Goal: Task Accomplishment & Management: Manage account settings

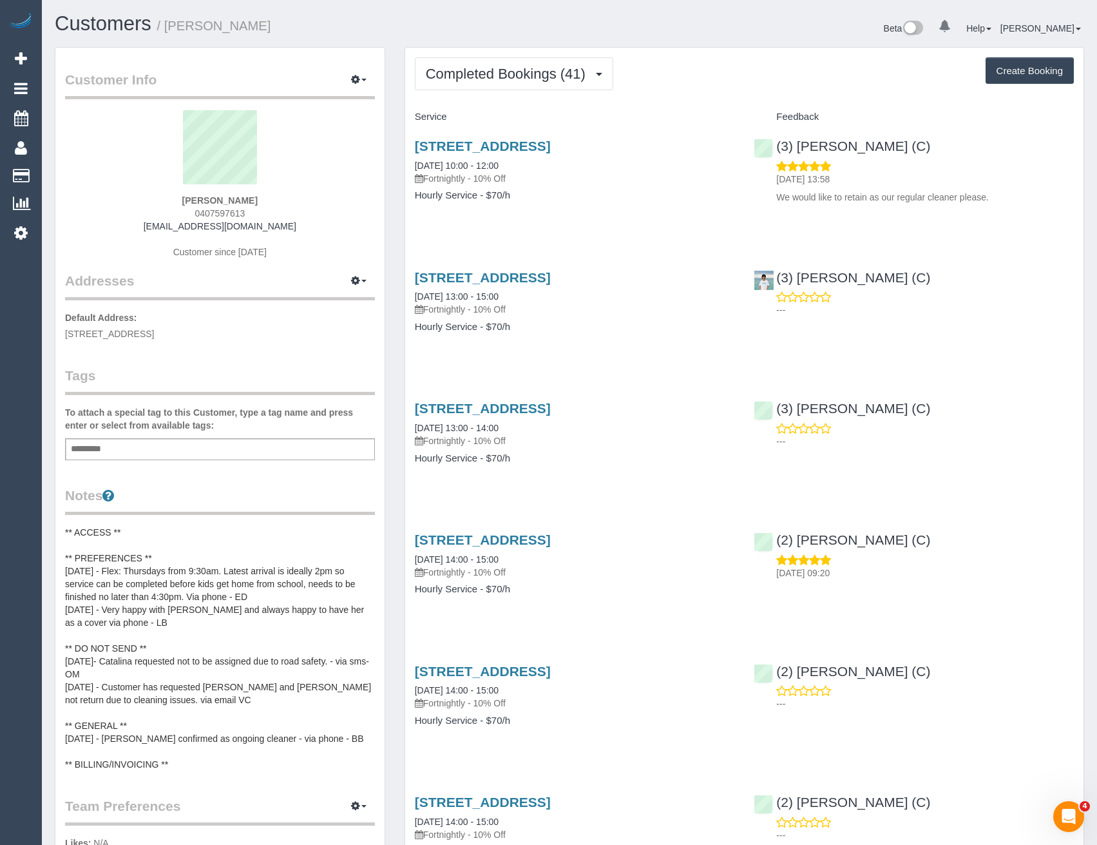
drag, startPoint x: 232, startPoint y: 215, endPoint x: 200, endPoint y: 211, distance: 32.4
click at [200, 211] on div "Belinda Bounds 0407597613 belbounds@gmail.com Customer since 2023" at bounding box center [220, 190] width 310 height 161
copy span "407597613"
click at [584, 63] on button "Completed Bookings (41)" at bounding box center [514, 73] width 198 height 33
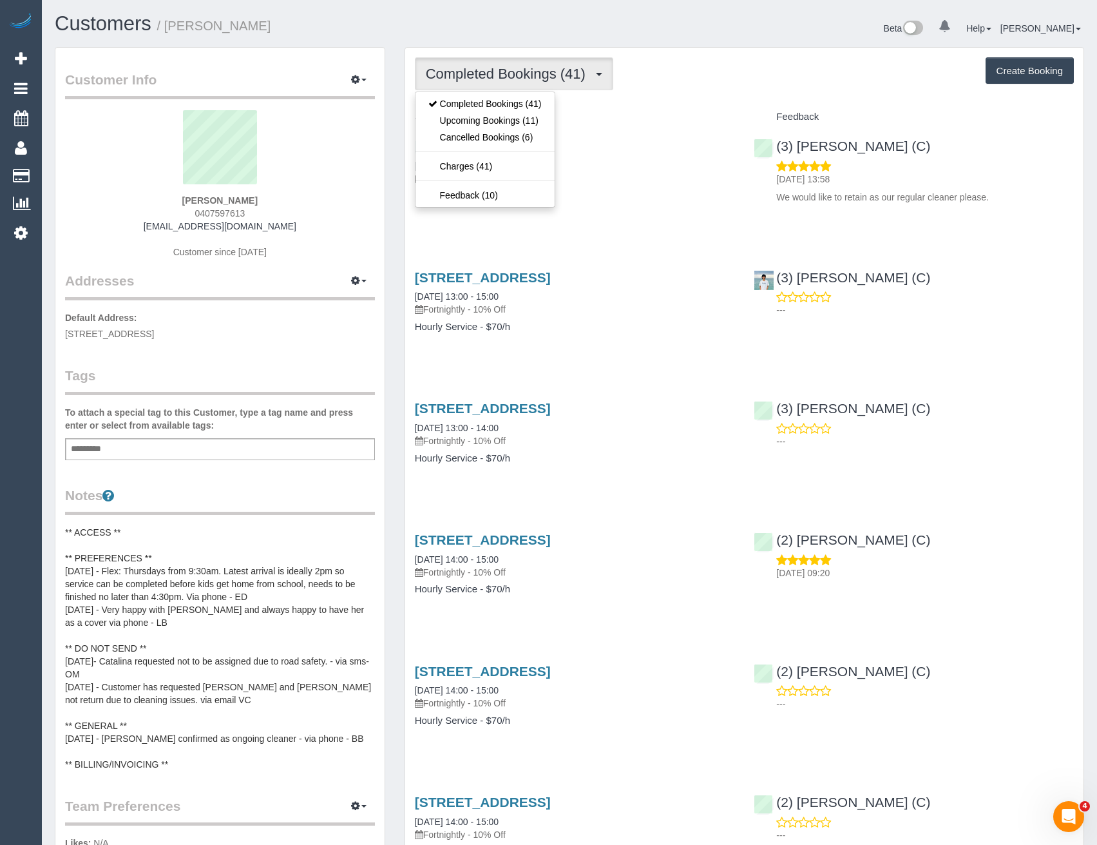
click at [735, 343] on div "87 Claremont Avenue, The Basin, VIC 3154 21/07/2025 13:00 - 15:00 Fortnightly -…" at bounding box center [575, 308] width 340 height 99
click at [557, 83] on button "Completed Bookings (41)" at bounding box center [514, 73] width 198 height 33
click at [540, 127] on link "Upcoming Bookings (11)" at bounding box center [485, 120] width 139 height 17
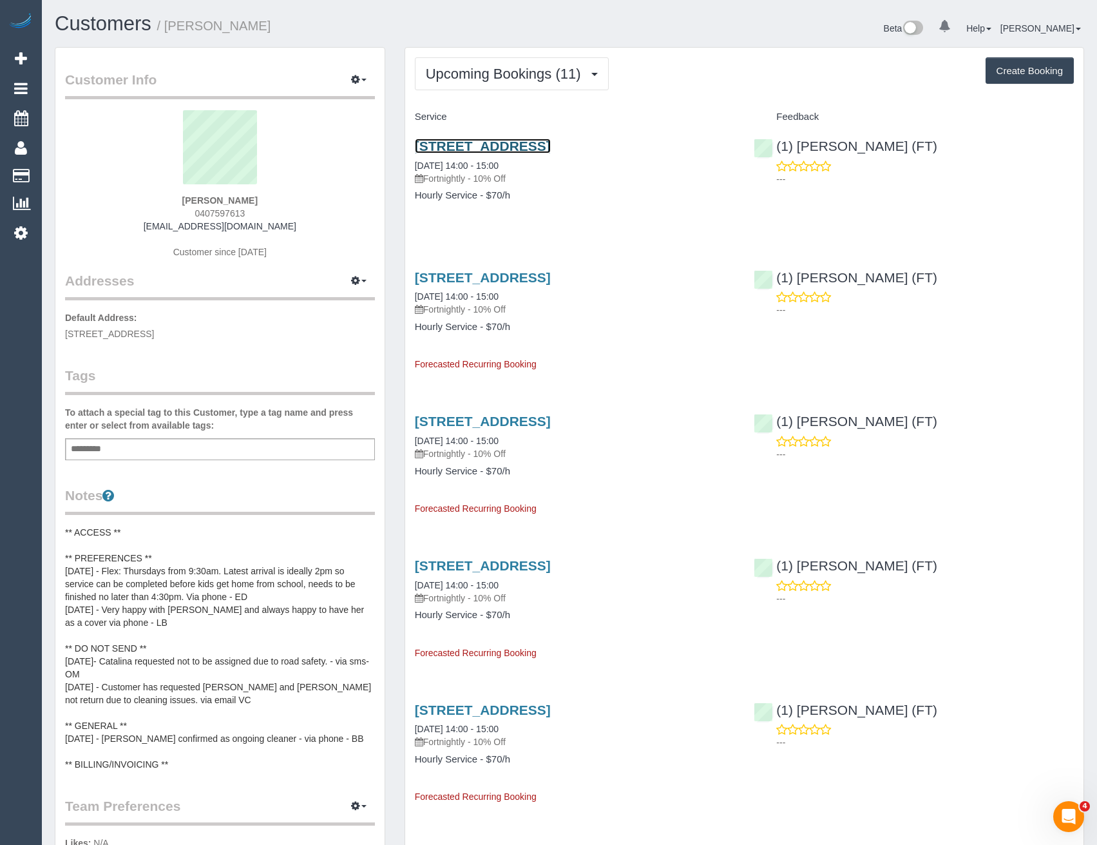
click at [551, 148] on link "87 Claremont Avenue, The Basin, VIC 3154" at bounding box center [483, 146] width 136 height 15
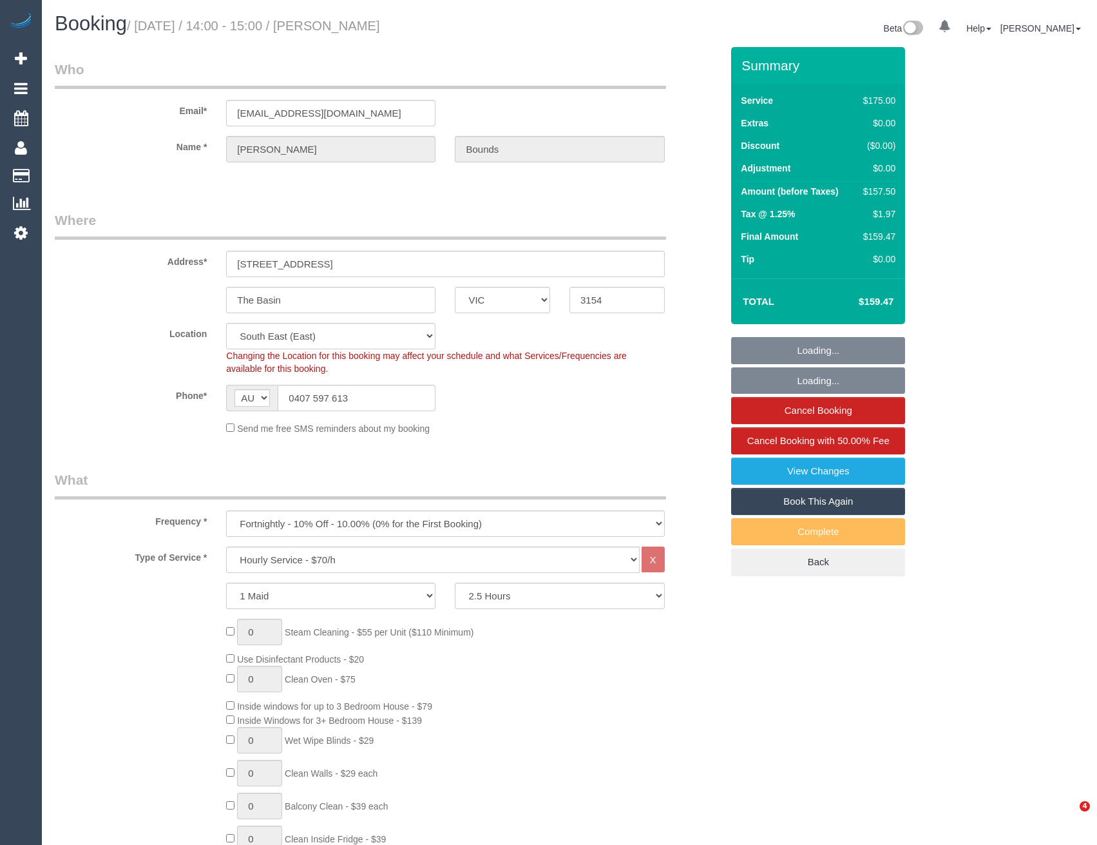
select select "VIC"
select select "150"
select select "number:32"
select select "number:14"
select select "number:18"
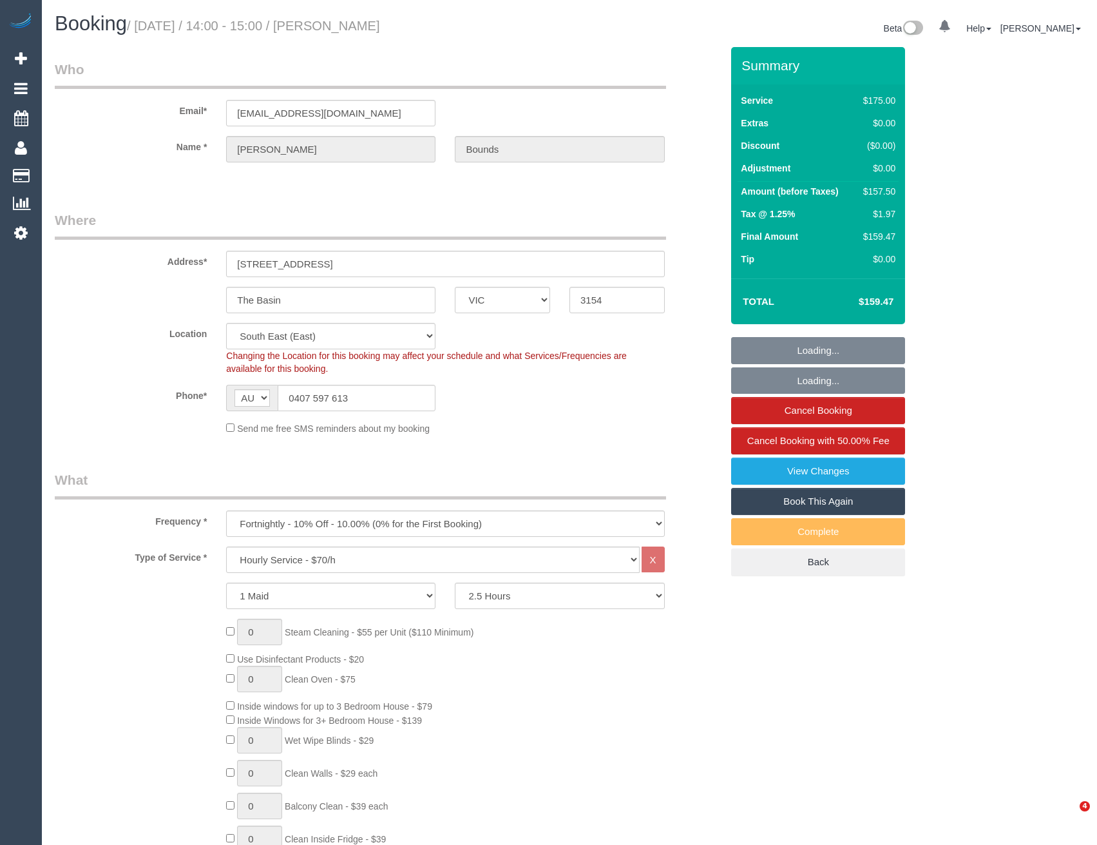
select select "number:22"
select select "number:34"
select select "number:11"
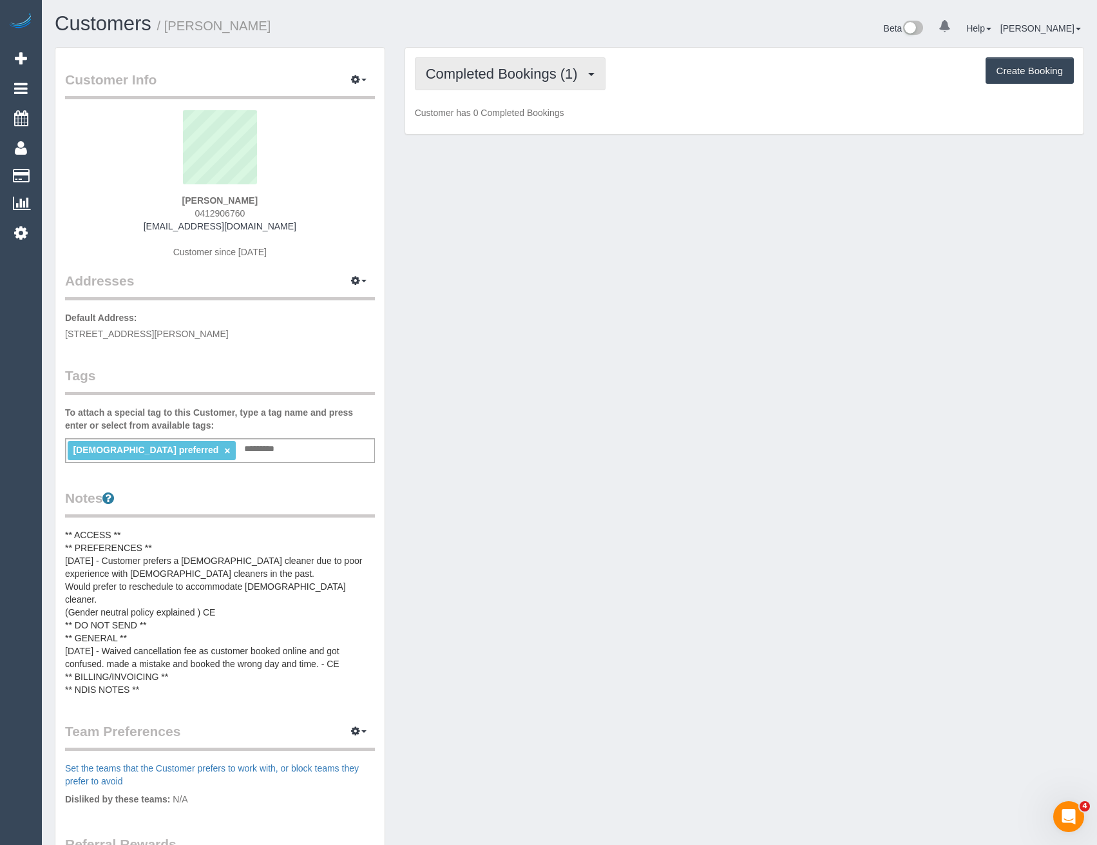
click at [535, 72] on span "Completed Bookings (1)" at bounding box center [505, 74] width 159 height 16
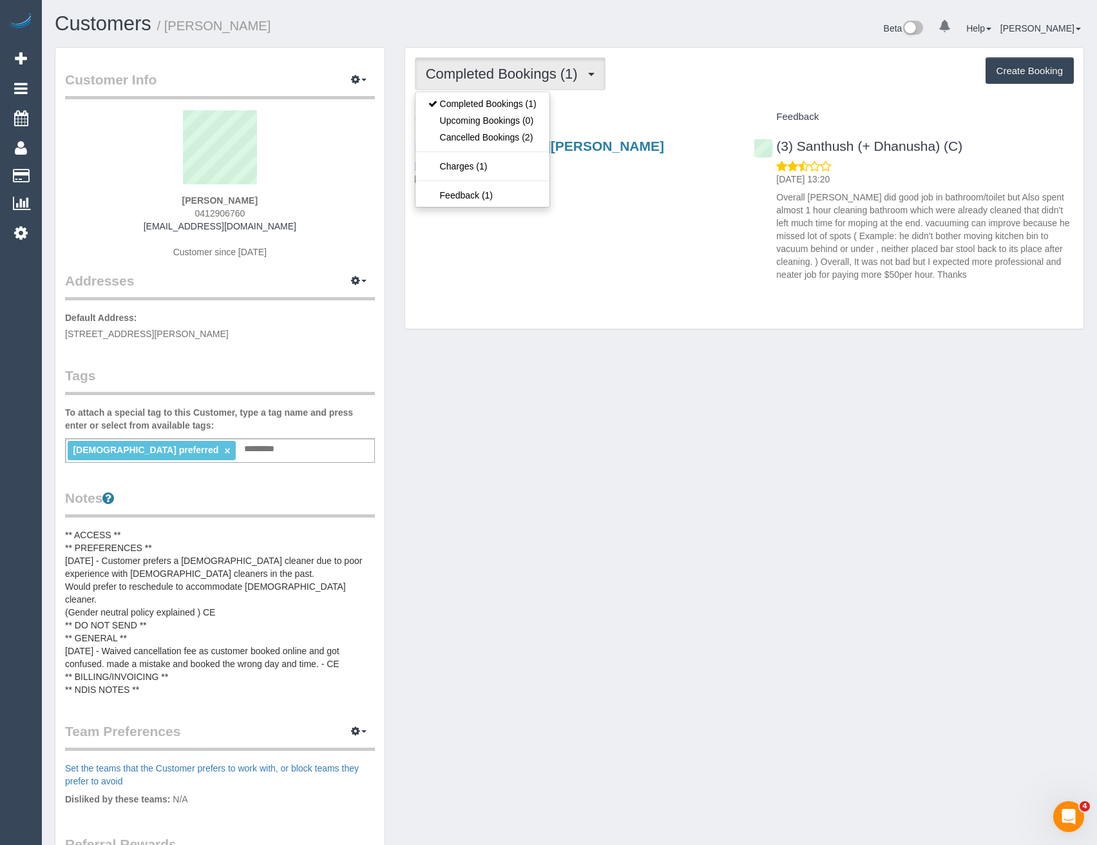
click at [644, 283] on div "73 Whitfield Cres, Craigieburn, VIC 3064 19/06/2024 12:00 - 14:00 One Time Clea…" at bounding box center [744, 207] width 679 height 159
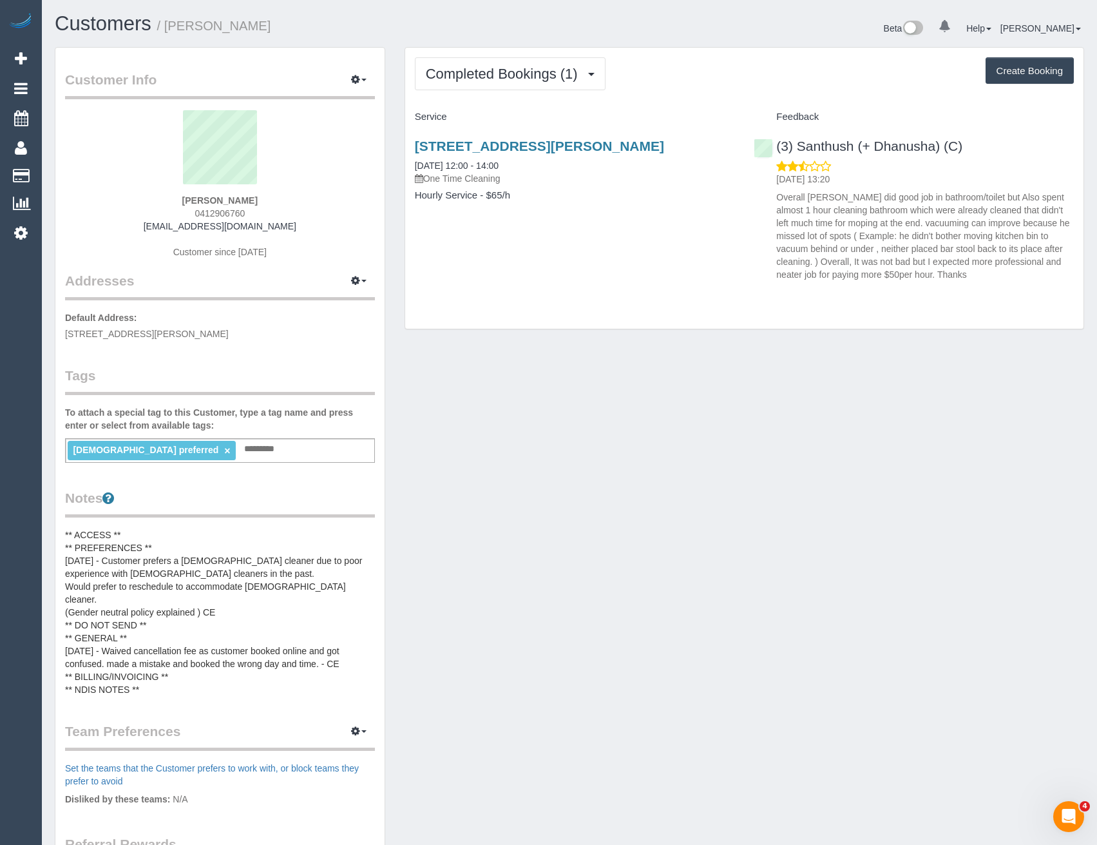
drag, startPoint x: 93, startPoint y: 177, endPoint x: 211, endPoint y: 186, distance: 118.3
click at [93, 177] on link "Customers" at bounding box center [122, 176] width 161 height 26
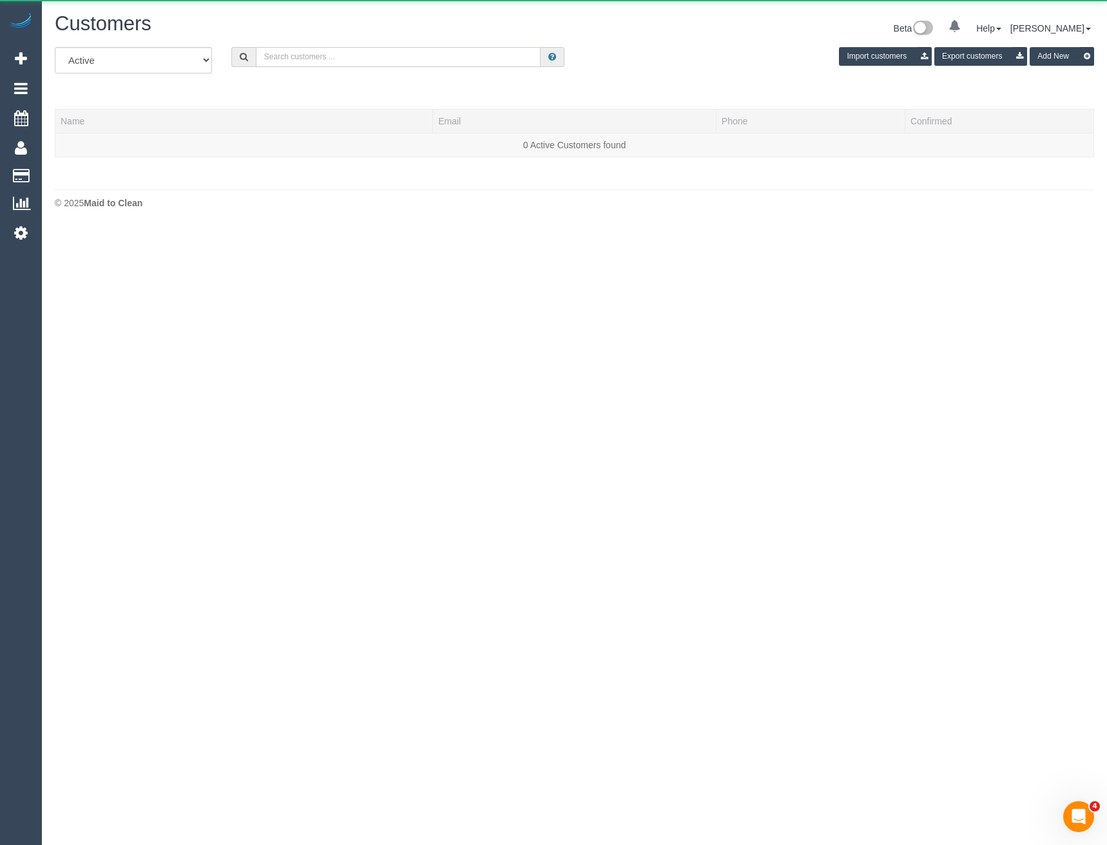
click at [301, 59] on input "text" at bounding box center [398, 57] width 285 height 20
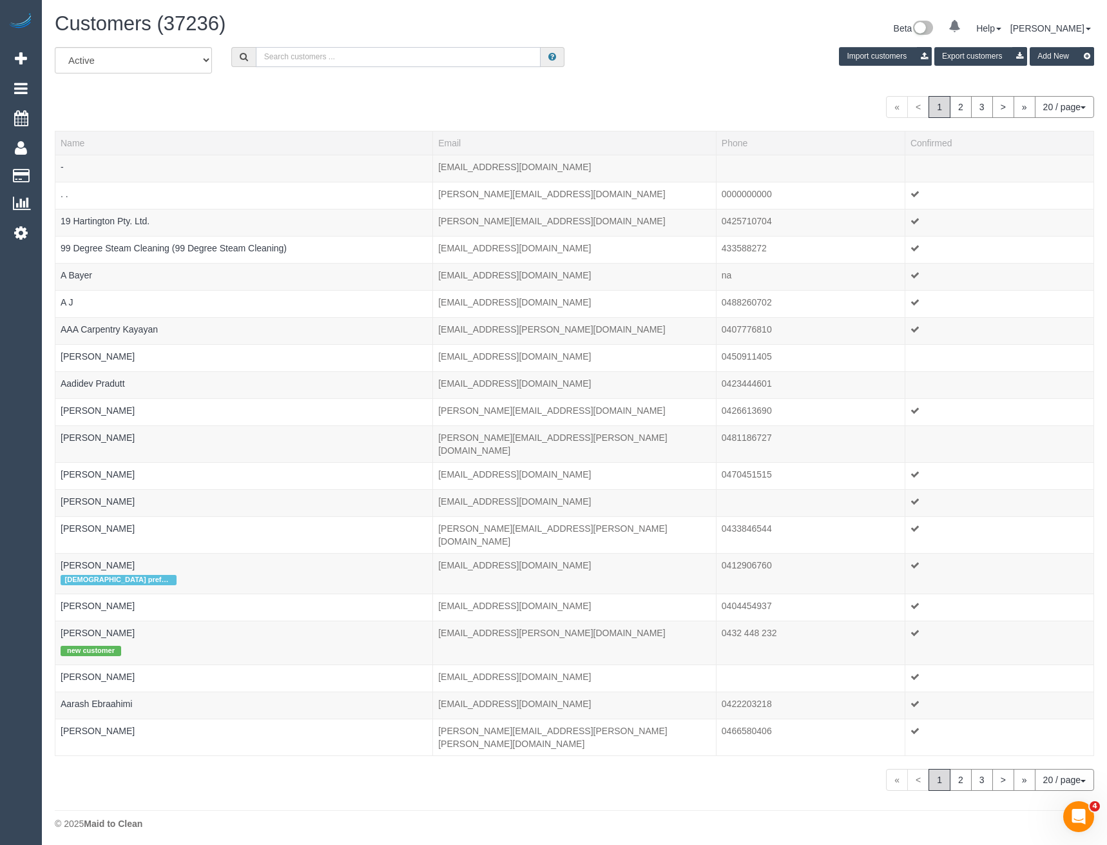
paste input "[EMAIL_ADDRESS][DOMAIN_NAME]"
click at [352, 58] on input "[EMAIL_ADDRESS][DOMAIN_NAME]" at bounding box center [398, 57] width 285 height 20
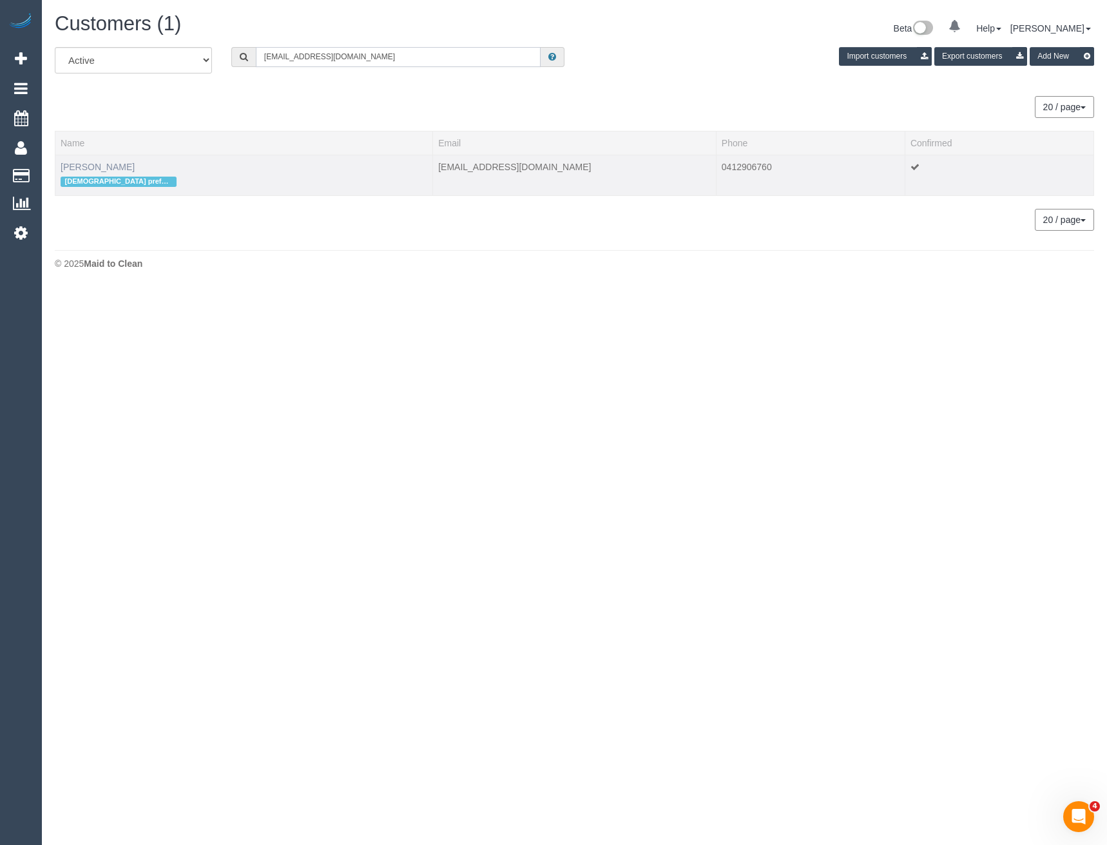
type input "[EMAIL_ADDRESS][DOMAIN_NAME]"
click at [94, 165] on link "[PERSON_NAME]" at bounding box center [98, 167] width 74 height 10
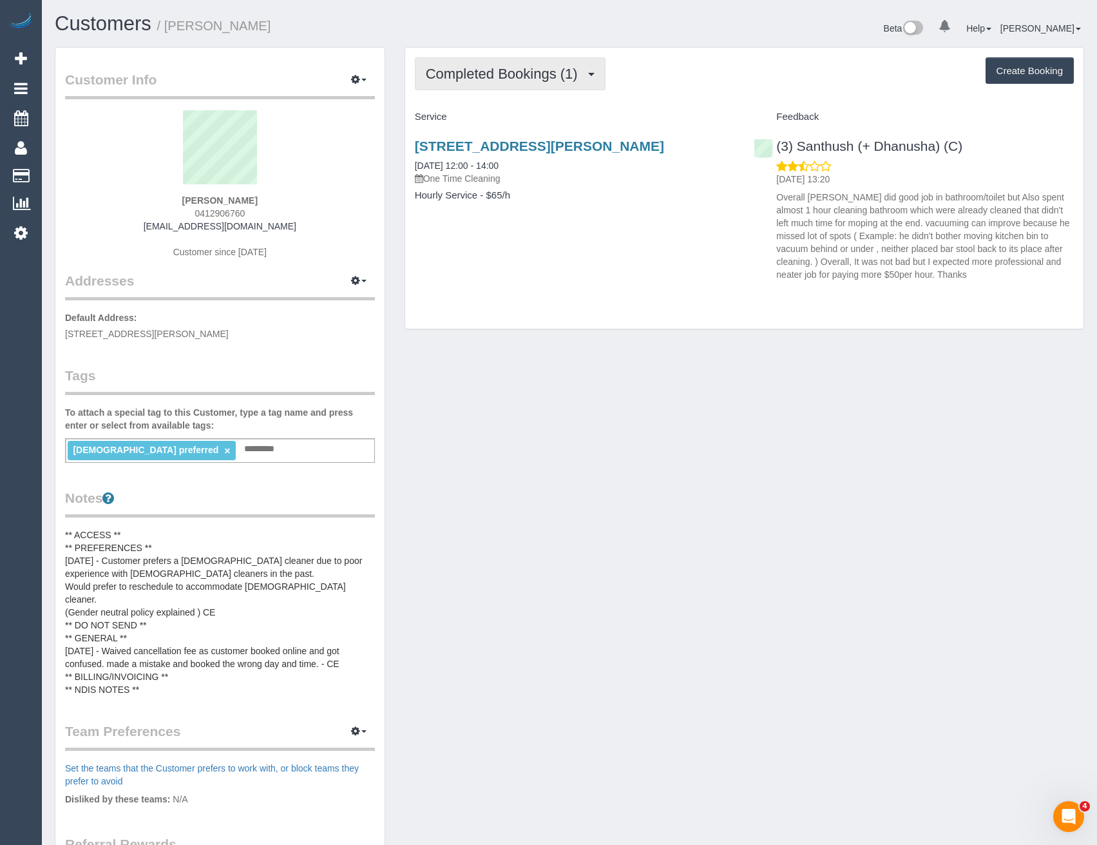
click at [554, 66] on span "Completed Bookings (1)" at bounding box center [505, 74] width 159 height 16
click at [568, 280] on div "73 Whitfield Cres, Craigieburn, VIC 3064 19/06/2024 12:00 - 14:00 One Time Clea…" at bounding box center [744, 207] width 679 height 159
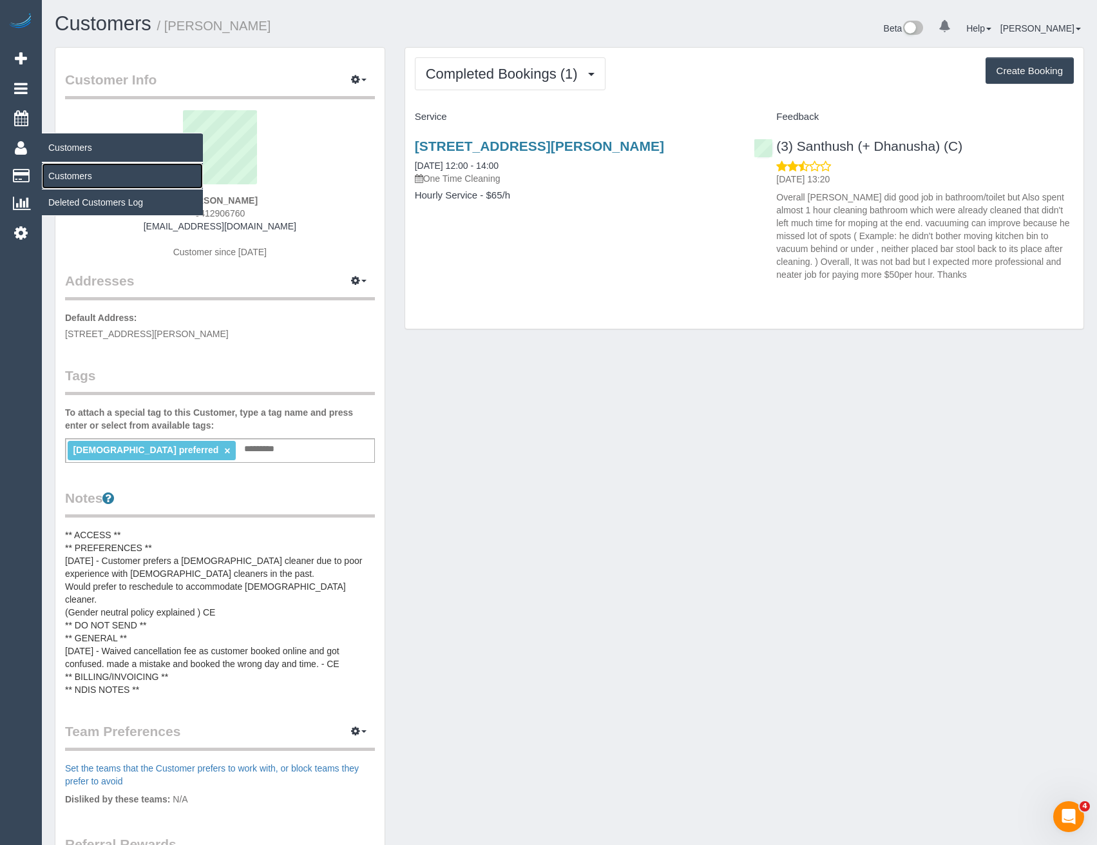
click at [73, 173] on link "Customers" at bounding box center [122, 176] width 161 height 26
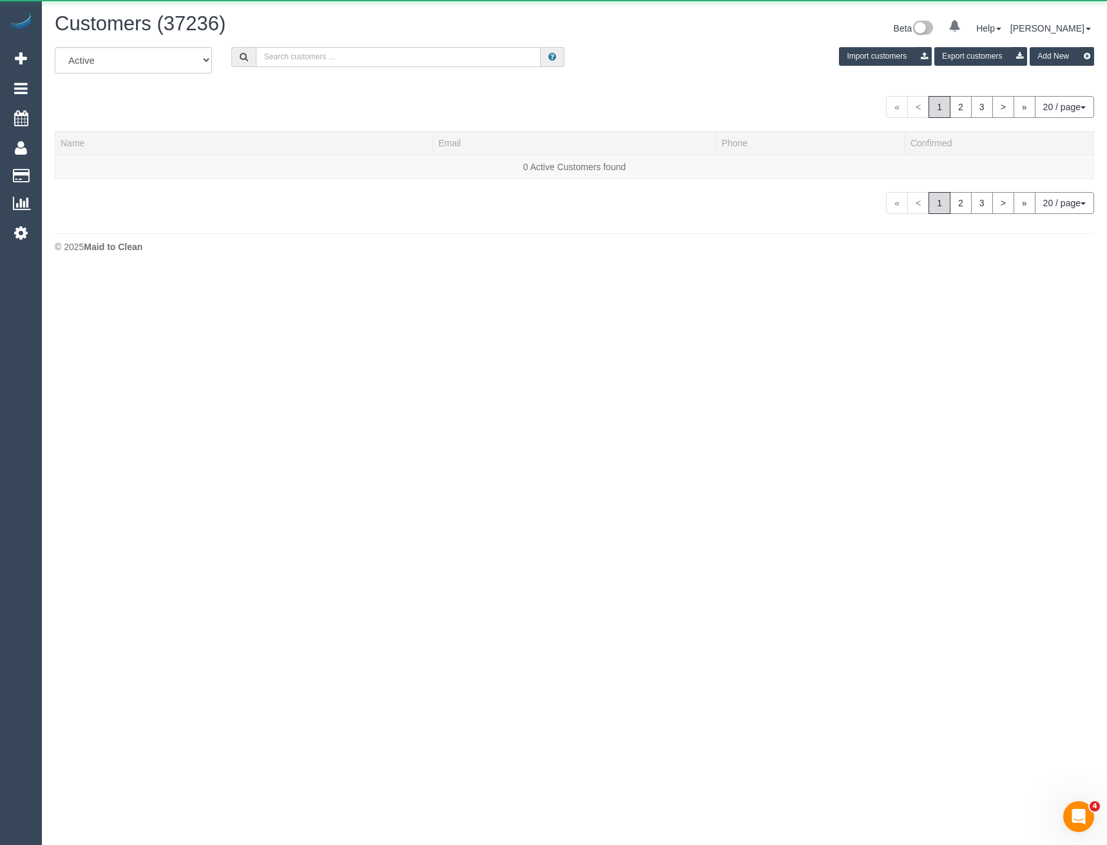
click at [287, 65] on input "text" at bounding box center [398, 57] width 285 height 20
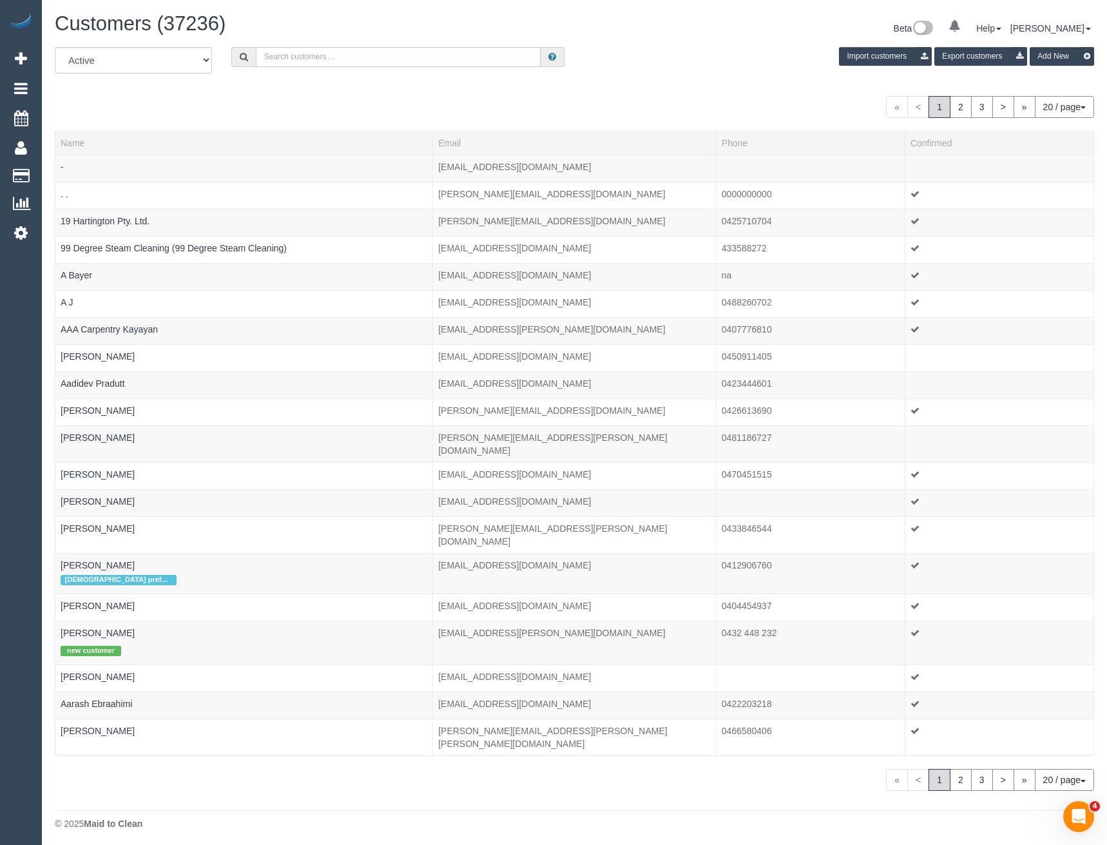
click at [305, 58] on input "text" at bounding box center [398, 57] width 285 height 20
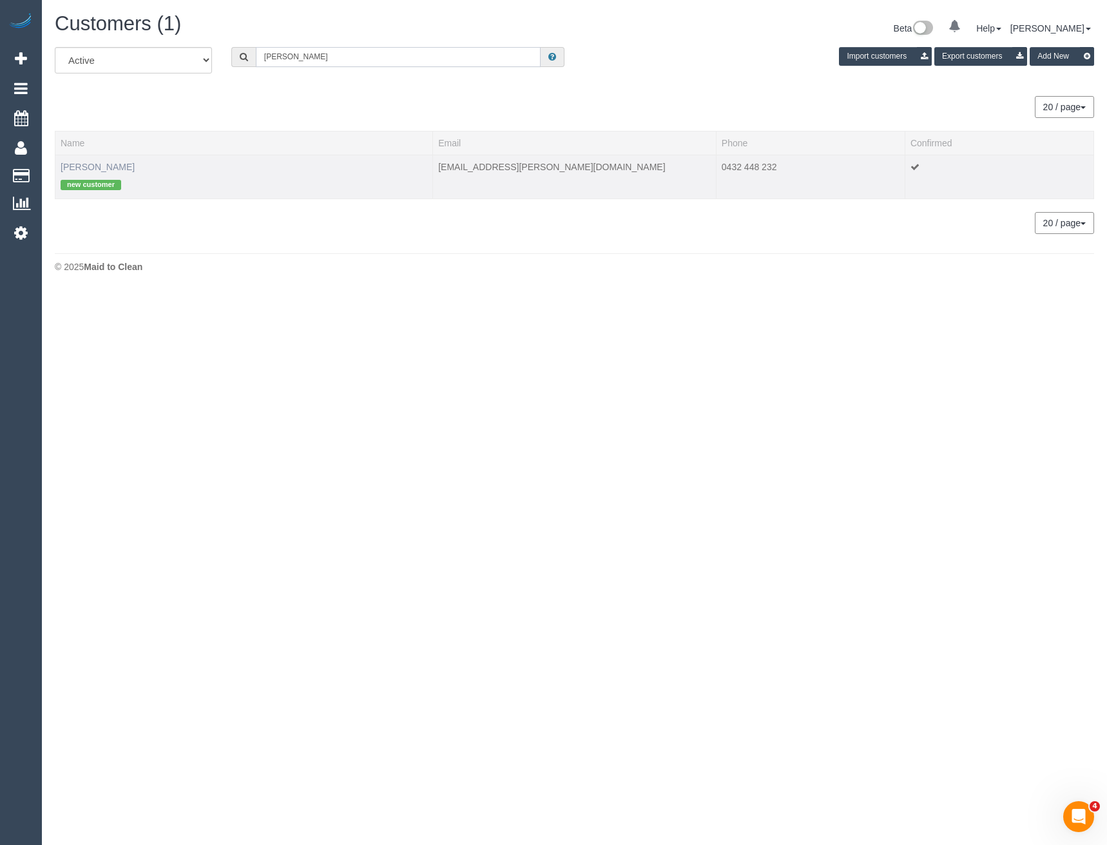
type input "Aradhana"
click at [127, 165] on link "Aaradhana Raval" at bounding box center [98, 167] width 74 height 10
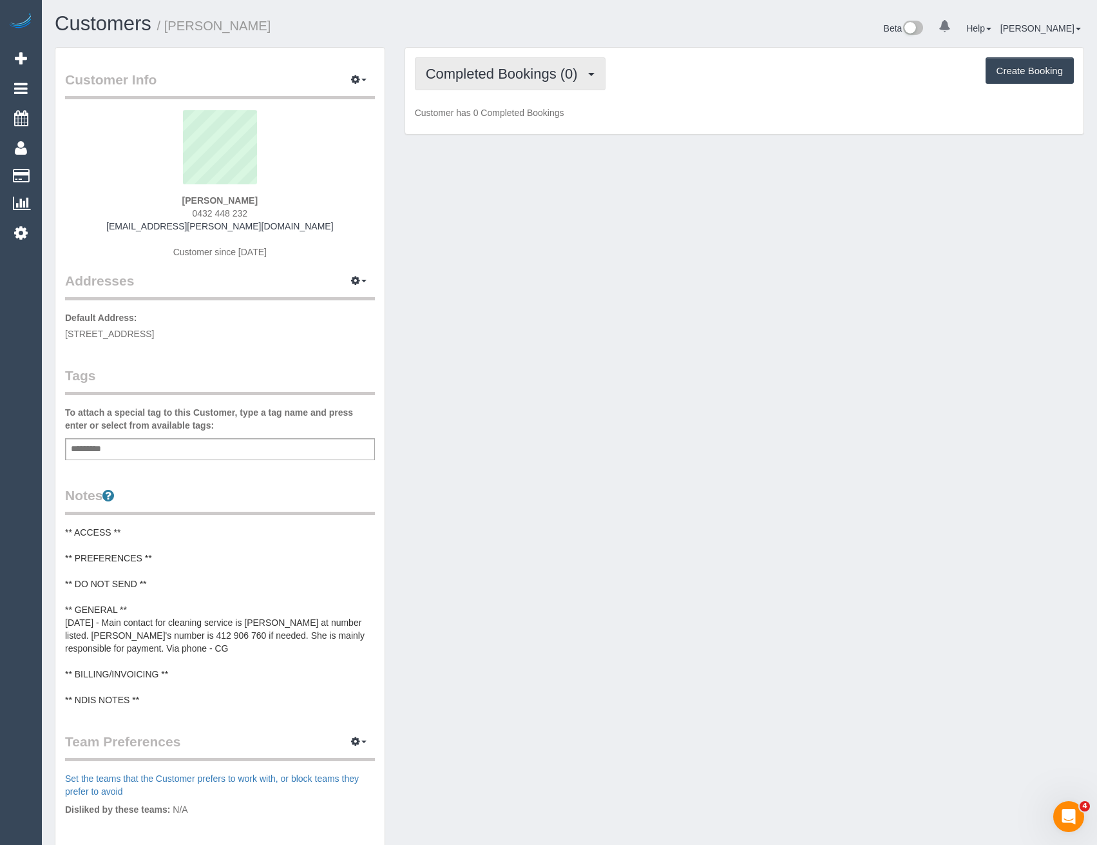
click at [527, 80] on span "Completed Bookings (0)" at bounding box center [505, 74] width 159 height 16
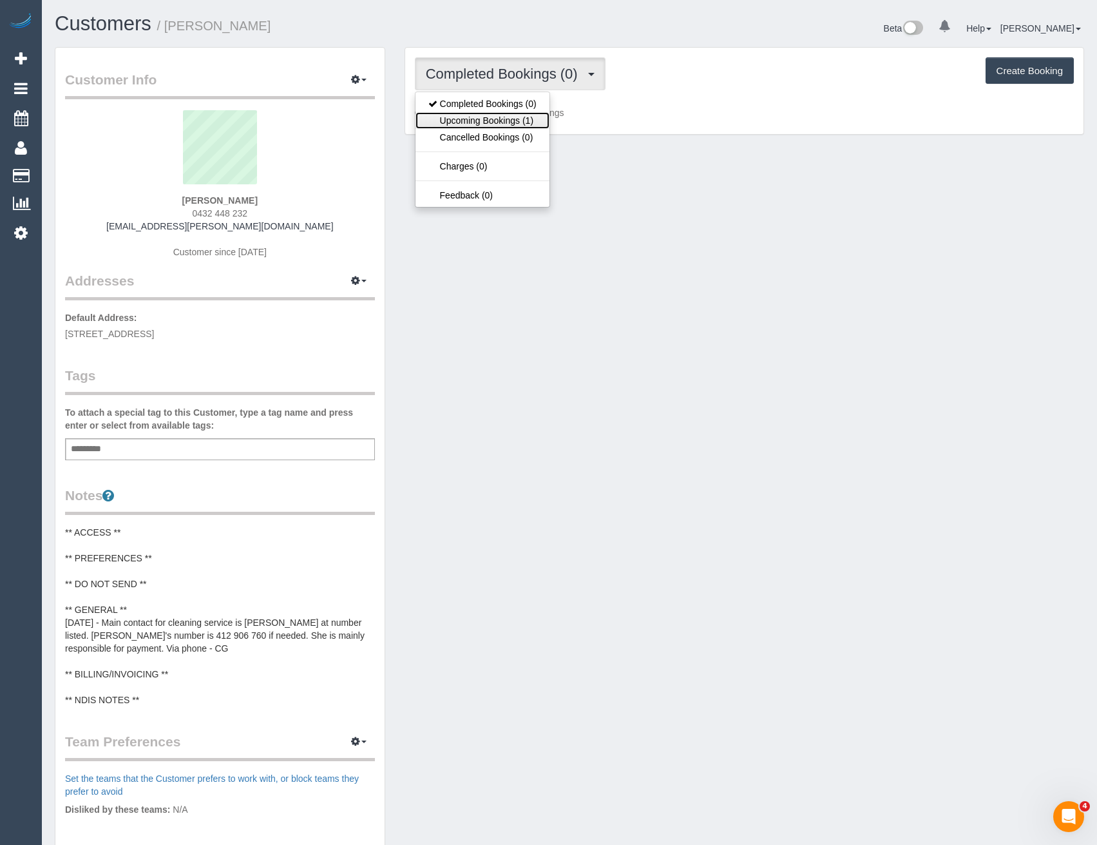
click at [522, 122] on link "Upcoming Bookings (1)" at bounding box center [483, 120] width 134 height 17
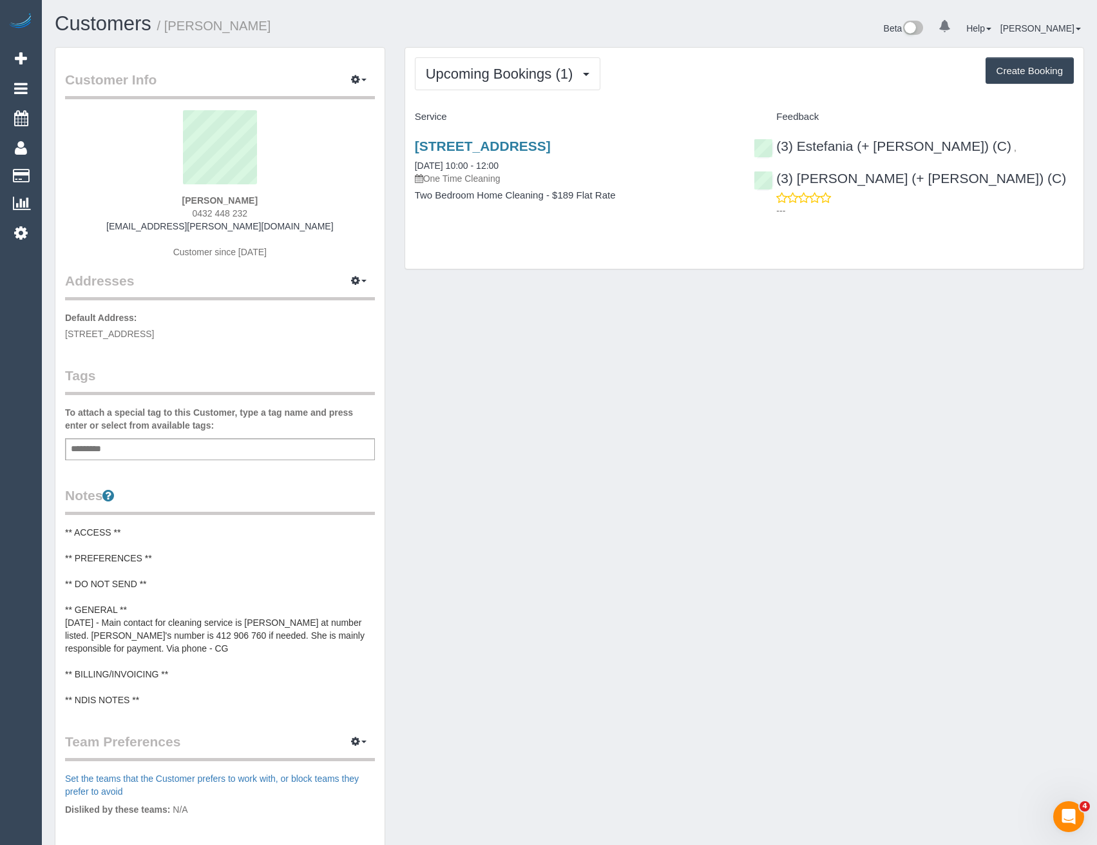
click at [505, 360] on div "Customer Info Edit Contact Info Send Message Email Preferences Special Sales Ta…" at bounding box center [569, 556] width 1049 height 1018
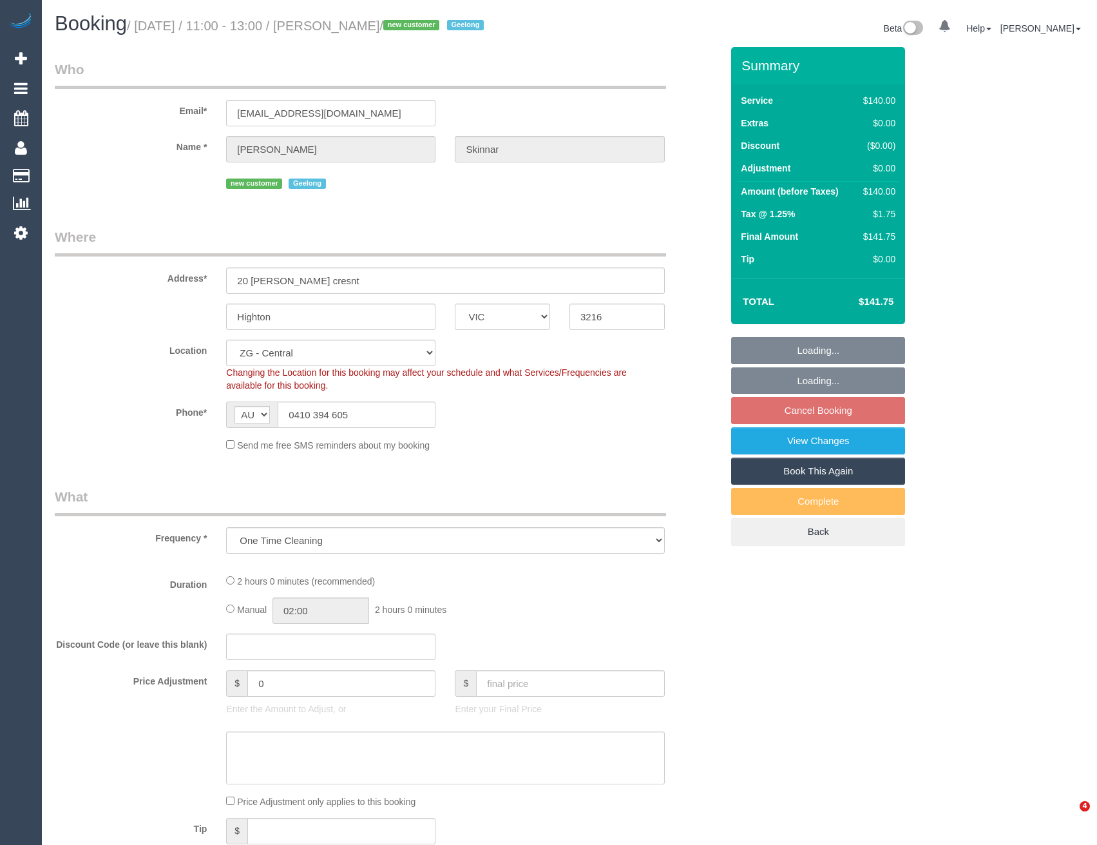
select select "VIC"
select select "object:619"
select select "string:stripe-pm_1S0ujW2GScqysDRVbudBYvnl"
select select "number:28"
select select "number:14"
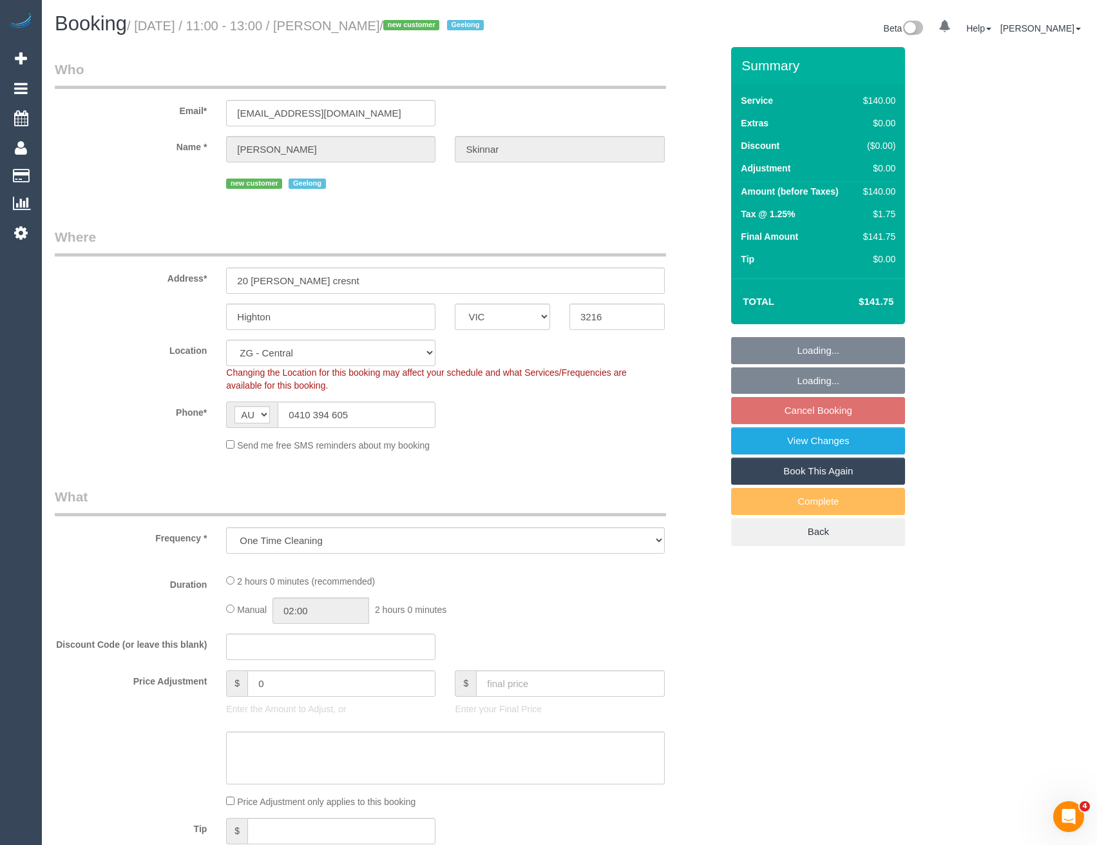
select select "number:19"
click at [21, 227] on icon at bounding box center [21, 232] width 14 height 15
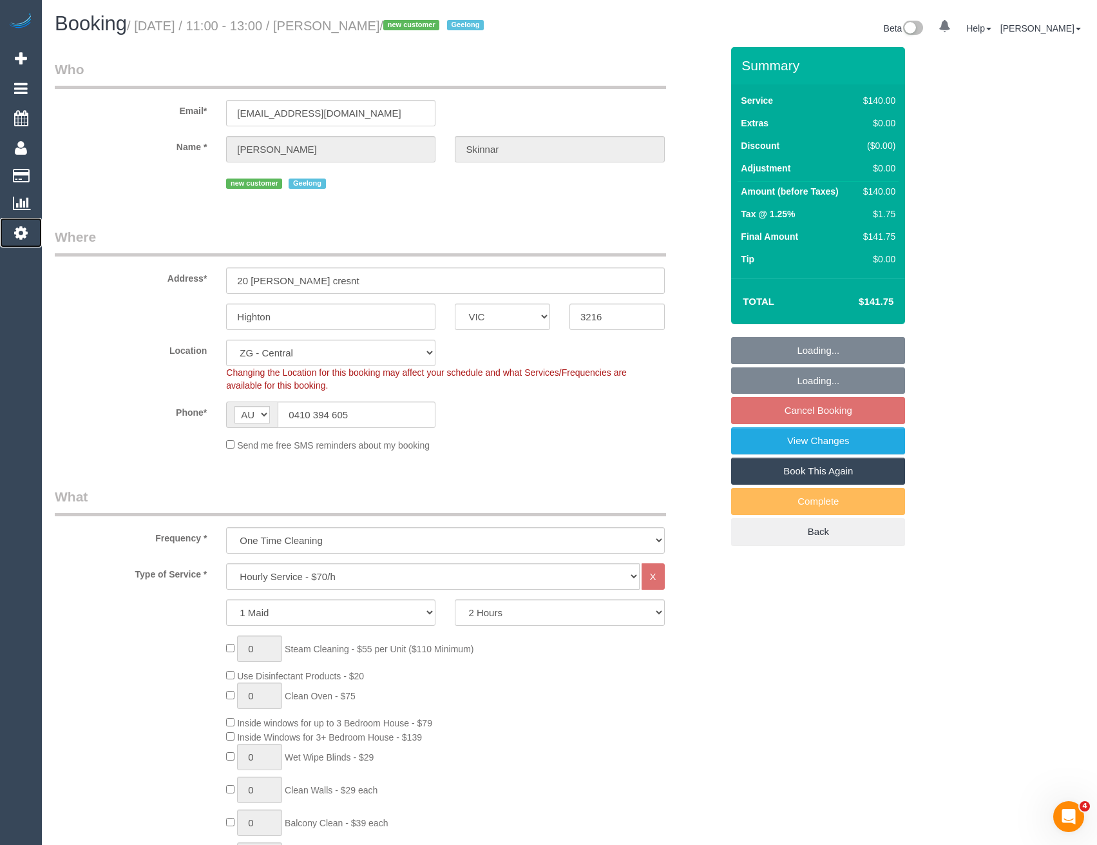
select select "spot5"
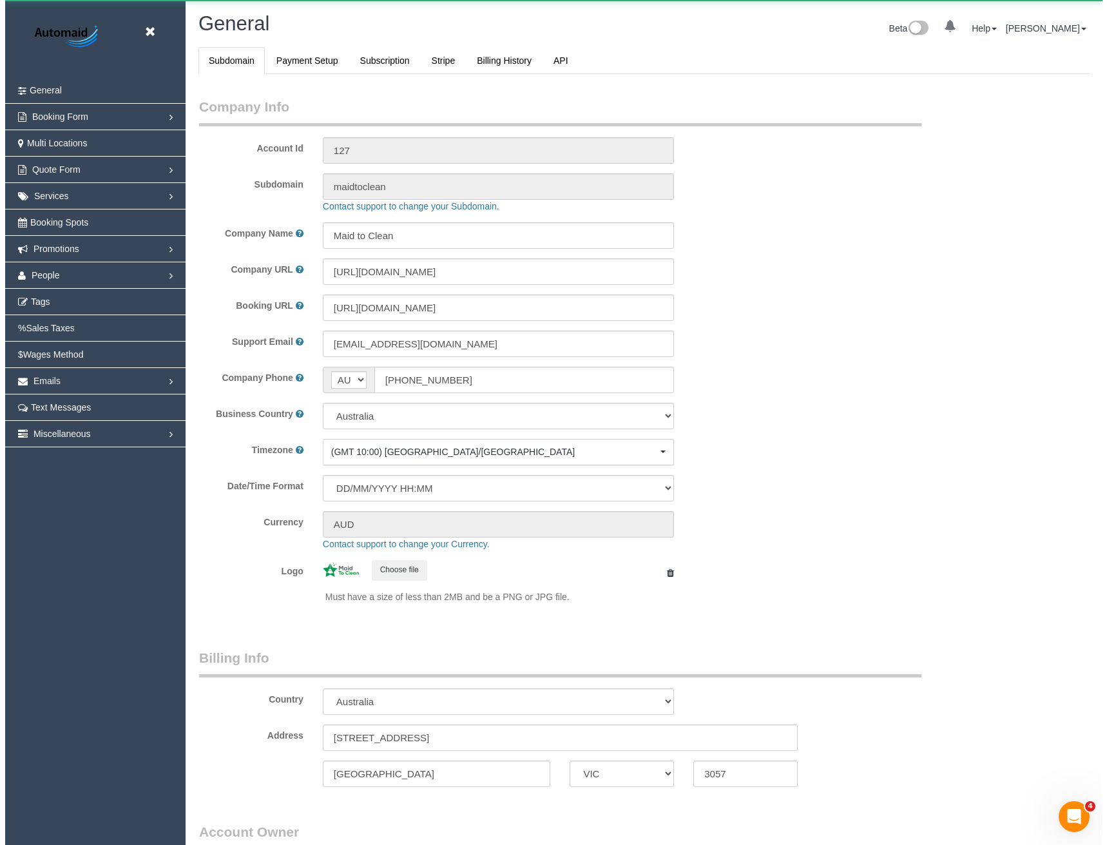
scroll to position [2946, 1097]
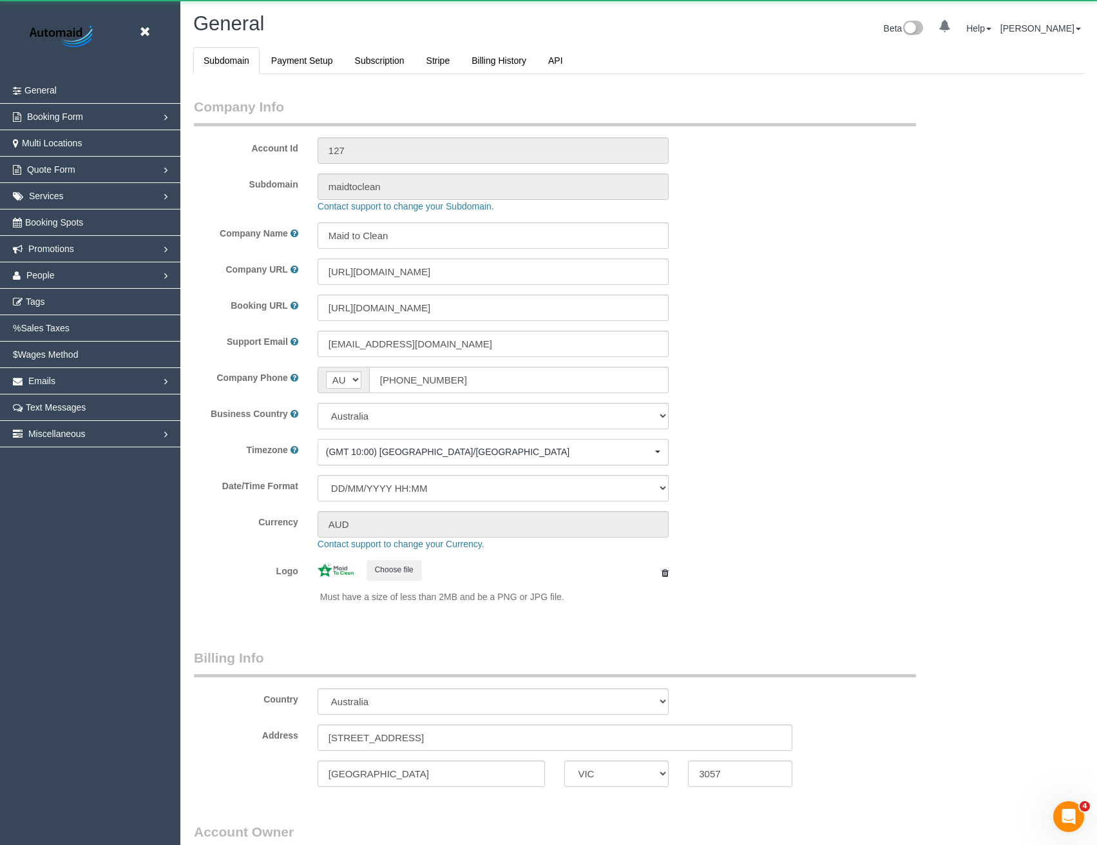
select select "1"
click at [102, 284] on link "People" at bounding box center [90, 275] width 180 height 26
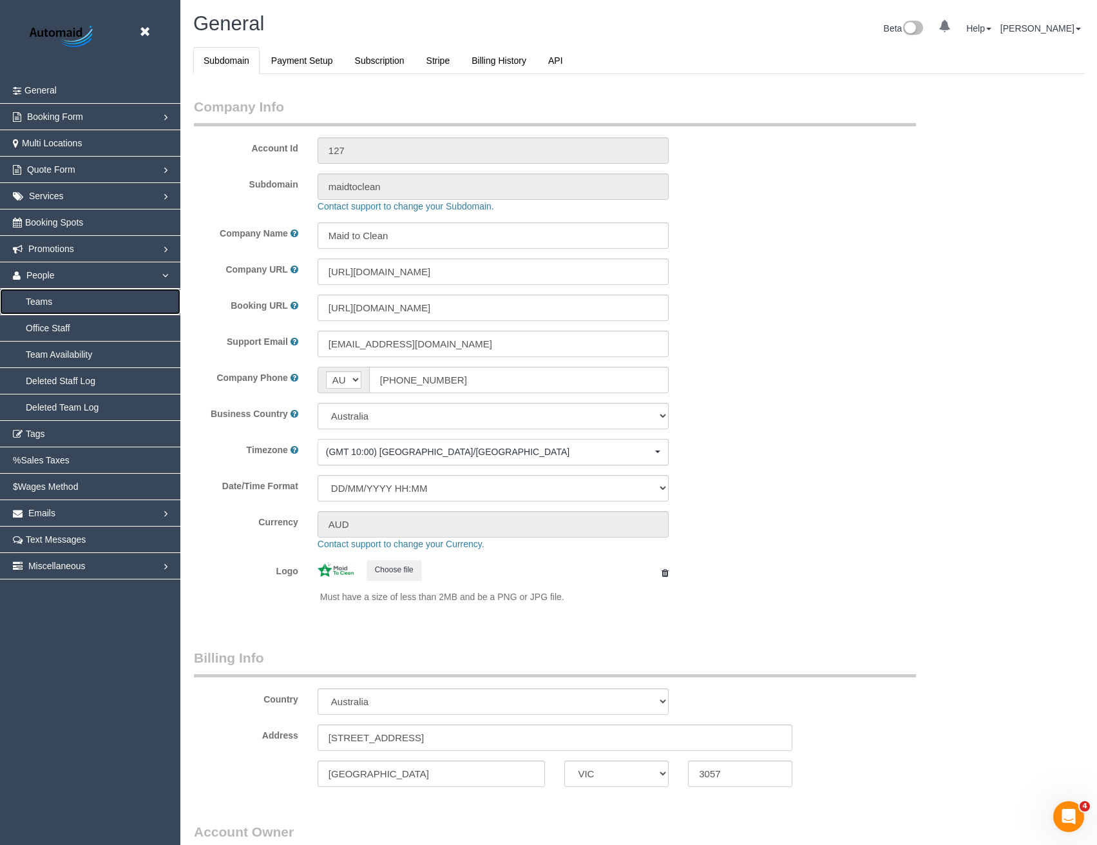
click at [50, 302] on link "Teams" at bounding box center [90, 302] width 180 height 26
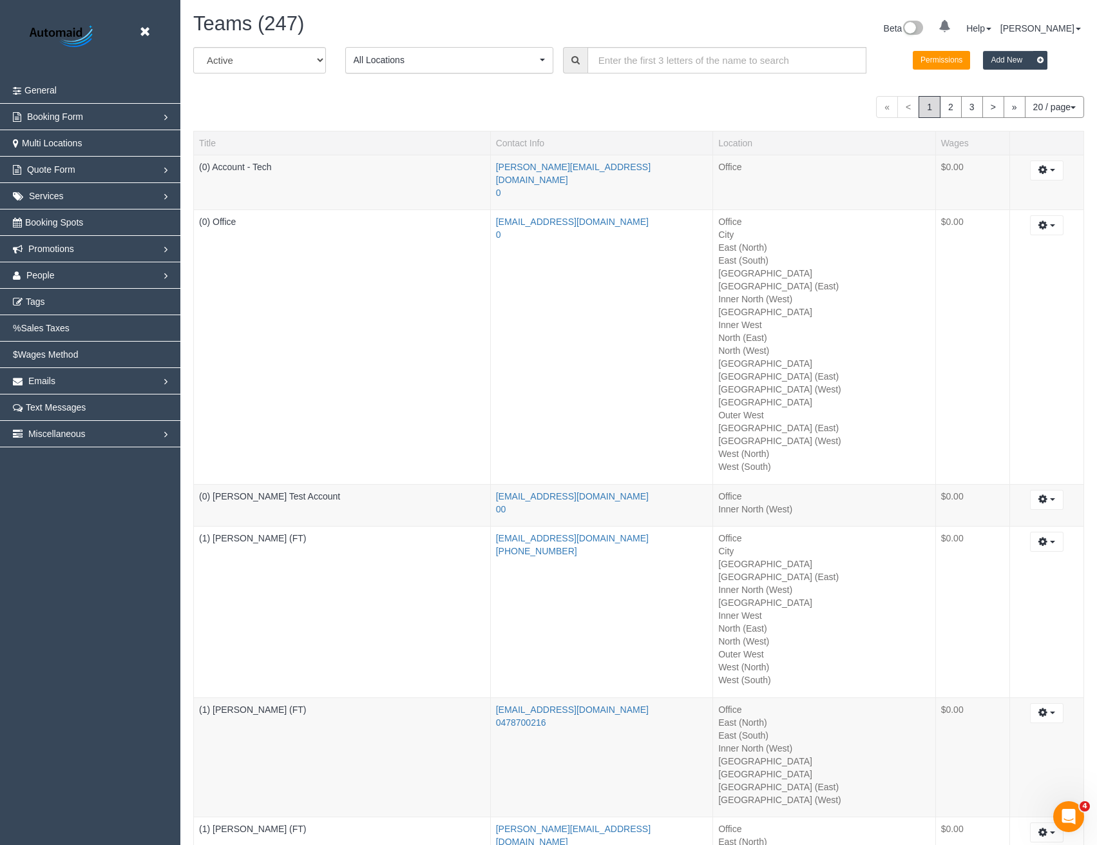
scroll to position [2947, 1097]
click at [673, 63] on input "text" at bounding box center [727, 60] width 279 height 26
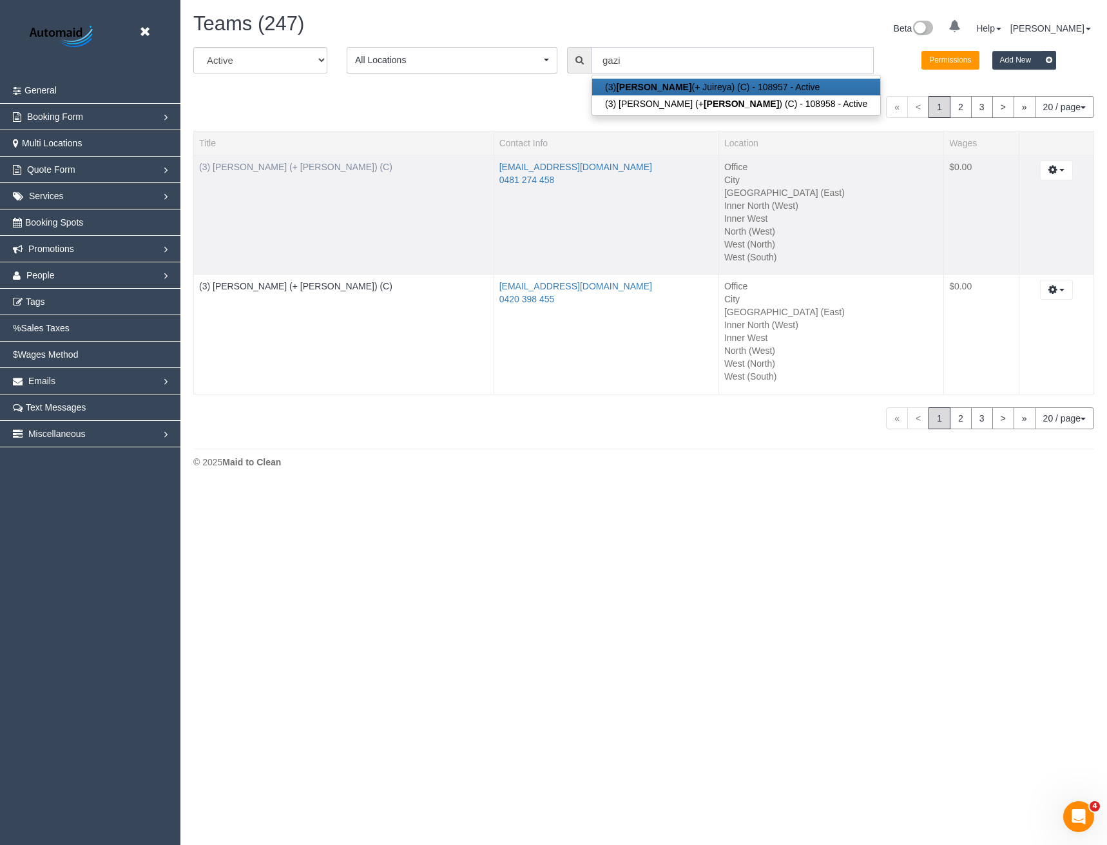
type input "gazi"
click at [261, 169] on link "(3) [PERSON_NAME] (+ [PERSON_NAME]) (C)" at bounding box center [295, 167] width 193 height 10
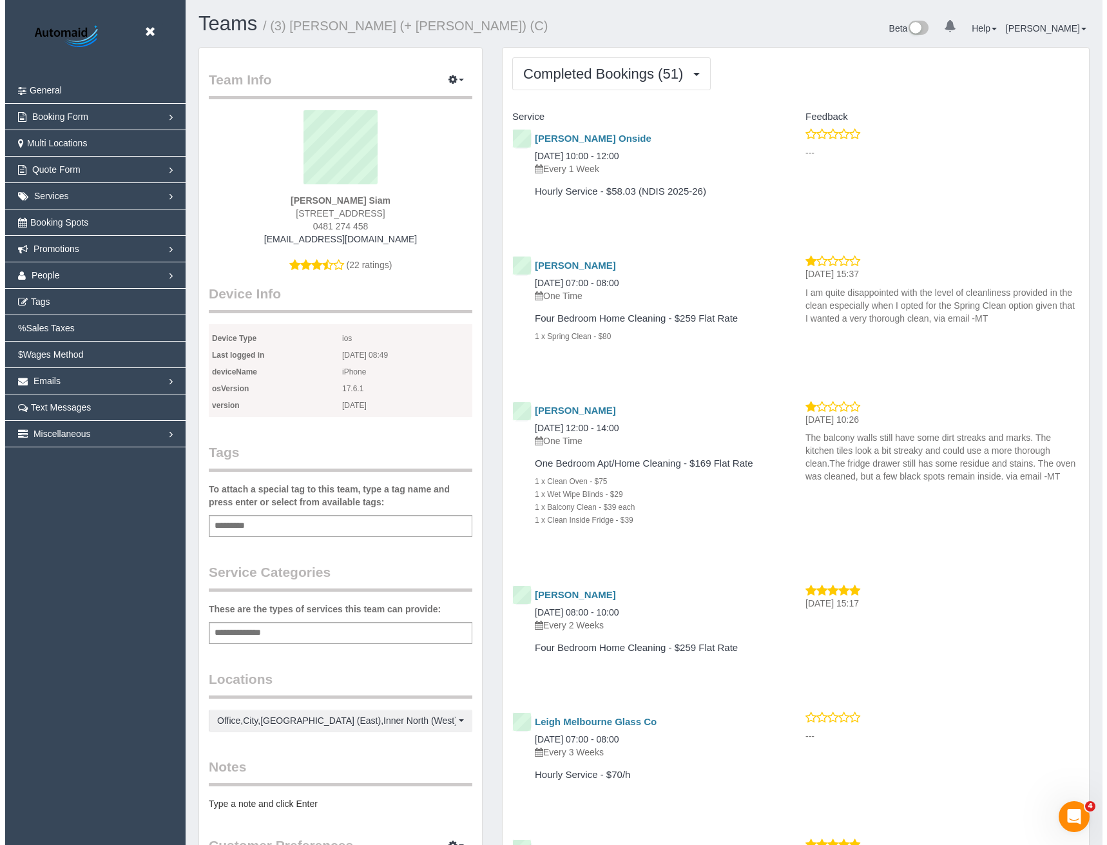
scroll to position [3620, 1097]
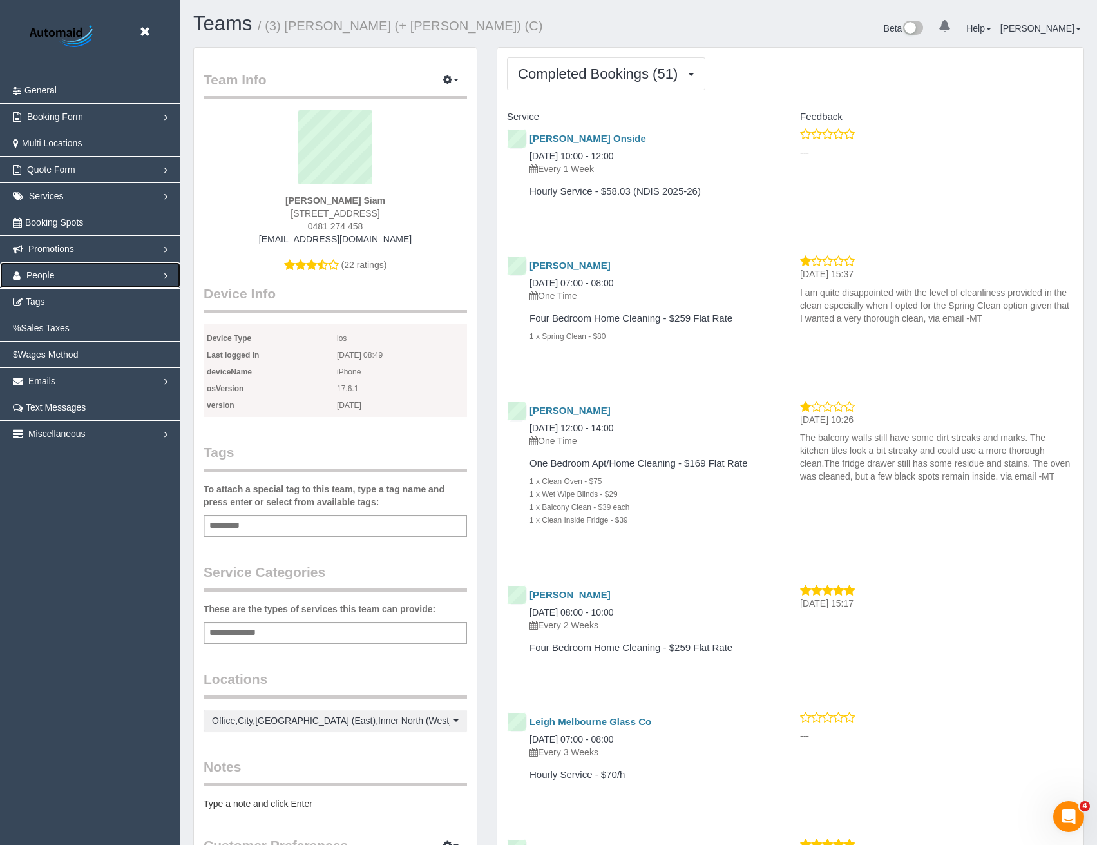
click at [33, 271] on span "People" at bounding box center [40, 275] width 28 height 10
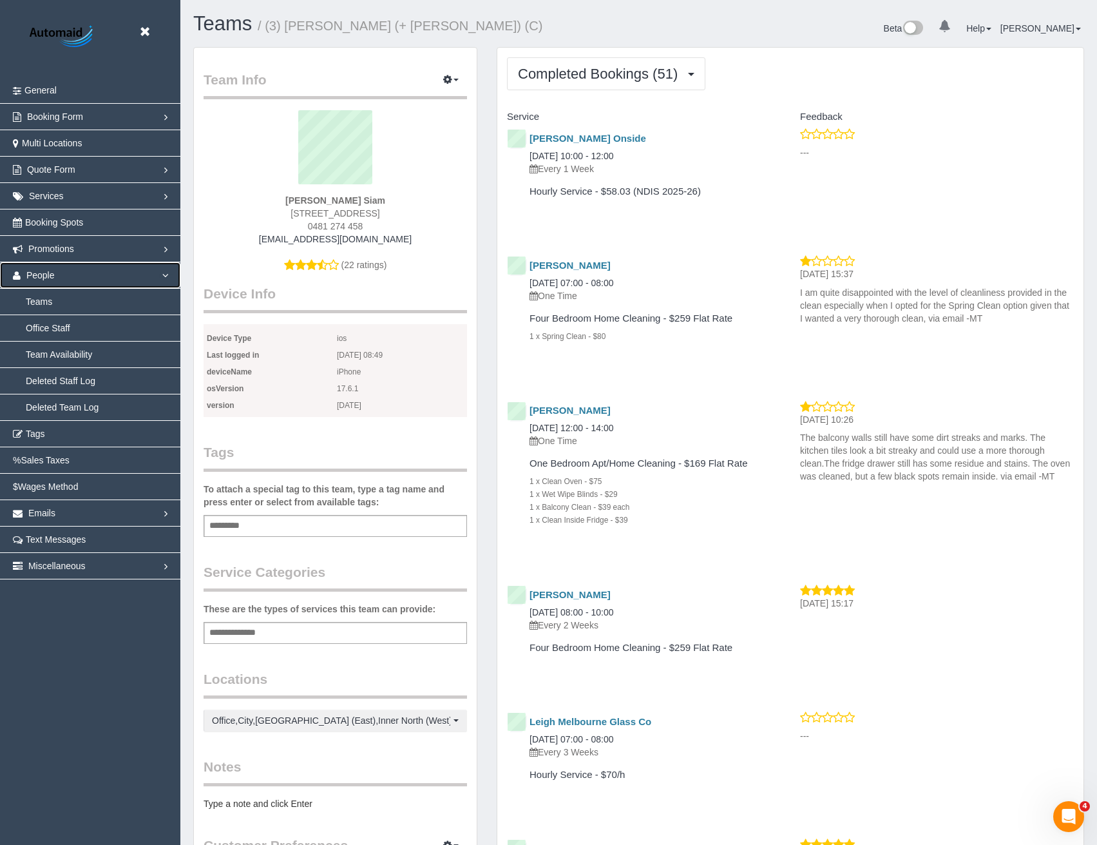
click at [38, 273] on span "People" at bounding box center [40, 275] width 28 height 10
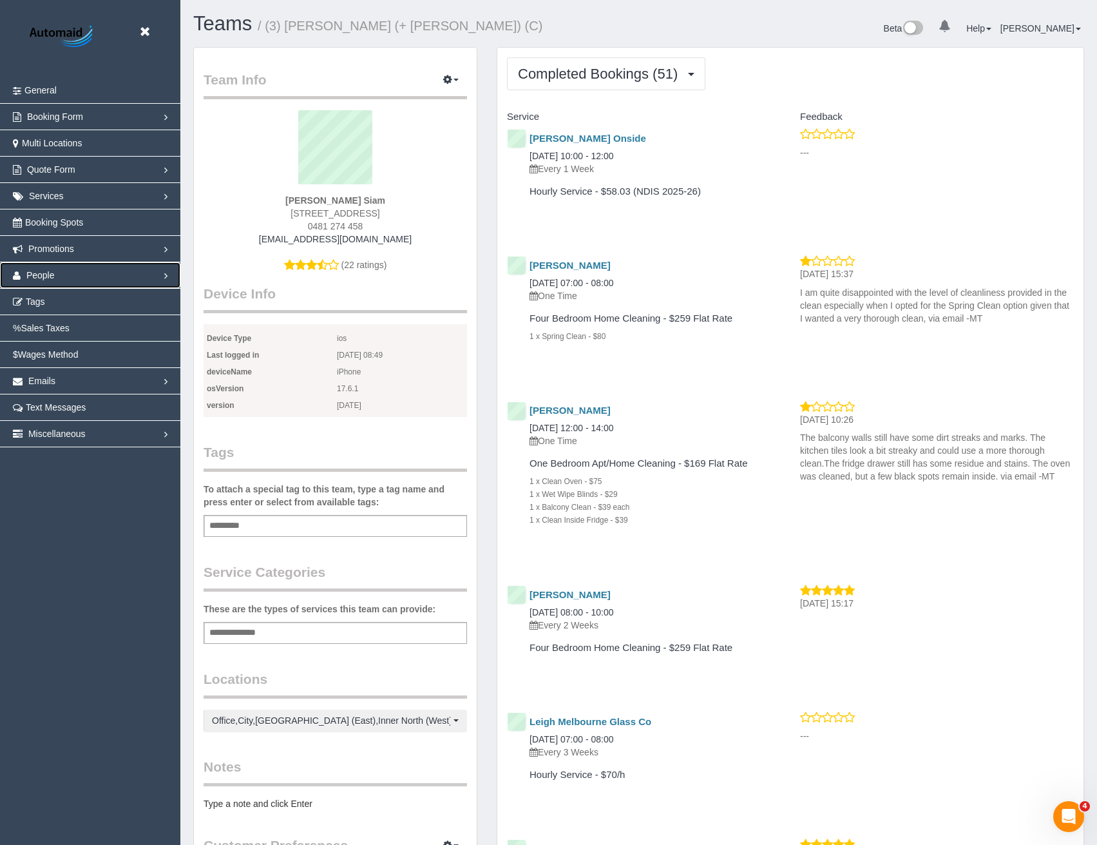
click at [48, 272] on span "People" at bounding box center [40, 275] width 28 height 10
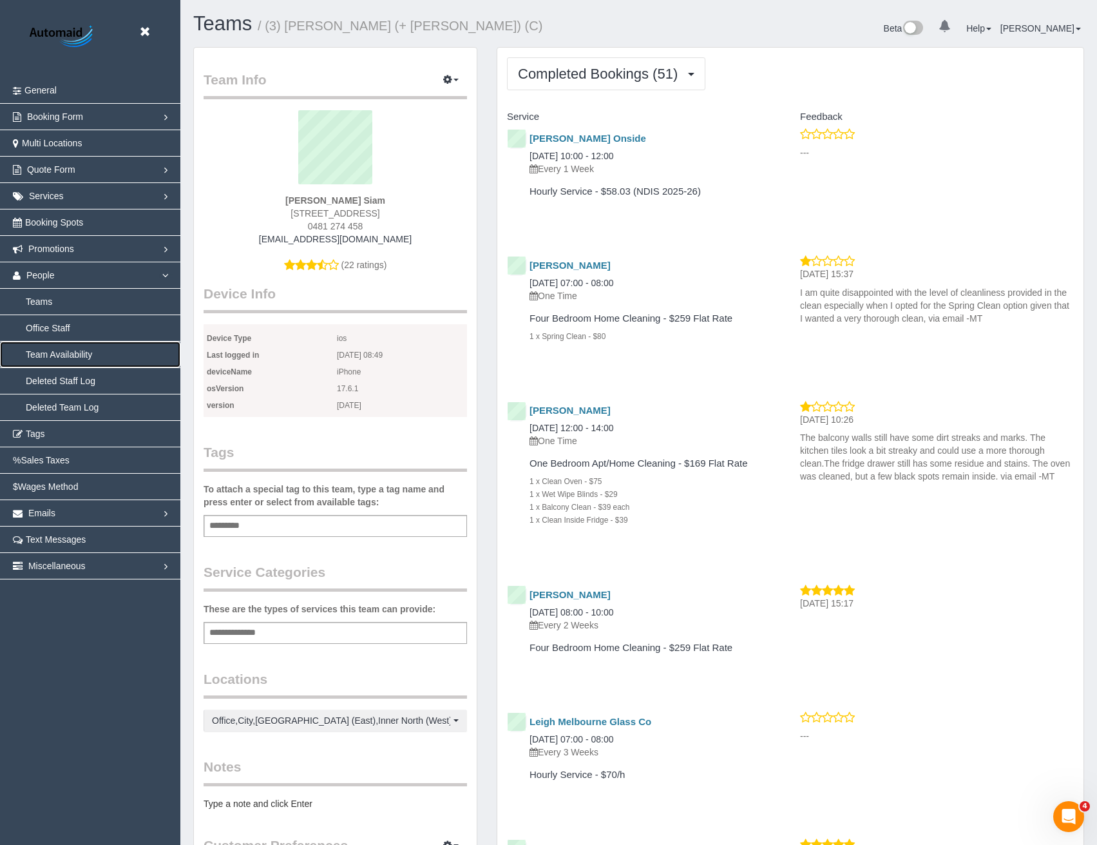
click at [68, 358] on link "Team Availability" at bounding box center [90, 355] width 180 height 26
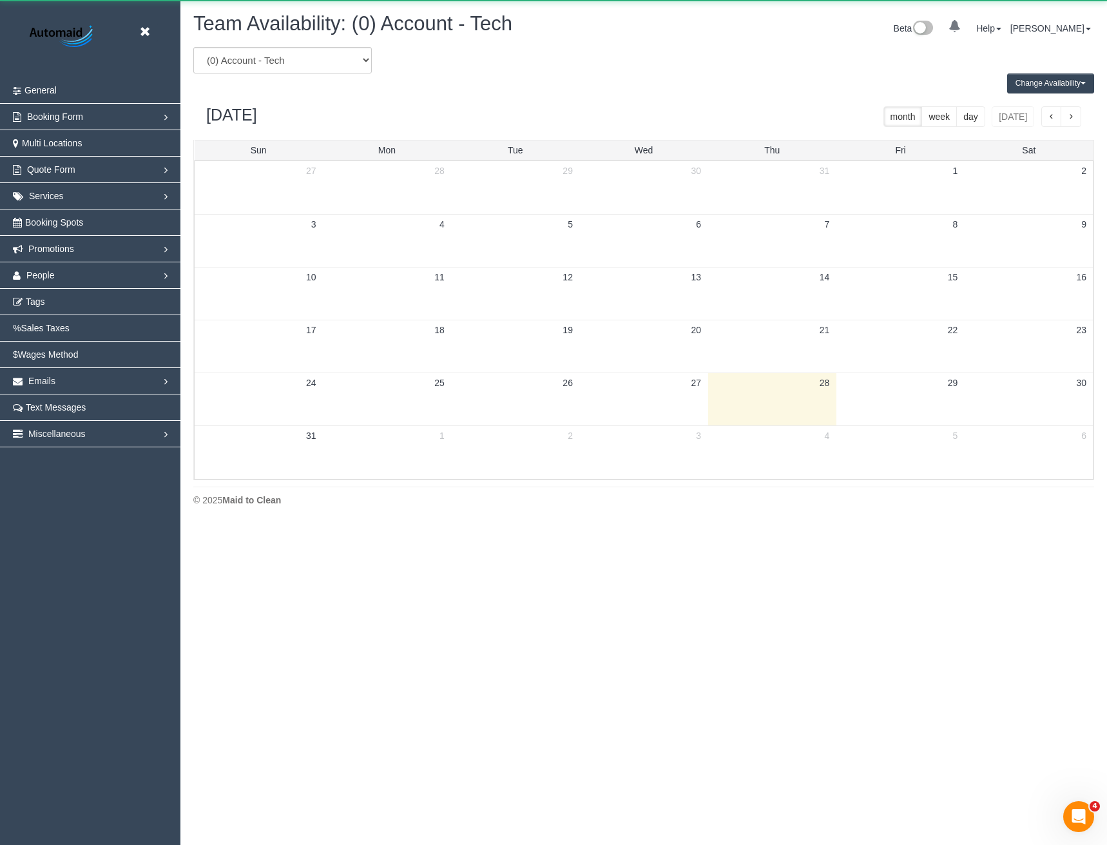
scroll to position [525, 1107]
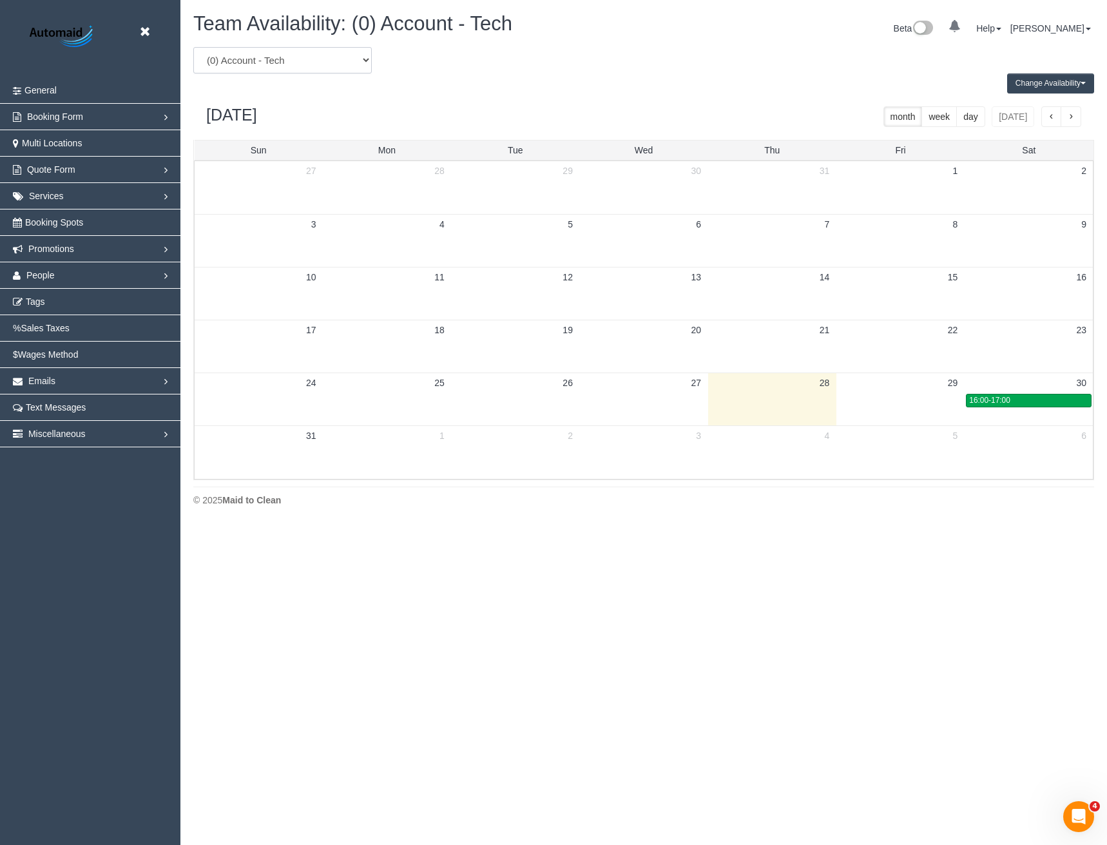
click at [248, 54] on select "(0) Account - Tech (0) Office (0) Raunak Test Account (1) Debbie Brodjanac (FT)…" at bounding box center [282, 60] width 178 height 26
select select "number:73805"
click at [193, 47] on select "(0) Account - Tech (0) Office (0) Raunak Test Account (1) Debbie Brodjanac (FT)…" at bounding box center [282, 60] width 178 height 26
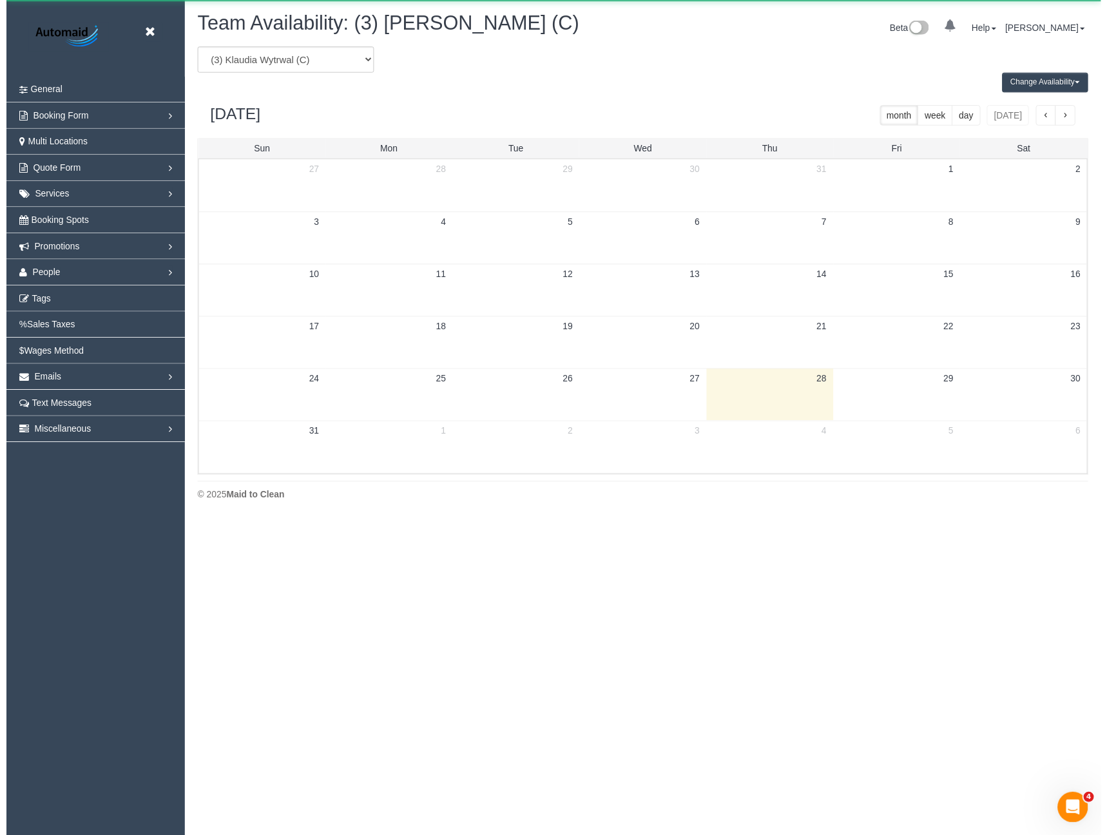
scroll to position [63914, 63332]
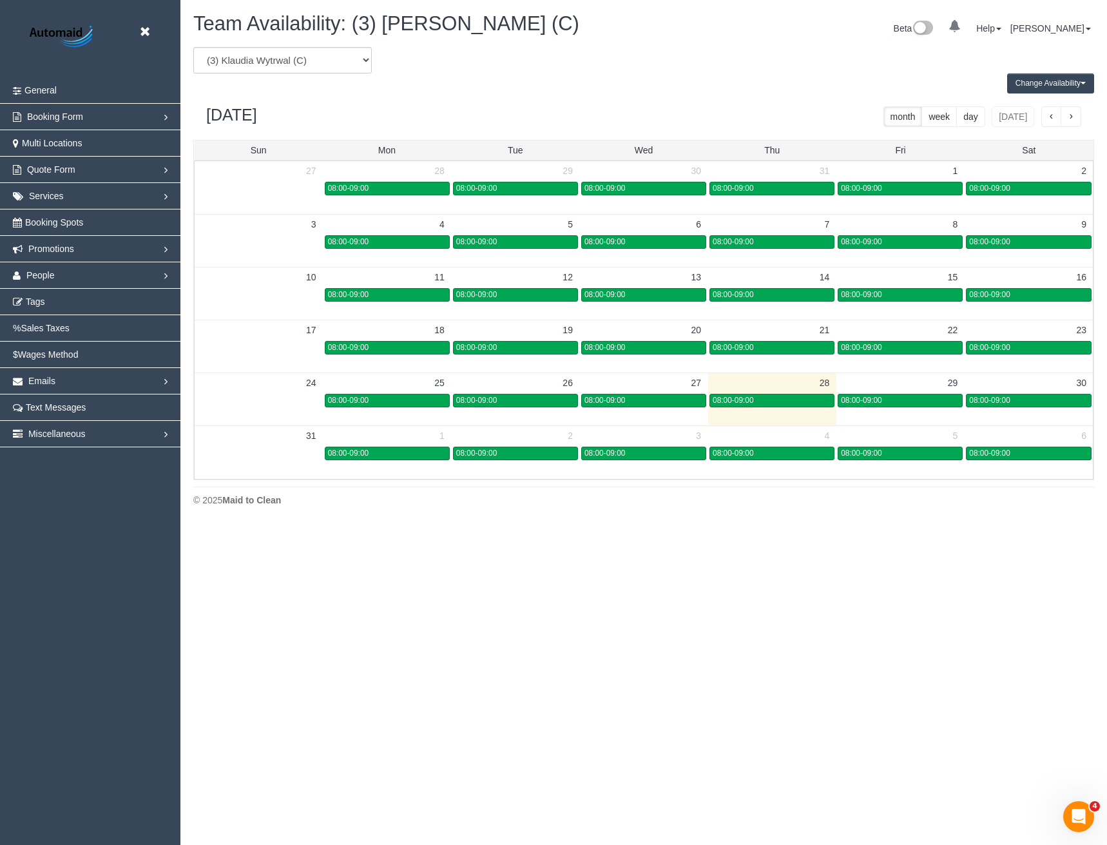
click at [1060, 82] on button "Change Availability" at bounding box center [1050, 83] width 87 height 20
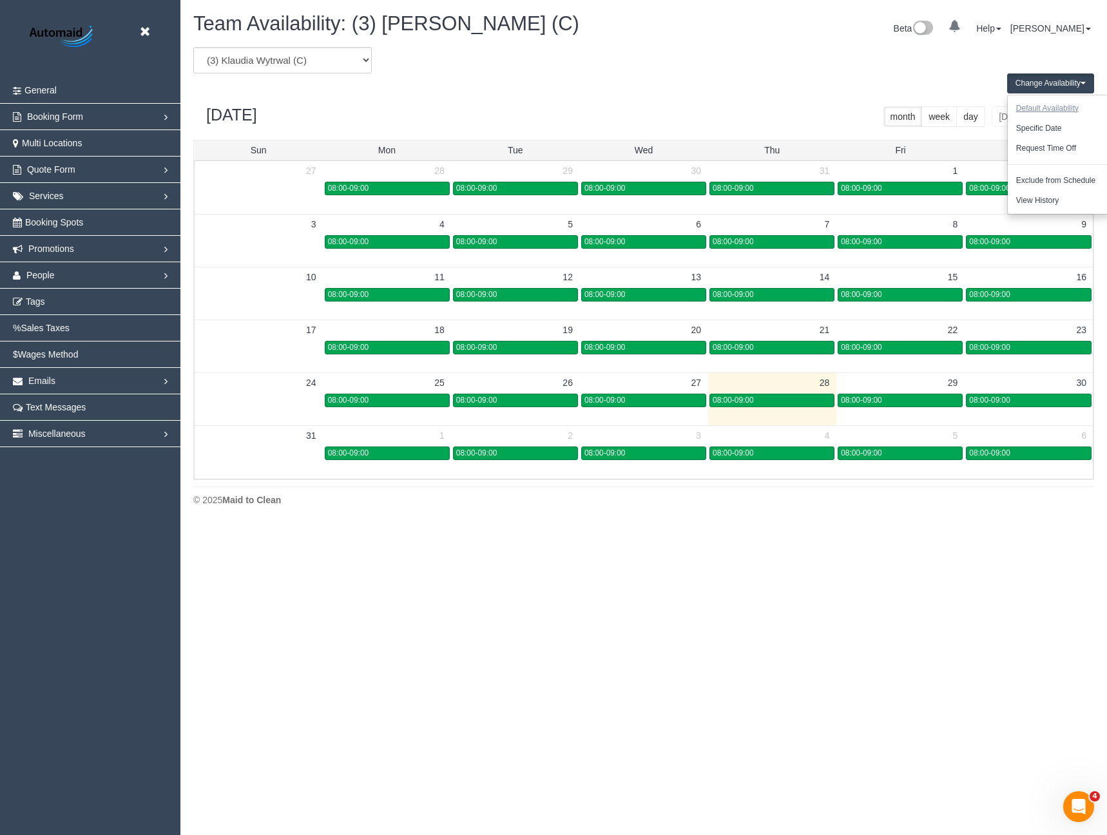
click at [1027, 102] on button "Default Availability" at bounding box center [1047, 109] width 79 height 20
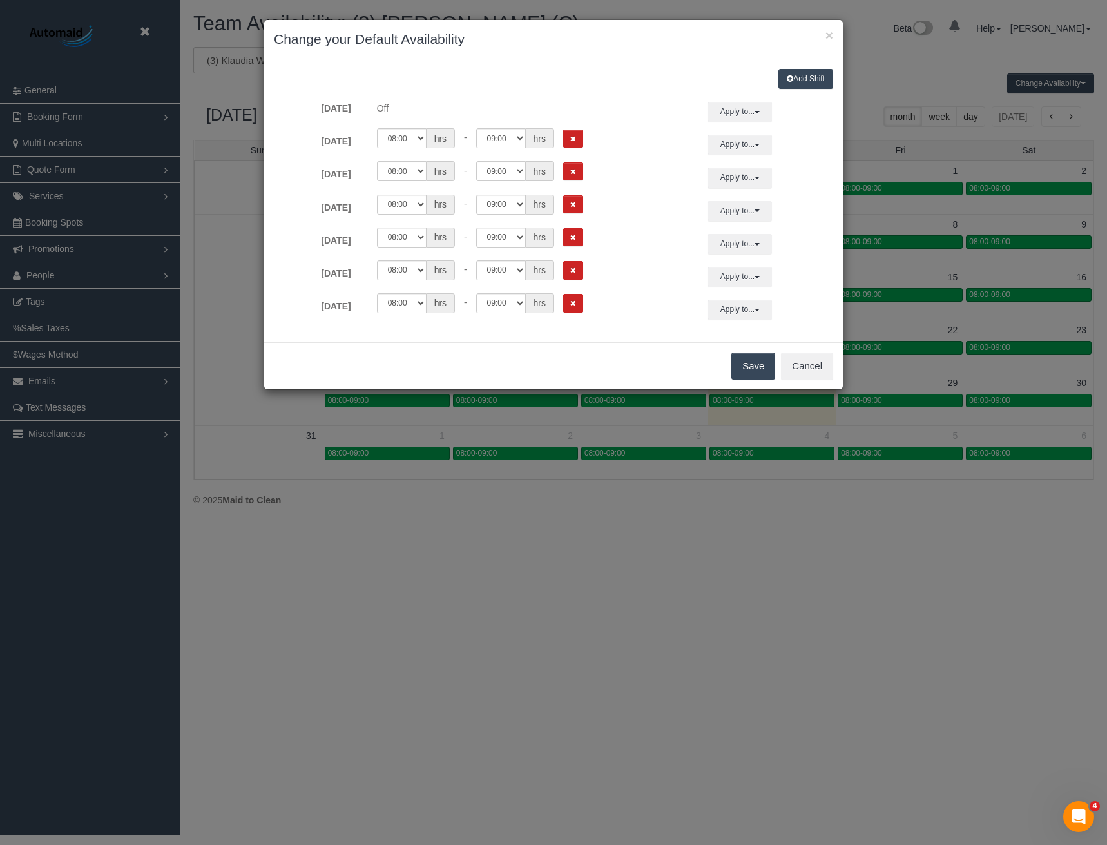
click at [561, 135] on div "00:00 00:05 00:10 00:15 00:20 00:25 00:30 00:35 00:40 00:45 00:50 00:55 01:00 0…" at bounding box center [530, 138] width 318 height 20
click at [579, 144] on button "Remove Shift" at bounding box center [573, 139] width 20 height 19
click at [579, 166] on button "Remove Shift" at bounding box center [573, 171] width 20 height 19
click at [575, 200] on button "Remove Shift" at bounding box center [573, 204] width 20 height 19
click at [580, 233] on button "Remove Shift" at bounding box center [573, 237] width 20 height 19
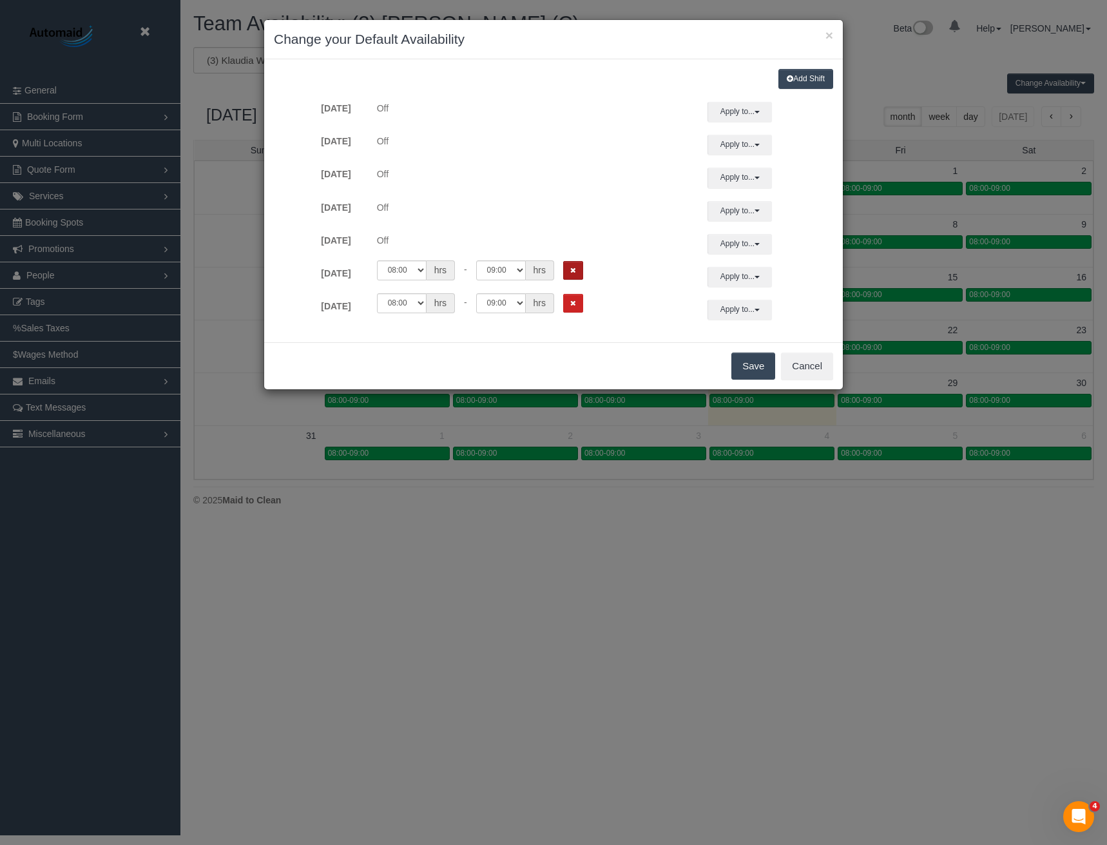
drag, startPoint x: 579, startPoint y: 263, endPoint x: 579, endPoint y: 284, distance: 20.6
click at [579, 264] on button "Remove Shift" at bounding box center [573, 270] width 20 height 19
click at [579, 296] on button "Remove Shift" at bounding box center [573, 303] width 20 height 19
click at [760, 372] on button "Save" at bounding box center [753, 365] width 44 height 27
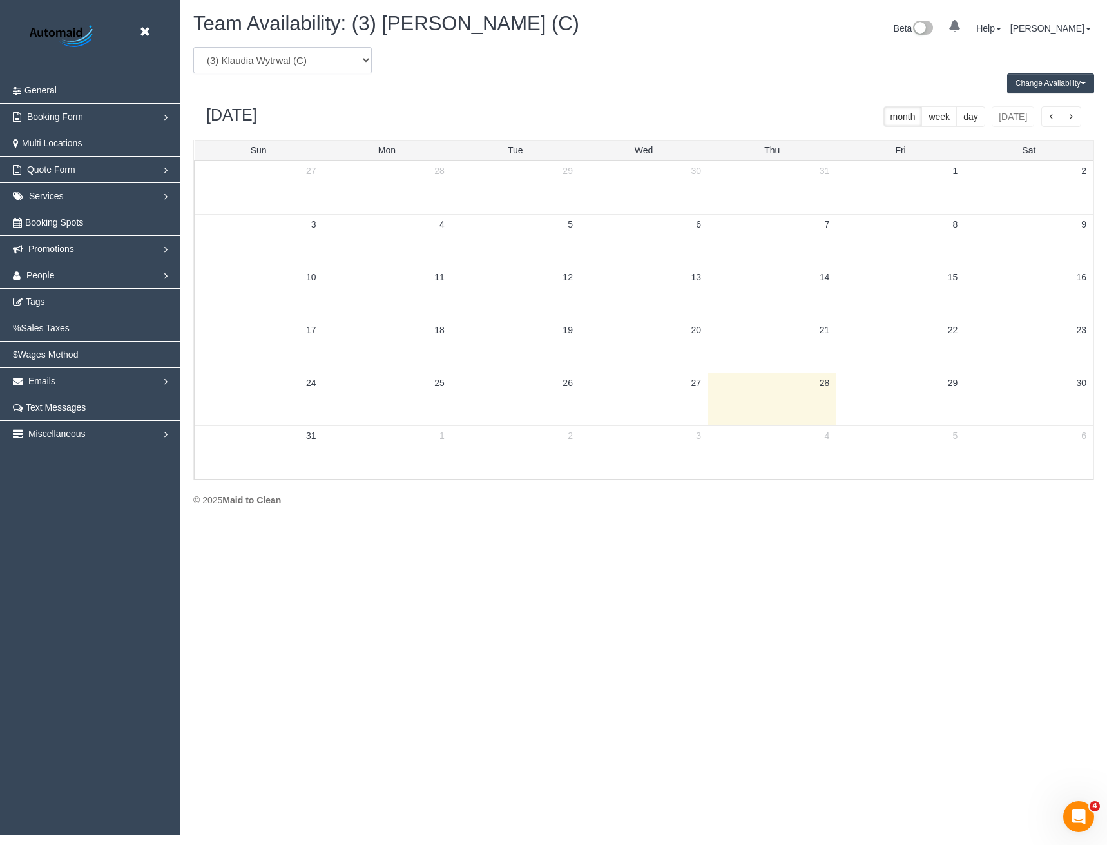
click at [231, 68] on select "(0) Account - Tech (0) Office (0) Raunak Test Account (1) Debbie Brodjanac (FT)…" at bounding box center [282, 60] width 178 height 26
select select "number:86413"
click at [193, 47] on select "(0) Account - Tech (0) Office (0) Raunak Test Account (1) Debbie Brodjanac (FT)…" at bounding box center [282, 60] width 178 height 26
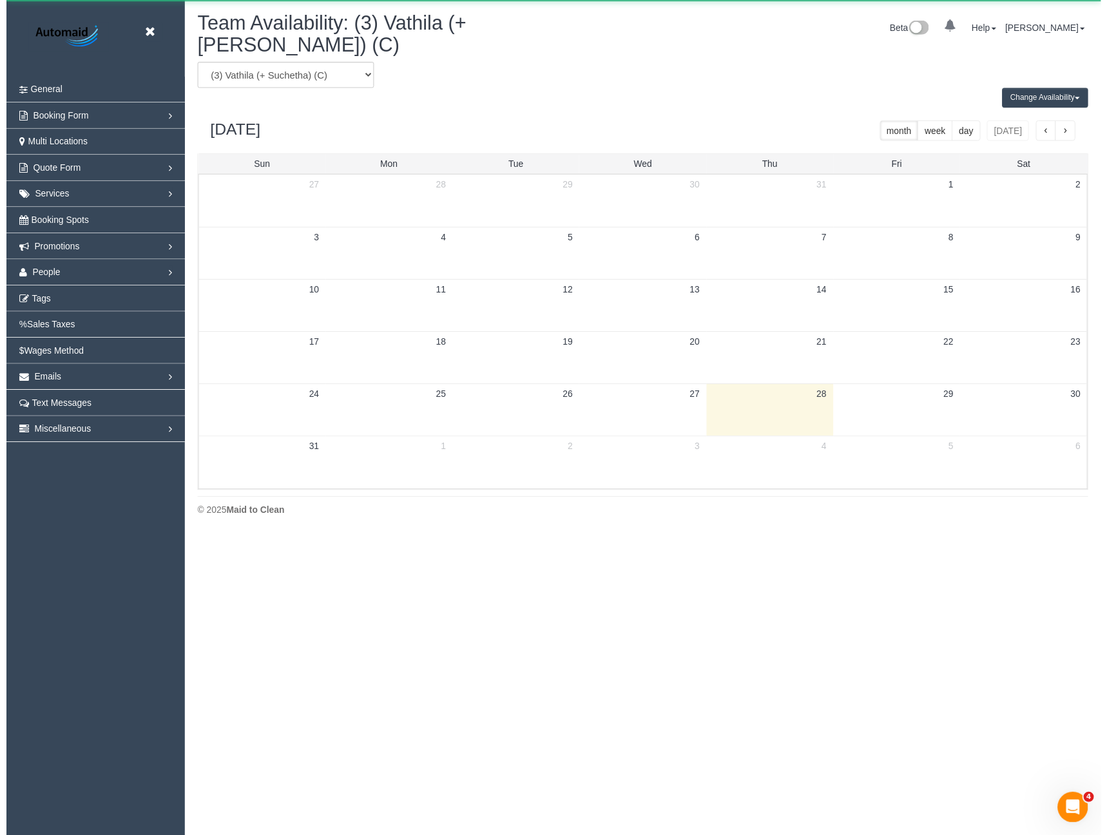
scroll to position [63914, 63332]
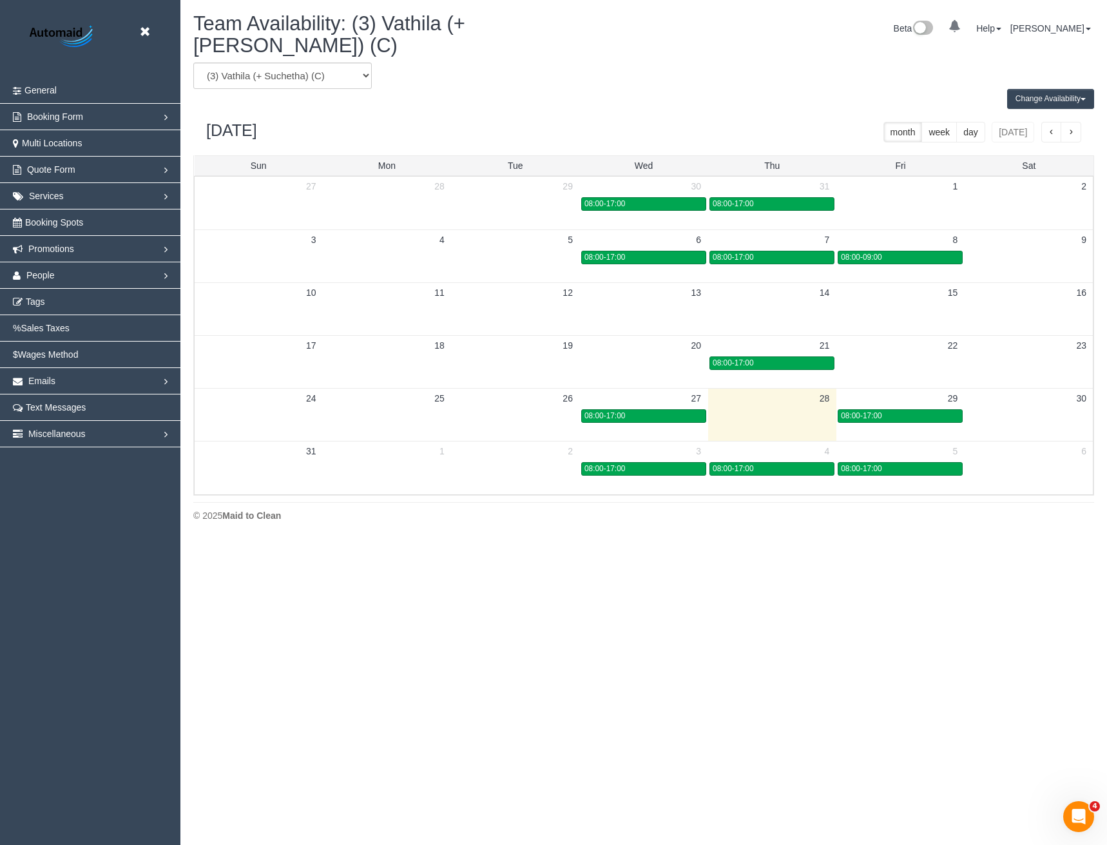
click at [1048, 89] on button "Change Availability" at bounding box center [1050, 99] width 87 height 20
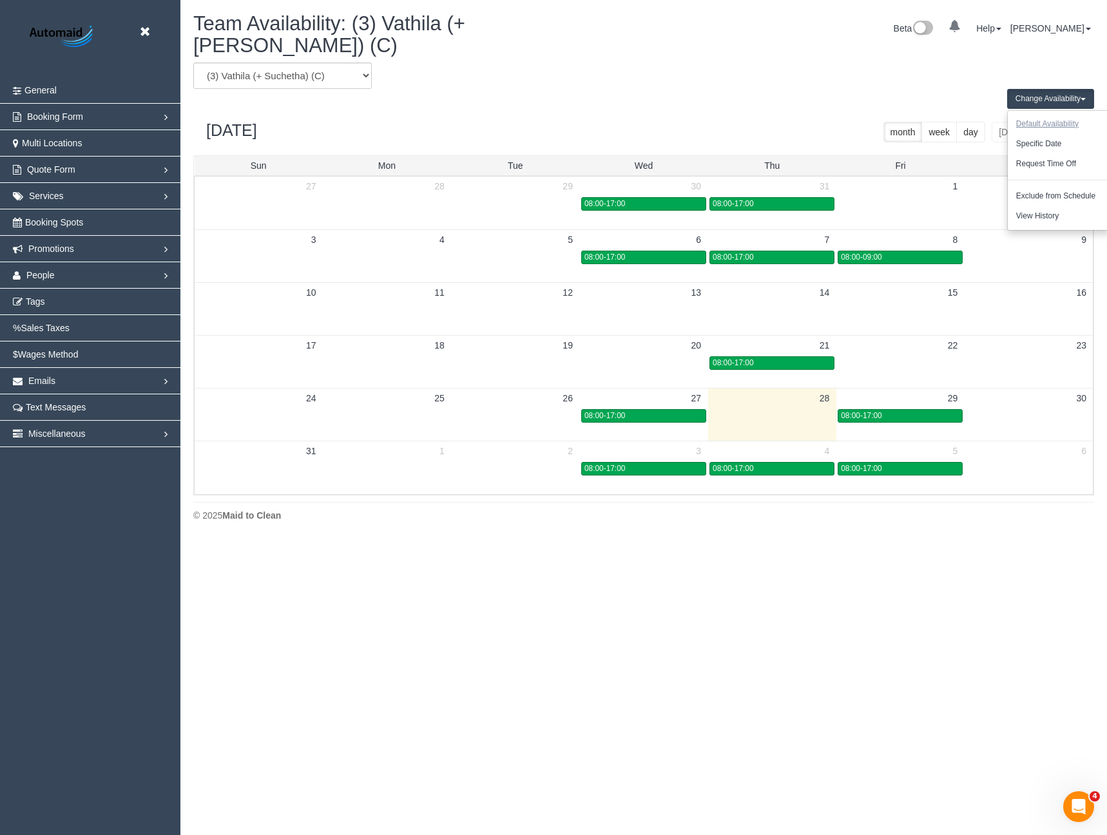
click at [1046, 114] on button "Default Availability" at bounding box center [1047, 124] width 79 height 20
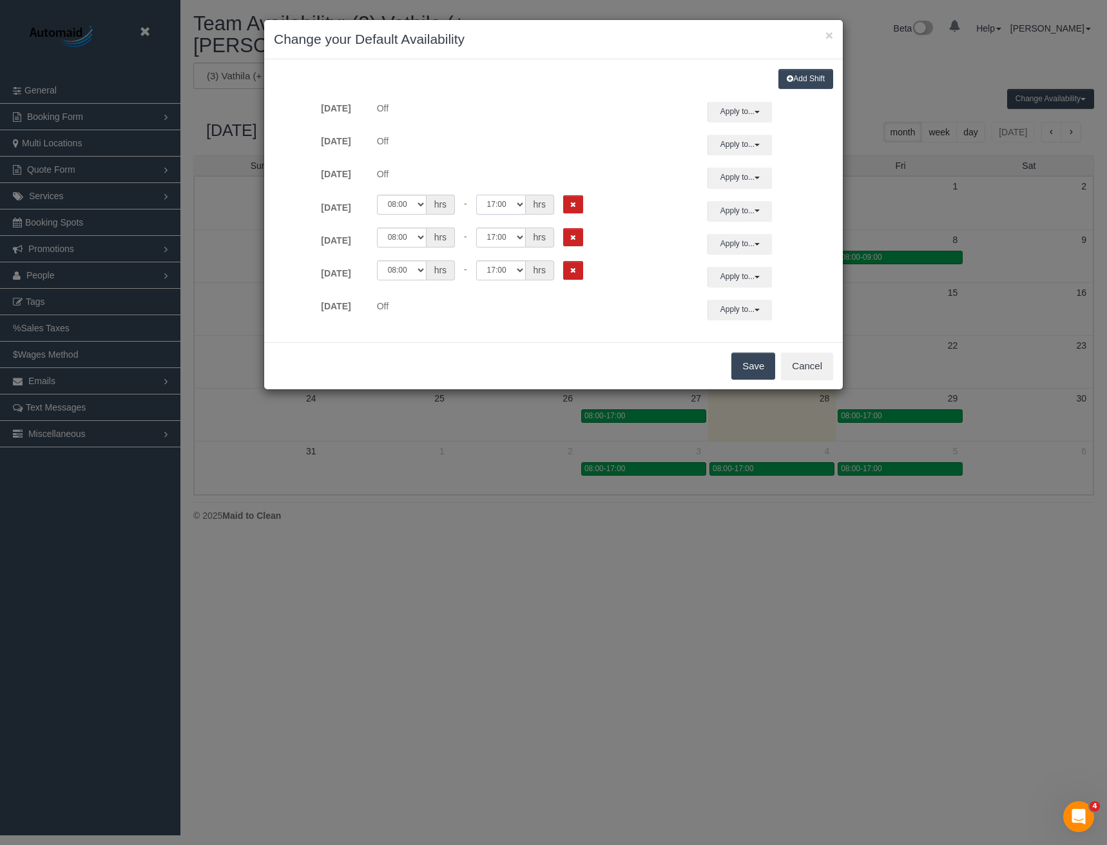
click at [498, 206] on select "00:00 00:05 00:10 00:15 00:20 00:25 00:30 00:35 00:40 00:45 00:50 00:55 01:00 0…" at bounding box center [501, 205] width 50 height 20
select select "string:09:00"
click at [476, 195] on select "00:00 00:05 00:10 00:15 00:20 00:25 00:30 00:35 00:40 00:45 00:50 00:55 01:00 0…" at bounding box center [501, 205] width 50 height 20
click at [744, 207] on button "Apply to..." at bounding box center [740, 211] width 64 height 20
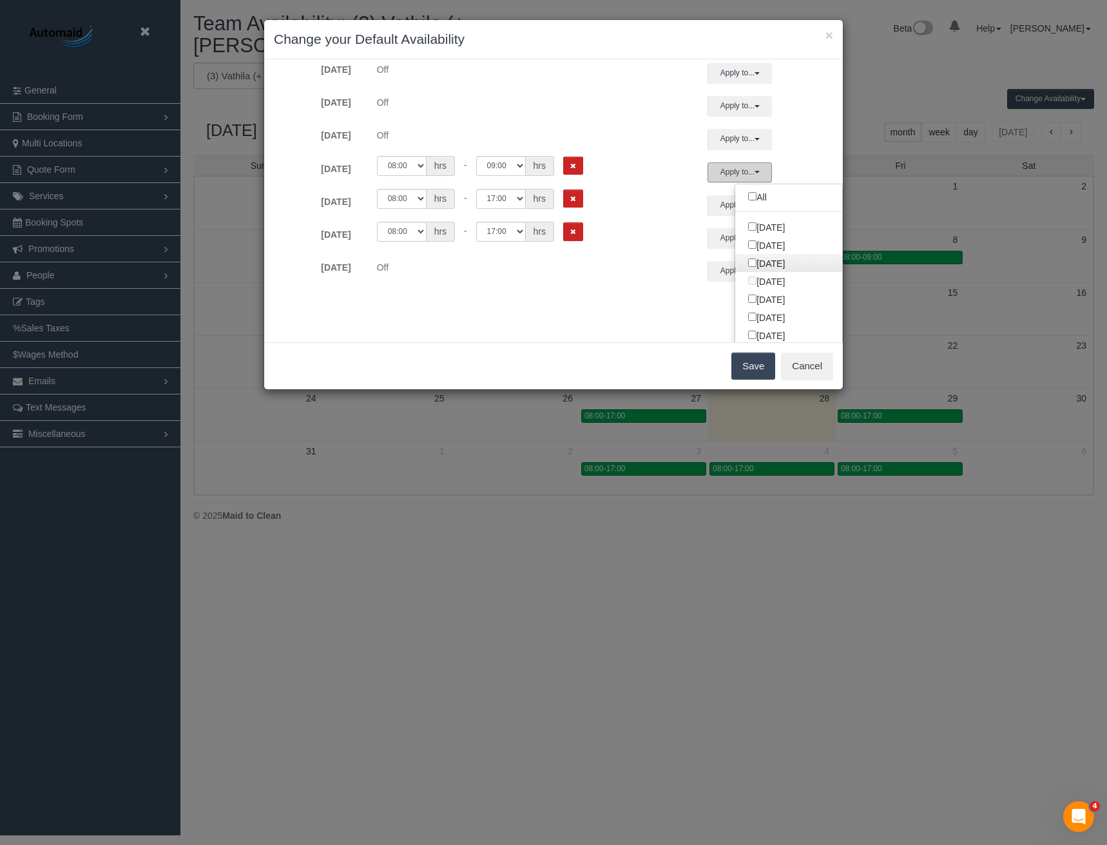
scroll to position [69, 0]
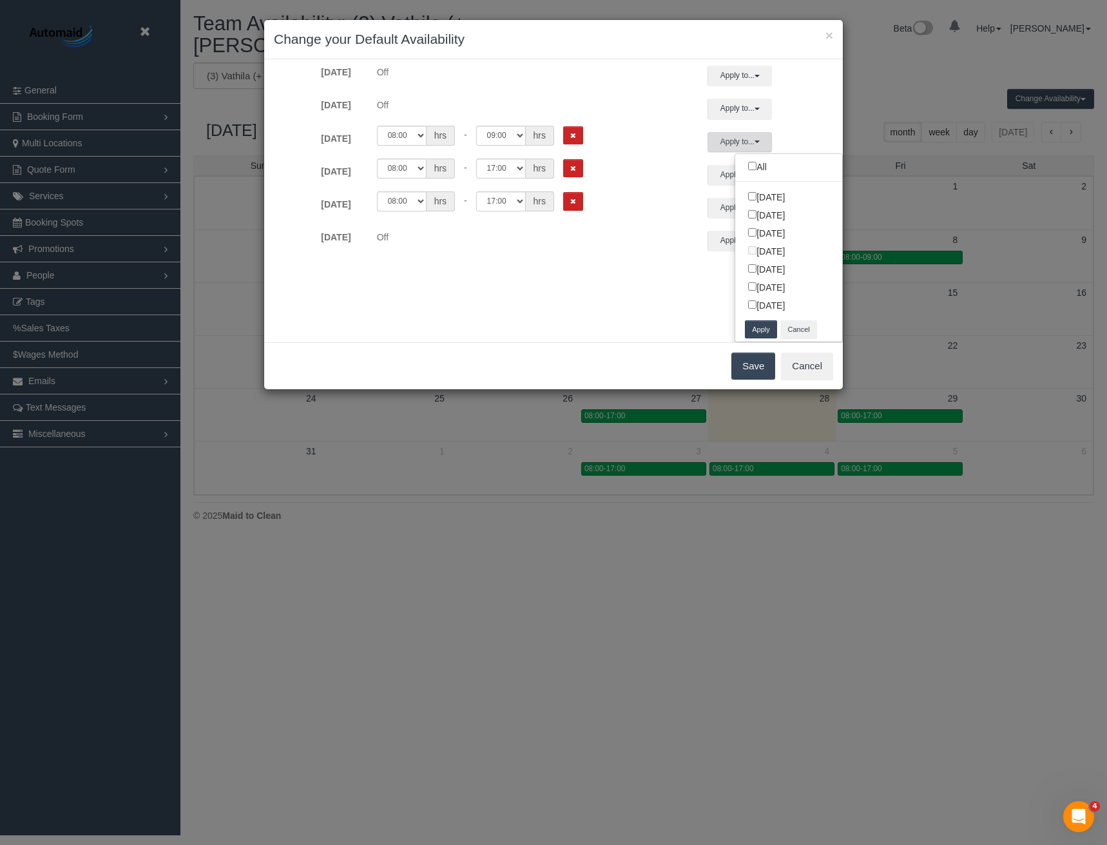
click at [749, 329] on button "Apply" at bounding box center [761, 329] width 32 height 19
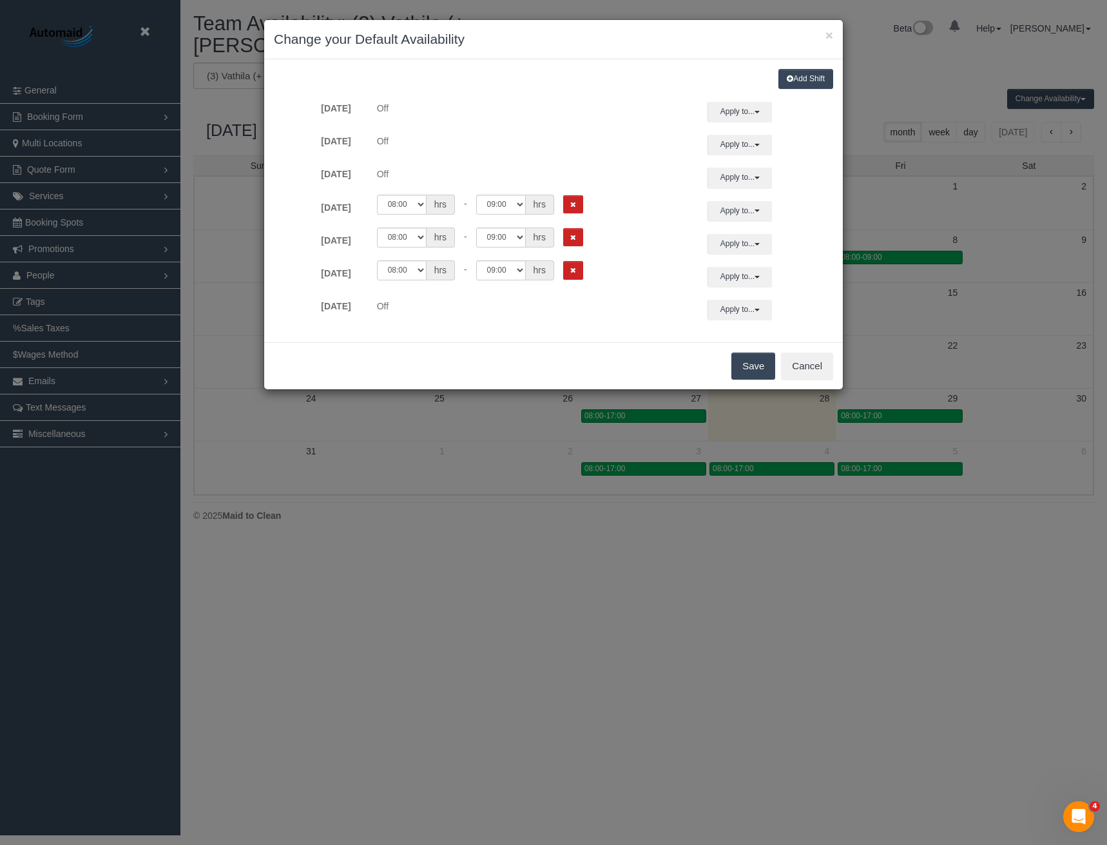
scroll to position [0, 0]
click at [750, 367] on button "Save" at bounding box center [753, 365] width 44 height 27
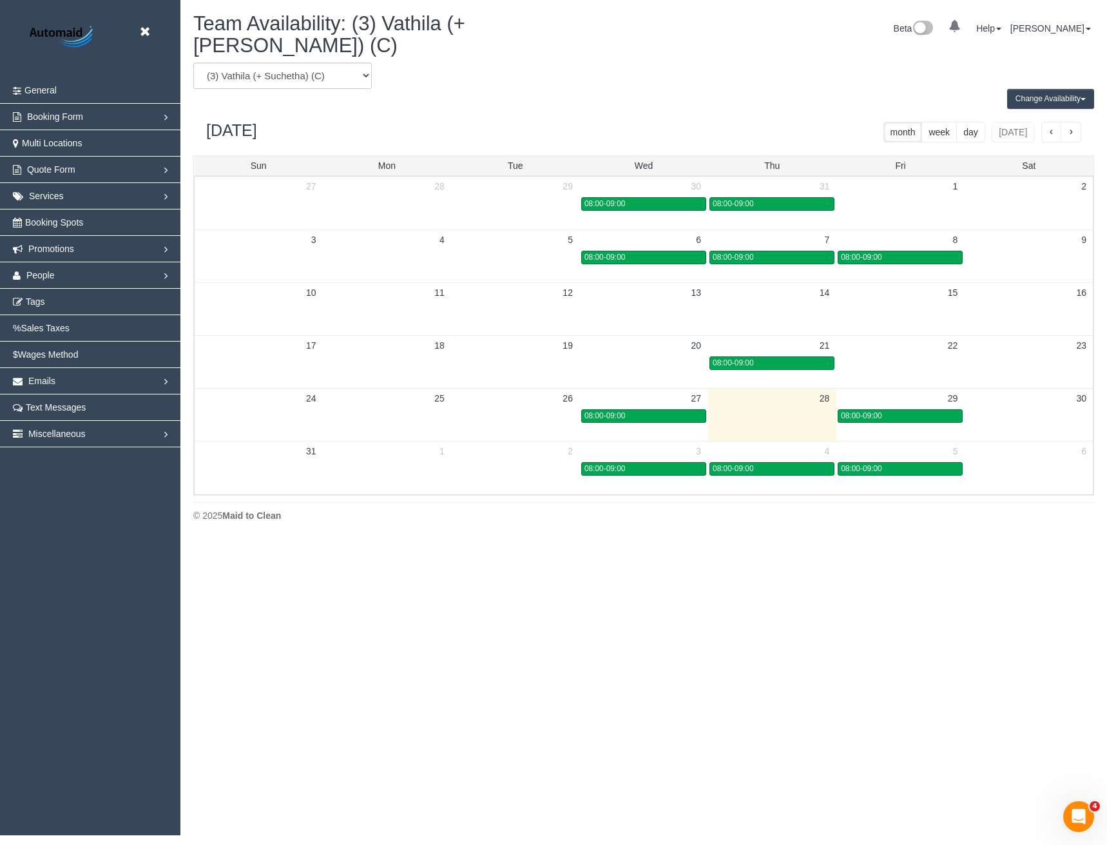
click at [245, 44] on div "Team Availability: (3) Vathila (+ Suchetha) (C) Beta 0 Your Notifications You h…" at bounding box center [644, 38] width 920 height 50
click at [250, 63] on select "(0) Account - Tech (0) Office (0) Raunak Test Account (1) Debbie Brodjanac (FT)…" at bounding box center [282, 76] width 178 height 26
select select "number:86412"
click at [193, 63] on select "(0) Account - Tech (0) Office (0) Raunak Test Account (1) Debbie Brodjanac (FT)…" at bounding box center [282, 76] width 178 height 26
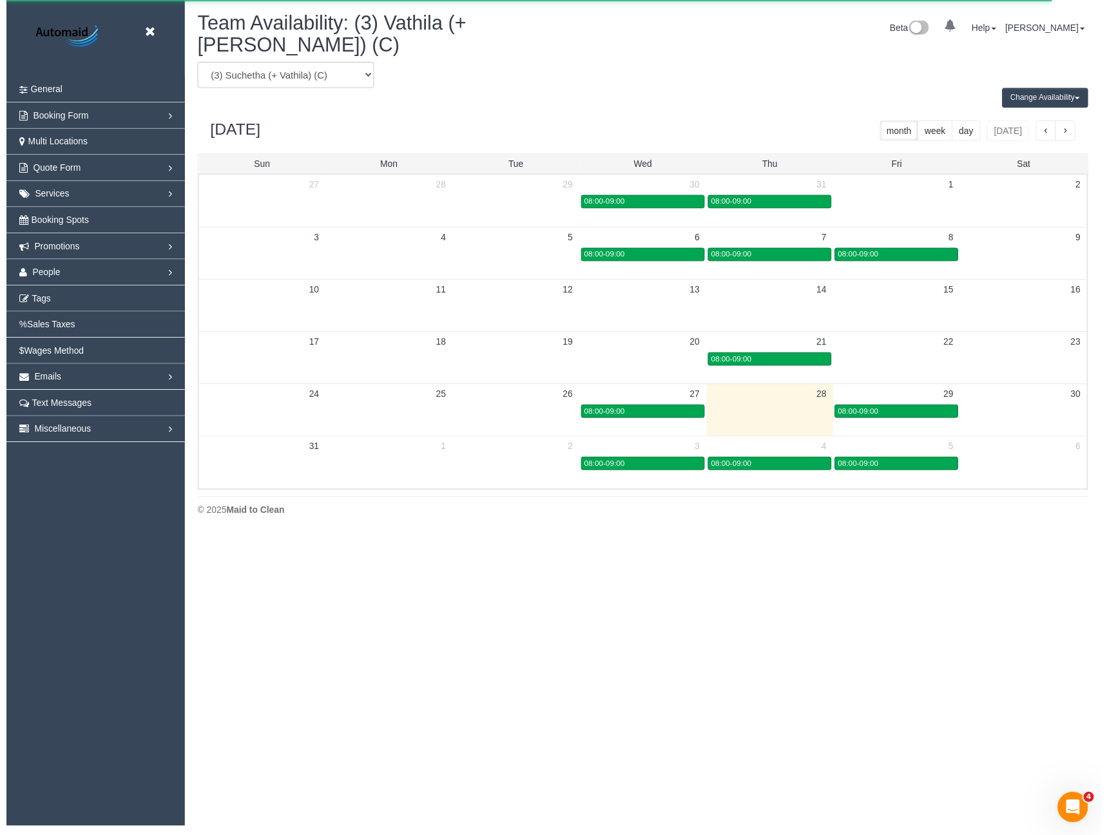
scroll to position [63914, 63332]
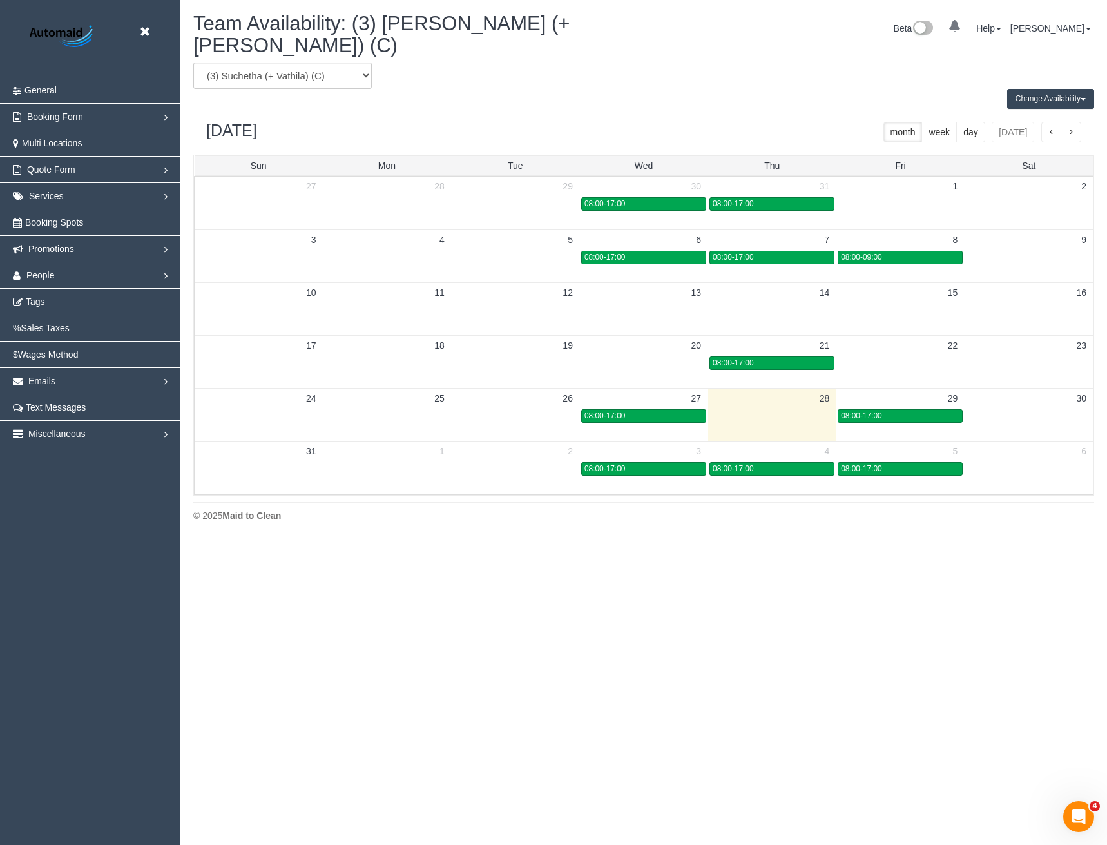
click at [1063, 89] on button "Change Availability" at bounding box center [1050, 99] width 87 height 20
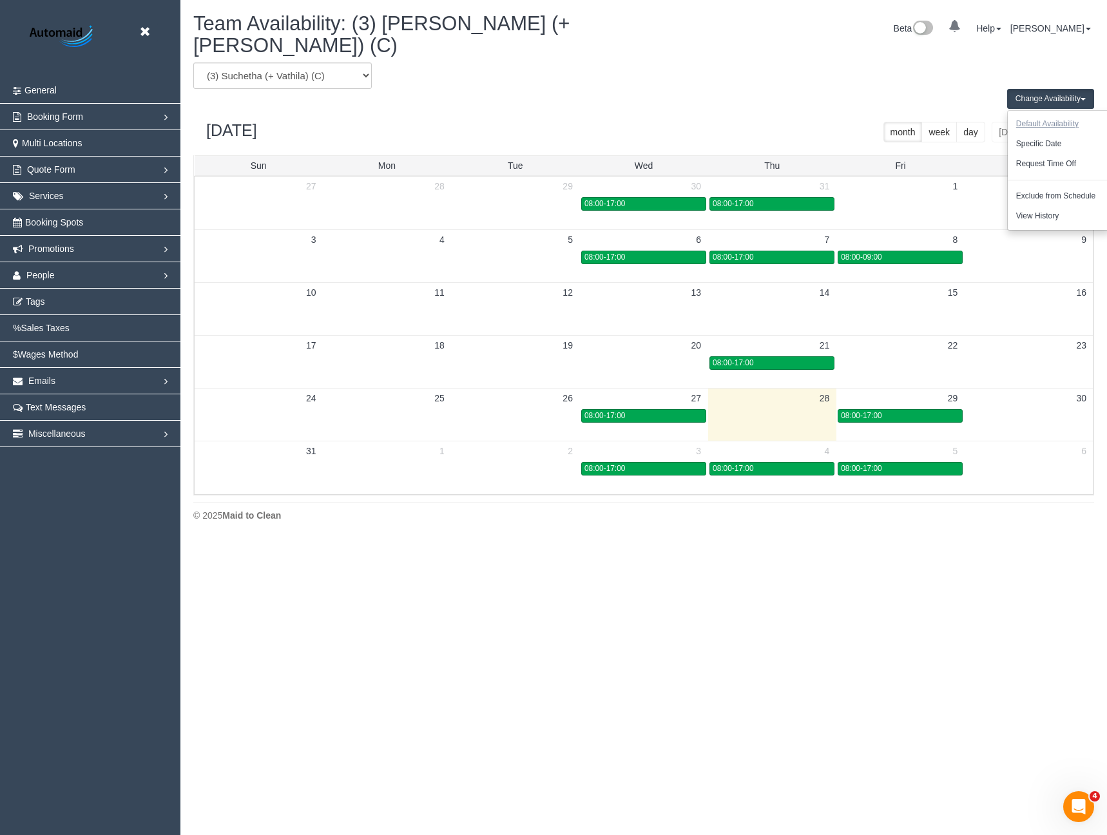
click at [1027, 114] on button "Default Availability" at bounding box center [1047, 124] width 79 height 20
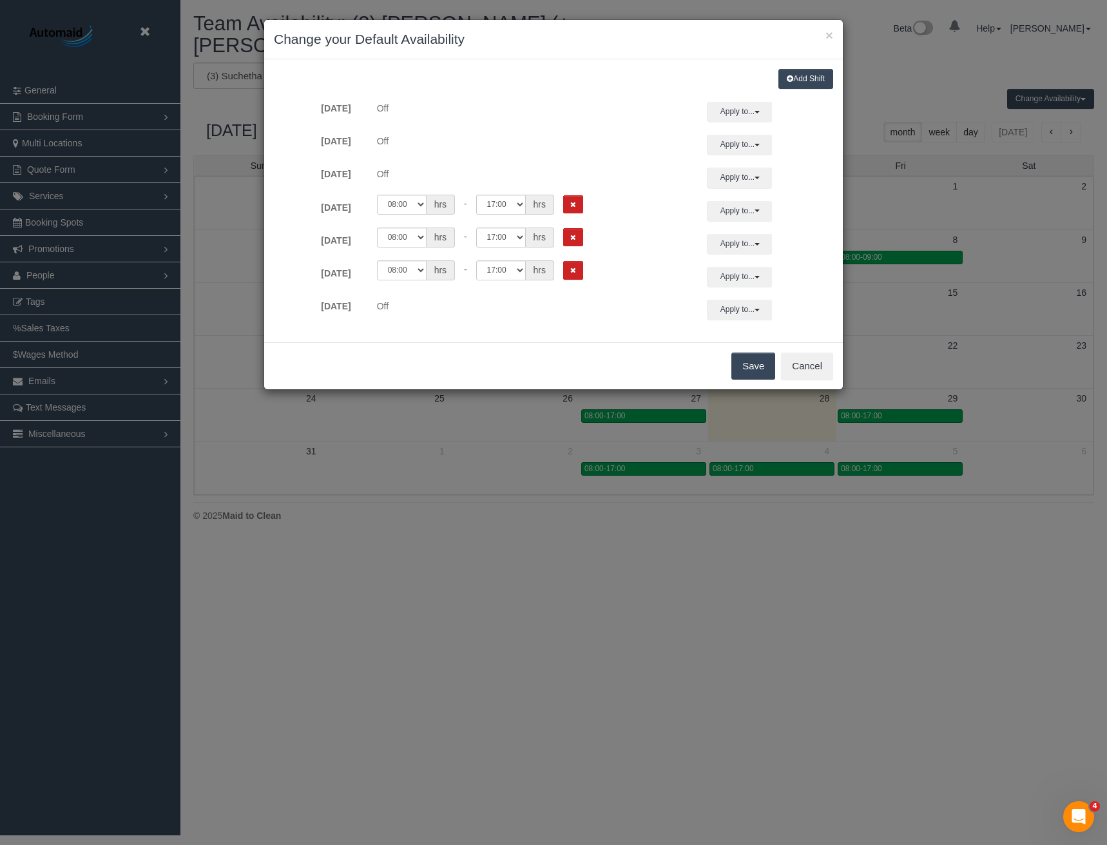
click at [528, 200] on span "hrs" at bounding box center [540, 205] width 28 height 20
click at [517, 204] on select "00:00 00:05 00:10 00:15 00:20 00:25 00:30 00:35 00:40 00:45 00:50 00:55 01:00 0…" at bounding box center [501, 205] width 50 height 20
click at [476, 195] on select "00:00 00:05 00:10 00:15 00:20 00:25 00:30 00:35 00:40 00:45 00:50 00:55 01:00 0…" at bounding box center [501, 205] width 50 height 20
drag, startPoint x: 508, startPoint y: 206, endPoint x: 508, endPoint y: 212, distance: 6.5
click at [508, 206] on select "00:00 00:05 00:10 00:15 00:20 00:25 00:30 00:35 00:40 00:45 00:50 00:55 01:00 0…" at bounding box center [501, 205] width 50 height 20
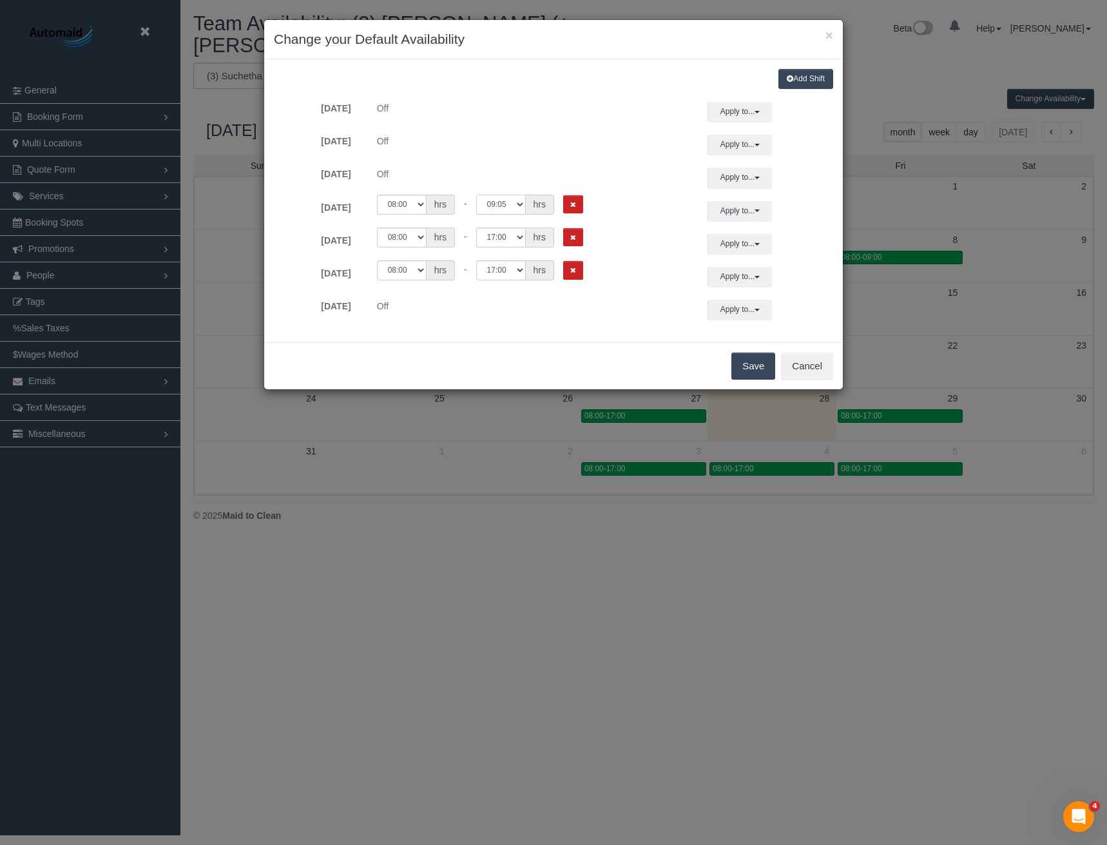
select select "string:09:00"
click at [476, 195] on select "00:00 00:05 00:10 00:15 00:20 00:25 00:30 00:35 00:40 00:45 00:50 00:55 01:00 0…" at bounding box center [501, 205] width 50 height 20
click at [730, 210] on button "Apply to..." at bounding box center [740, 211] width 64 height 20
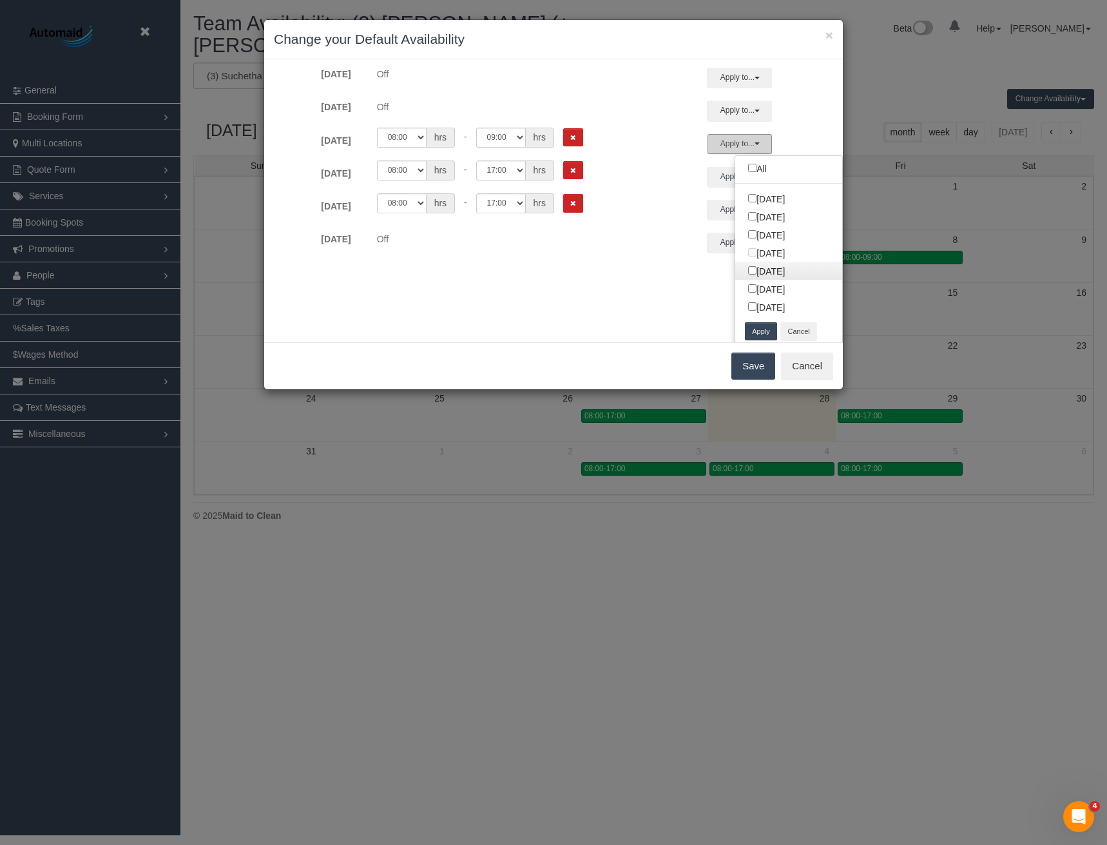
scroll to position [69, 0]
click at [751, 331] on button "Apply" at bounding box center [761, 329] width 32 height 19
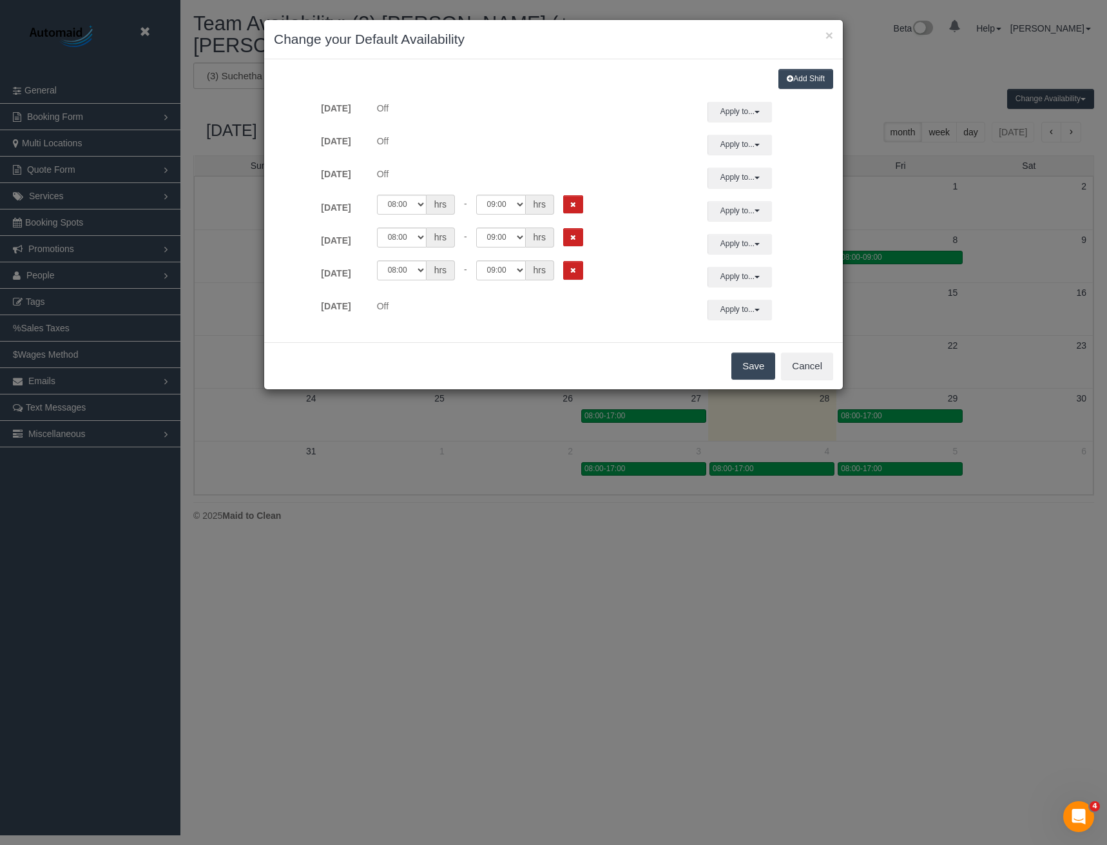
scroll to position [0, 0]
click at [747, 368] on button "Save" at bounding box center [753, 365] width 44 height 27
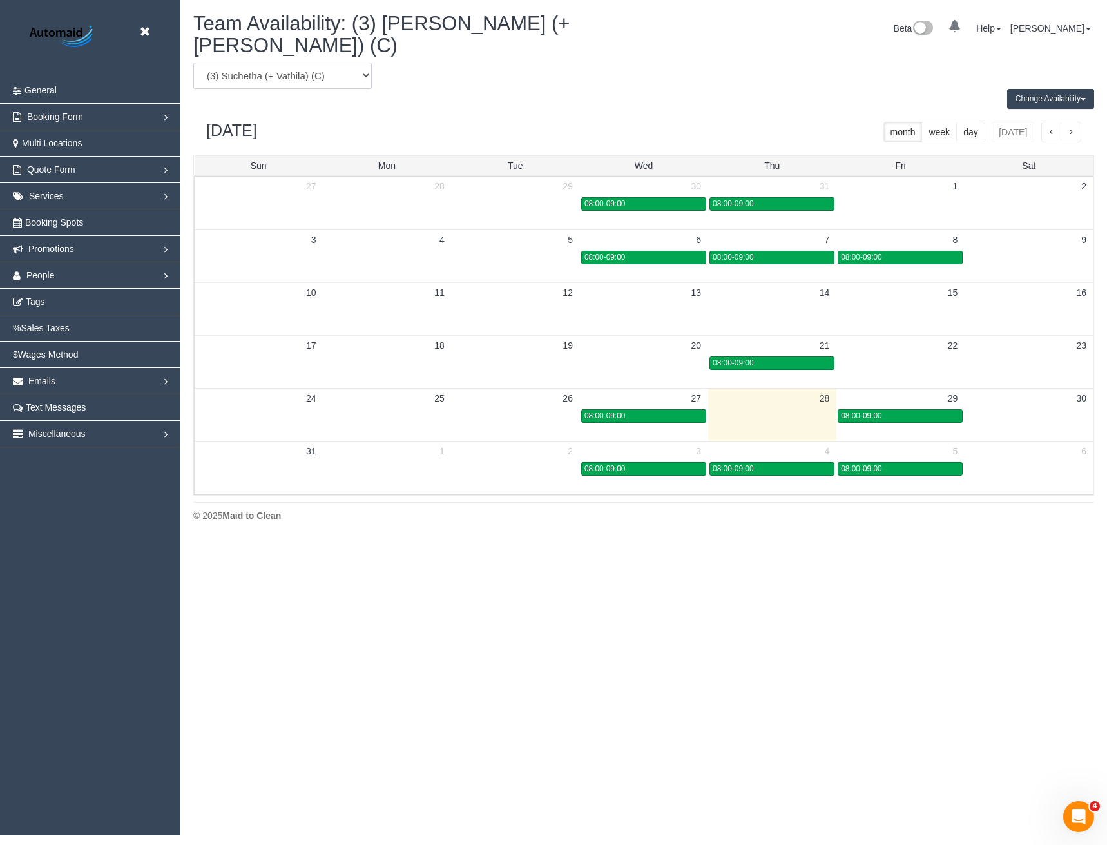
click at [258, 66] on select "(0) Account - Tech (0) Office (0) Raunak Test Account (1) Debbie Brodjanac (FT)…" at bounding box center [282, 76] width 178 height 26
click at [338, 63] on select "(0) Account - Tech (0) Office (0) Raunak Test Account (1) Debbie Brodjanac (FT)…" at bounding box center [282, 76] width 178 height 26
click at [332, 63] on select "(0) Account - Tech (0) Office (0) Raunak Test Account (1) Debbie Brodjanac (FT)…" at bounding box center [282, 76] width 178 height 26
select select "number:23305"
click at [193, 63] on select "(0) Account - Tech (0) Office (0) Raunak Test Account (1) Debbie Brodjanac (FT)…" at bounding box center [282, 76] width 178 height 26
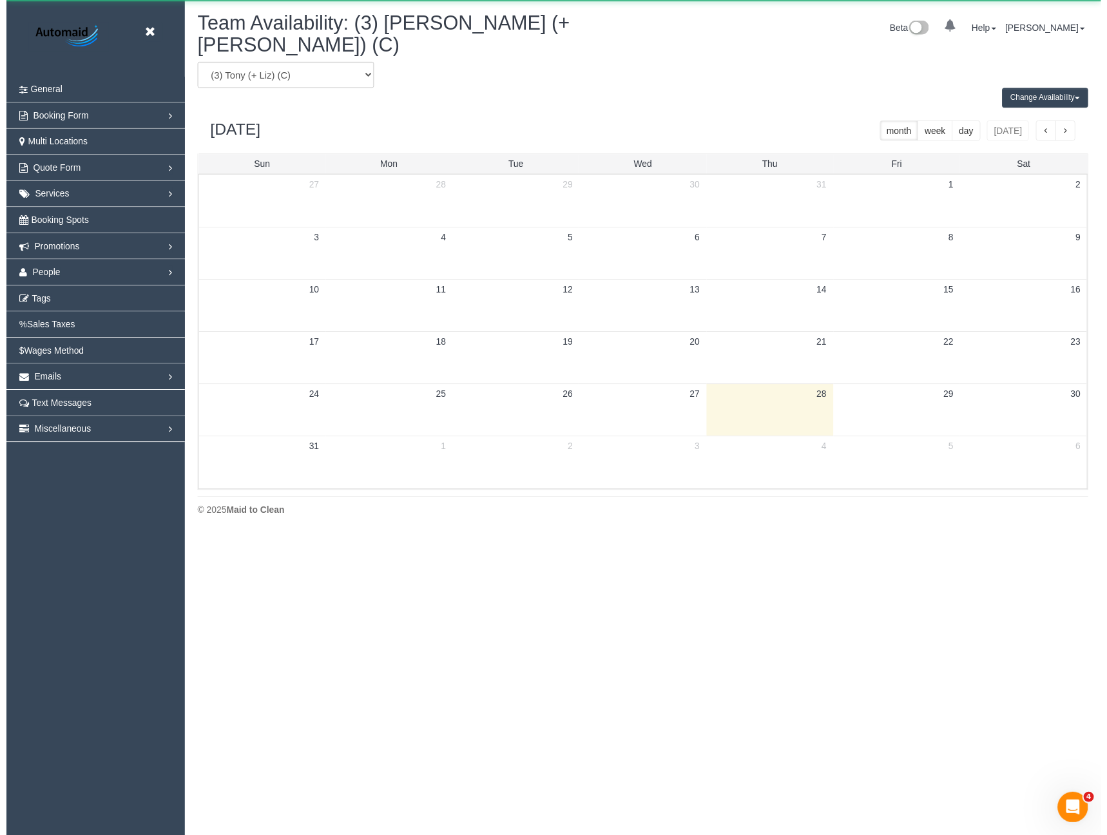
scroll to position [63914, 63332]
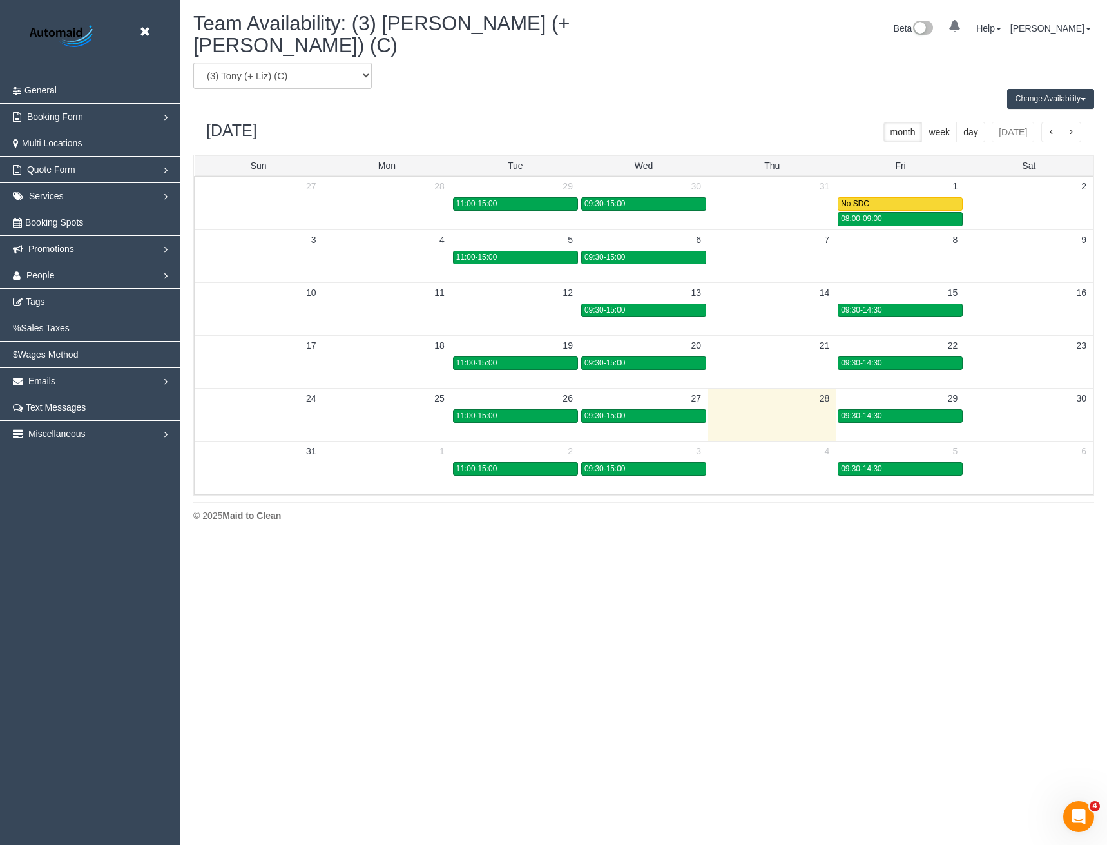
click at [1042, 89] on button "Change Availability" at bounding box center [1050, 99] width 87 height 20
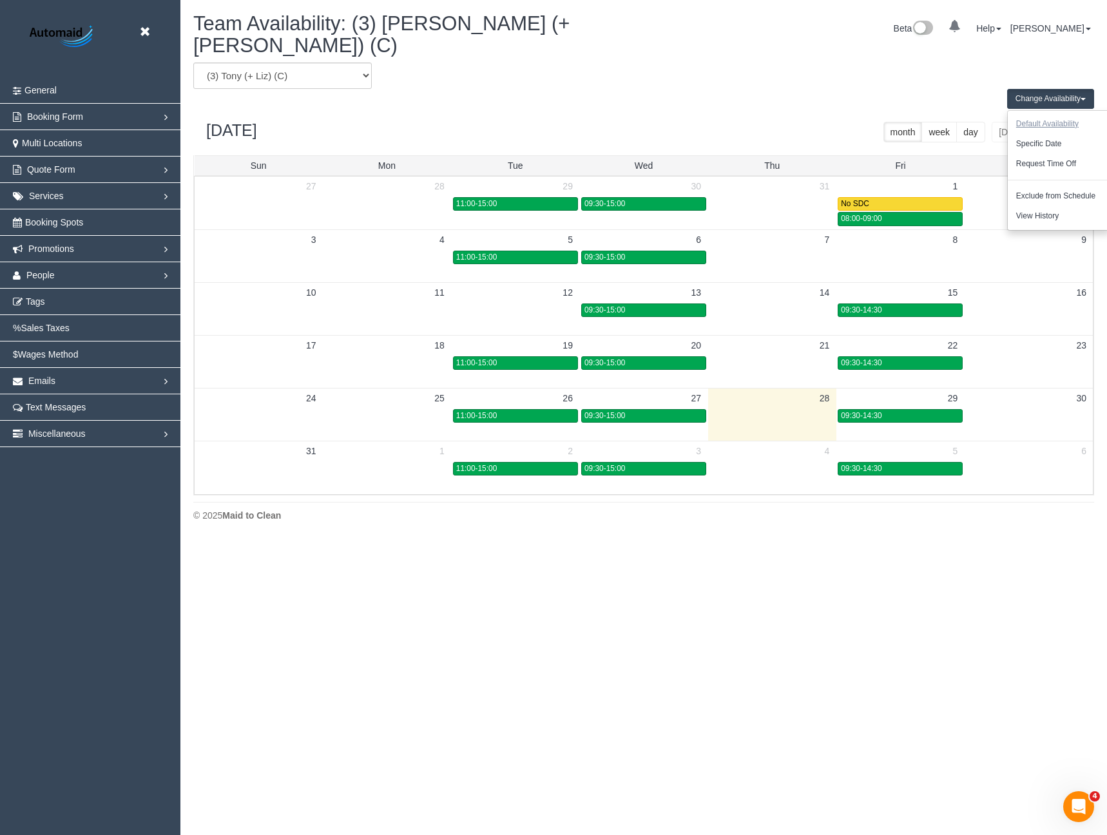
click at [1043, 114] on button "Default Availability" at bounding box center [1047, 124] width 79 height 20
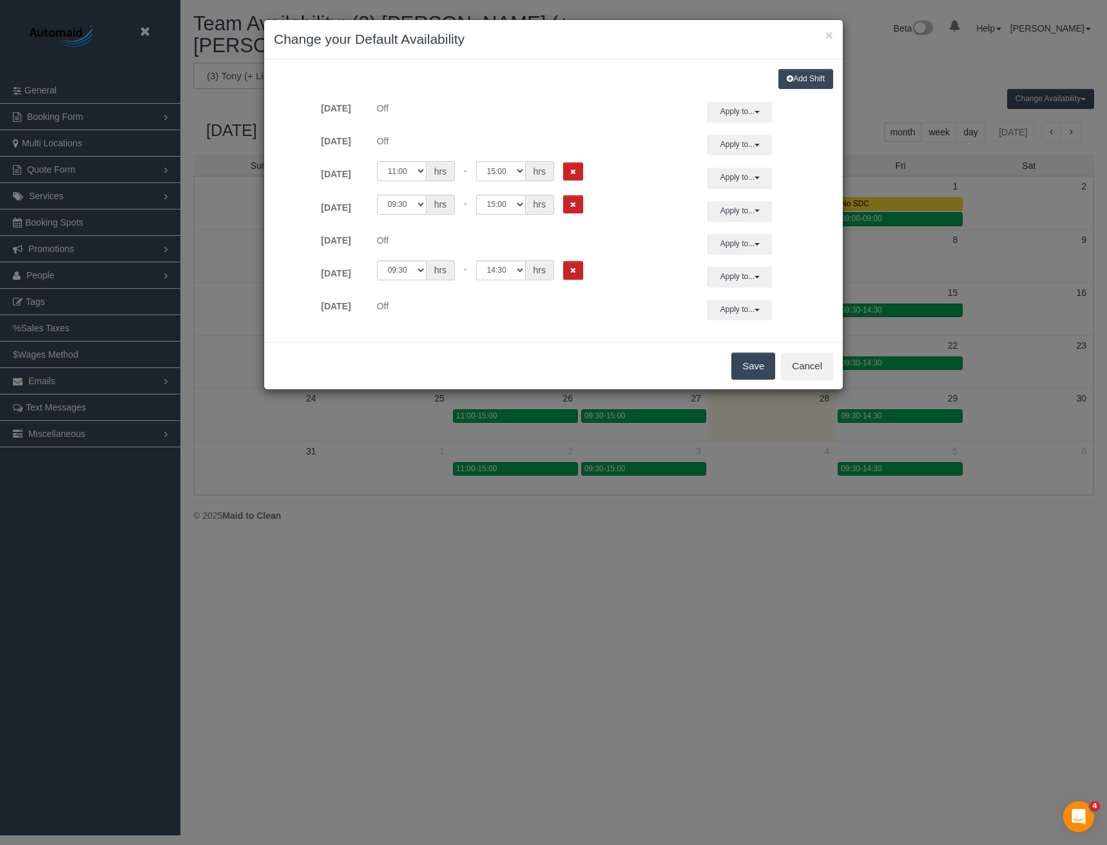
click at [503, 173] on select "00:00 00:05 00:10 00:15 00:20 00:25 00:30 00:35 00:40 00:45 00:50 00:55 01:00 0…" at bounding box center [501, 171] width 50 height 20
select select "string:17:00"
click at [476, 161] on select "00:00 00:05 00:10 00:15 00:20 00:25 00:30 00:35 00:40 00:45 00:50 00:55 01:00 0…" at bounding box center [501, 171] width 50 height 20
click at [512, 207] on select "00:00 00:05 00:10 00:15 00:20 00:25 00:30 00:35 00:40 00:45 00:50 00:55 01:00 0…" at bounding box center [501, 205] width 50 height 20
select select "string:17:00"
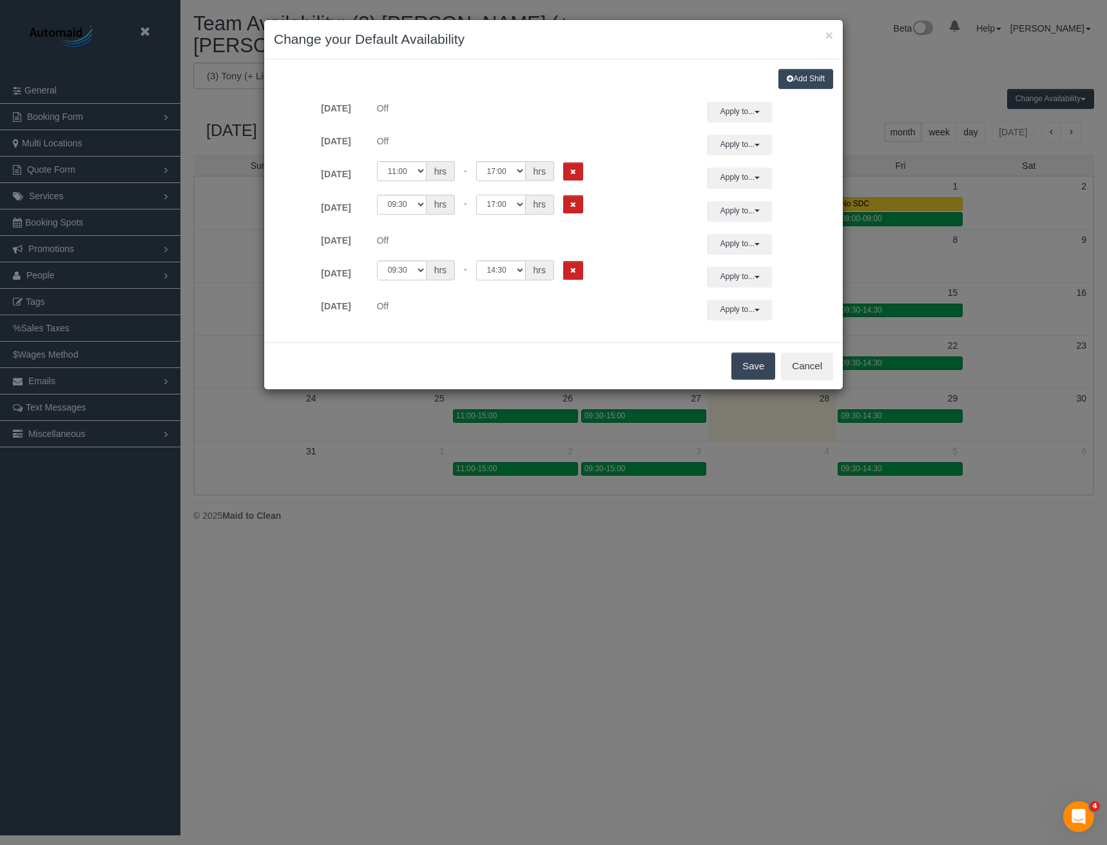
click at [476, 195] on select "00:00 00:05 00:10 00:15 00:20 00:25 00:30 00:35 00:40 00:45 00:50 00:55 01:00 0…" at bounding box center [501, 205] width 50 height 20
click at [503, 269] on select "00:00 00:05 00:10 00:15 00:20 00:25 00:30 00:35 00:40 00:45 00:50 00:55 01:00 0…" at bounding box center [501, 270] width 50 height 20
select select "string:17:00"
click at [476, 260] on select "00:00 00:05 00:10 00:15 00:20 00:25 00:30 00:35 00:40 00:45 00:50 00:55 01:00 0…" at bounding box center [501, 270] width 50 height 20
click at [758, 364] on button "Save" at bounding box center [753, 365] width 44 height 27
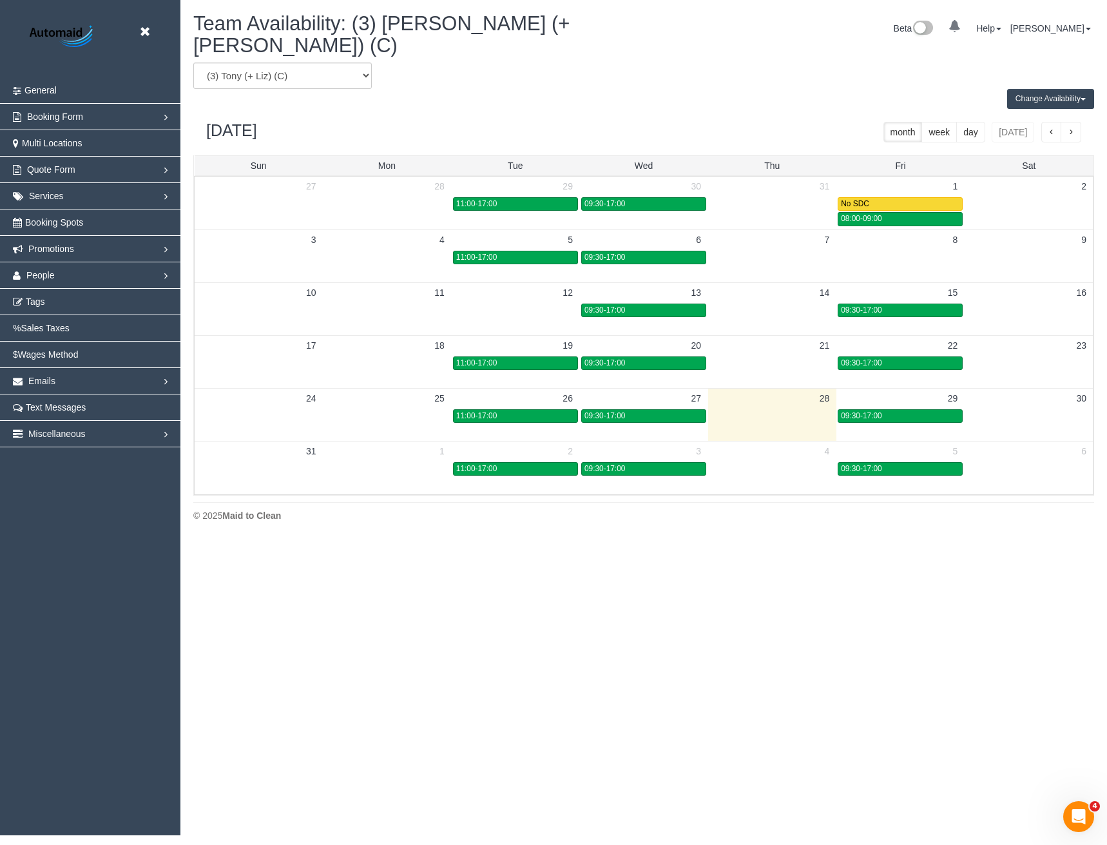
click at [1075, 122] on button "button" at bounding box center [1071, 132] width 21 height 21
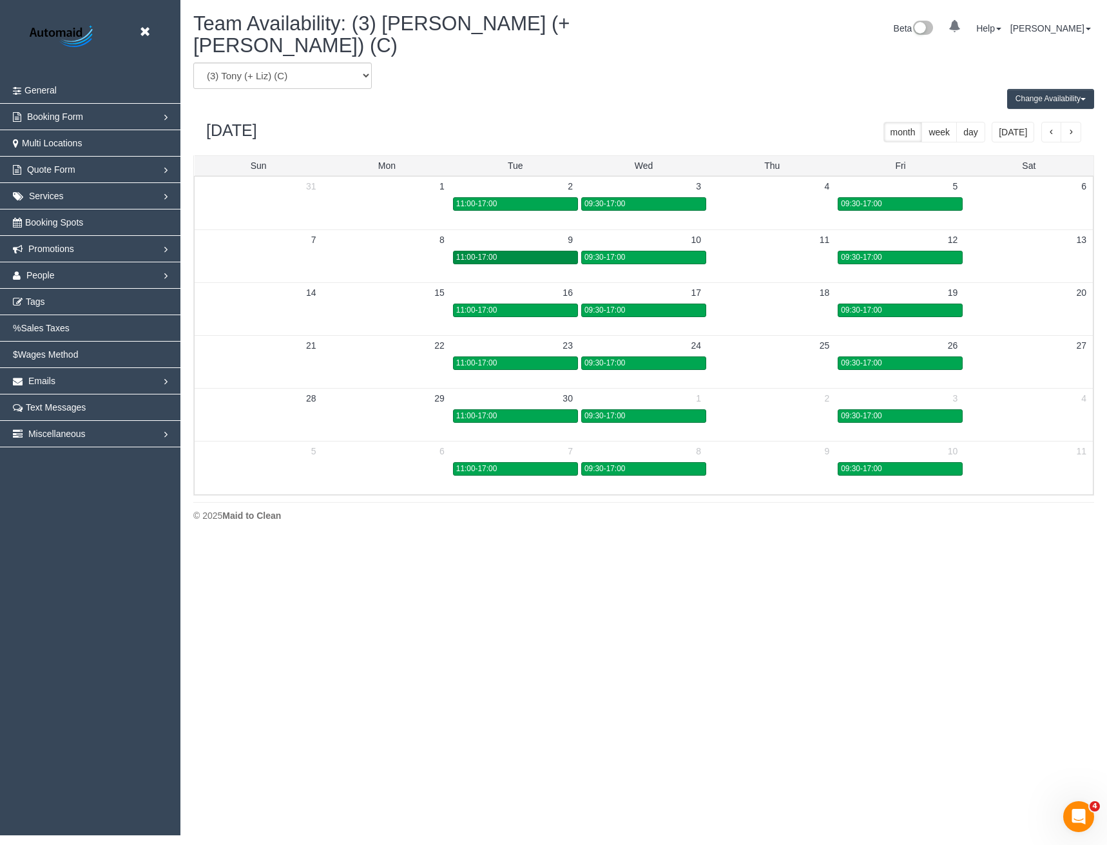
click at [519, 253] on div "11:00-17:00" at bounding box center [515, 258] width 119 height 10
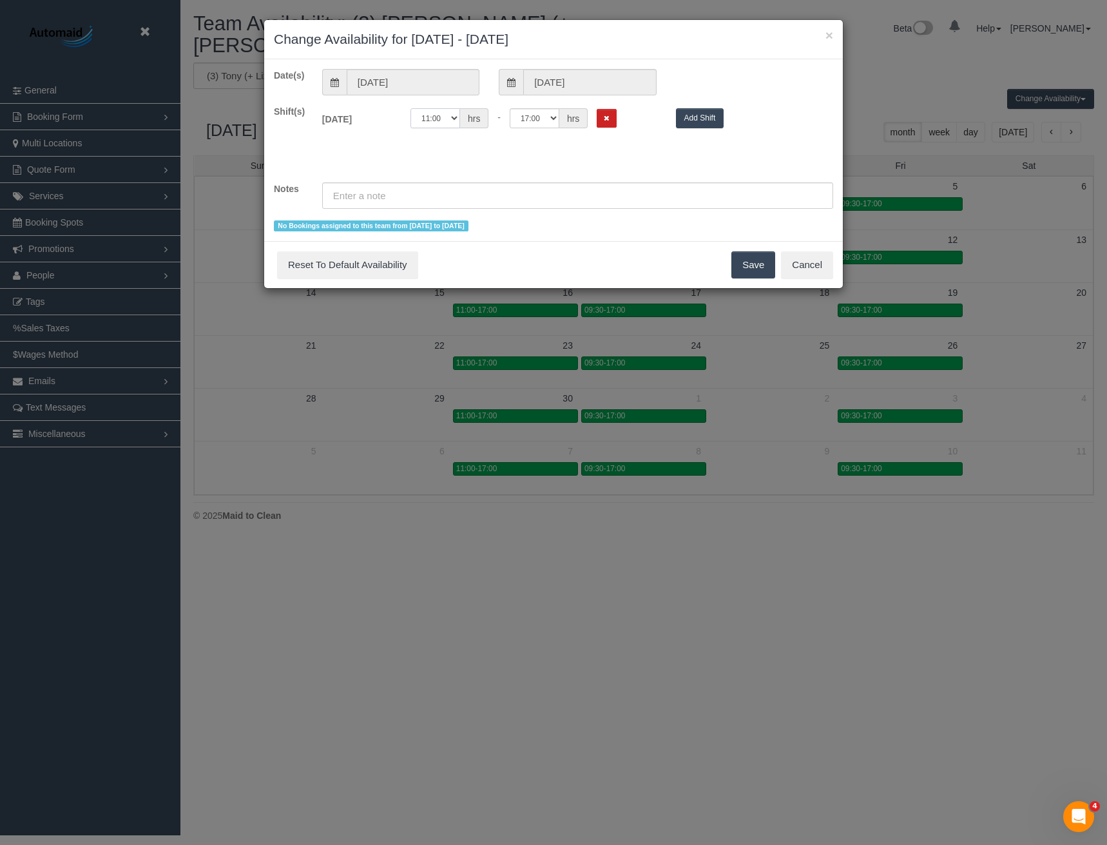
click at [434, 123] on select "00:00 00:05 00:10 00:15 00:20 00:25 00:30 00:35 00:40 00:45 00:50 00:55 01:00 0…" at bounding box center [435, 118] width 50 height 20
select select "string:09:30"
click at [410, 108] on select "00:00 00:05 00:10 00:15 00:20 00:25 00:30 00:35 00:40 00:45 00:50 00:55 01:00 0…" at bounding box center [435, 118] width 50 height 20
click at [747, 265] on button "Save" at bounding box center [753, 264] width 44 height 27
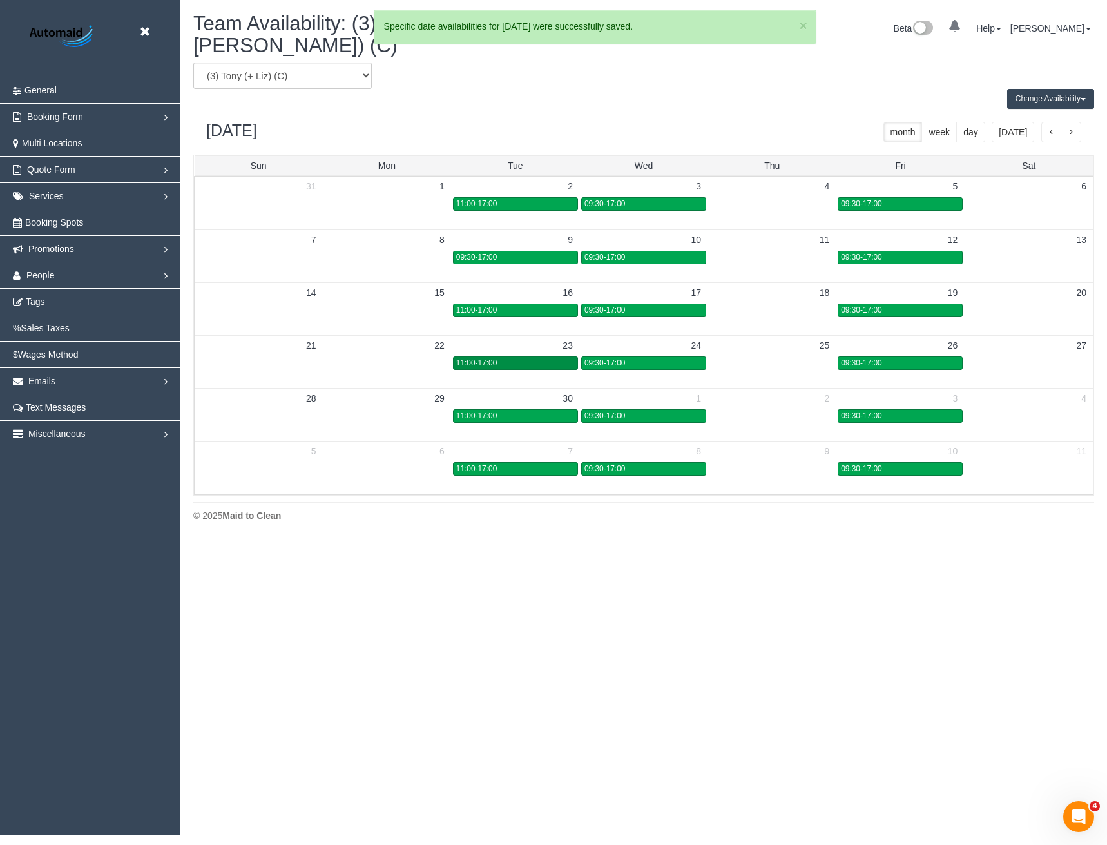
click at [542, 358] on div "11:00-17:00" at bounding box center [515, 363] width 119 height 10
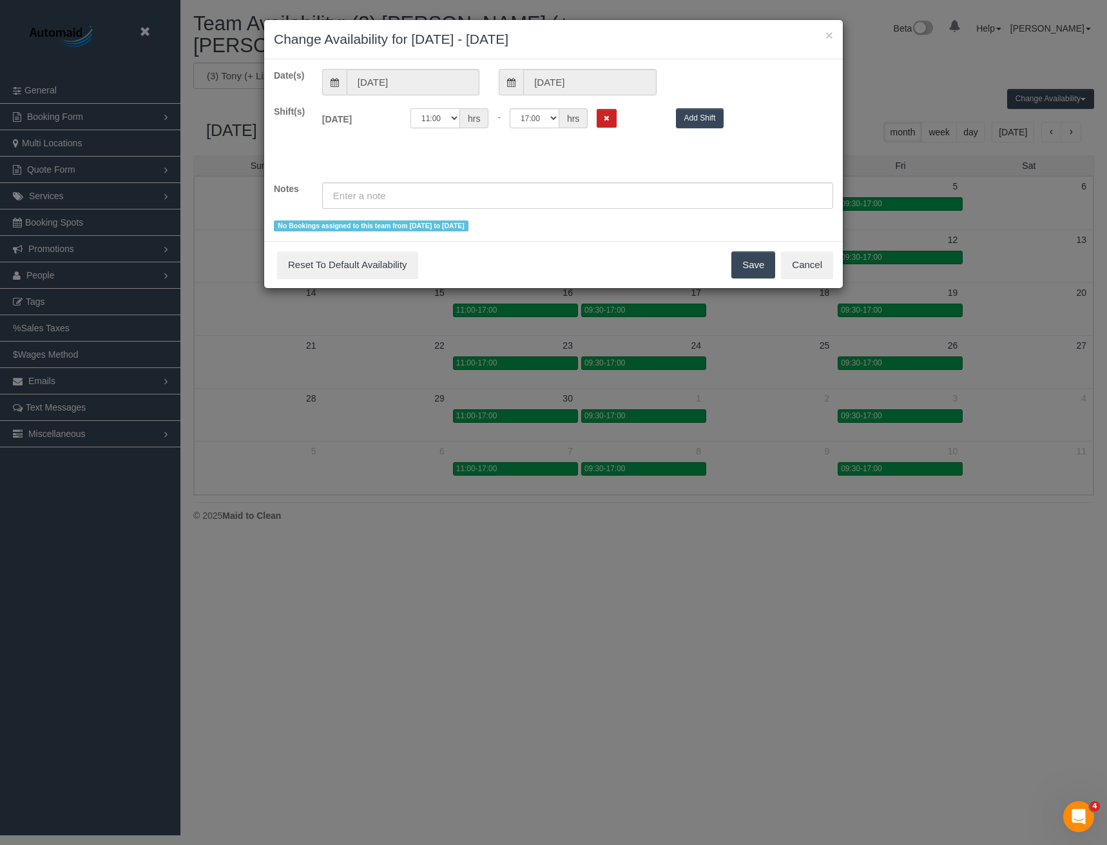
click at [432, 125] on select "00:00 00:05 00:10 00:15 00:20 00:25 00:30 00:35 00:40 00:45 00:50 00:55 01:00 0…" at bounding box center [435, 118] width 50 height 20
select select "string:09:30"
click at [410, 108] on select "00:00 00:05 00:10 00:15 00:20 00:25 00:30 00:35 00:40 00:45 00:50 00:55 01:00 0…" at bounding box center [435, 118] width 50 height 20
click at [744, 268] on button "Save" at bounding box center [753, 264] width 44 height 27
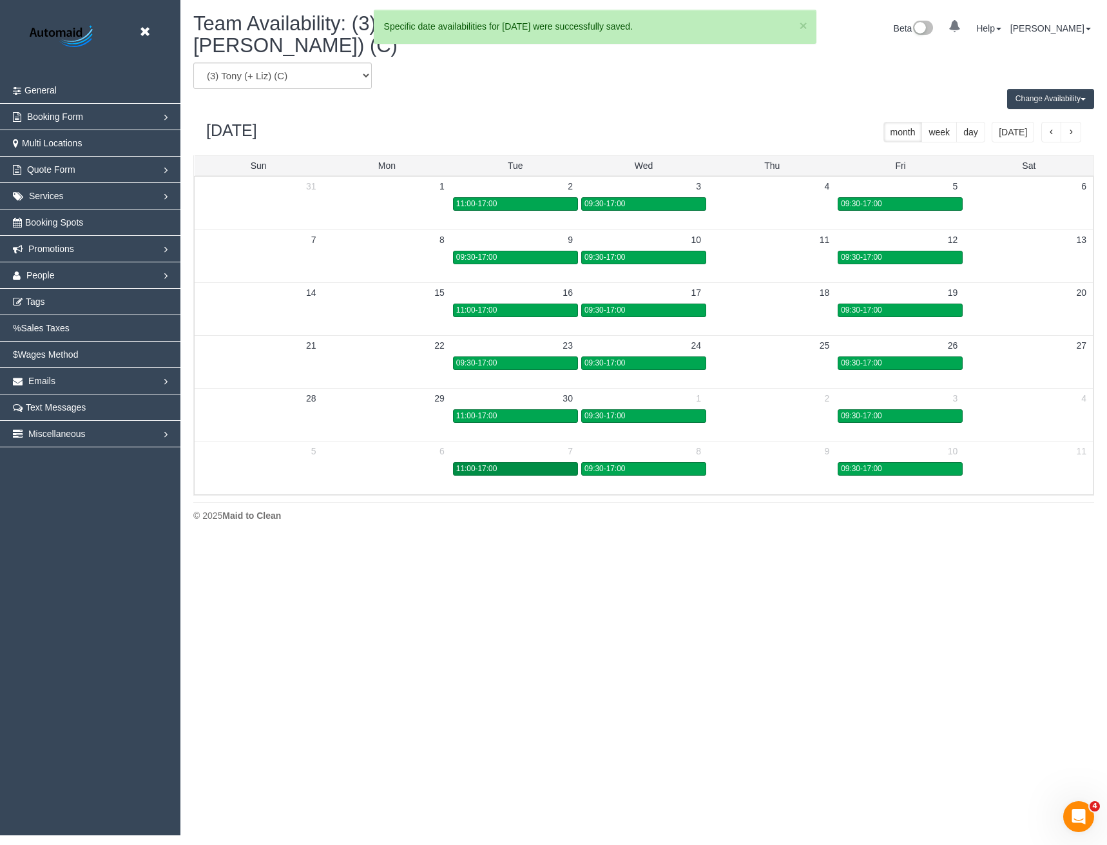
click at [551, 462] on link "11:00-17:00" at bounding box center [515, 469] width 125 height 14
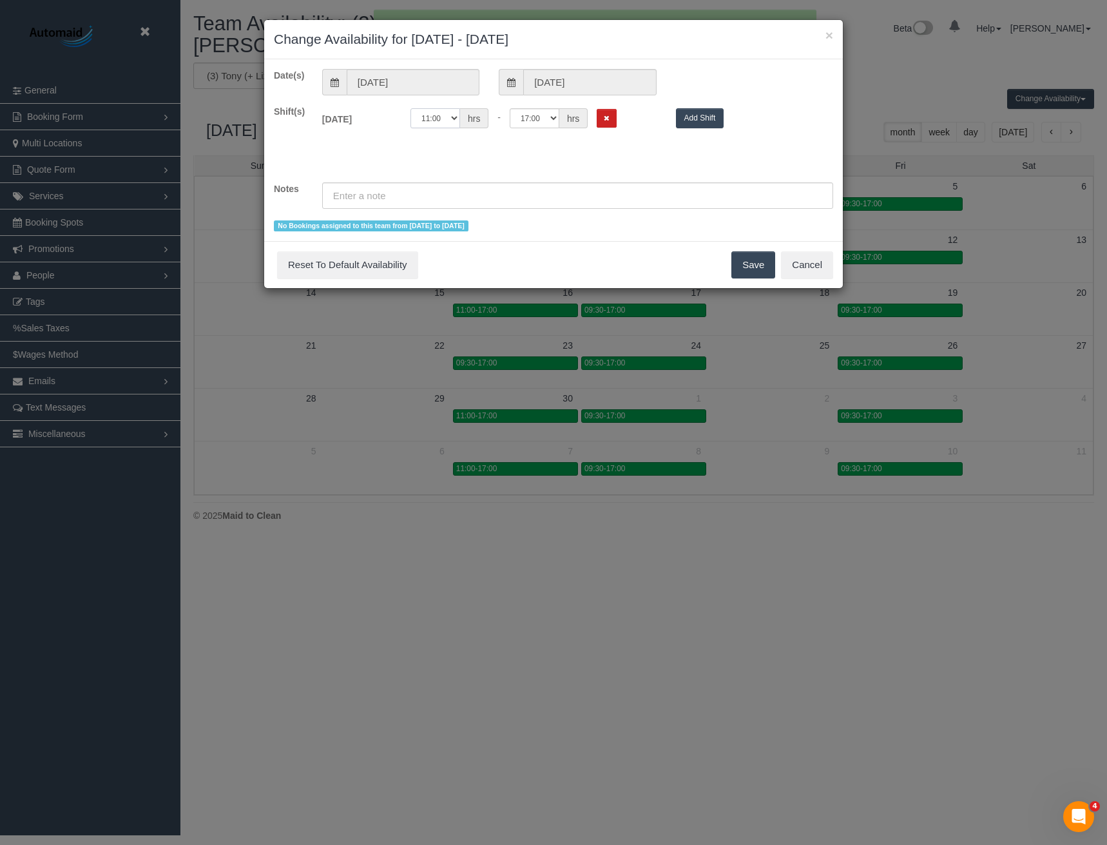
click at [431, 121] on select "00:00 00:05 00:10 00:15 00:20 00:25 00:30 00:35 00:40 00:45 00:50 00:55 01:00 0…" at bounding box center [435, 118] width 50 height 20
select select "string:09:30"
click at [410, 108] on select "00:00 00:05 00:10 00:15 00:20 00:25 00:30 00:35 00:40 00:45 00:50 00:55 01:00 0…" at bounding box center [435, 118] width 50 height 20
click at [747, 264] on button "Save" at bounding box center [753, 264] width 44 height 27
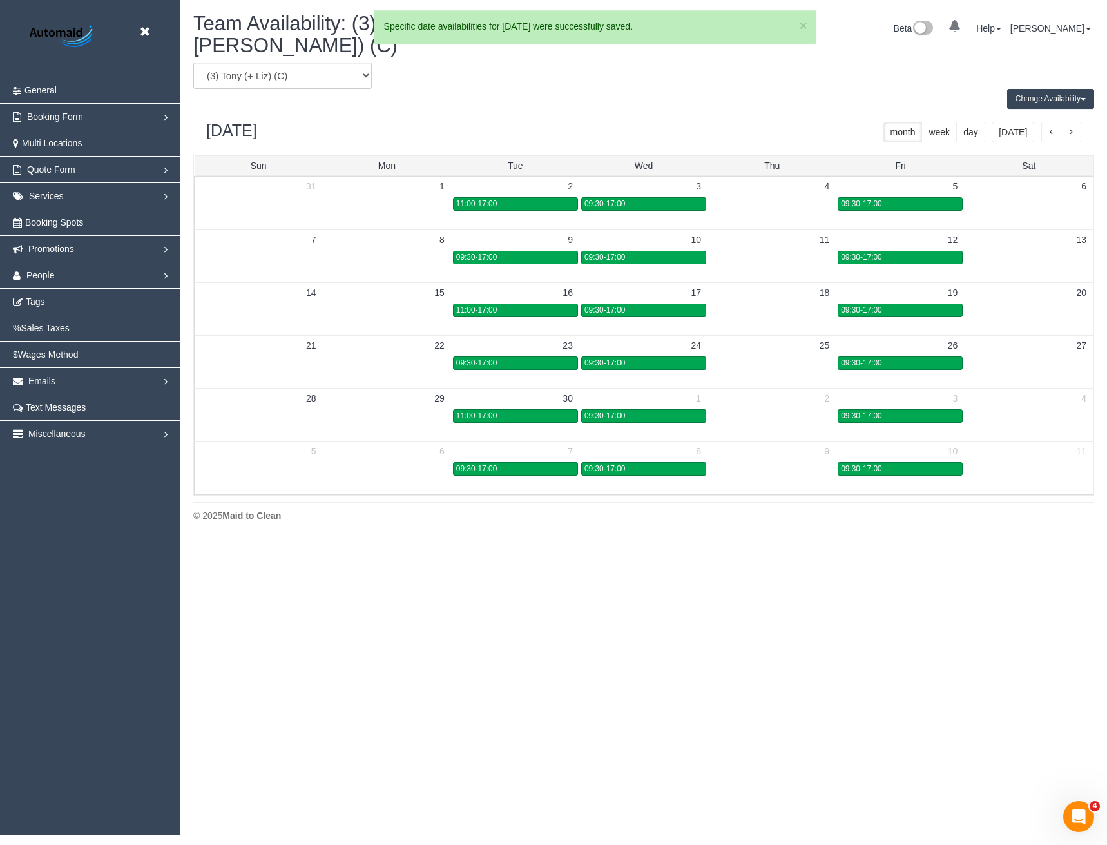
click at [1070, 128] on span "button" at bounding box center [1071, 132] width 6 height 9
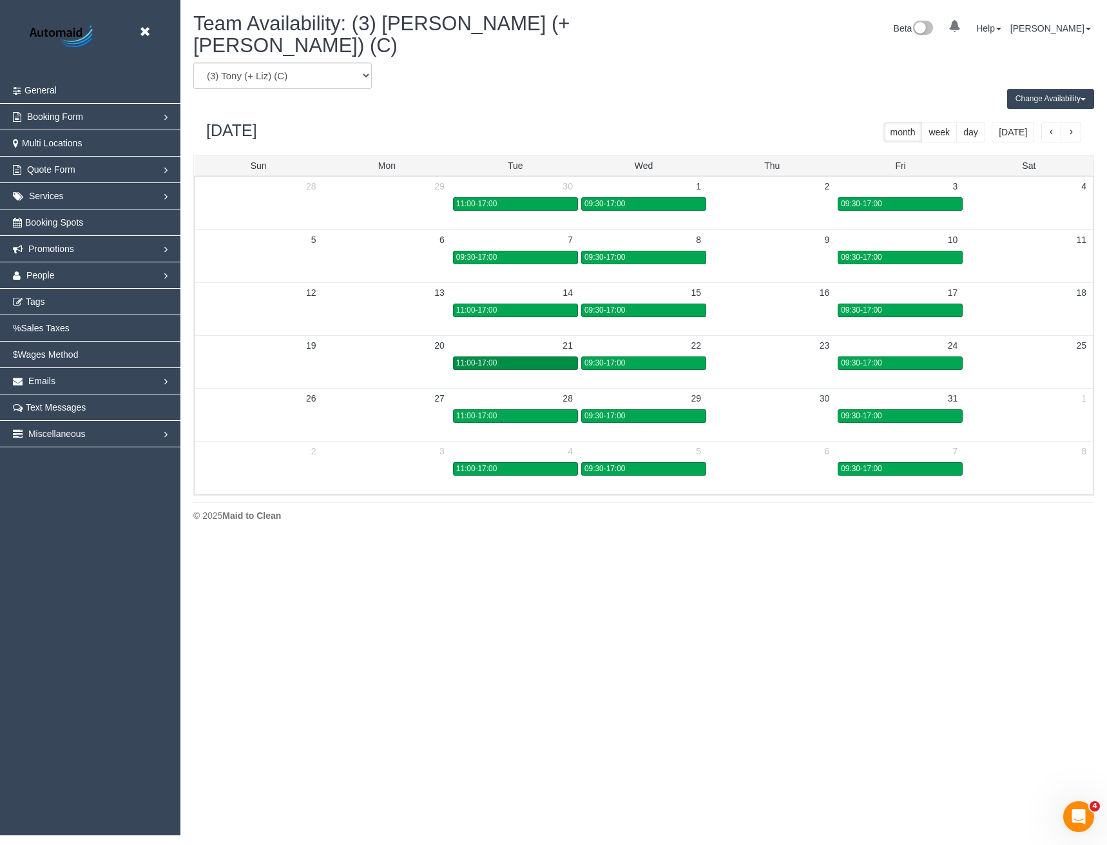
click at [485, 358] on span "11:00-17:00" at bounding box center [476, 362] width 41 height 9
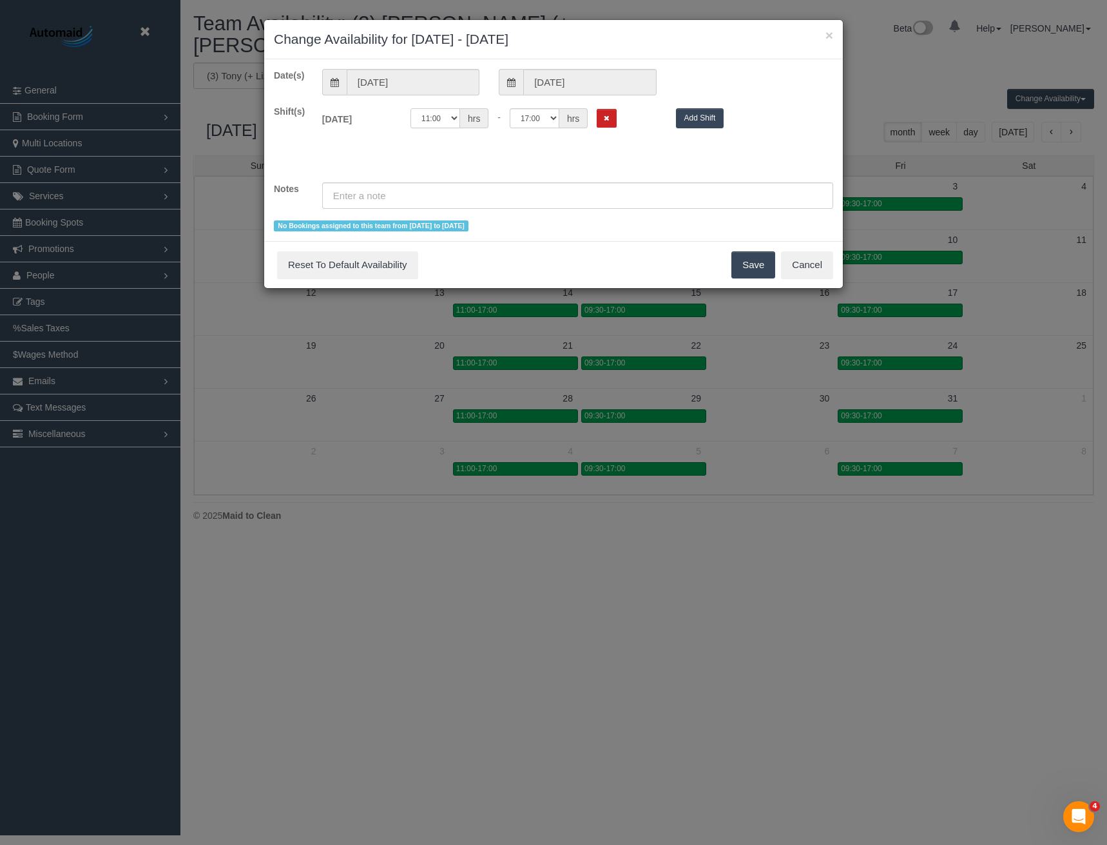
click at [438, 117] on select "00:00 00:05 00:10 00:15 00:20 00:25 00:30 00:35 00:40 00:45 00:50 00:55 01:00 0…" at bounding box center [435, 118] width 50 height 20
select select "string:09:30"
click at [410, 108] on select "00:00 00:05 00:10 00:15 00:20 00:25 00:30 00:35 00:40 00:45 00:50 00:55 01:00 0…" at bounding box center [435, 118] width 50 height 20
click at [755, 265] on button "Save" at bounding box center [753, 264] width 44 height 27
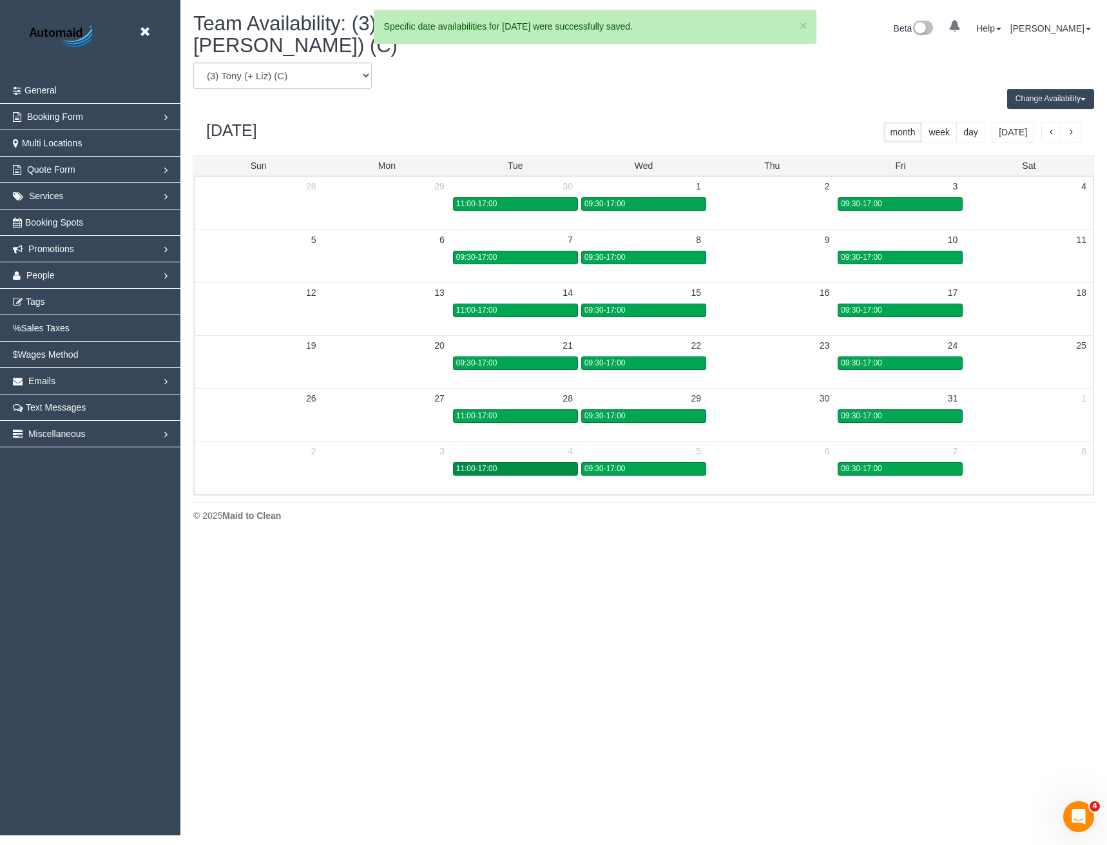
click at [500, 464] on div "11:00-17:00" at bounding box center [515, 469] width 119 height 10
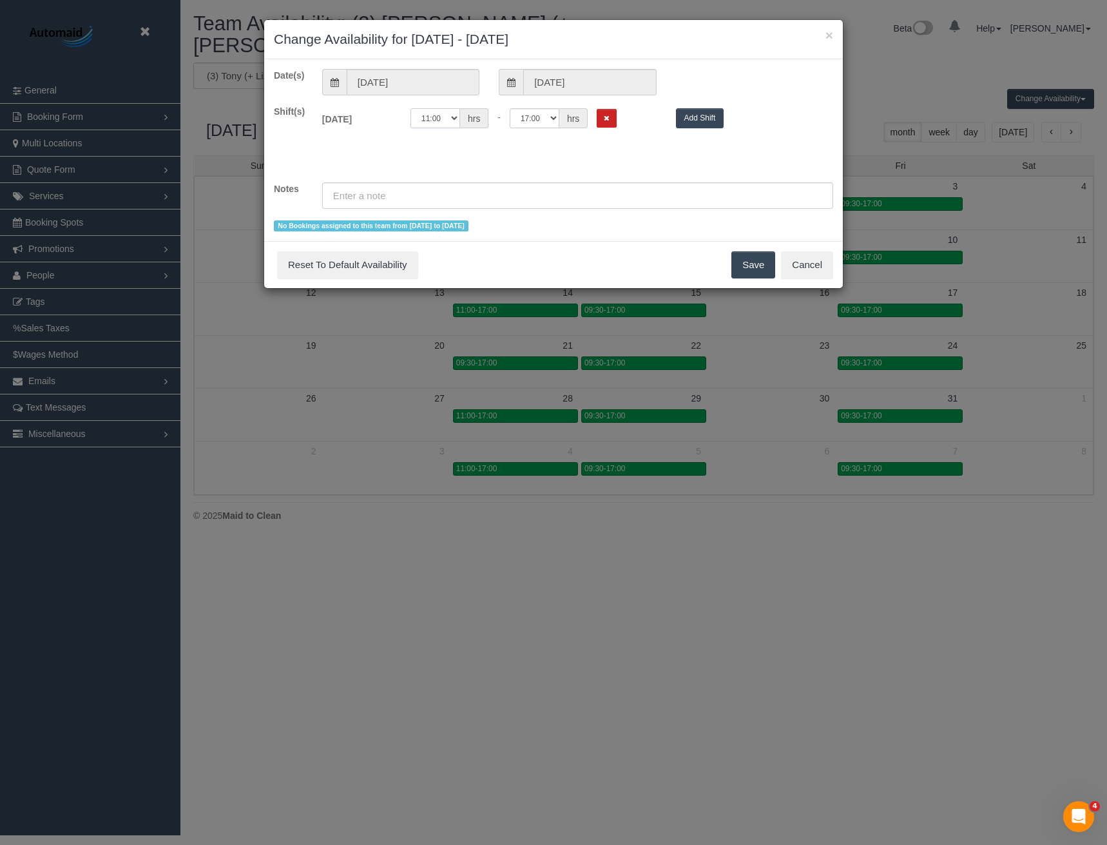
click at [441, 114] on select "00:00 00:05 00:10 00:15 00:20 00:25 00:30 00:35 00:40 00:45 00:50 00:55 01:00 0…" at bounding box center [435, 118] width 50 height 20
select select "string:09:30"
click at [410, 108] on select "00:00 00:05 00:10 00:15 00:20 00:25 00:30 00:35 00:40 00:45 00:50 00:55 01:00 0…" at bounding box center [435, 118] width 50 height 20
click at [751, 263] on button "Save" at bounding box center [753, 264] width 44 height 27
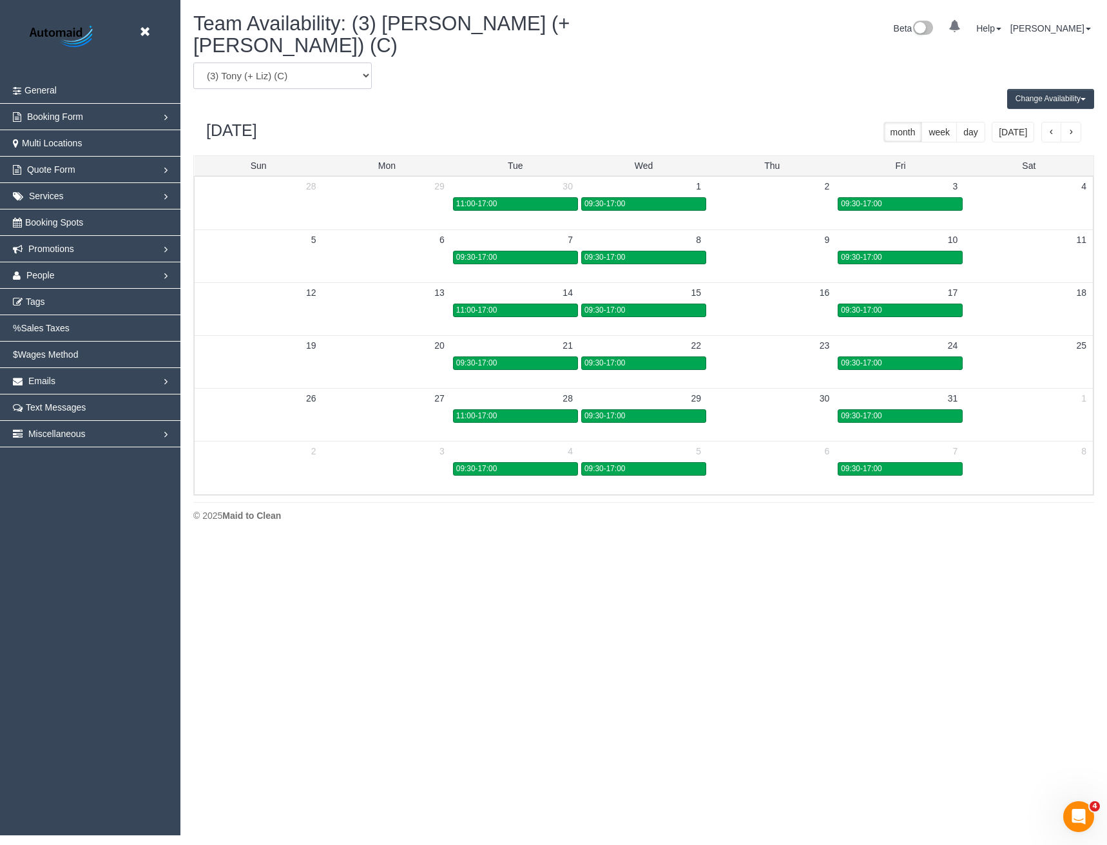
click at [307, 63] on select "(0) Account - Tech (0) Office (0) Raunak Test Account (1) Debbie Brodjanac (FT)…" at bounding box center [282, 76] width 178 height 26
select select "number:23304"
click at [193, 63] on select "(0) Account - Tech (0) Office (0) Raunak Test Account (1) Debbie Brodjanac (FT)…" at bounding box center [282, 76] width 178 height 26
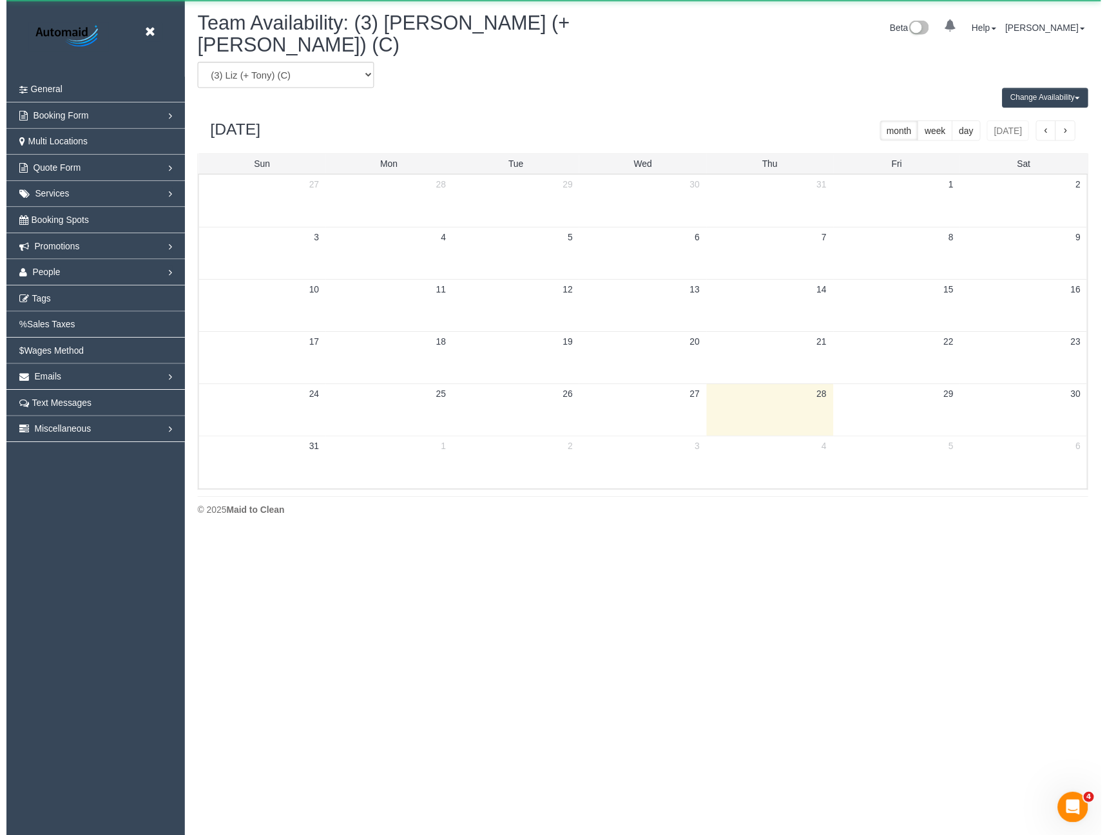
scroll to position [63914, 63332]
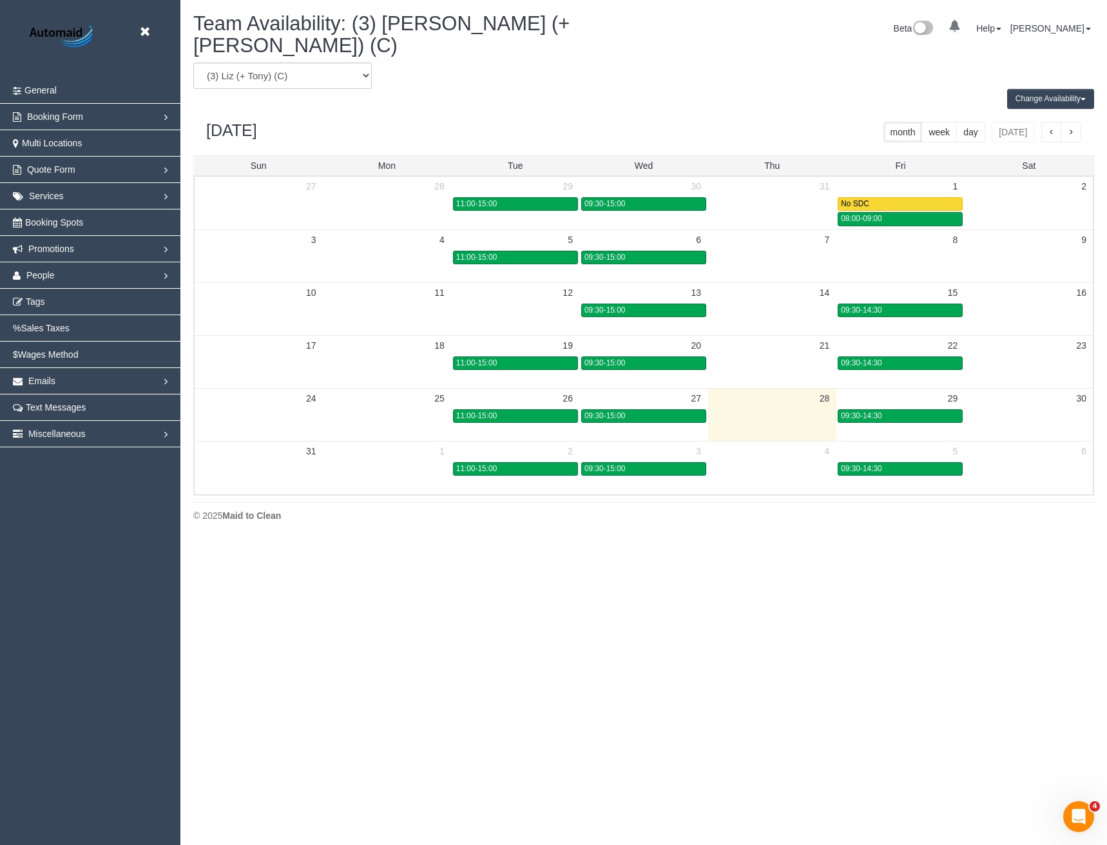
click at [1054, 109] on div "August 2025 month week day today" at bounding box center [643, 132] width 901 height 46
click at [1066, 89] on button "Change Availability" at bounding box center [1050, 99] width 87 height 20
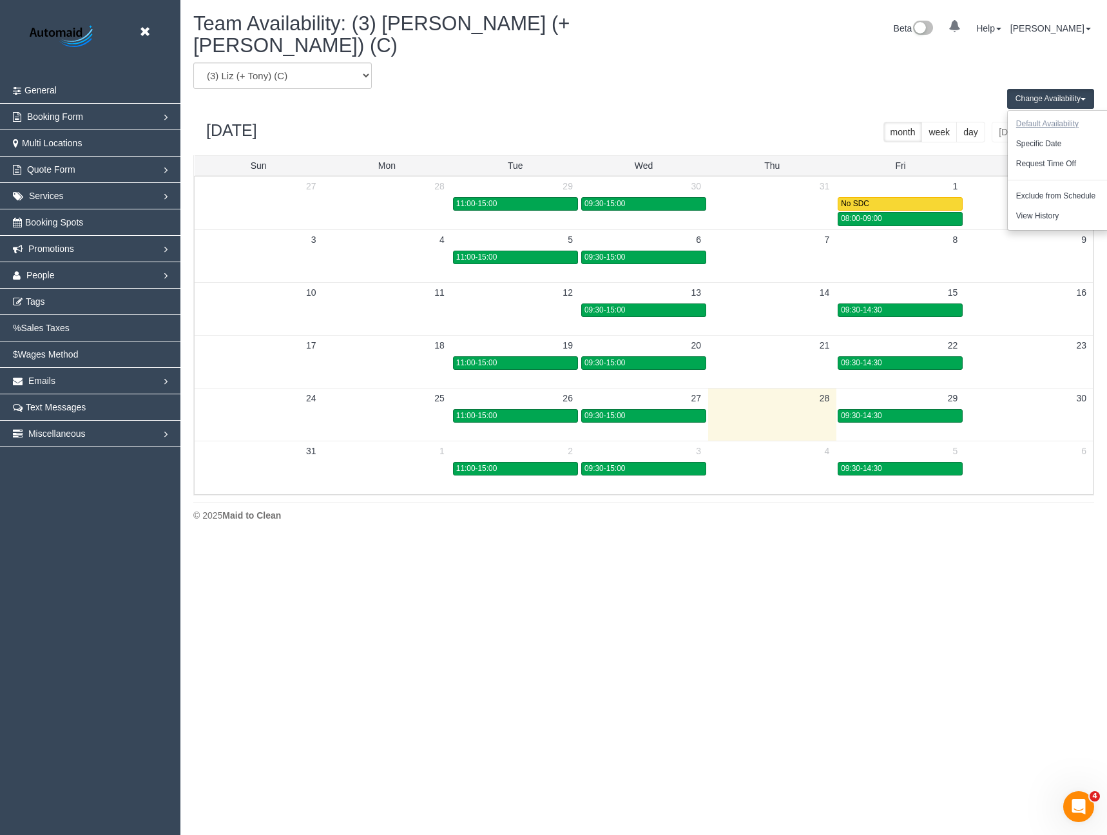
click at [1042, 115] on button "Default Availability" at bounding box center [1047, 124] width 79 height 20
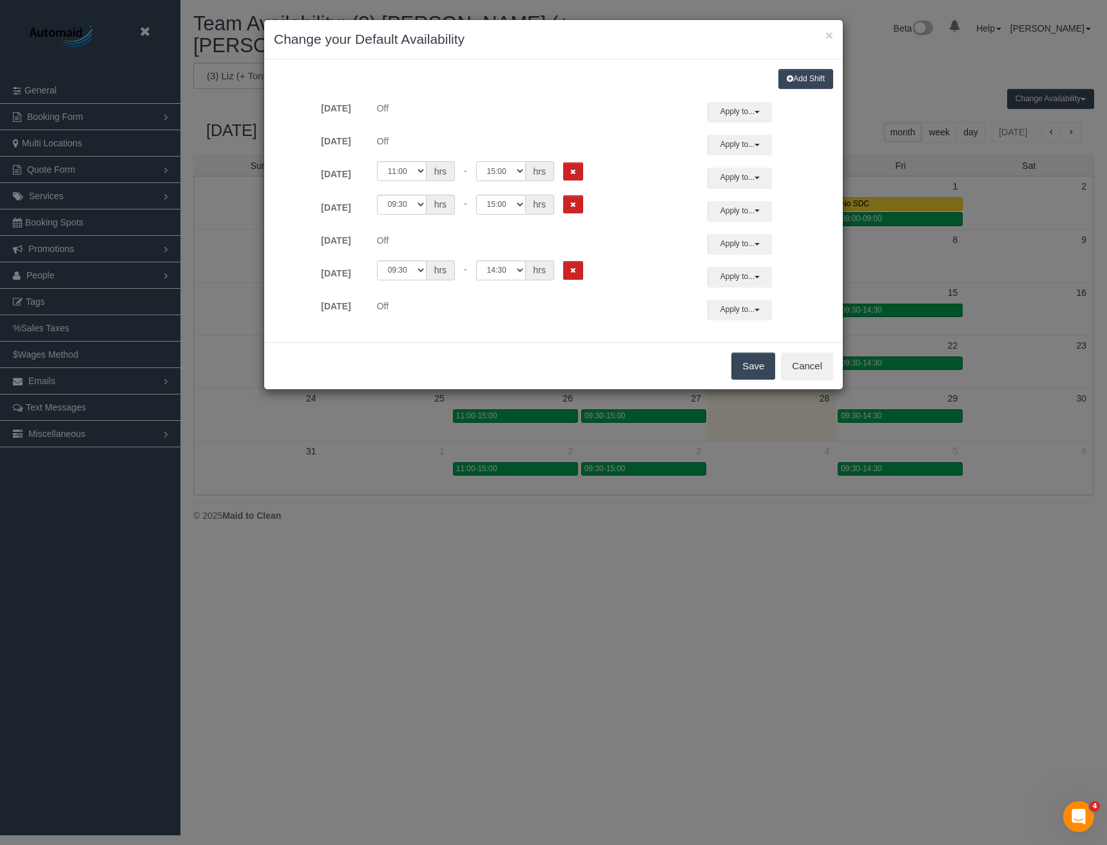
click at [501, 168] on select "00:00 00:05 00:10 00:15 00:20 00:25 00:30 00:35 00:40 00:45 00:50 00:55 01:00 0…" at bounding box center [501, 171] width 50 height 20
select select "string:17:00"
click at [476, 161] on select "00:00 00:05 00:10 00:15 00:20 00:25 00:30 00:35 00:40 00:45 00:50 00:55 01:00 0…" at bounding box center [501, 171] width 50 height 20
drag, startPoint x: 508, startPoint y: 199, endPoint x: 509, endPoint y: 210, distance: 11.0
click at [508, 199] on select "00:00 00:05 00:10 00:15 00:20 00:25 00:30 00:35 00:40 00:45 00:50 00:55 01:00 0…" at bounding box center [501, 205] width 50 height 20
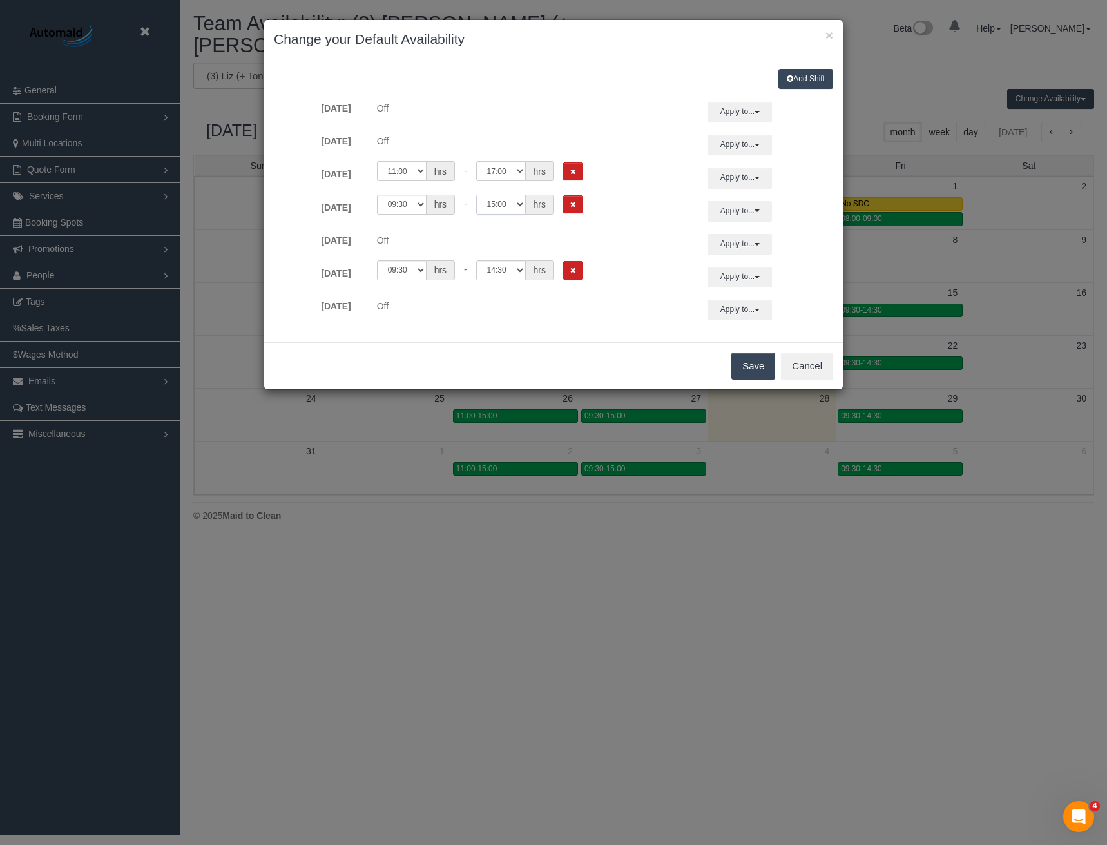
select select "string:17:00"
click at [476, 195] on select "00:00 00:05 00:10 00:15 00:20 00:25 00:30 00:35 00:40 00:45 00:50 00:55 01:00 0…" at bounding box center [501, 205] width 50 height 20
click at [504, 265] on select "00:00 00:05 00:10 00:15 00:20 00:25 00:30 00:35 00:40 00:45 00:50 00:55 01:00 0…" at bounding box center [501, 270] width 50 height 20
select select "string:17:00"
click at [476, 260] on select "00:00 00:05 00:10 00:15 00:20 00:25 00:30 00:35 00:40 00:45 00:50 00:55 01:00 0…" at bounding box center [501, 270] width 50 height 20
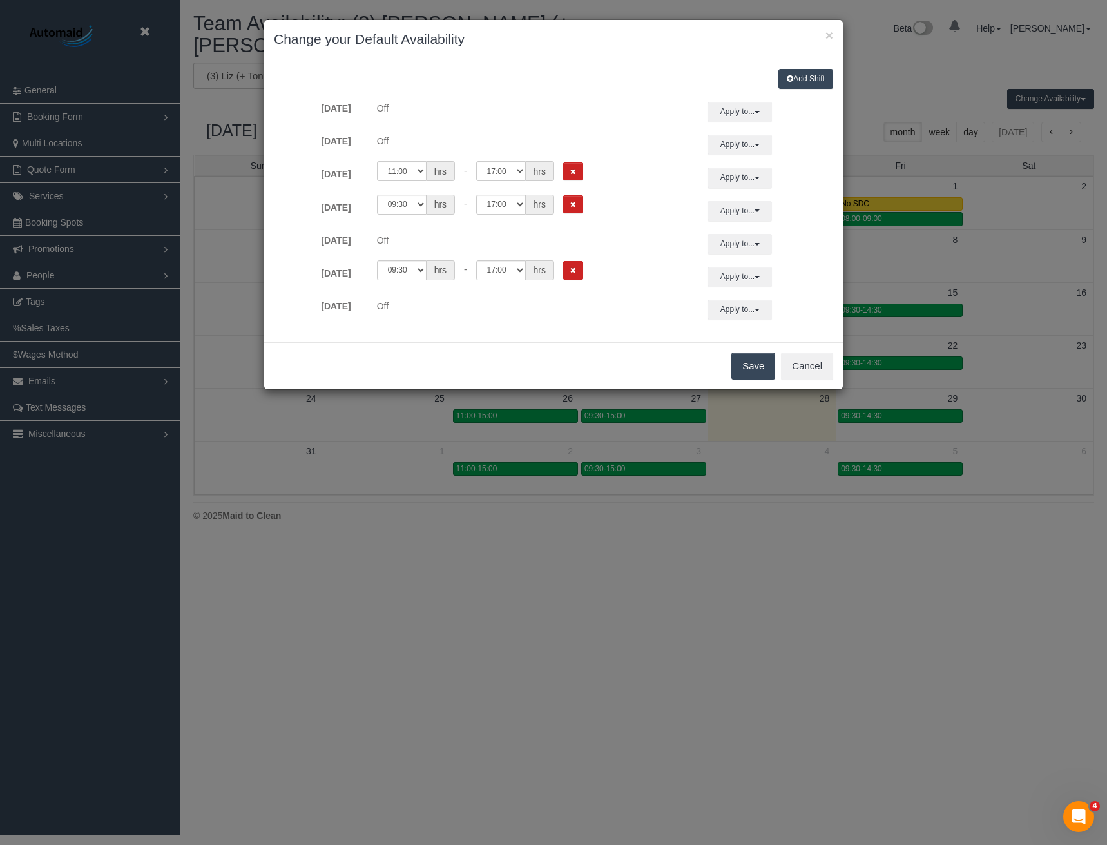
click at [767, 367] on button "Save" at bounding box center [753, 365] width 44 height 27
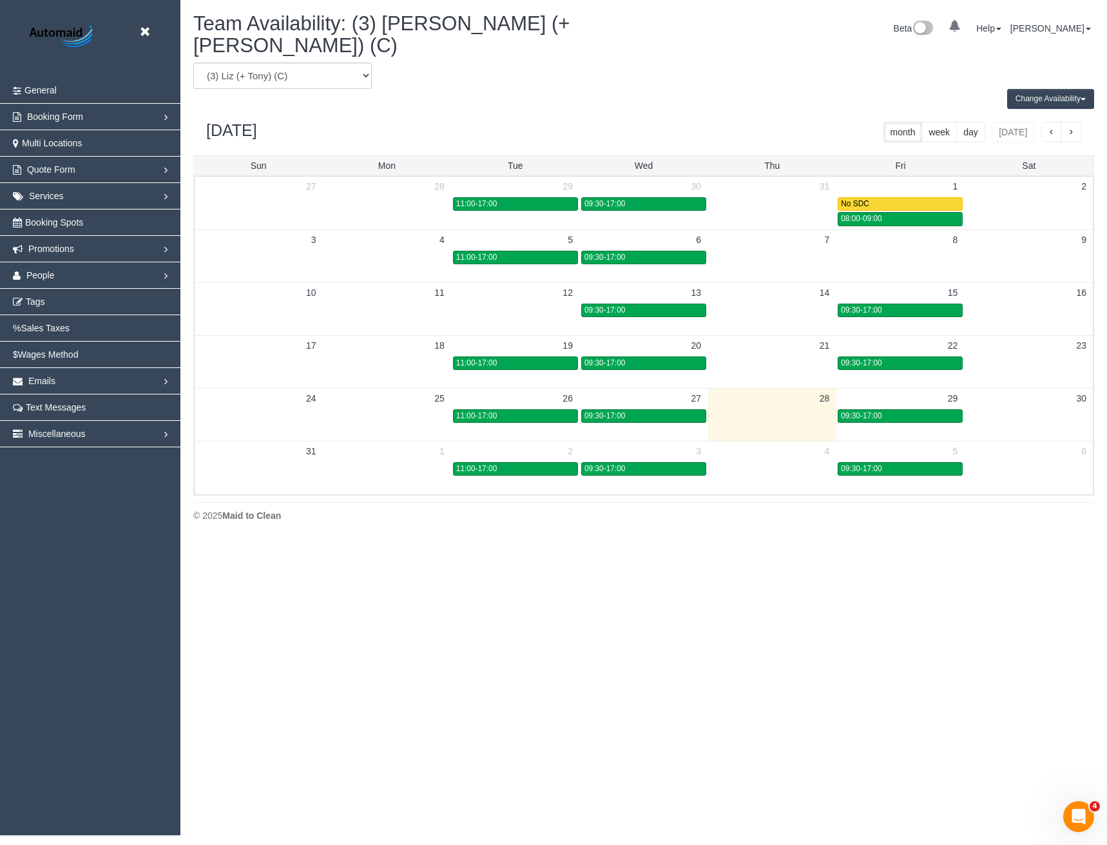
click at [1075, 122] on button "button" at bounding box center [1071, 132] width 21 height 21
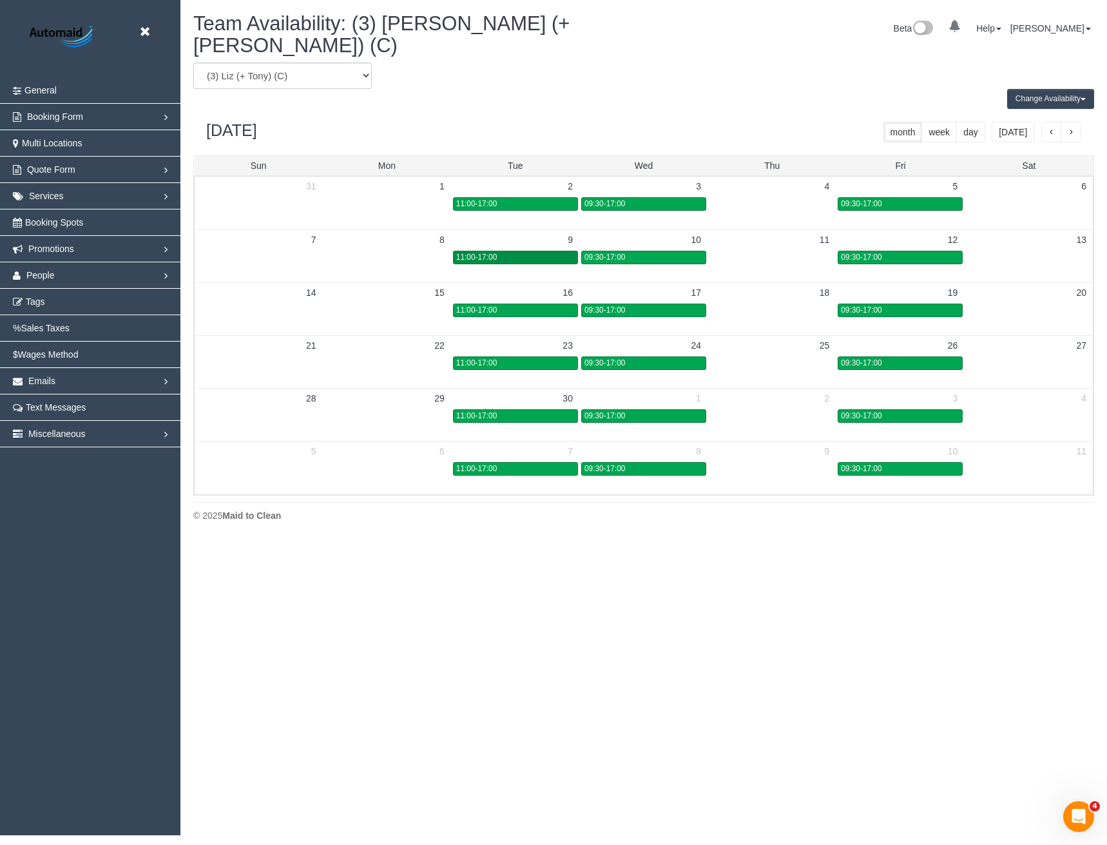
click at [505, 253] on div "11:00-17:00" at bounding box center [515, 258] width 119 height 10
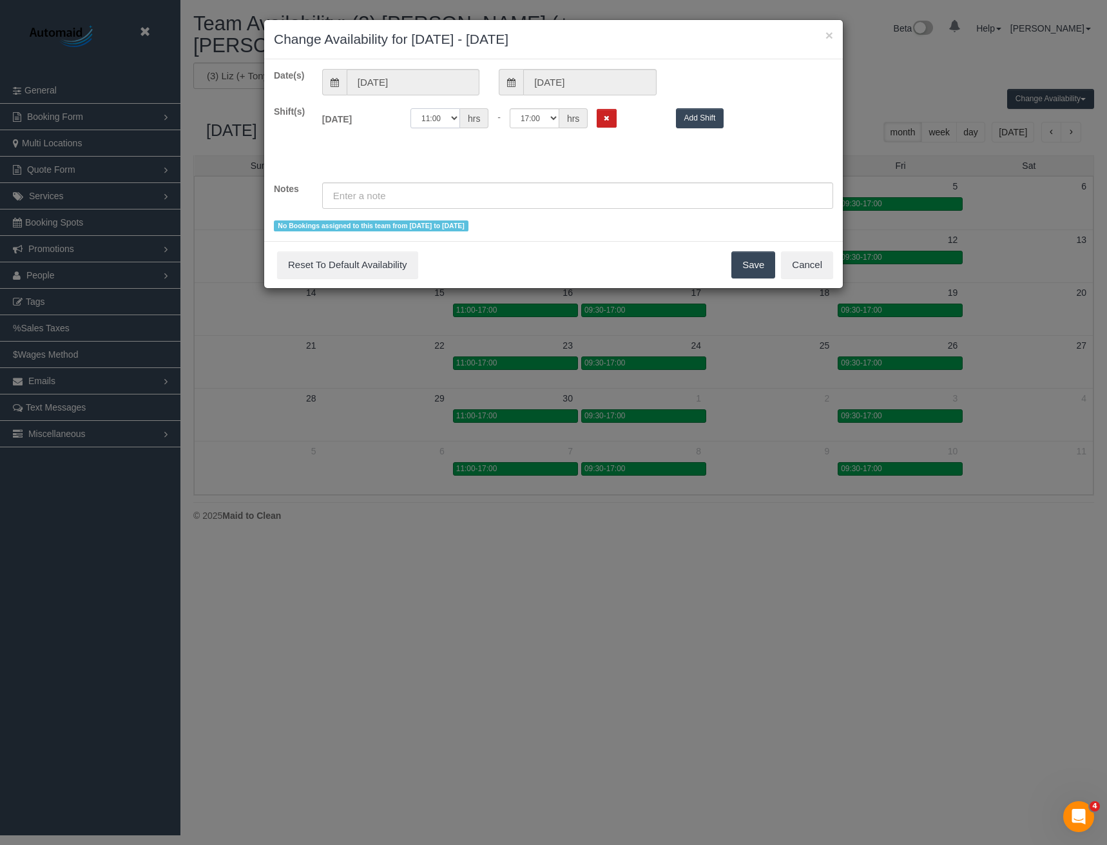
click at [442, 116] on select "00:00 00:05 00:10 00:15 00:20 00:25 00:30 00:35 00:40 00:45 00:50 00:55 01:00 0…" at bounding box center [435, 118] width 50 height 20
select select "string:09:30"
click at [410, 108] on select "00:00 00:05 00:10 00:15 00:20 00:25 00:30 00:35 00:40 00:45 00:50 00:55 01:00 0…" at bounding box center [435, 118] width 50 height 20
click at [758, 271] on button "Save" at bounding box center [753, 264] width 44 height 27
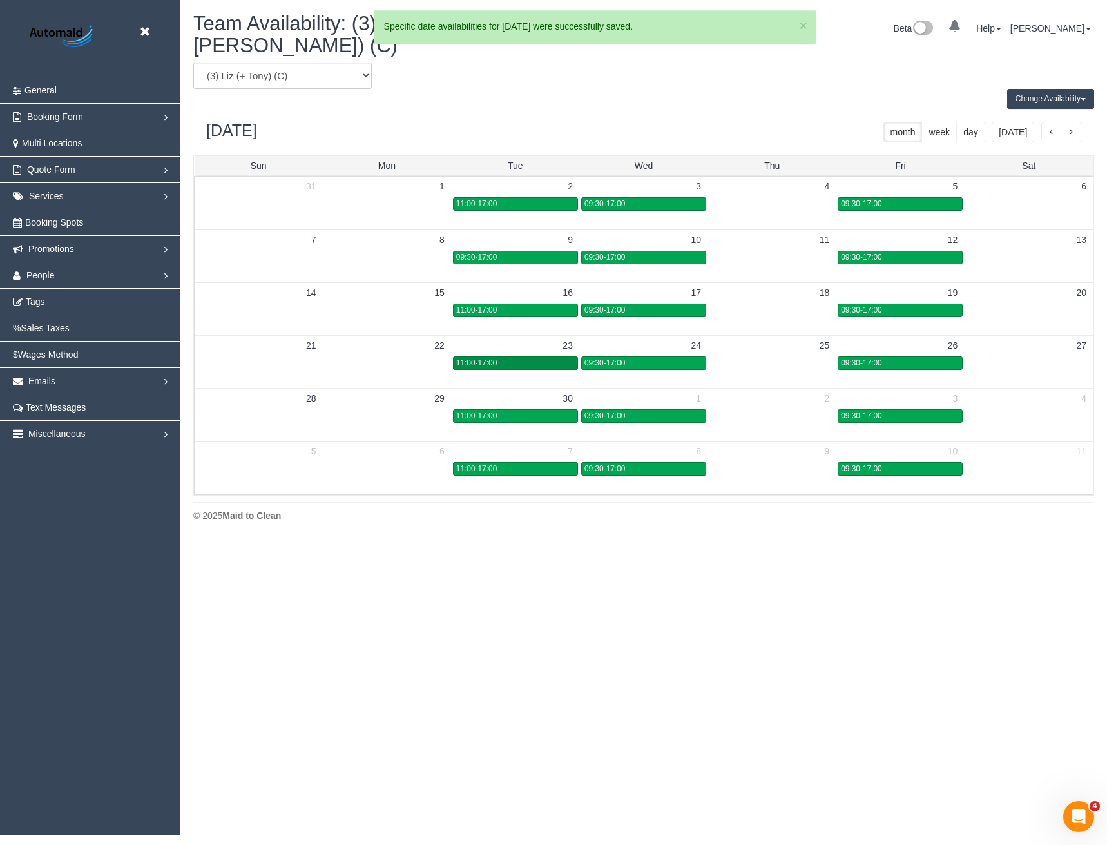
click at [546, 358] on div "11:00-17:00" at bounding box center [515, 363] width 119 height 10
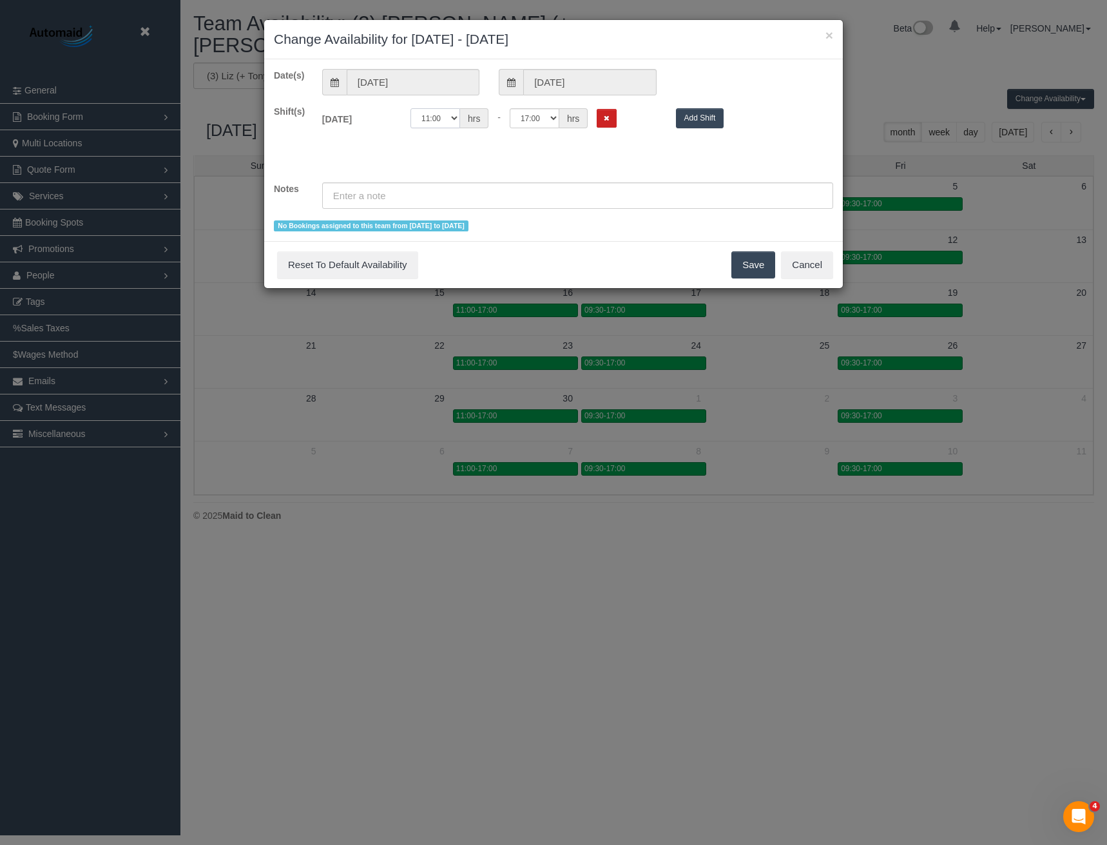
click at [439, 122] on select "00:00 00:05 00:10 00:15 00:20 00:25 00:30 00:35 00:40 00:45 00:50 00:55 01:00 0…" at bounding box center [435, 118] width 50 height 20
select select "string:09:30"
click at [410, 108] on select "00:00 00:05 00:10 00:15 00:20 00:25 00:30 00:35 00:40 00:45 00:50 00:55 01:00 0…" at bounding box center [435, 118] width 50 height 20
click at [760, 267] on button "Save" at bounding box center [753, 264] width 44 height 27
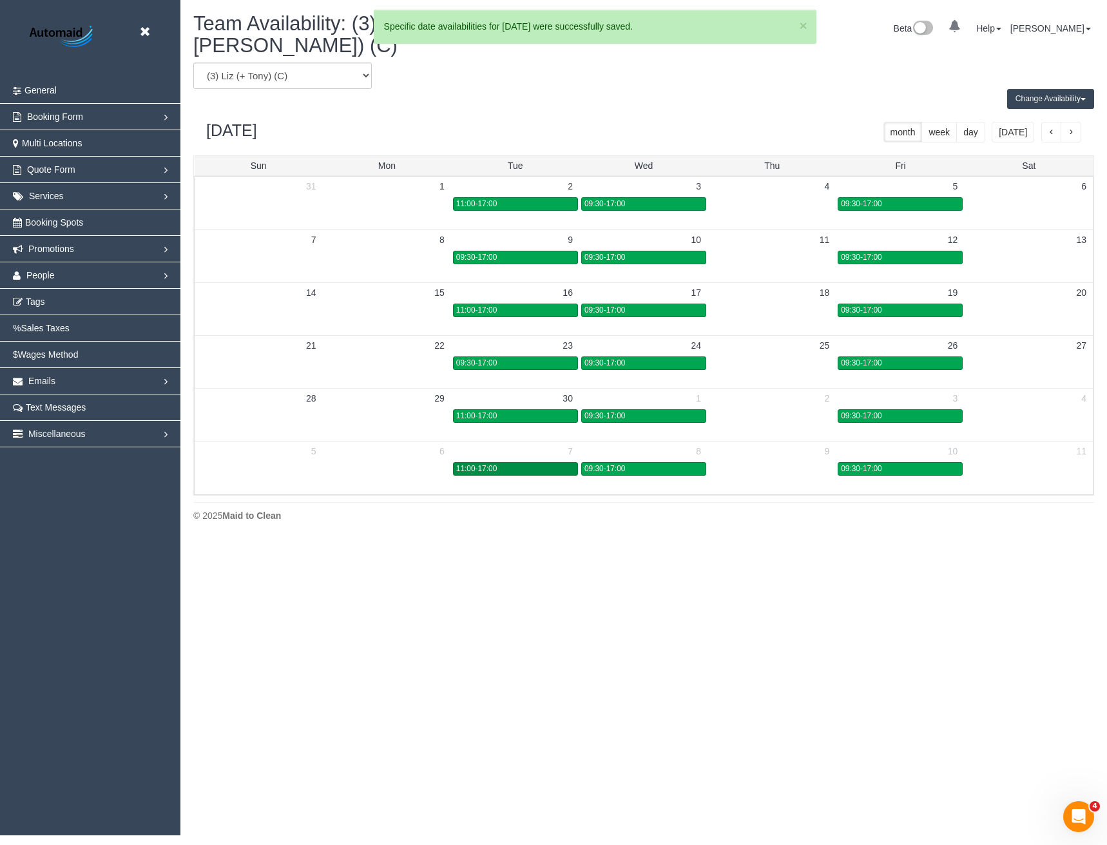
click at [499, 464] on div "11:00-17:00" at bounding box center [515, 469] width 119 height 10
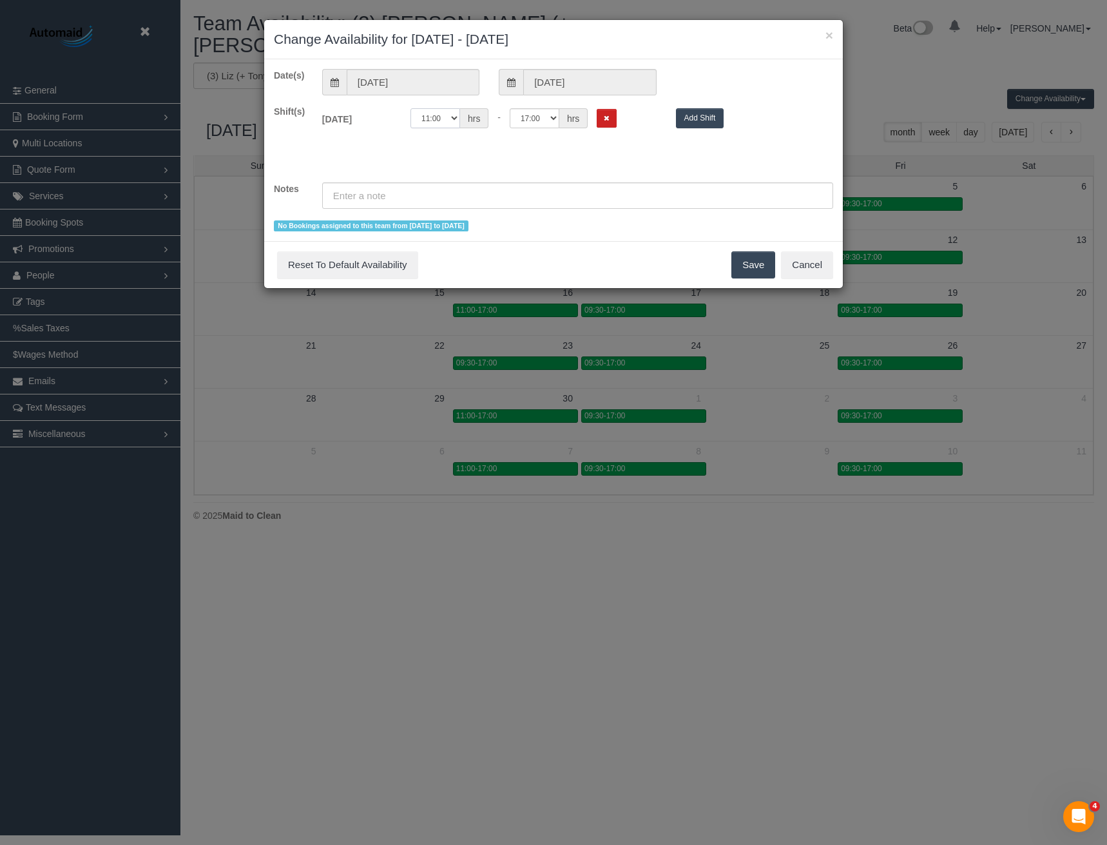
click at [447, 121] on select "00:00 00:05 00:10 00:15 00:20 00:25 00:30 00:35 00:40 00:45 00:50 00:55 01:00 0…" at bounding box center [435, 118] width 50 height 20
select select "string:09:30"
click at [410, 108] on select "00:00 00:05 00:10 00:15 00:20 00:25 00:30 00:35 00:40 00:45 00:50 00:55 01:00 0…" at bounding box center [435, 118] width 50 height 20
click at [760, 267] on button "Save" at bounding box center [753, 264] width 44 height 27
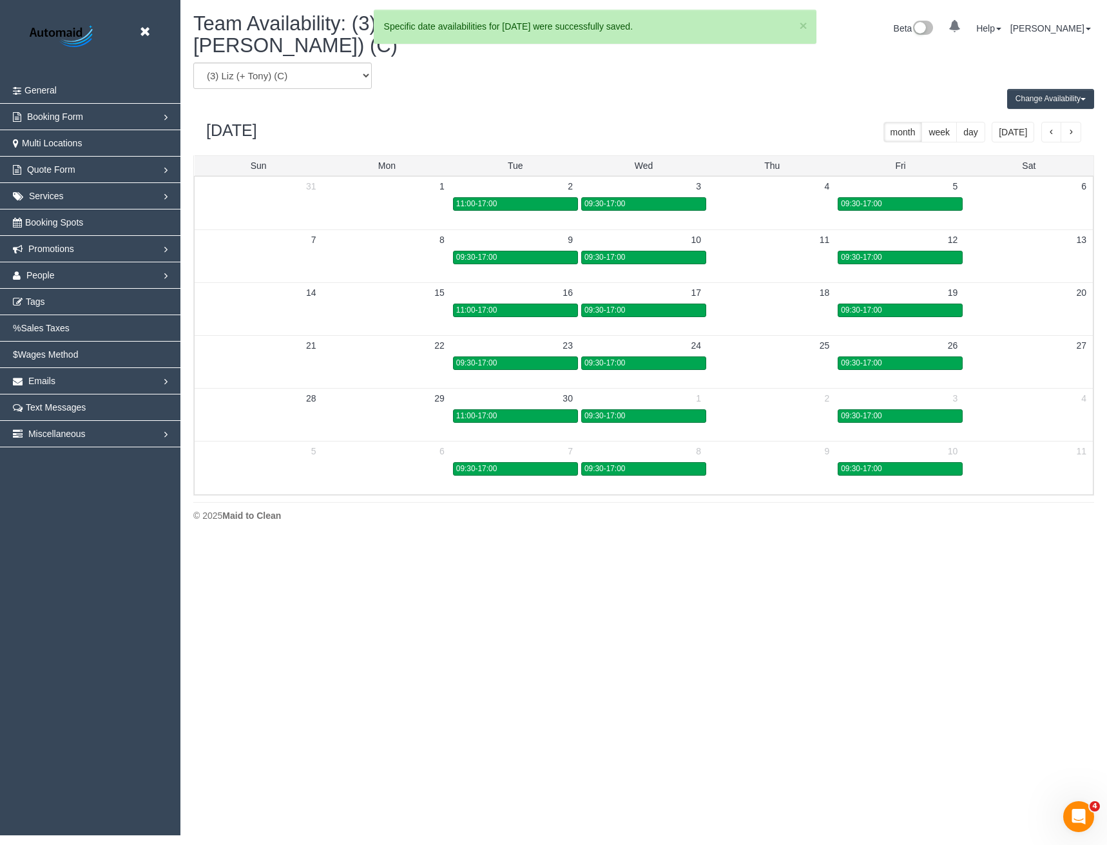
click at [1071, 128] on span "button" at bounding box center [1071, 132] width 6 height 9
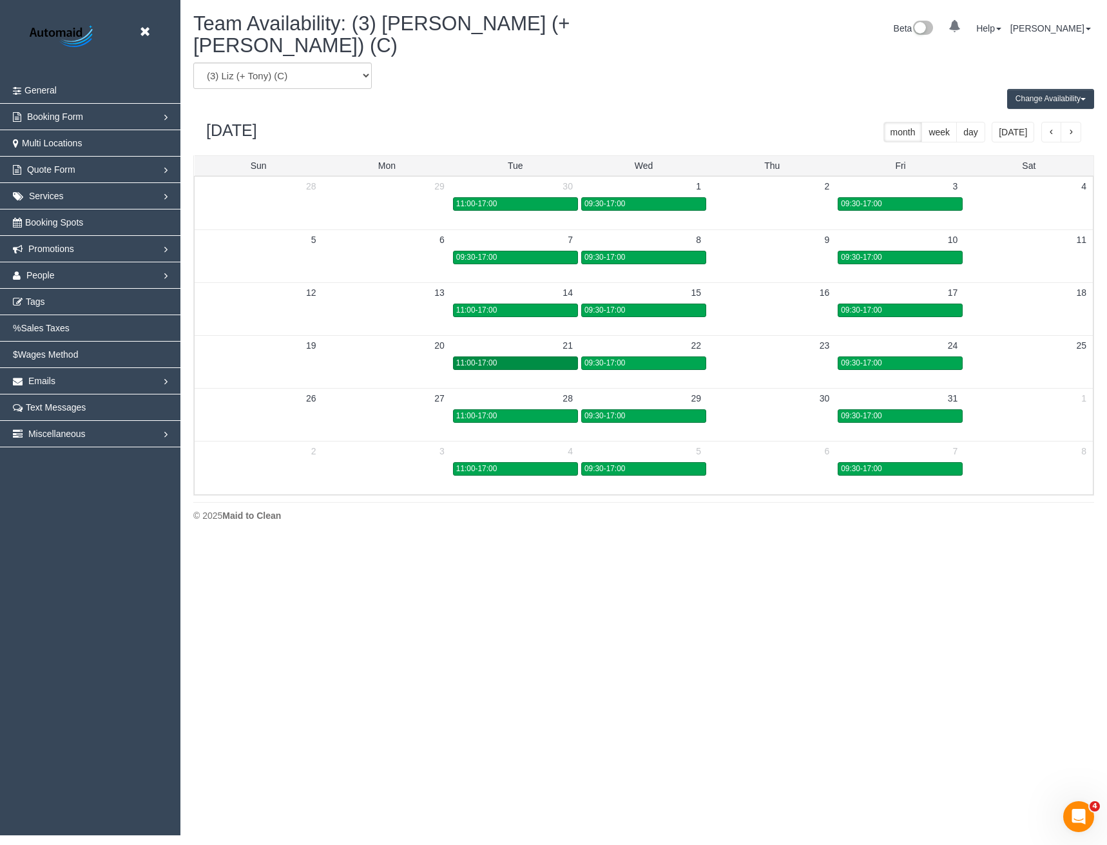
click at [498, 358] on div "11:00-17:00" at bounding box center [515, 363] width 119 height 10
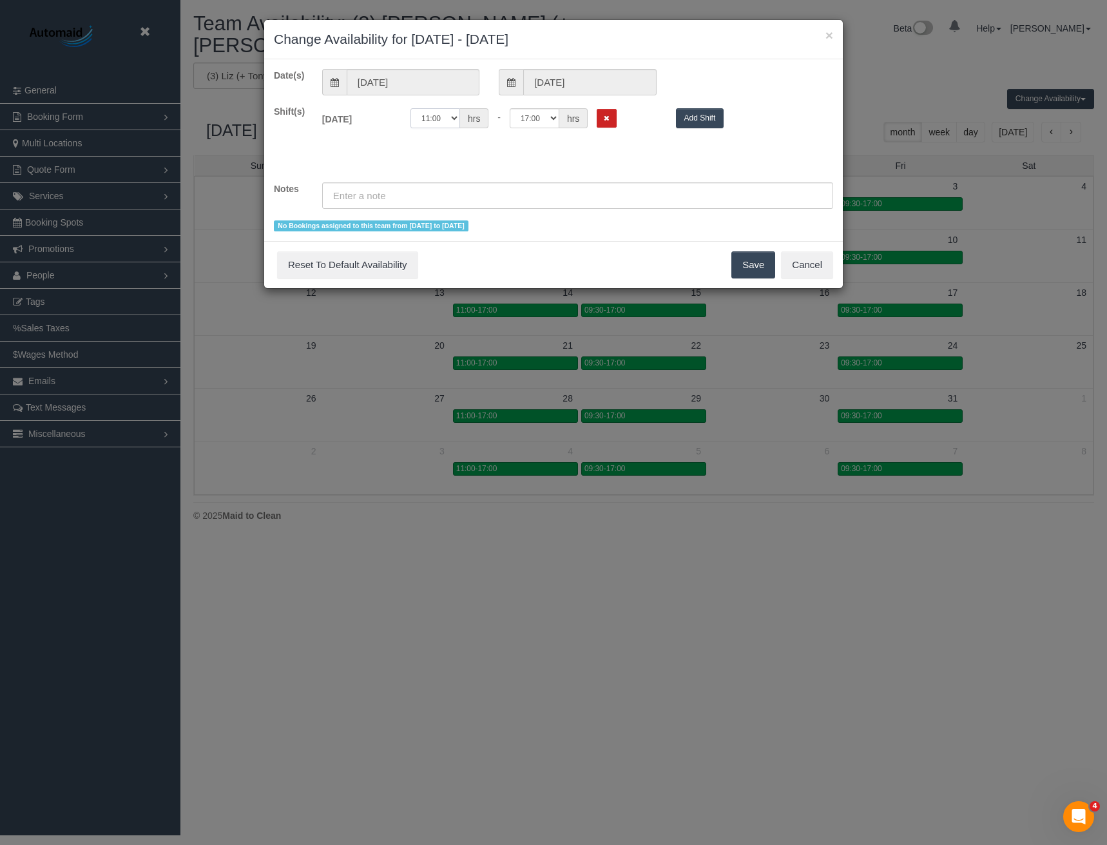
click at [439, 119] on select "00:00 00:05 00:10 00:15 00:20 00:25 00:30 00:35 00:40 00:45 00:50 00:55 01:00 0…" at bounding box center [435, 118] width 50 height 20
select select "string:09:30"
click at [410, 108] on select "00:00 00:05 00:10 00:15 00:20 00:25 00:30 00:35 00:40 00:45 00:50 00:55 01:00 0…" at bounding box center [435, 118] width 50 height 20
click at [757, 267] on button "Save" at bounding box center [753, 264] width 44 height 27
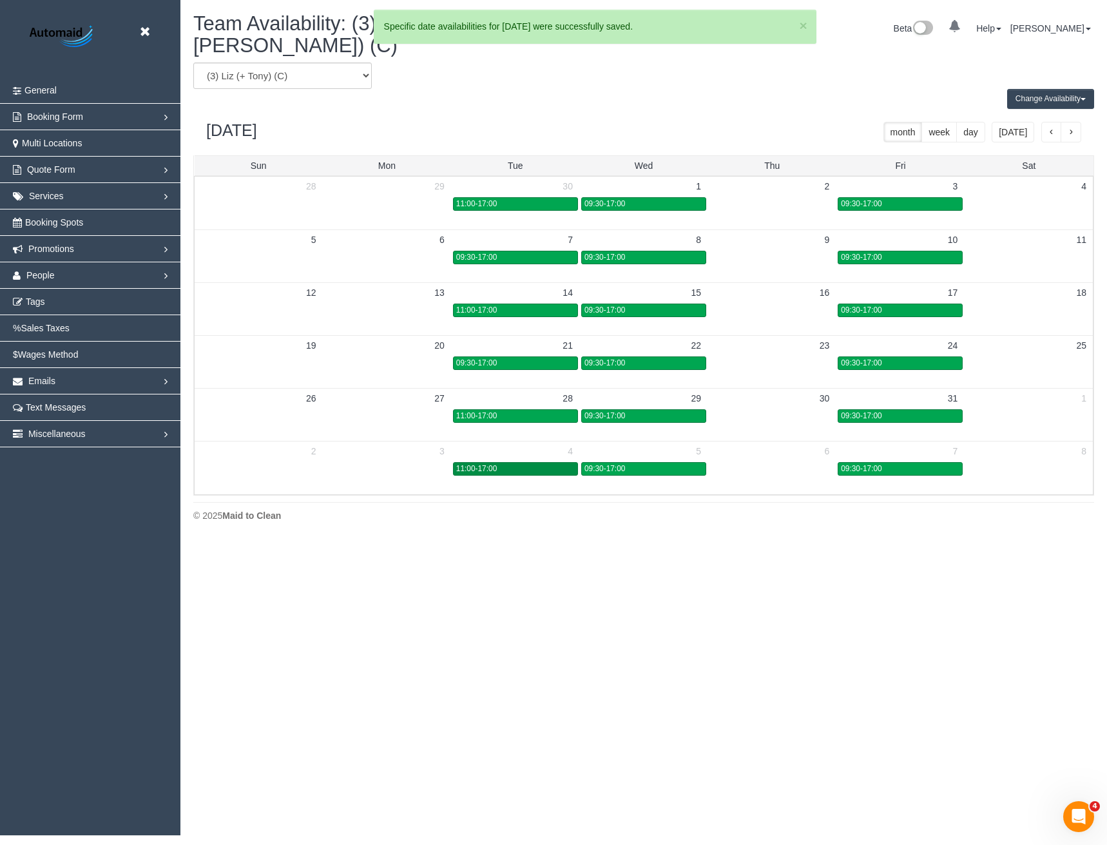
click at [534, 464] on div "11:00-17:00" at bounding box center [515, 469] width 119 height 10
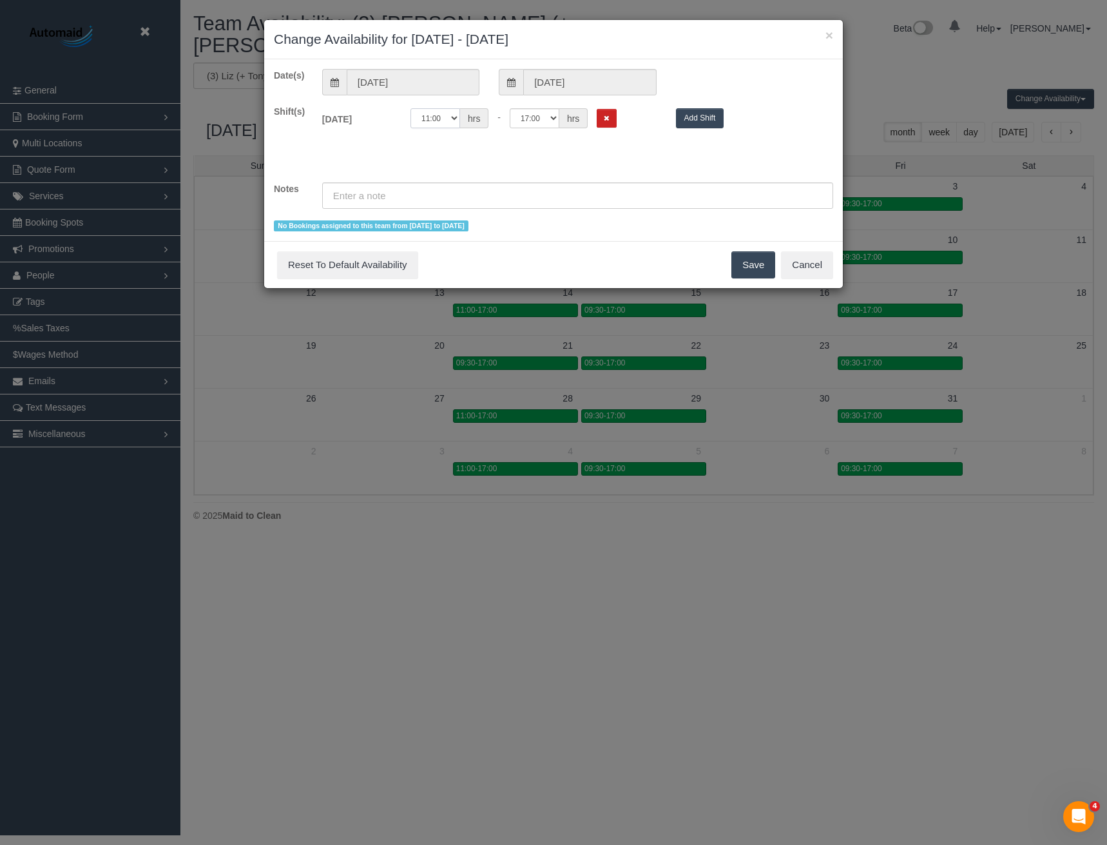
click at [441, 115] on select "00:00 00:05 00:10 00:15 00:20 00:25 00:30 00:35 00:40 00:45 00:50 00:55 01:00 0…" at bounding box center [435, 118] width 50 height 20
select select "string:09:30"
click at [410, 108] on select "00:00 00:05 00:10 00:15 00:20 00:25 00:30 00:35 00:40 00:45 00:50 00:55 01:00 0…" at bounding box center [435, 118] width 50 height 20
click at [755, 275] on button "Save" at bounding box center [753, 264] width 44 height 27
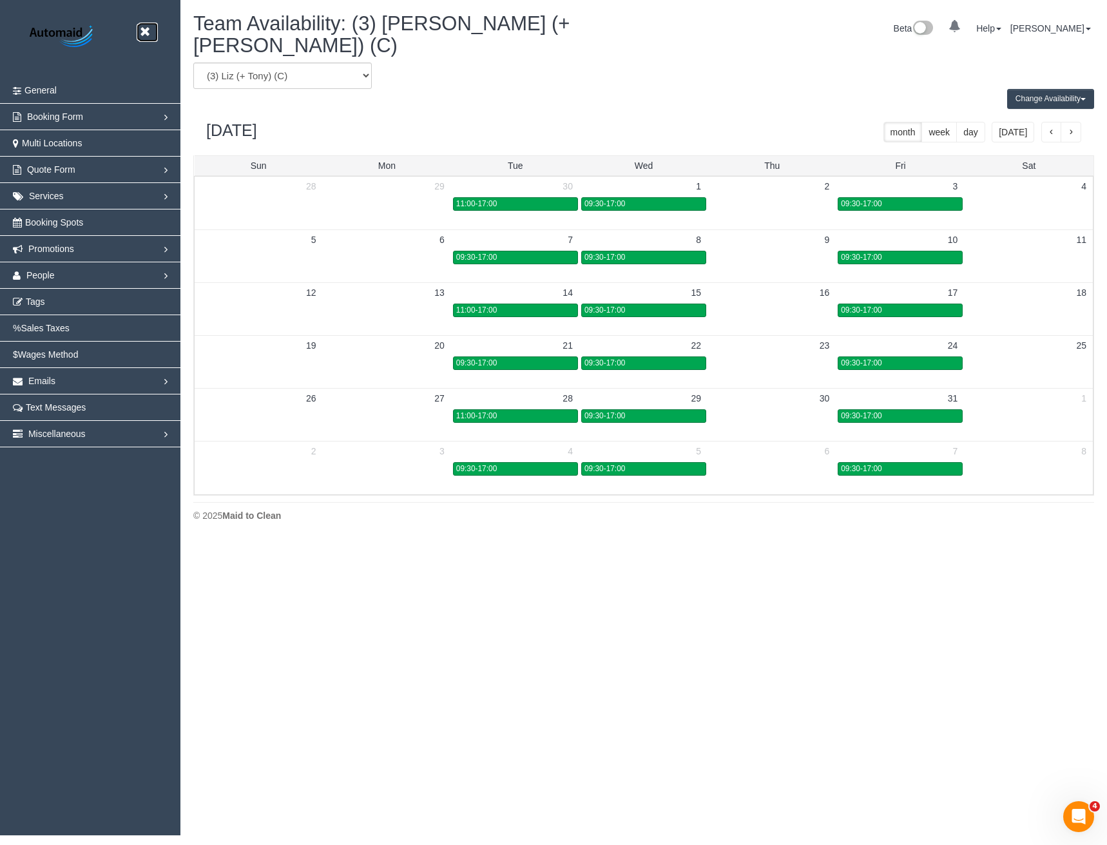
drag, startPoint x: 146, startPoint y: 32, endPoint x: 57, endPoint y: 215, distance: 204.0
click at [146, 32] on icon at bounding box center [145, 32] width 16 height 16
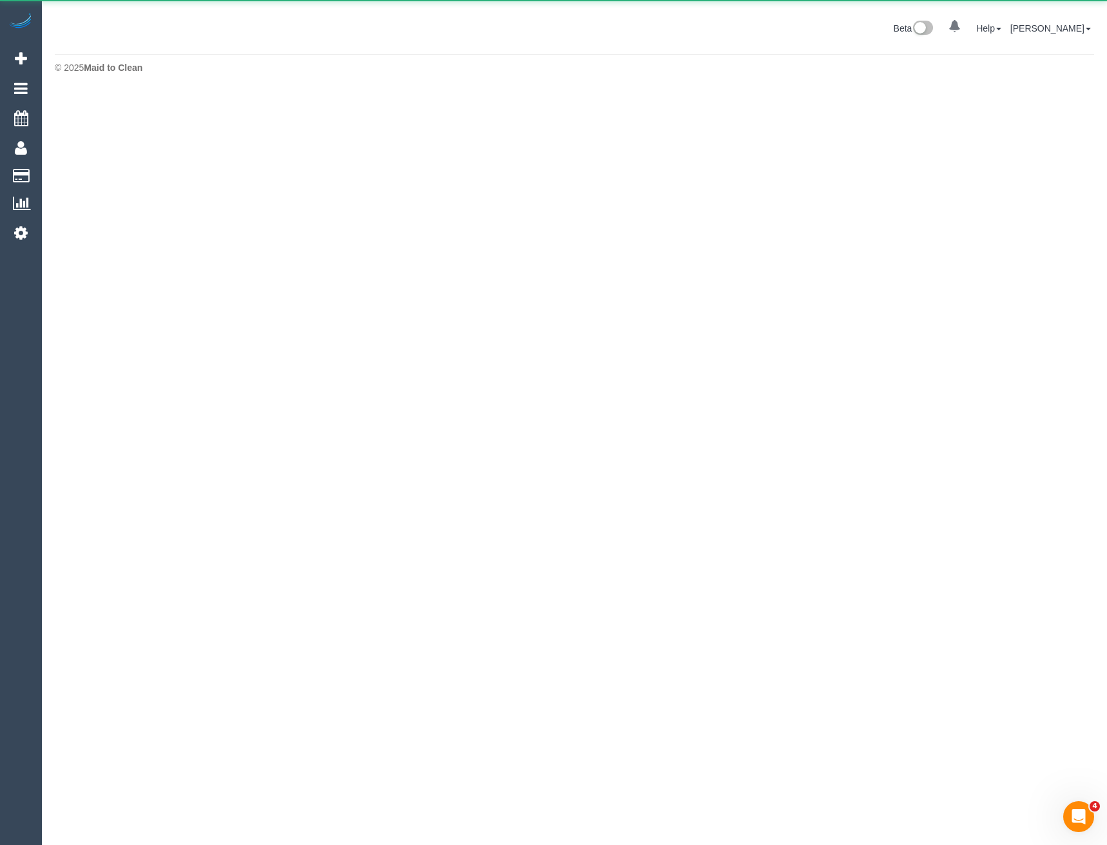
scroll to position [64346, 63332]
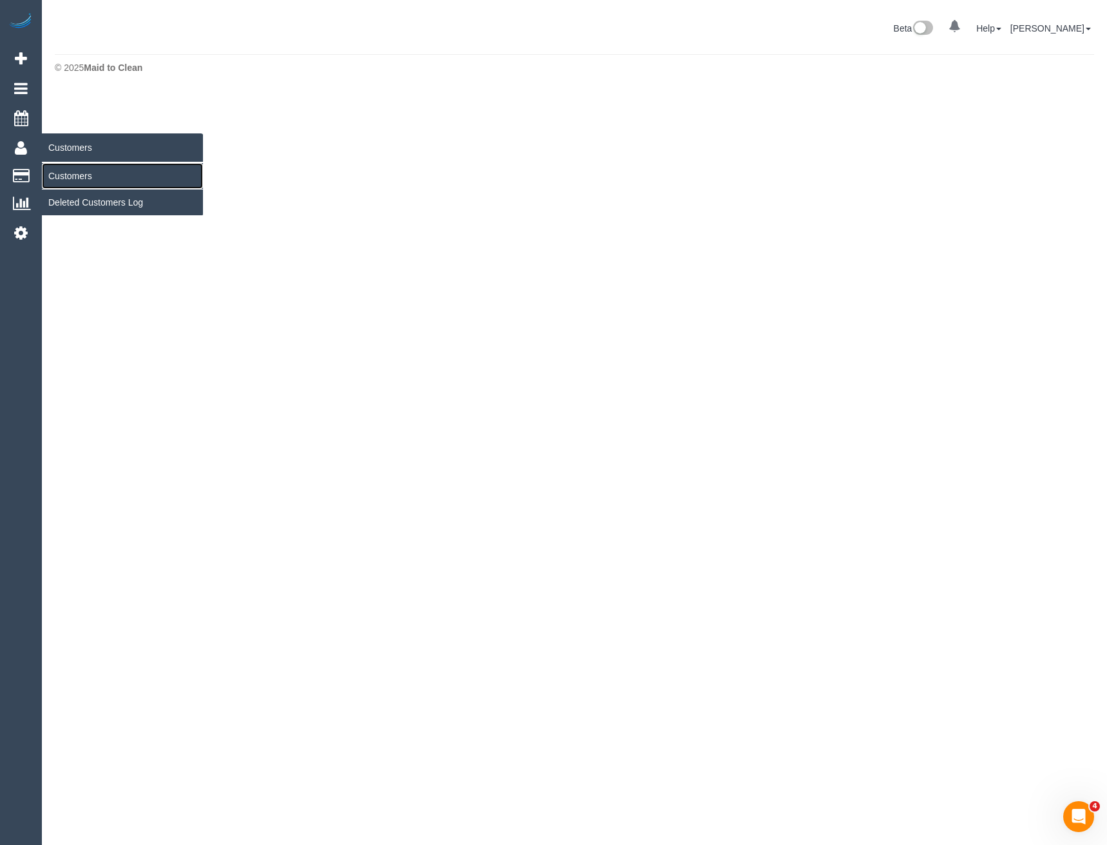
click at [77, 186] on link "Customers" at bounding box center [122, 176] width 161 height 26
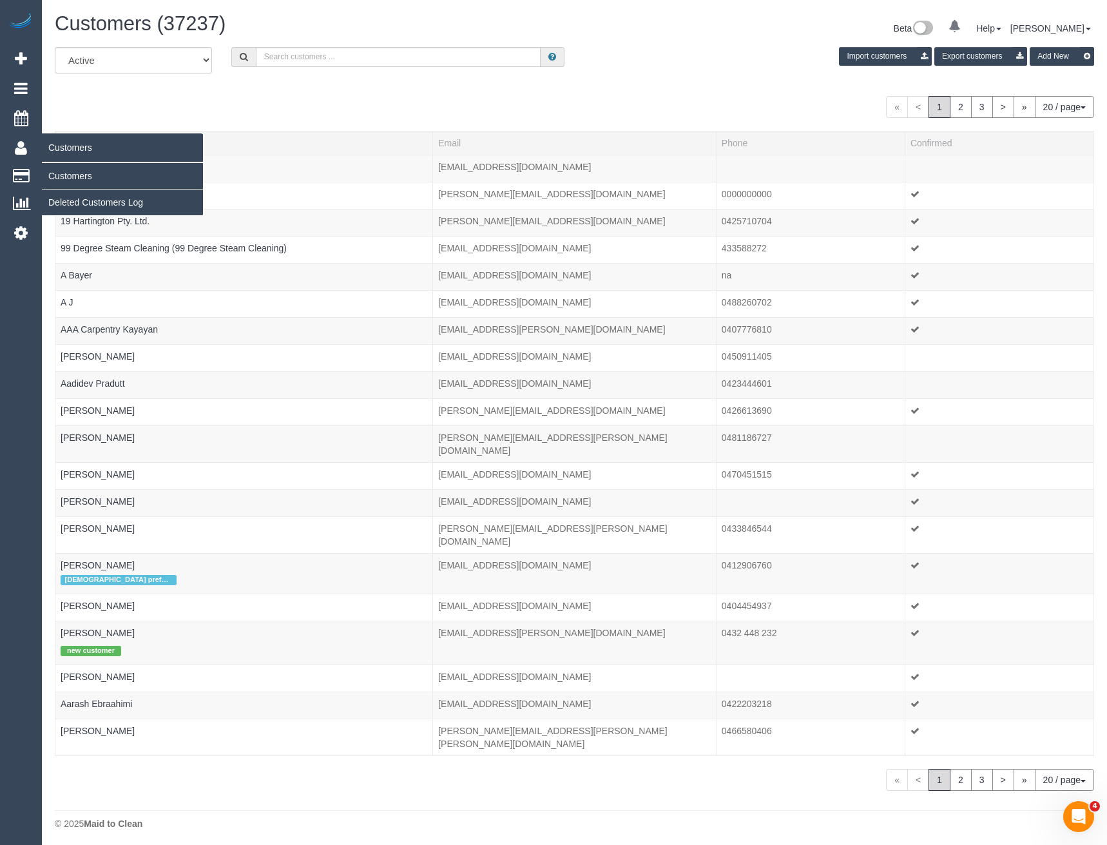
scroll to position [820, 1107]
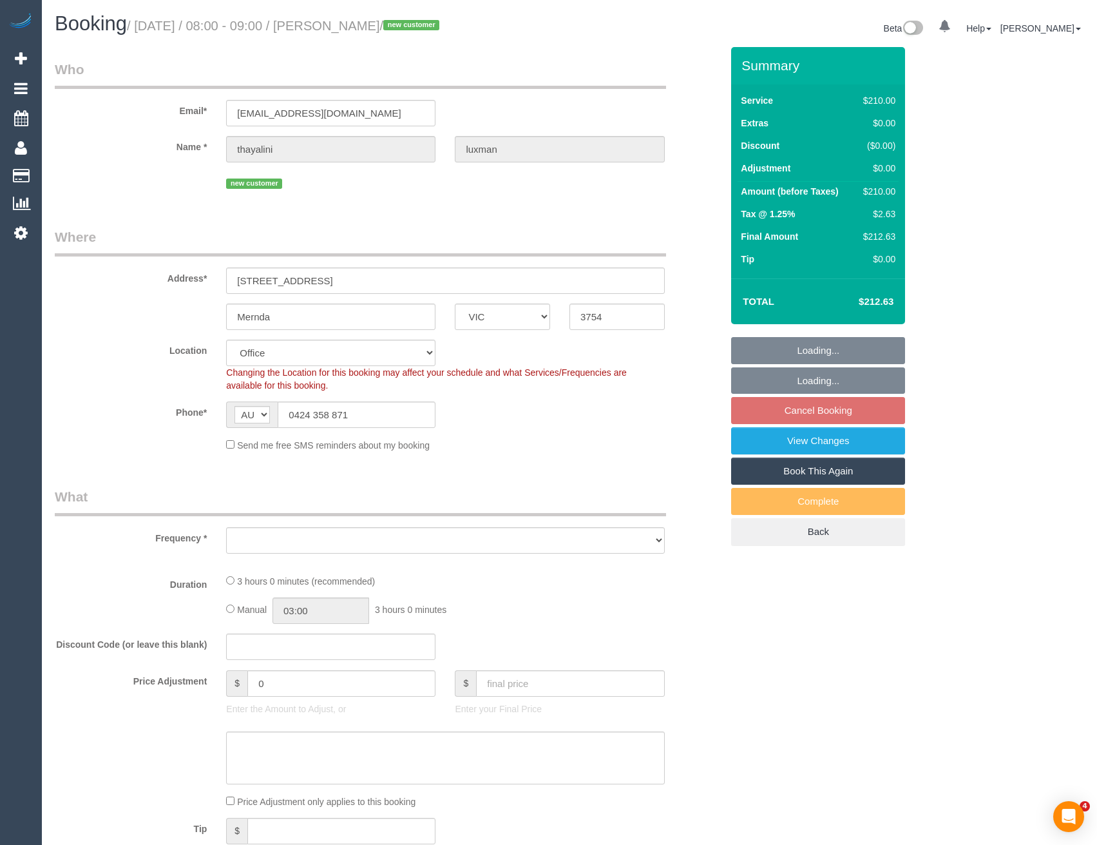
select select "VIC"
select select "number:28"
select select "number:14"
select select "number:19"
select select "number:24"
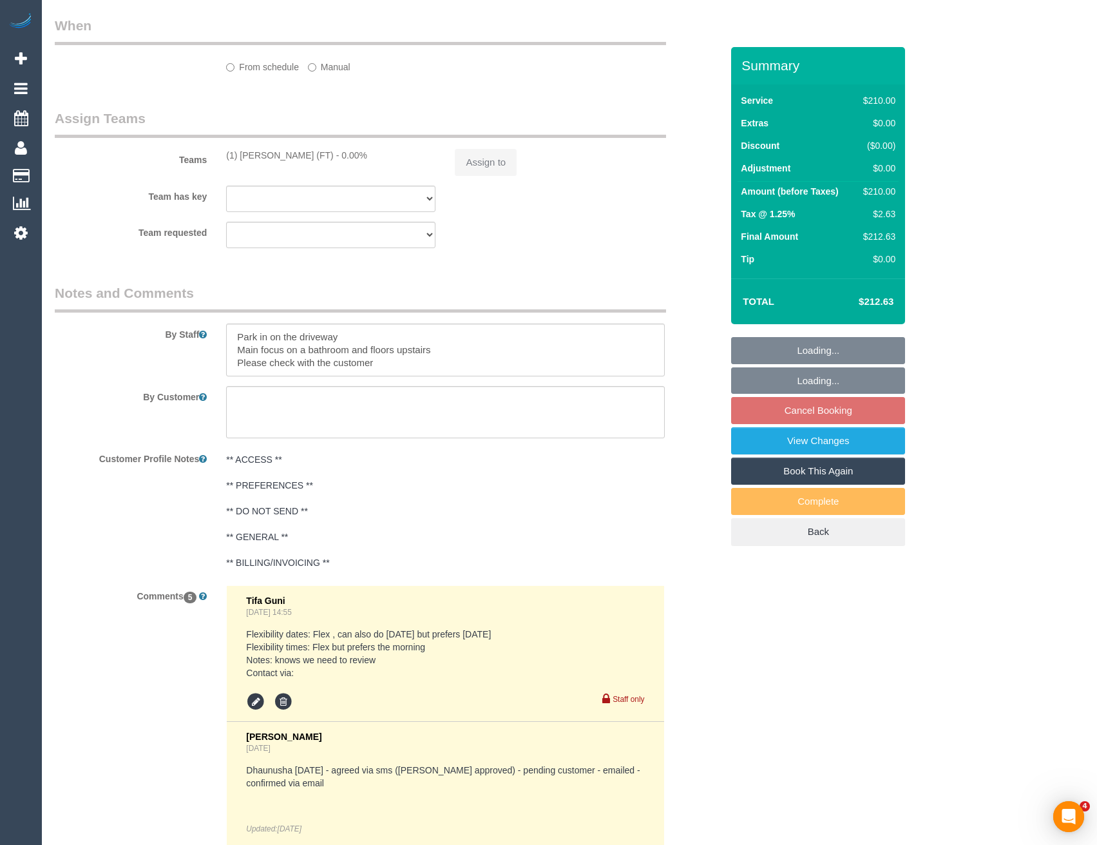
select select "object:950"
select select "180"
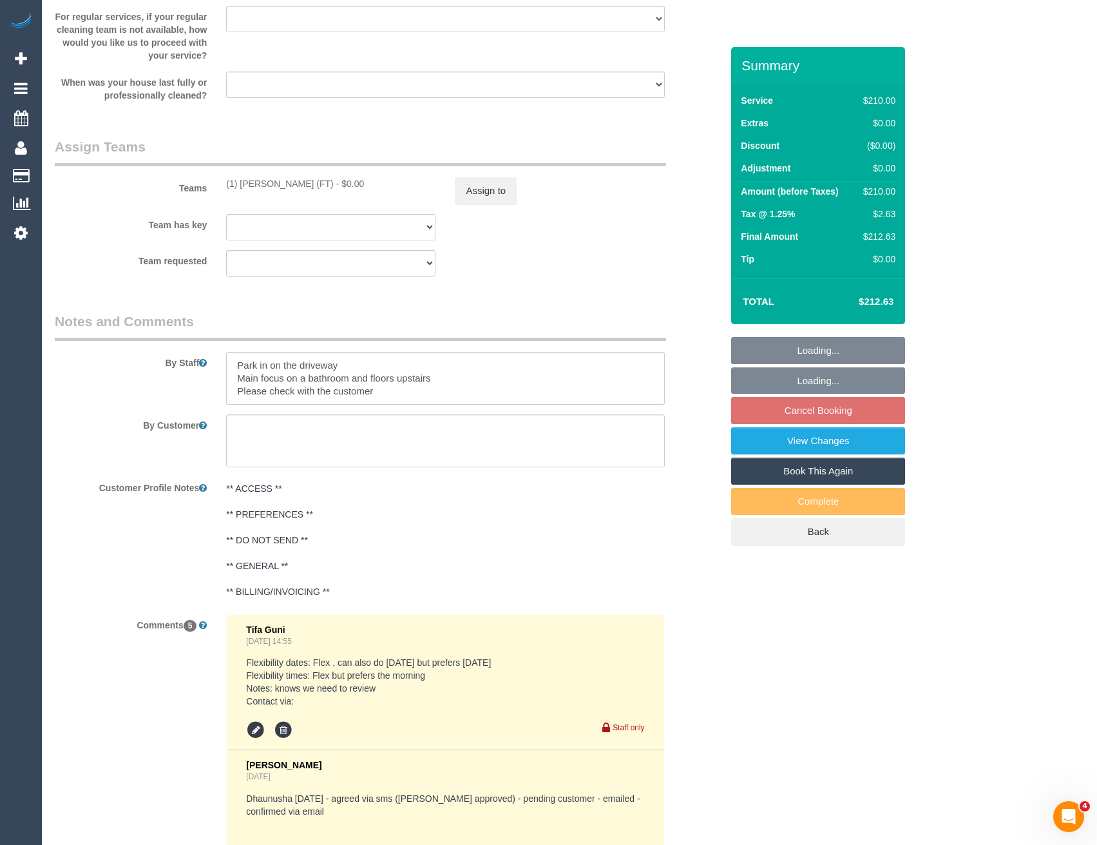
scroll to position [1978, 0]
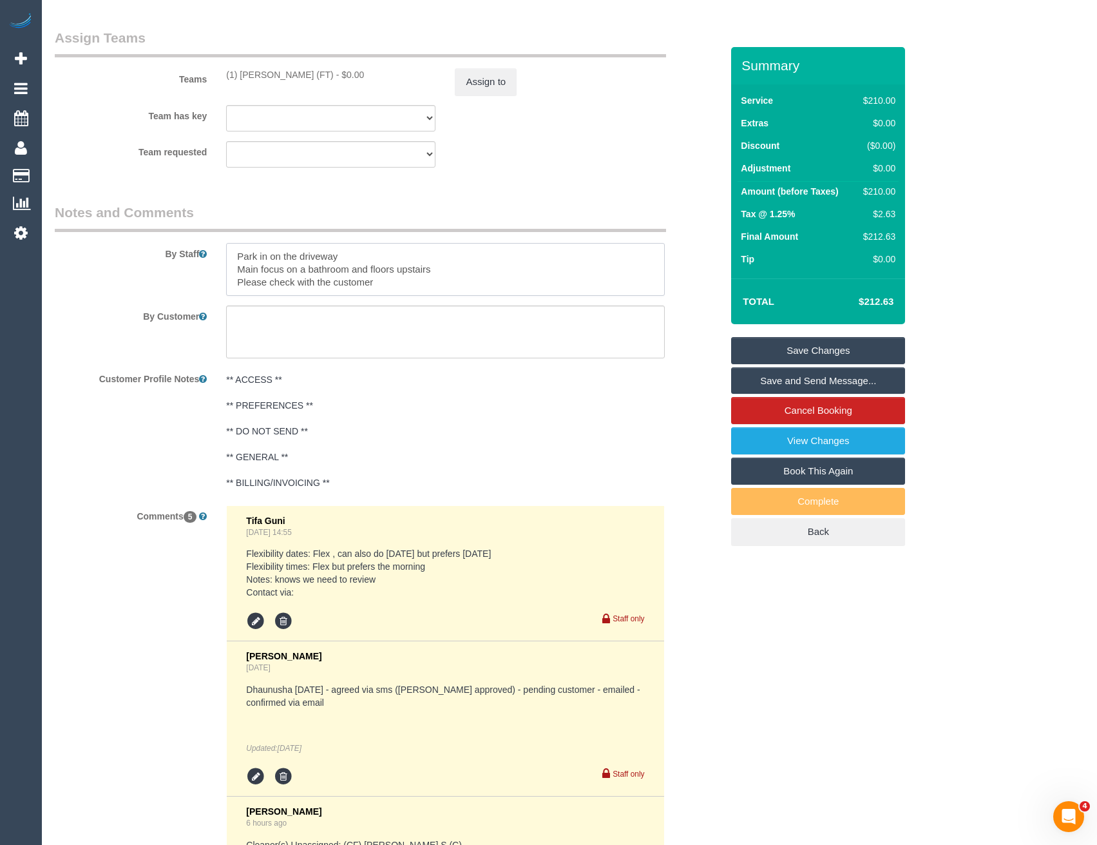
click at [229, 256] on textarea at bounding box center [445, 269] width 438 height 53
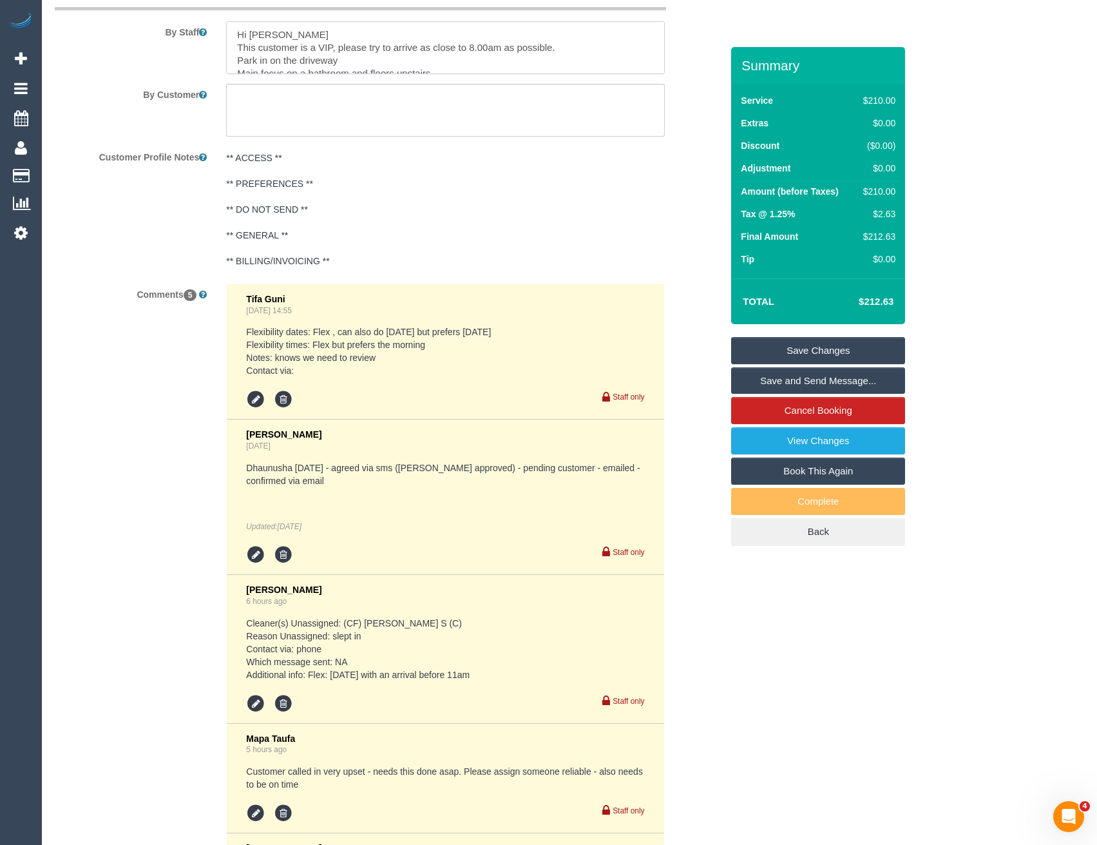
scroll to position [2365, 0]
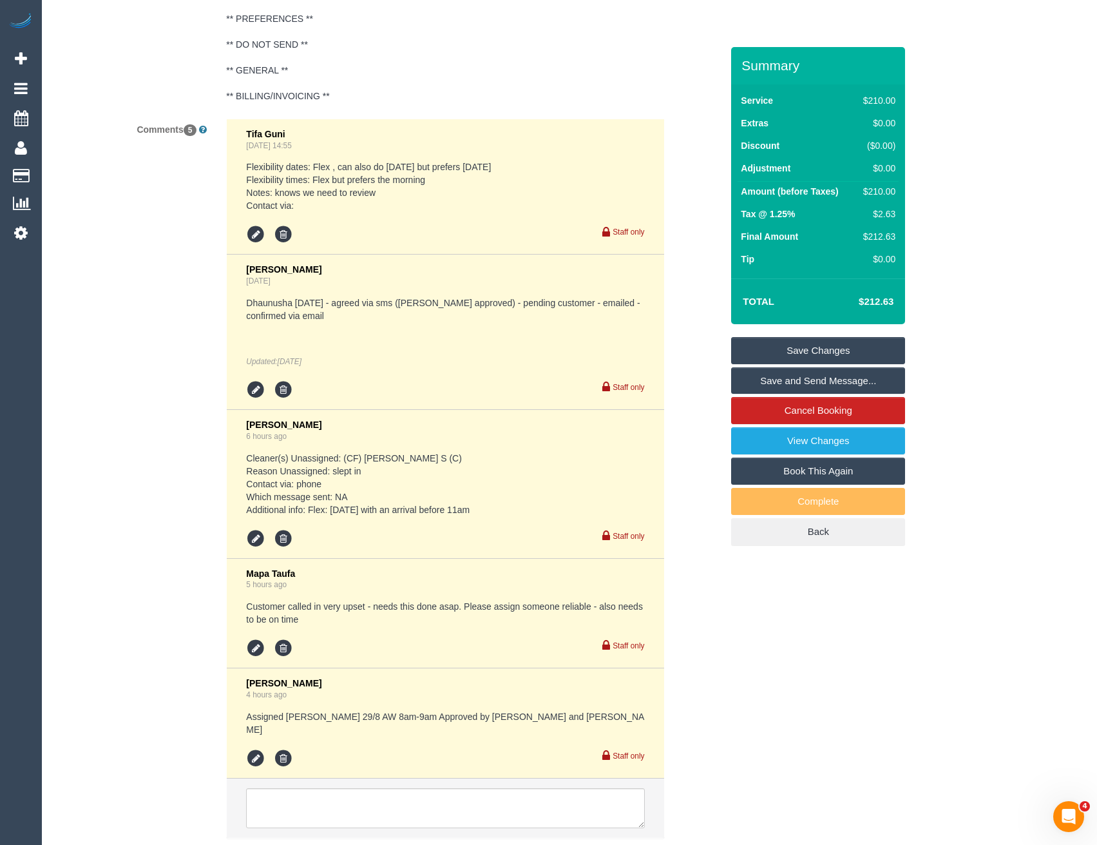
type textarea "Hi [PERSON_NAME] This customer is a VIP, please try to arrive as close to 8.00a…"
click at [337, 802] on textarea at bounding box center [445, 808] width 398 height 40
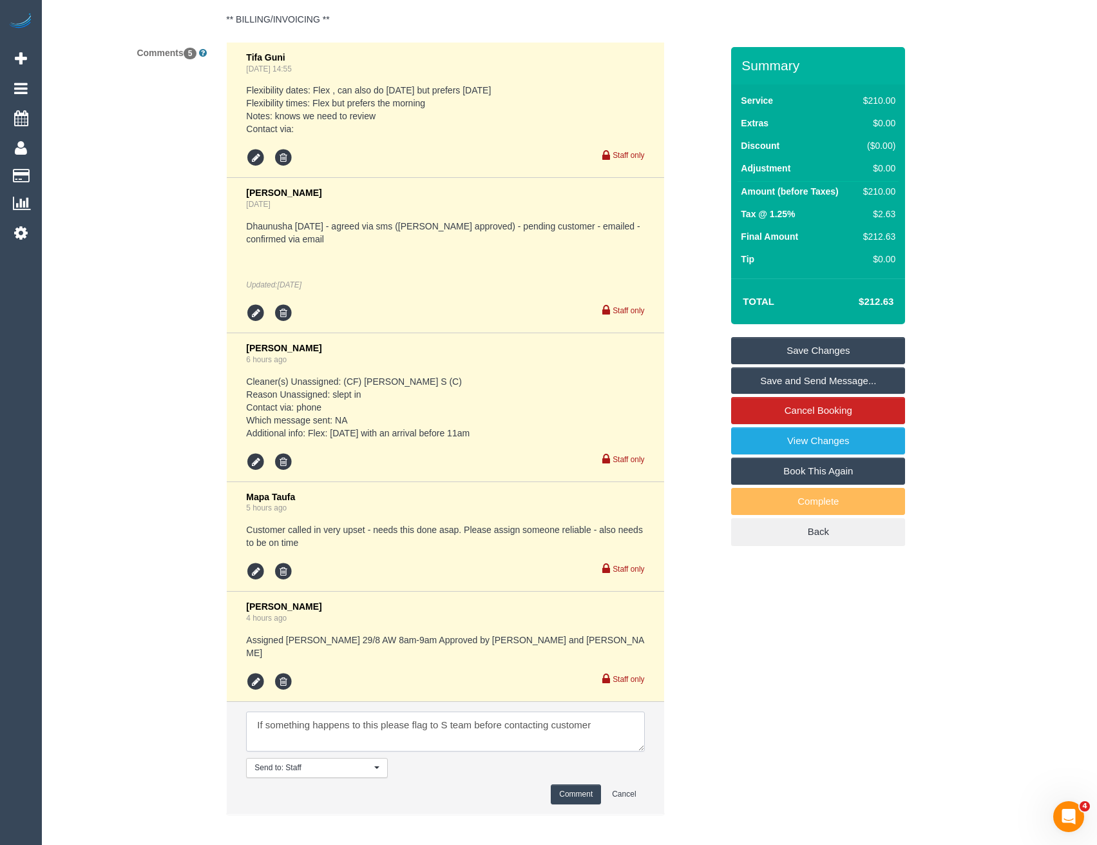
scroll to position [2492, 0]
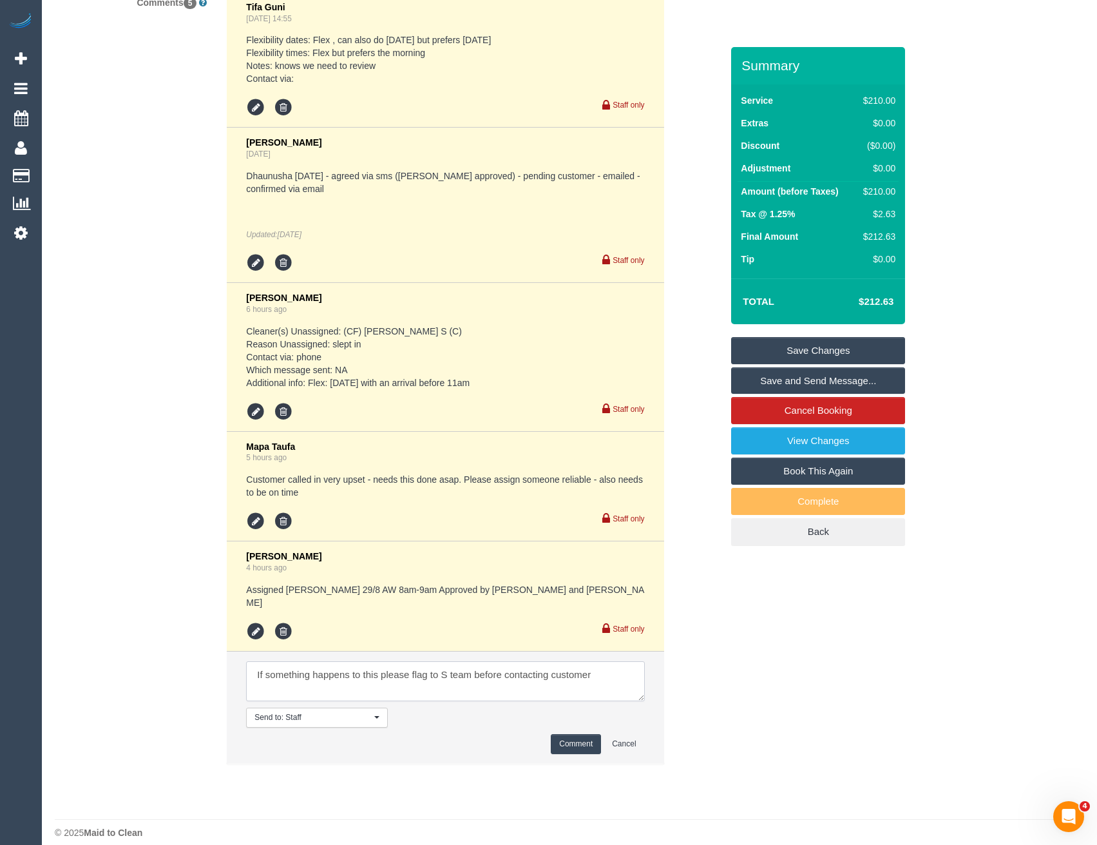
type textarea "If something happens to this please flag to S team before contacting customer"
click at [565, 734] on button "Comment" at bounding box center [576, 744] width 50 height 20
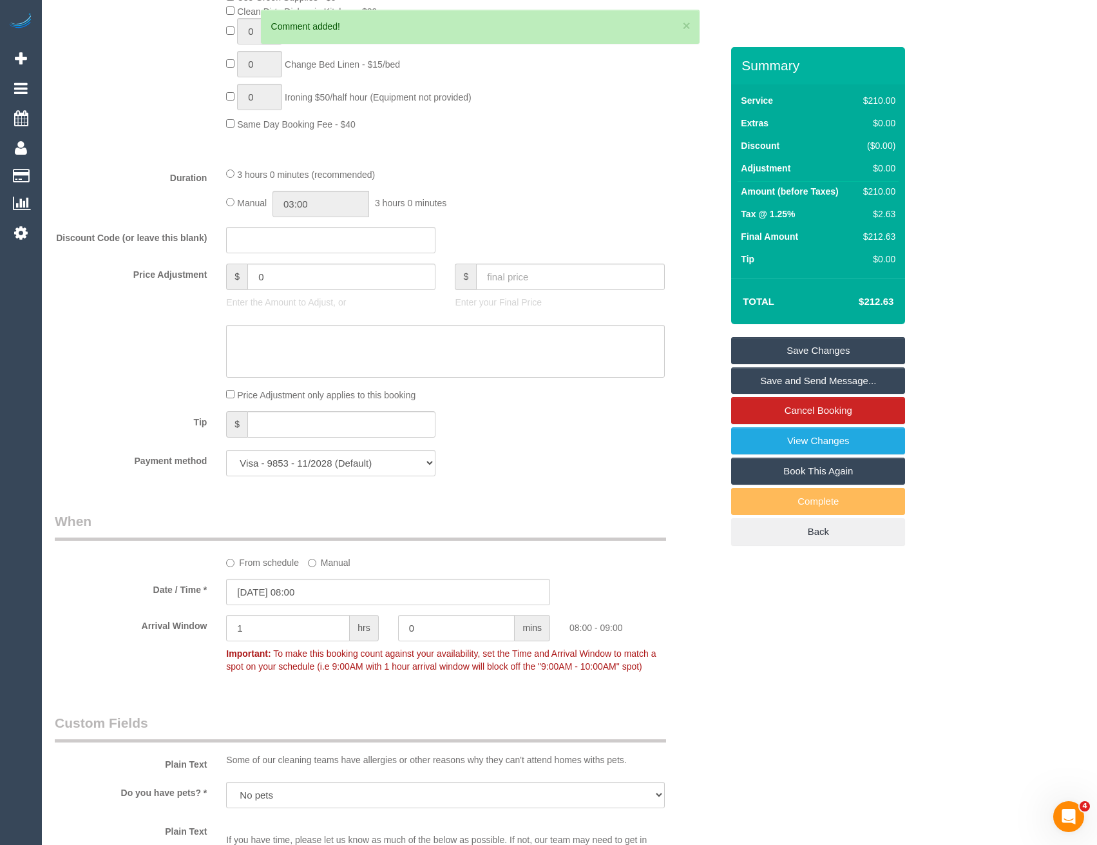
scroll to position [752, 0]
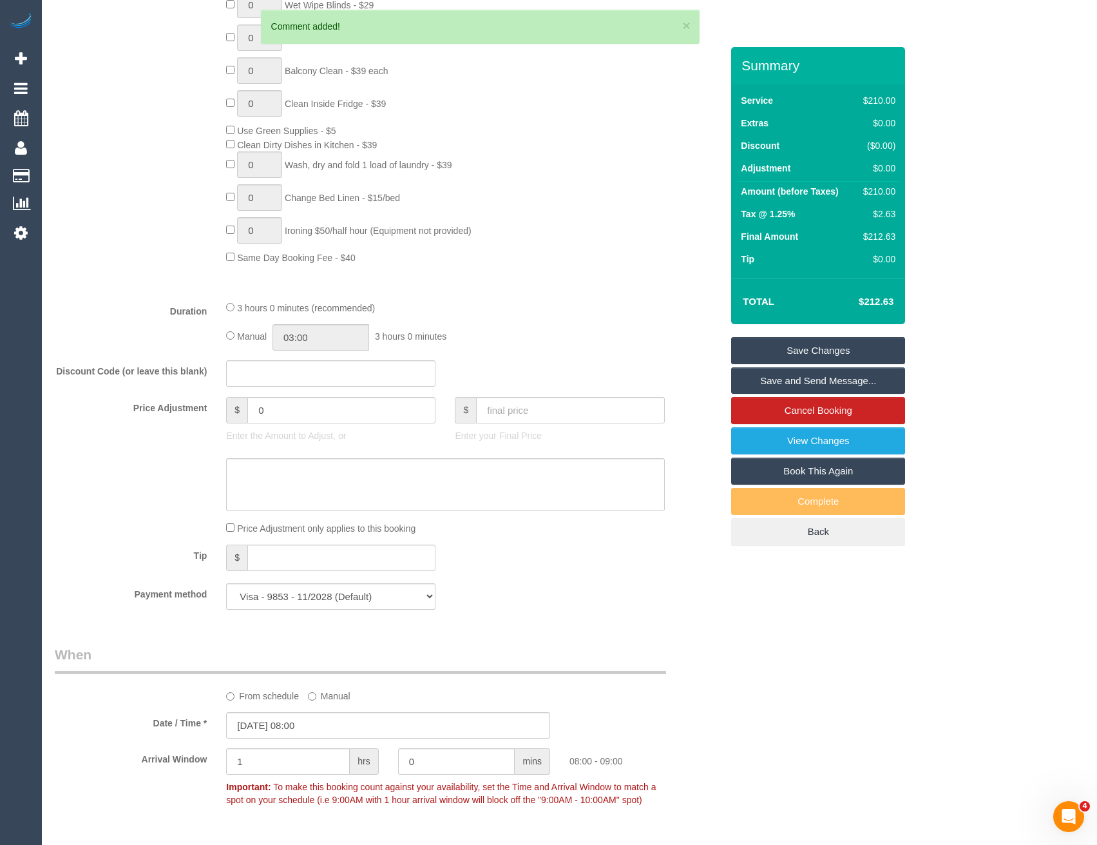
click at [773, 351] on link "Save Changes" at bounding box center [818, 350] width 174 height 27
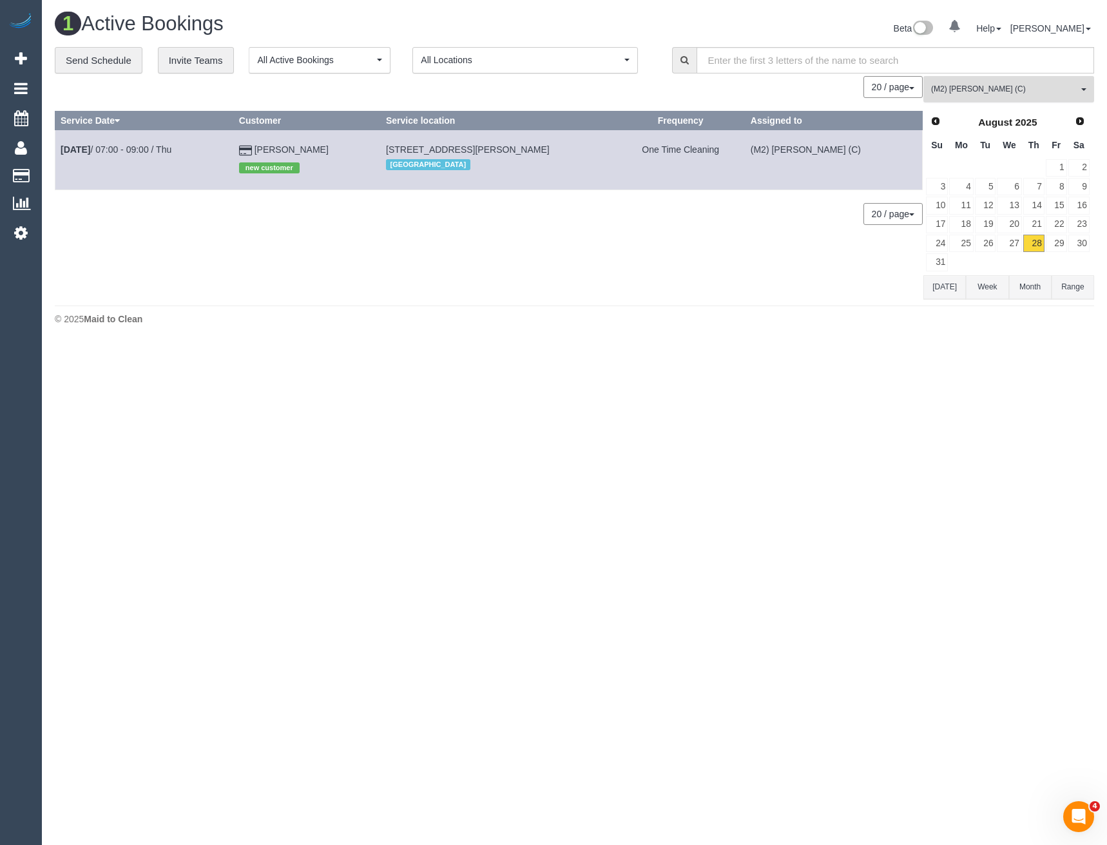
click at [1012, 99] on button "(M2) Joseph Tshibangu (C) All Teams" at bounding box center [1008, 89] width 171 height 26
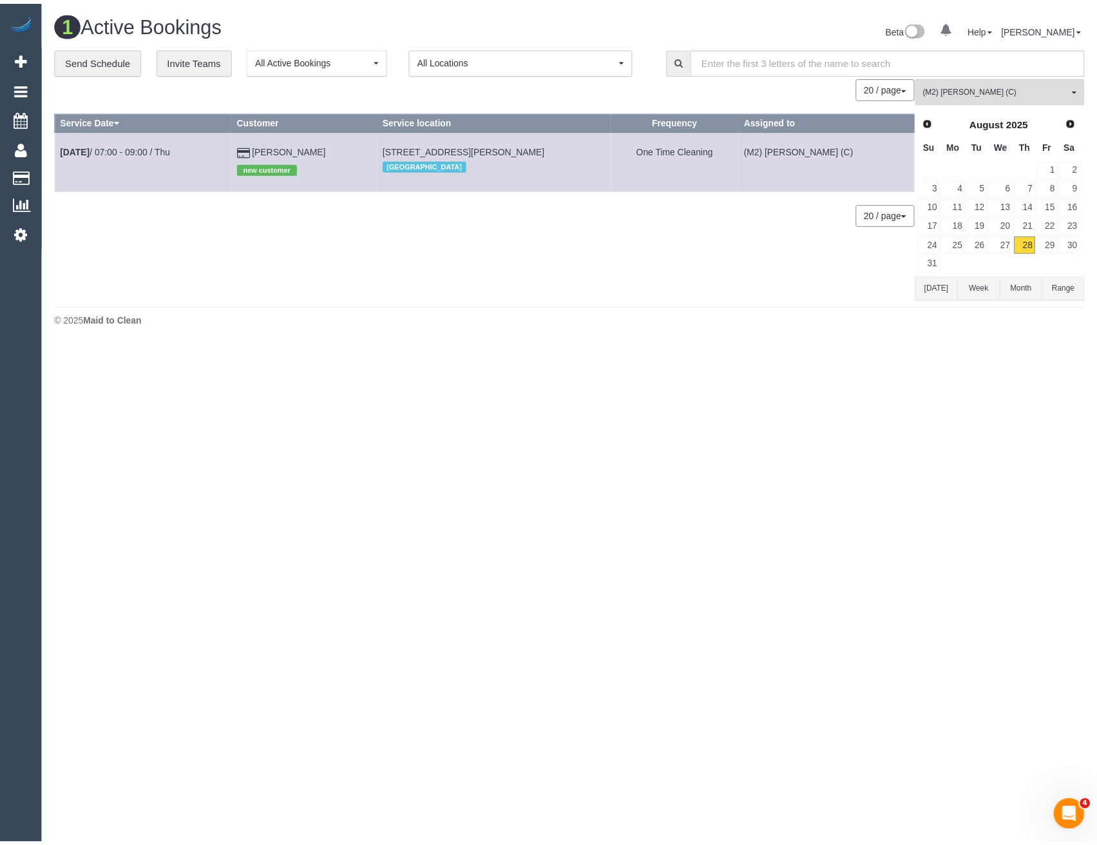
scroll to position [3541, 0]
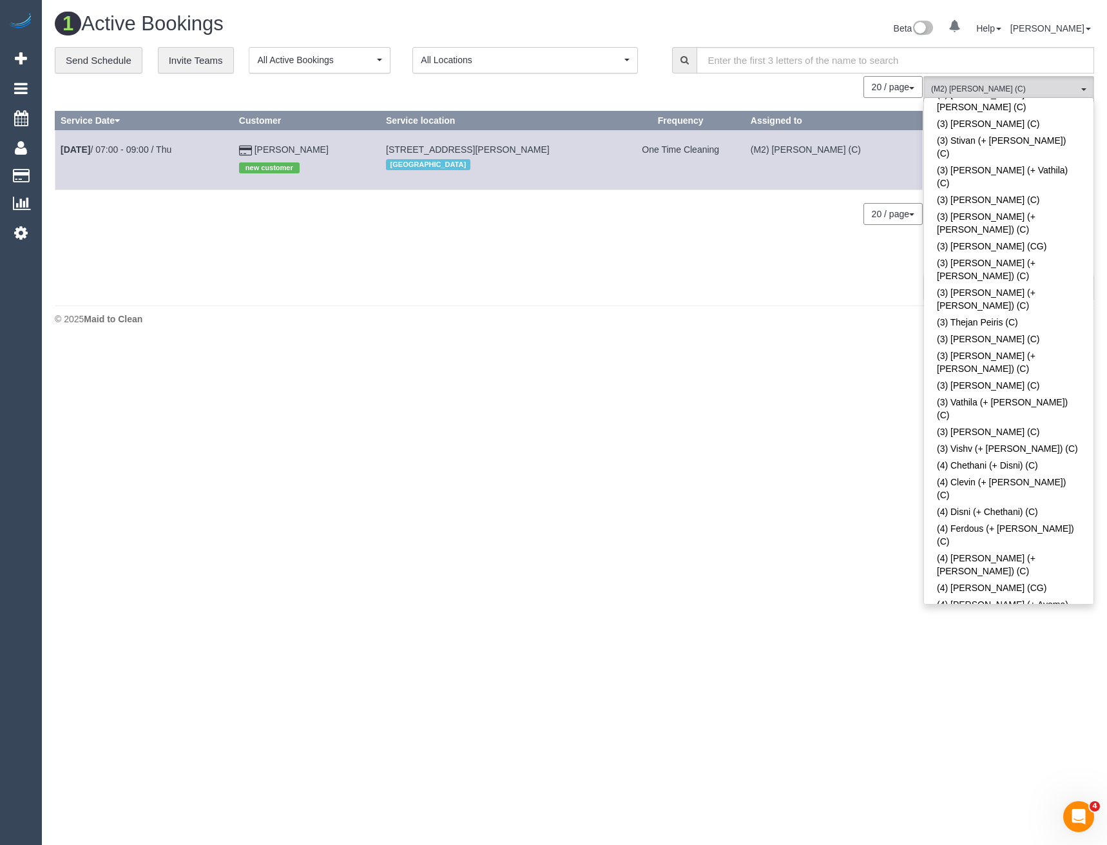
click at [804, 356] on body "0 Beta Your Notifications You have 0 alerts Add Booking Bookings Active Booking…" at bounding box center [553, 422] width 1107 height 845
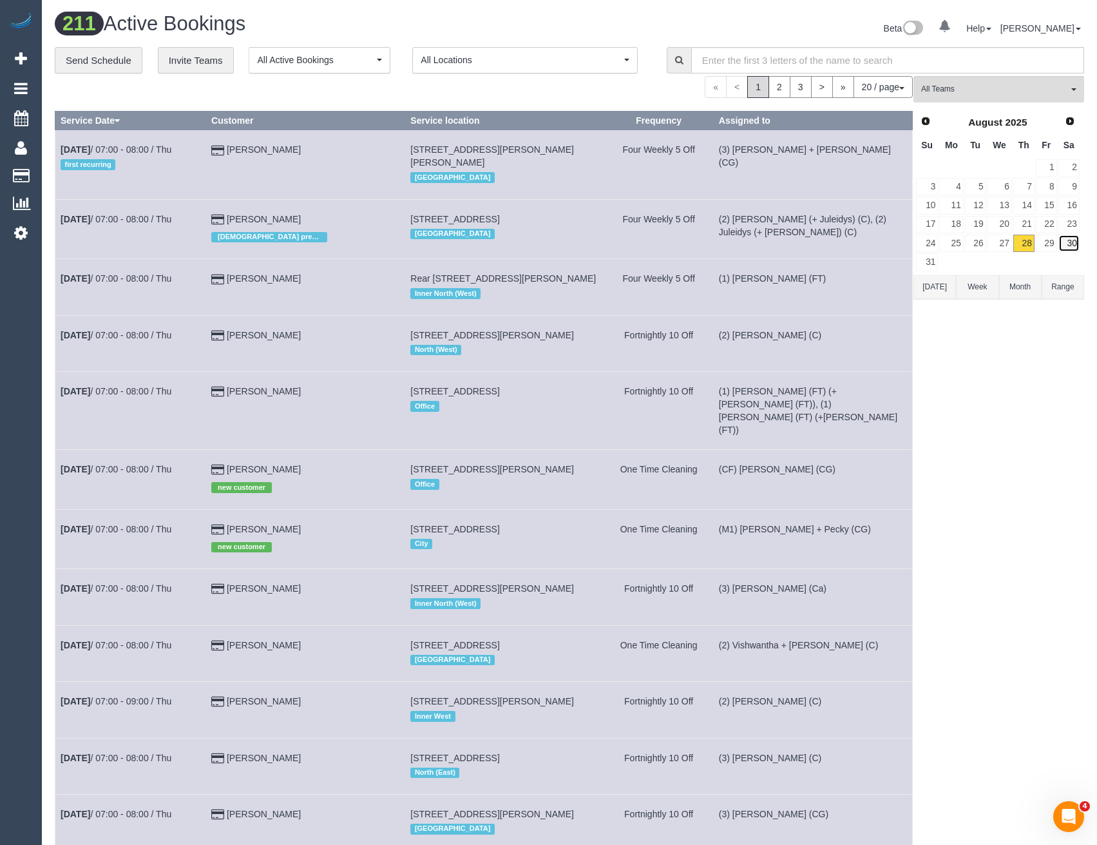
click at [1075, 245] on link "30" at bounding box center [1069, 243] width 21 height 17
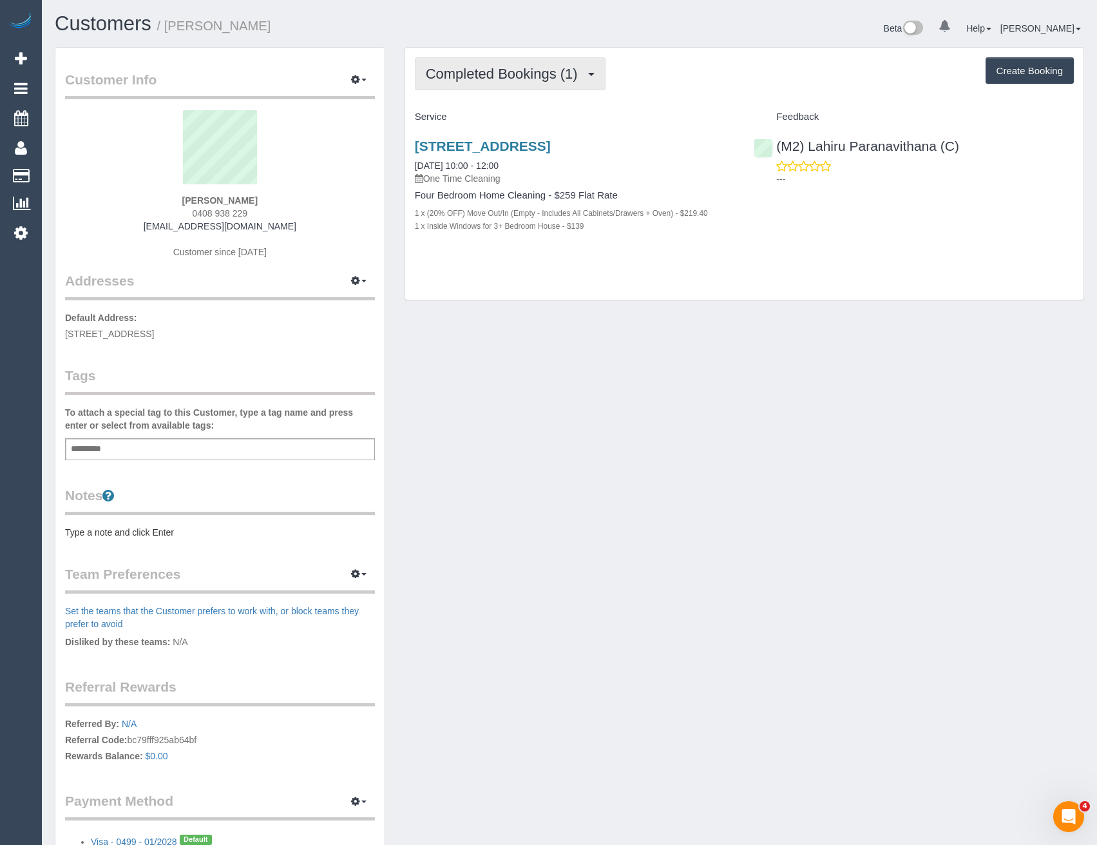
click at [517, 76] on span "Completed Bookings (1)" at bounding box center [505, 74] width 159 height 16
click at [628, 287] on div "Completed Bookings (1) Completed Bookings (1) Upcoming Bookings (0) Cancelled B…" at bounding box center [744, 174] width 679 height 253
drag, startPoint x: 494, startPoint y: 61, endPoint x: 497, endPoint y: 68, distance: 7.8
click at [495, 65] on button "Completed Bookings (1)" at bounding box center [510, 73] width 191 height 33
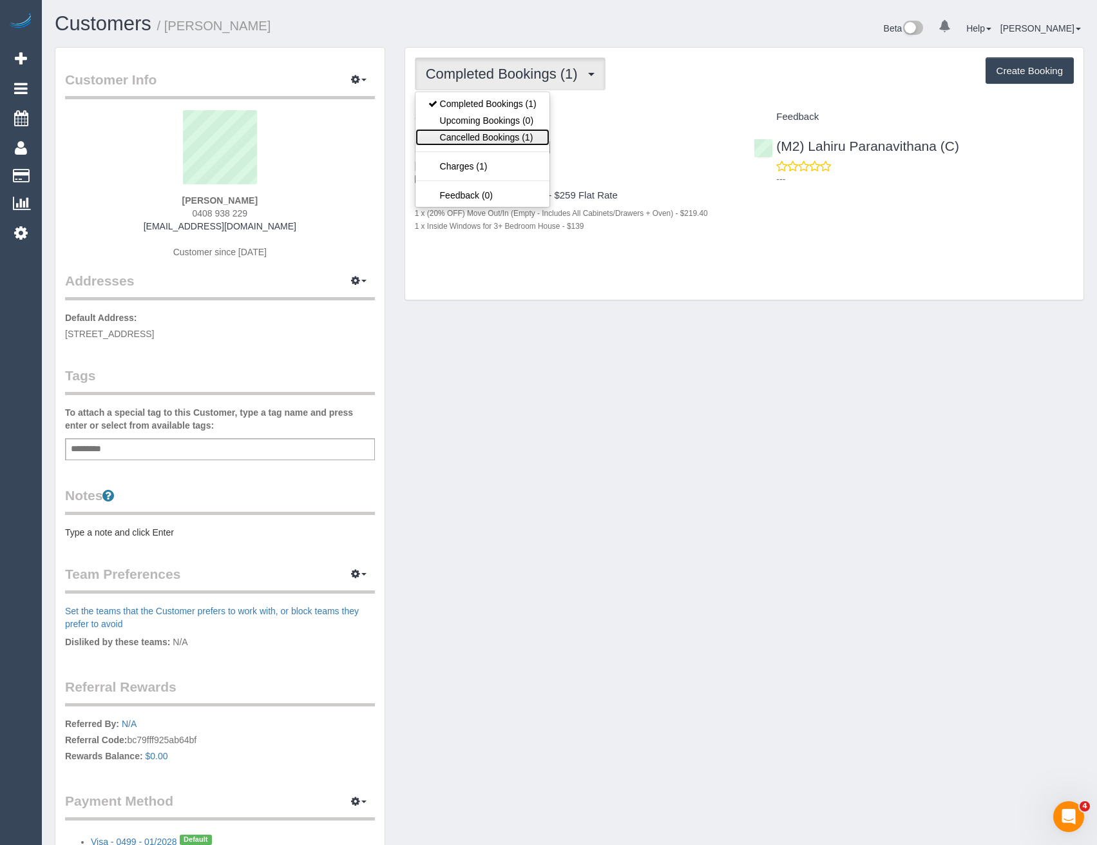
click at [505, 131] on link "Cancelled Bookings (1)" at bounding box center [483, 137] width 134 height 17
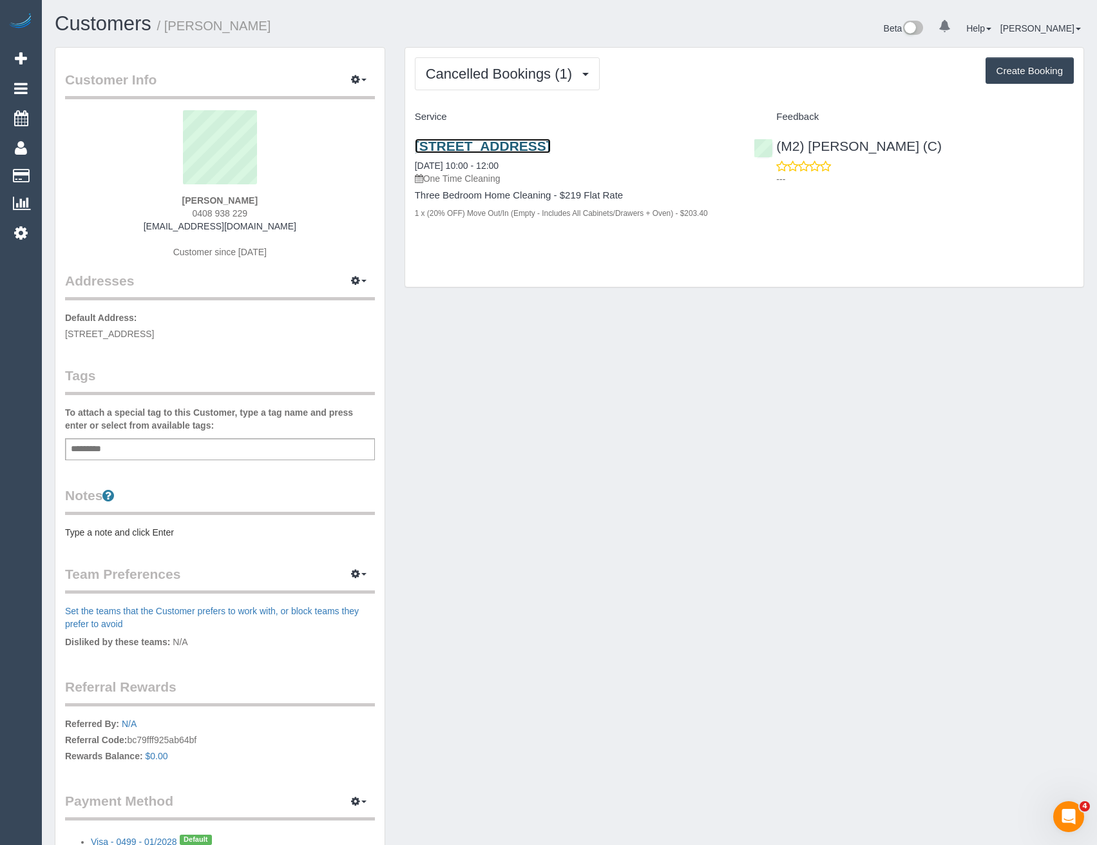
click at [551, 148] on link "83 South Street, Ascot Vale, VIC 3032" at bounding box center [483, 146] width 136 height 15
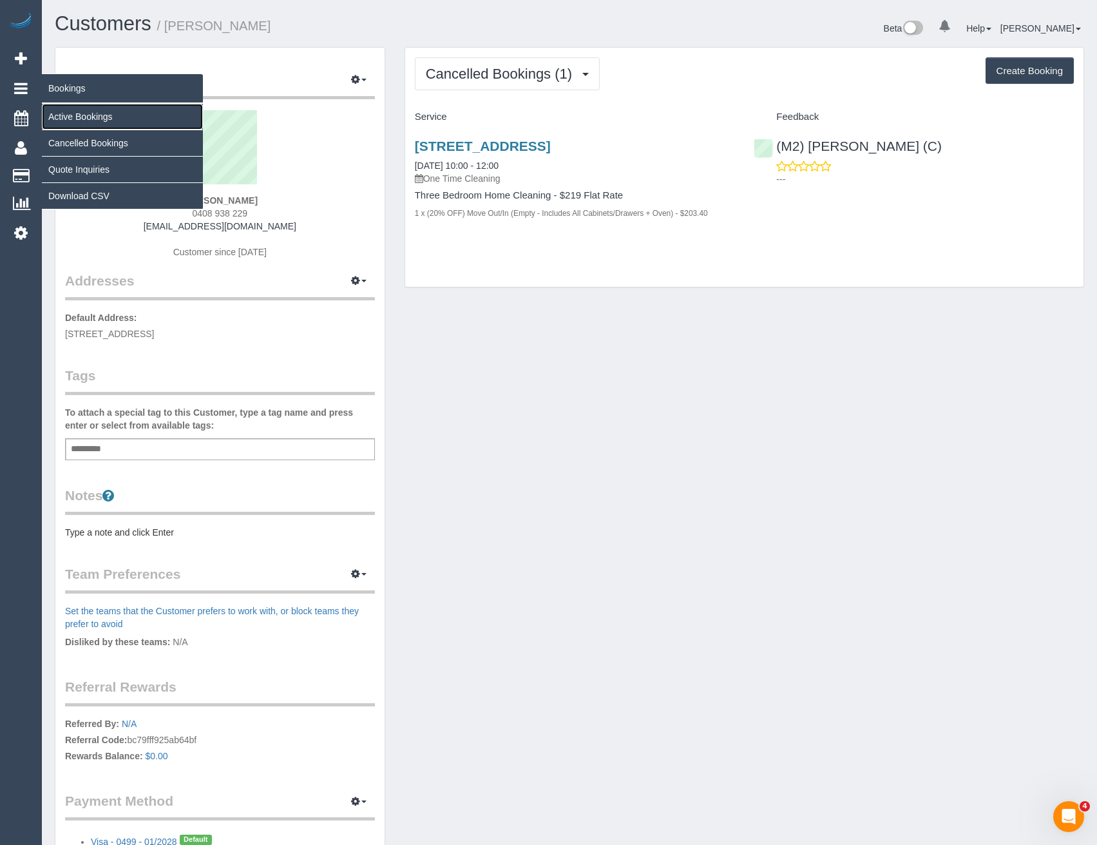
click at [91, 118] on link "Active Bookings" at bounding box center [122, 117] width 161 height 26
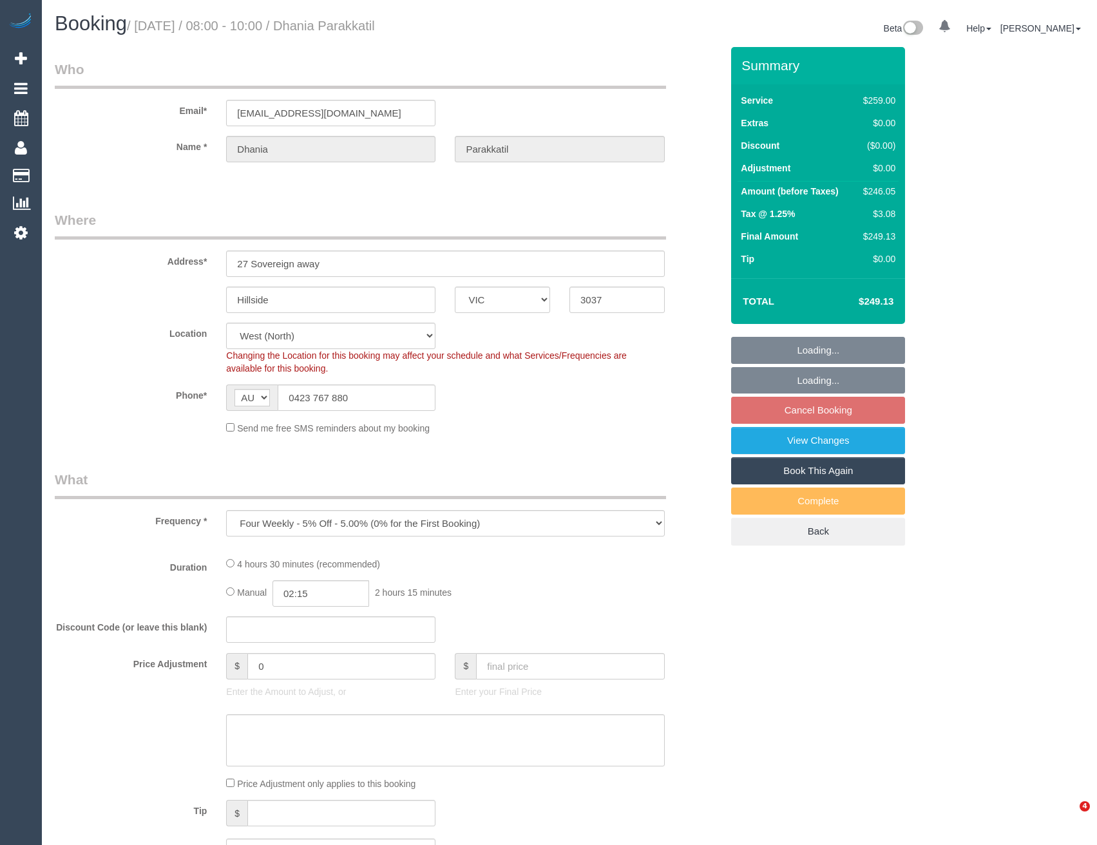
select select "VIC"
select select "string:stripe-pm_1QARfM2GScqysDRVncB3l27i"
select select "number:28"
select select "number:14"
select select "number:18"
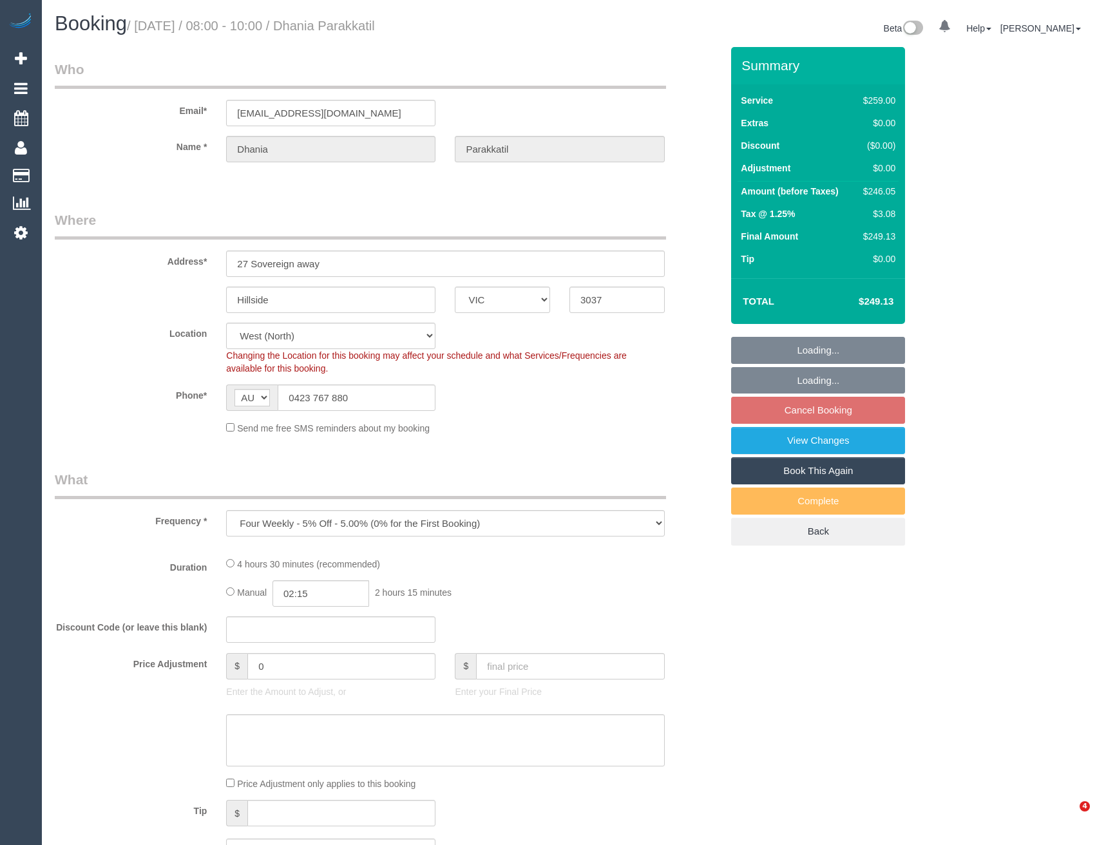
select select "number:25"
select select "number:34"
select select "number:12"
select select "object:781"
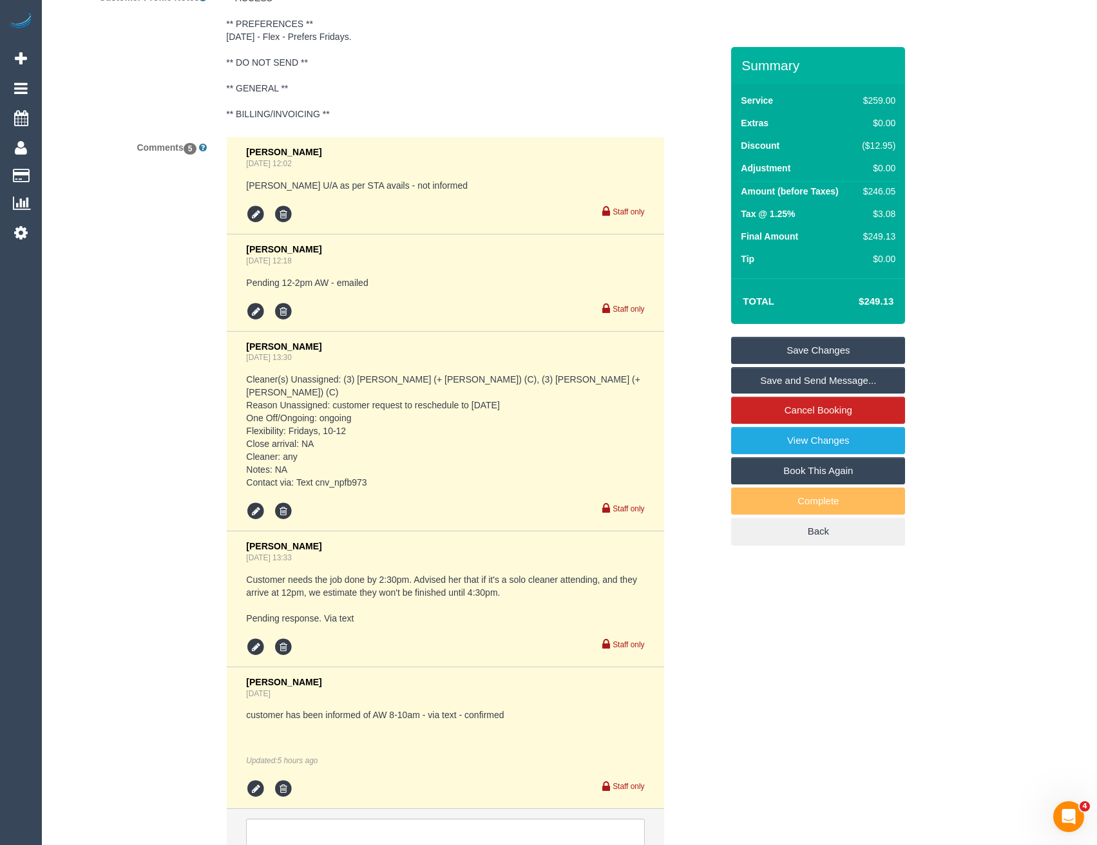
scroll to position [2449, 0]
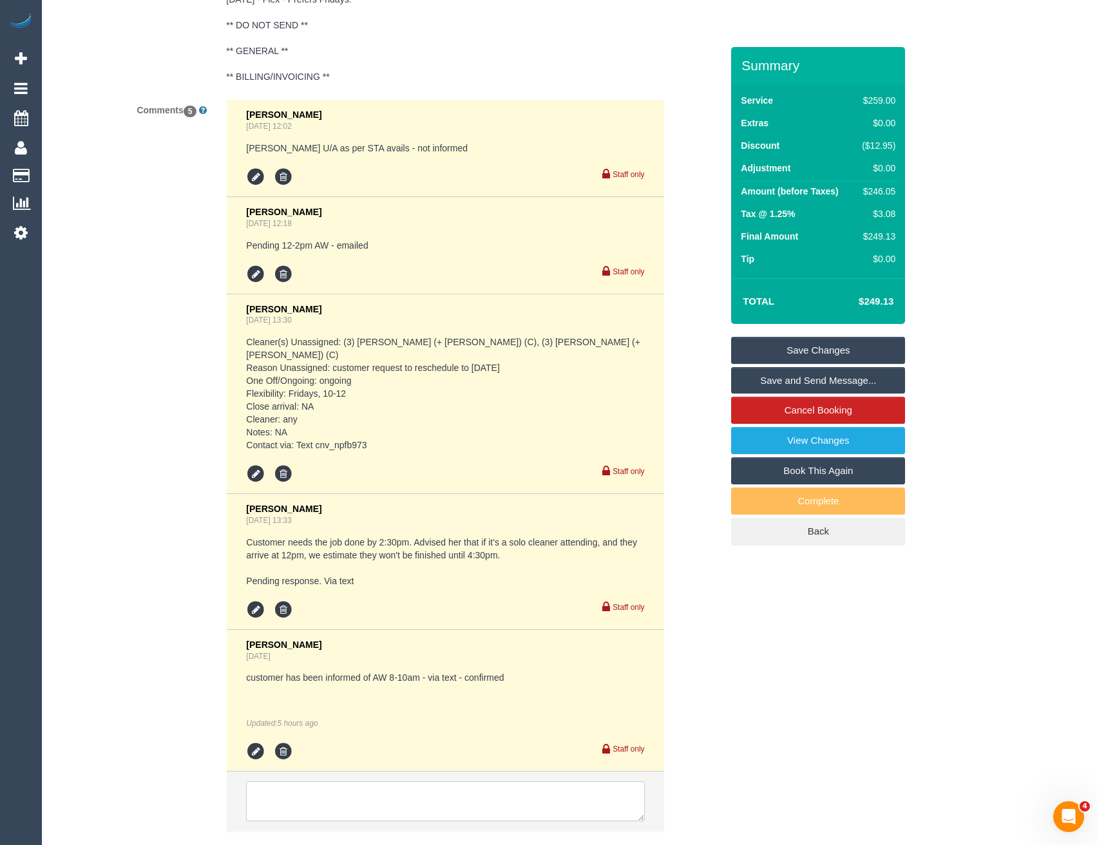
click at [450, 782] on textarea at bounding box center [445, 802] width 398 height 40
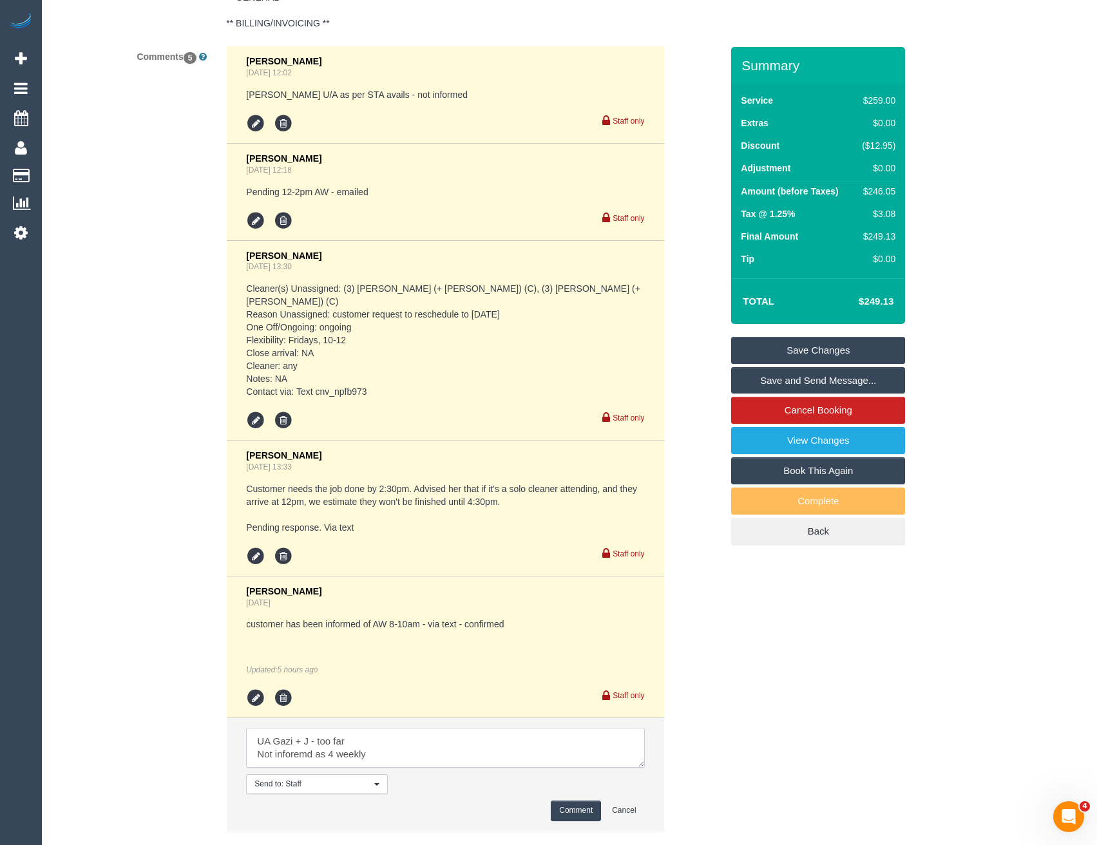
scroll to position [2558, 0]
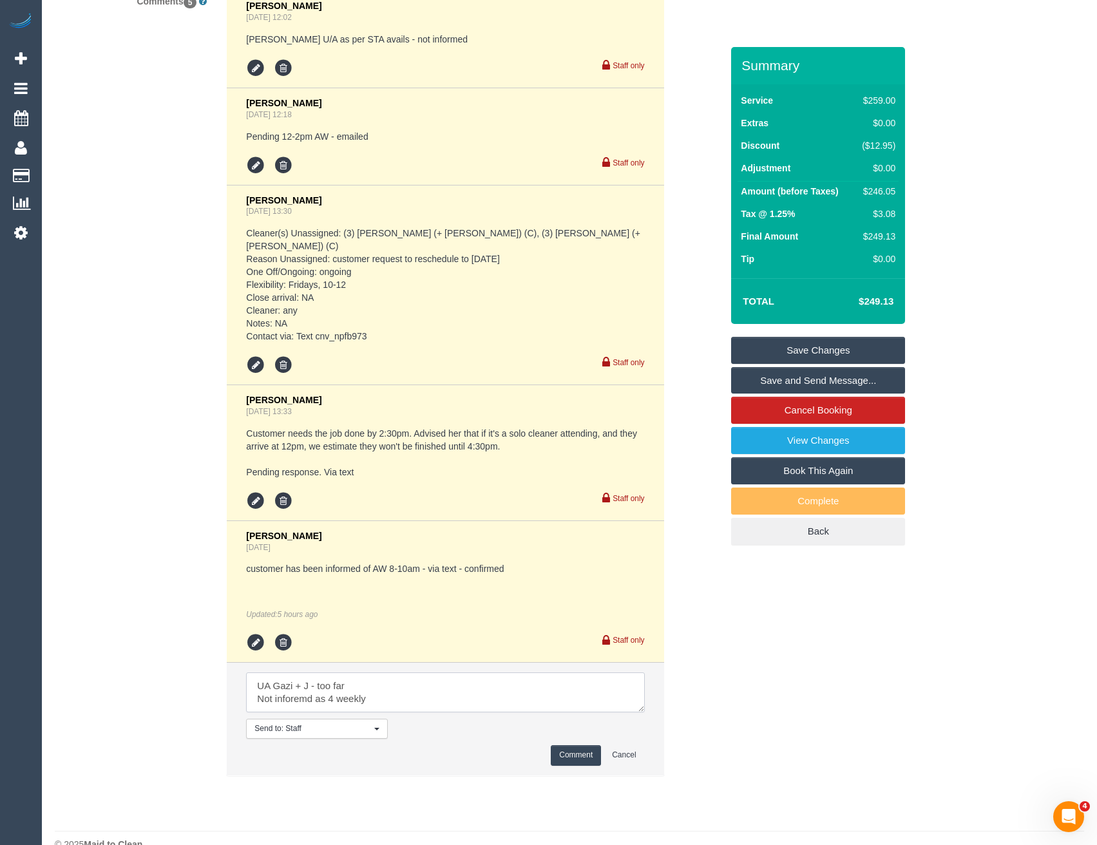
type textarea "UA Gazi + J - too far Not inforemd as 4 weekly"
click at [564, 746] on button "Comment" at bounding box center [576, 756] width 50 height 20
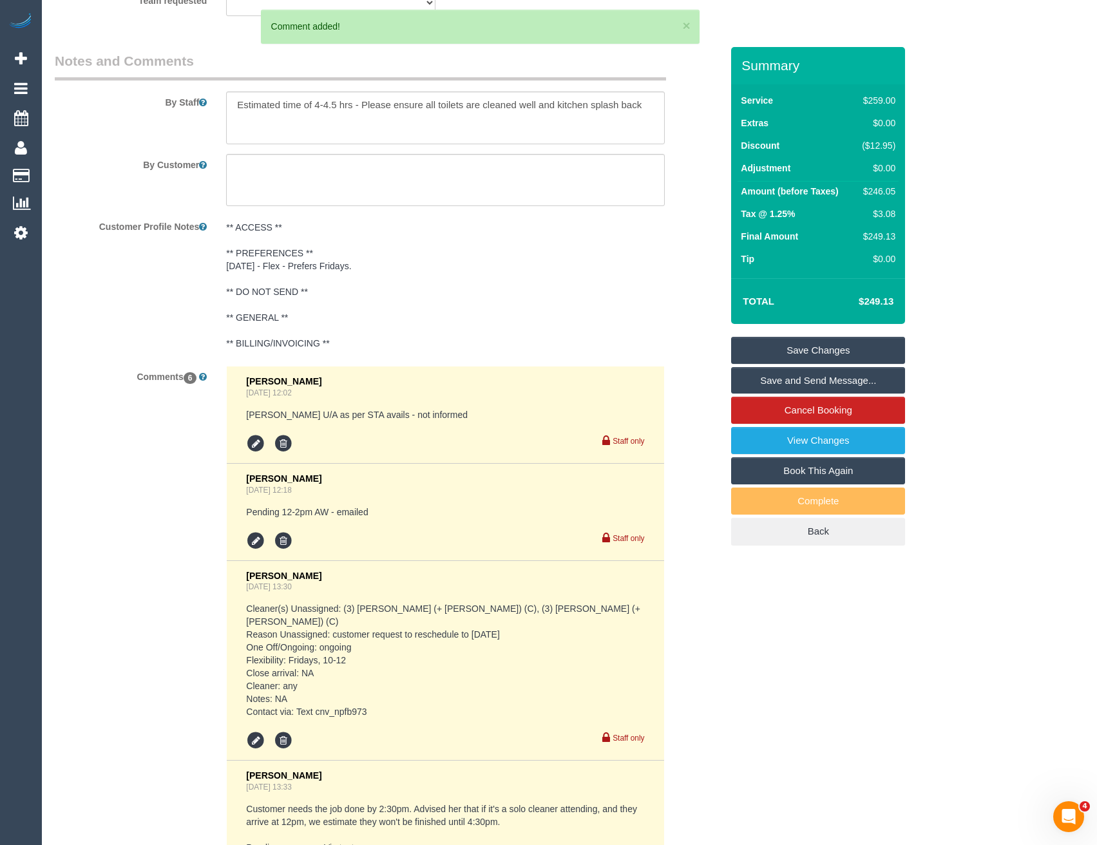
scroll to position [1795, 0]
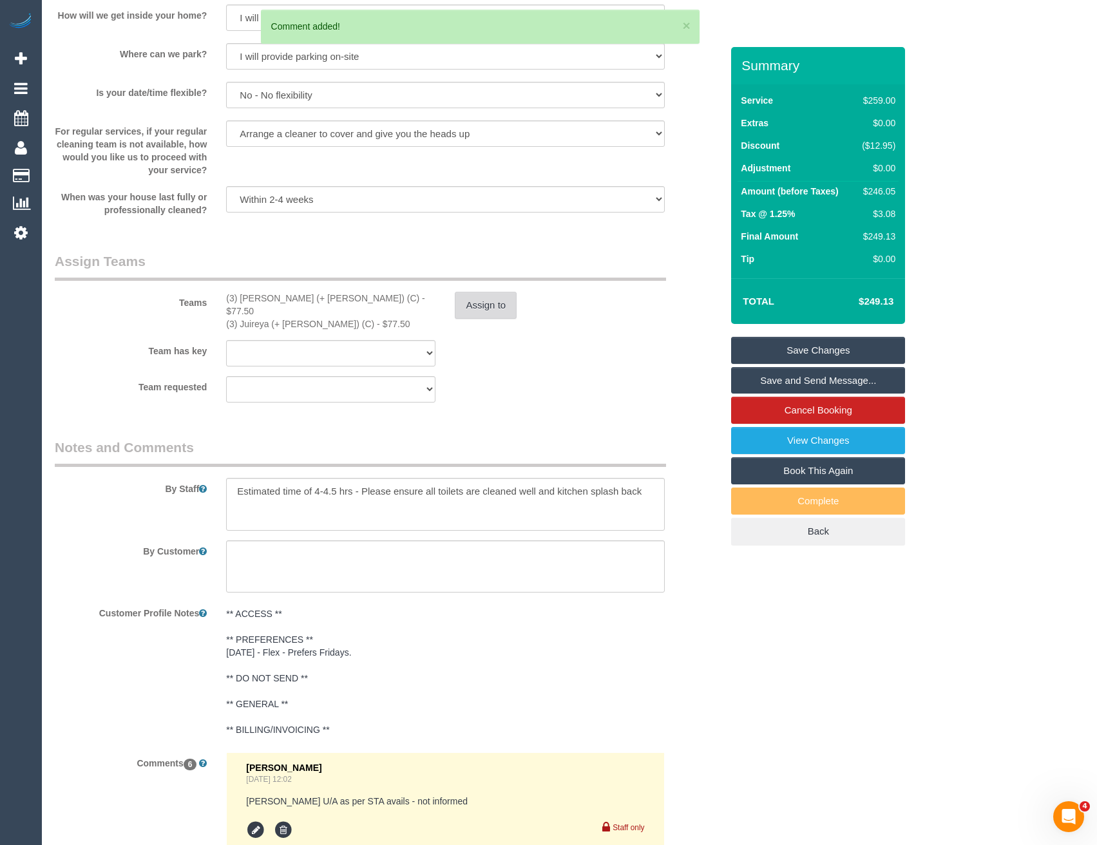
click at [472, 305] on button "Assign to" at bounding box center [486, 305] width 62 height 27
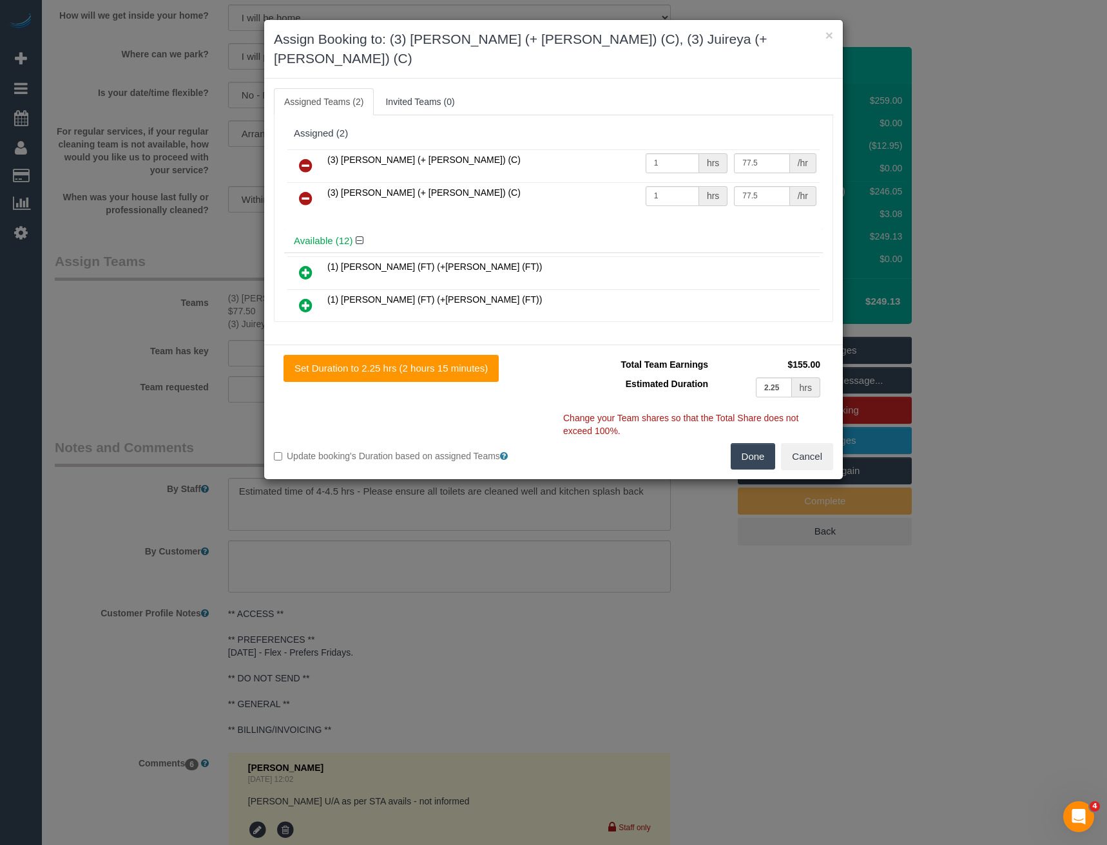
click at [307, 158] on icon at bounding box center [306, 165] width 14 height 15
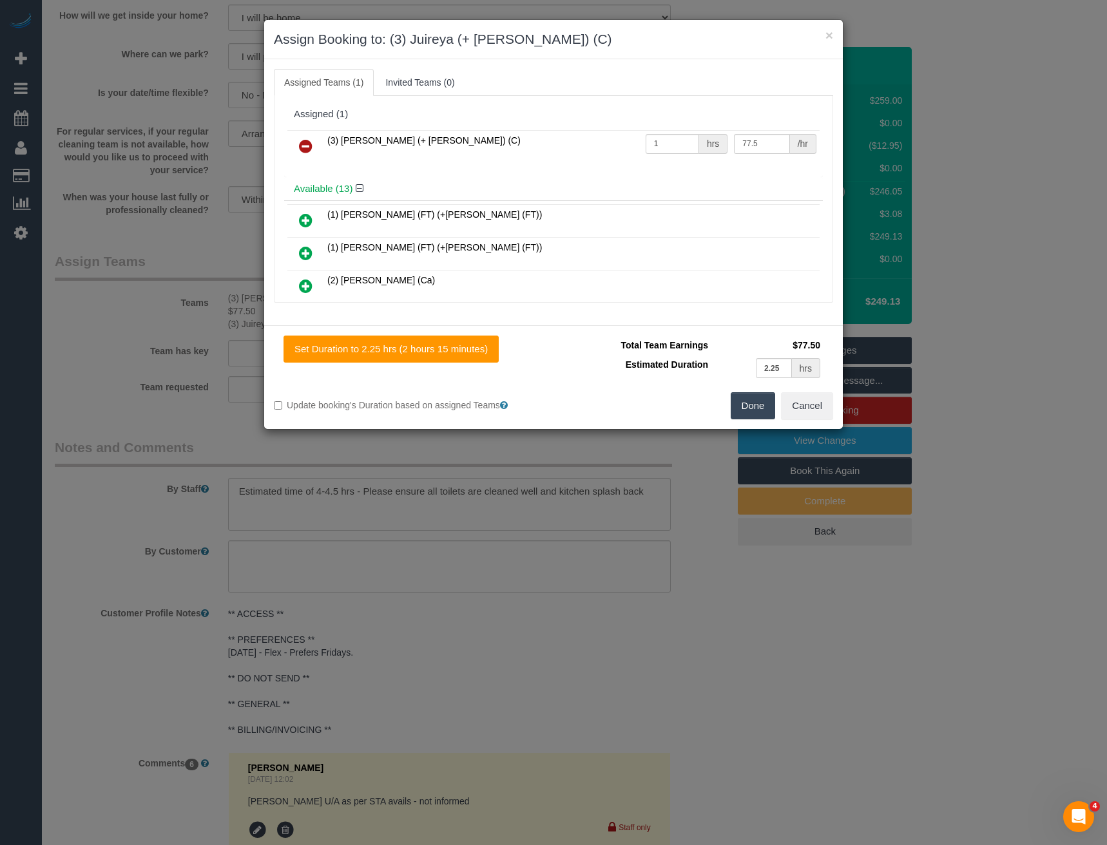
click at [307, 144] on icon at bounding box center [306, 146] width 14 height 15
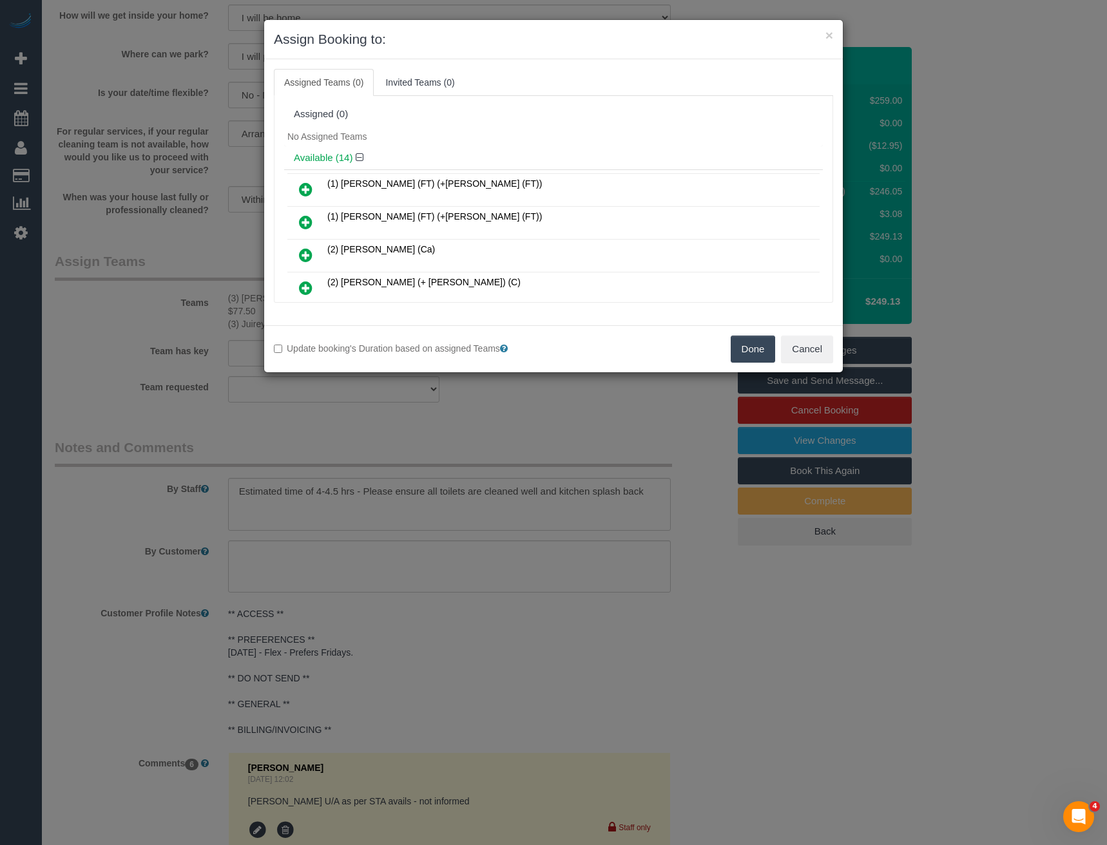
click at [742, 345] on button "Done" at bounding box center [753, 349] width 45 height 27
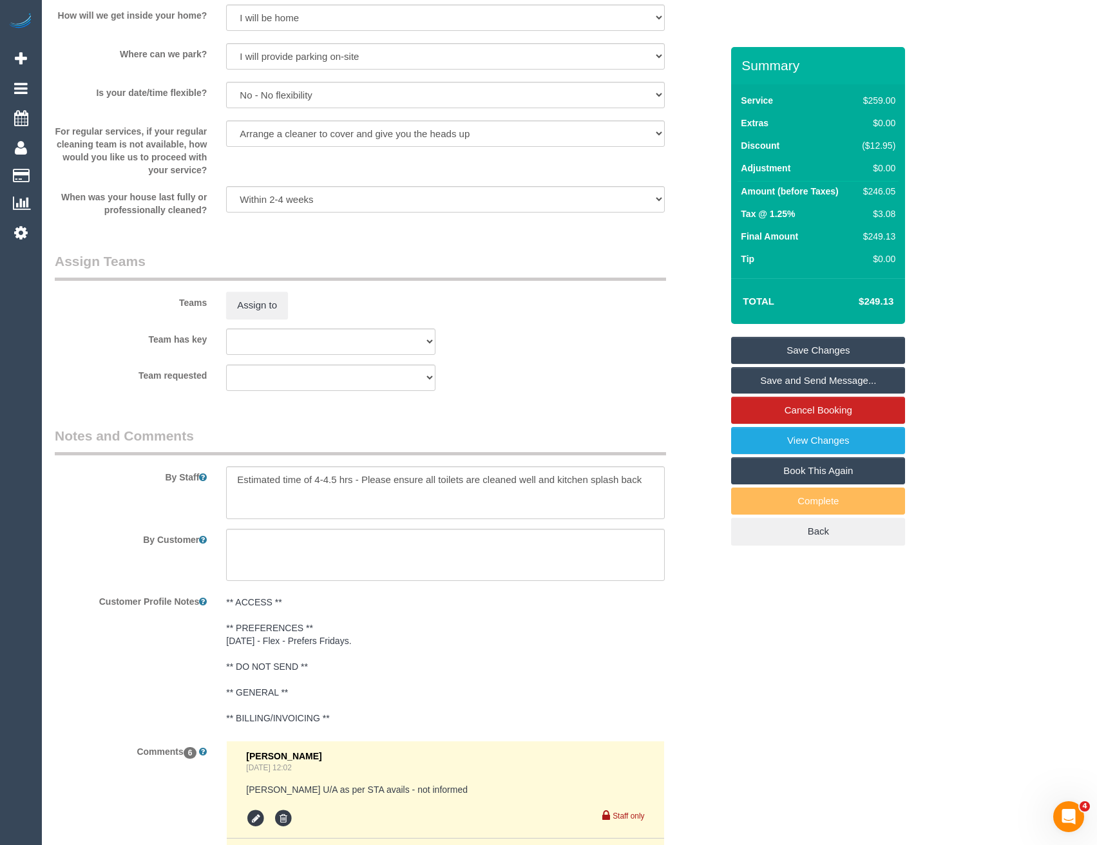
click at [817, 350] on link "Save Changes" at bounding box center [818, 350] width 174 height 27
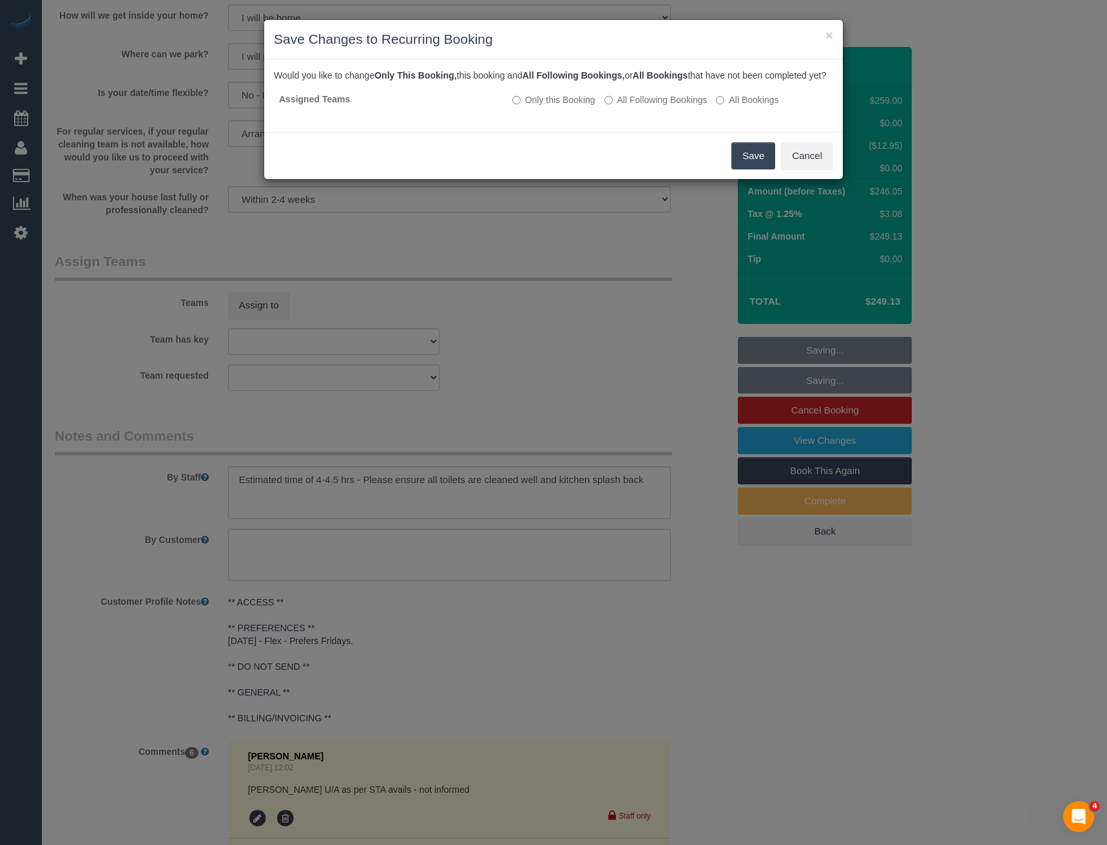
click at [747, 169] on button "Save" at bounding box center [753, 155] width 44 height 27
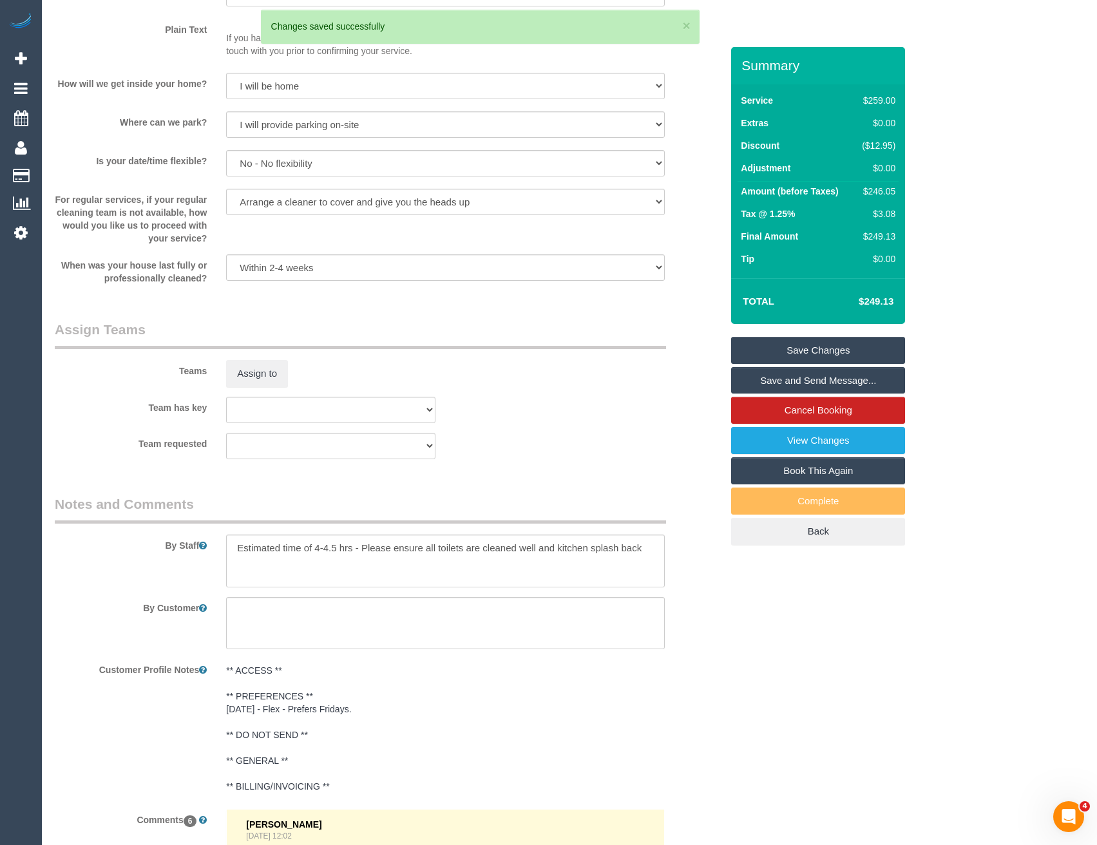
scroll to position [1538, 0]
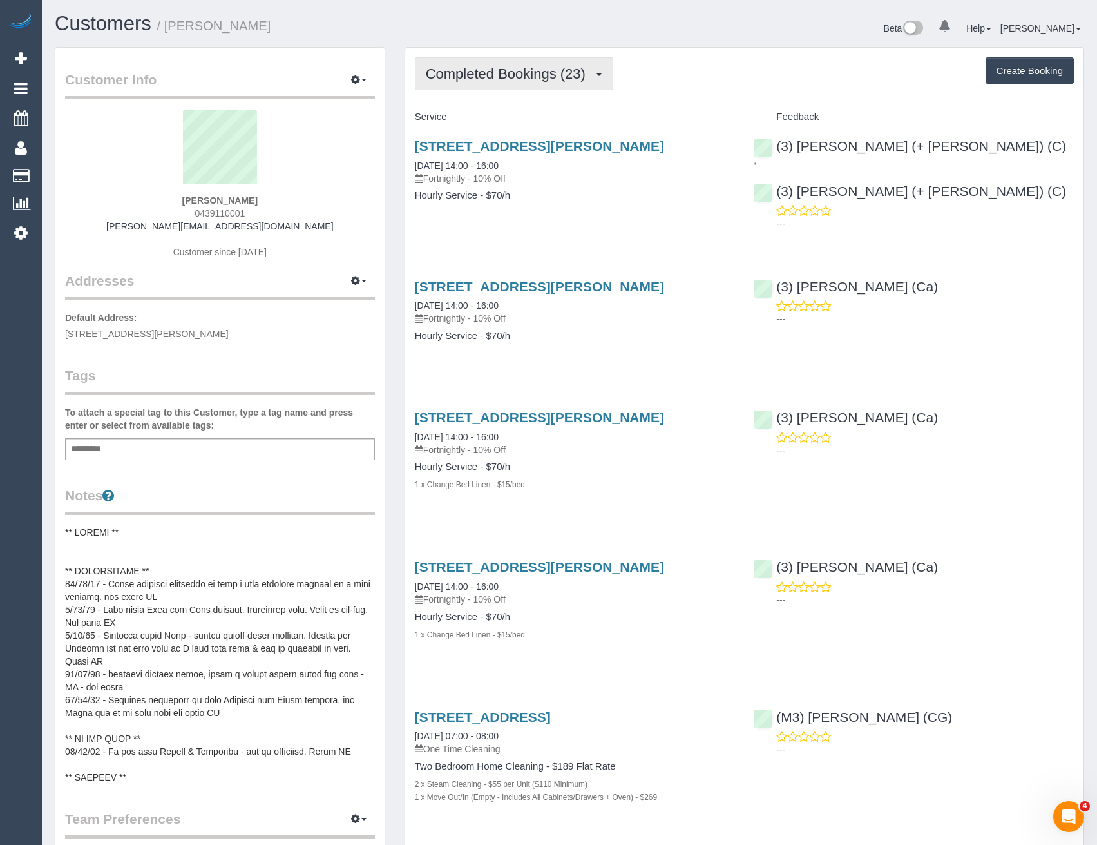
click at [583, 77] on span "Completed Bookings (23)" at bounding box center [509, 74] width 166 height 16
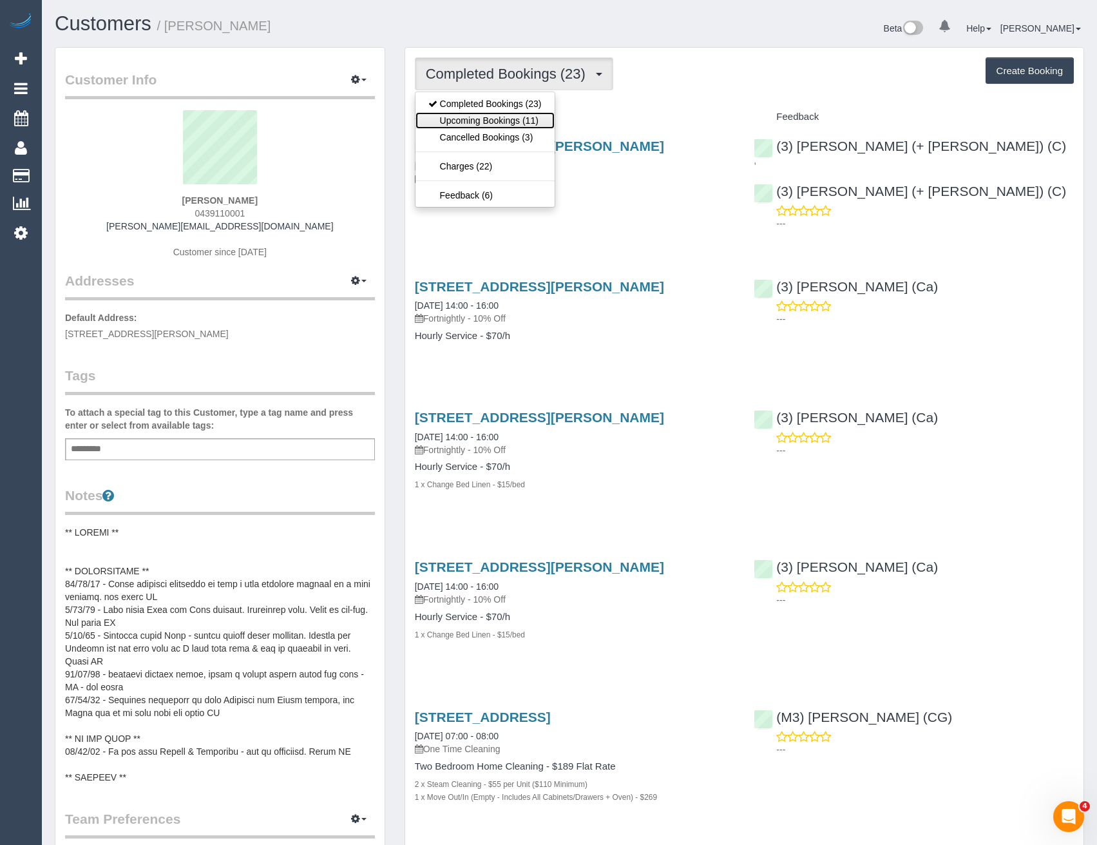
click at [530, 126] on link "Upcoming Bookings (11)" at bounding box center [485, 120] width 139 height 17
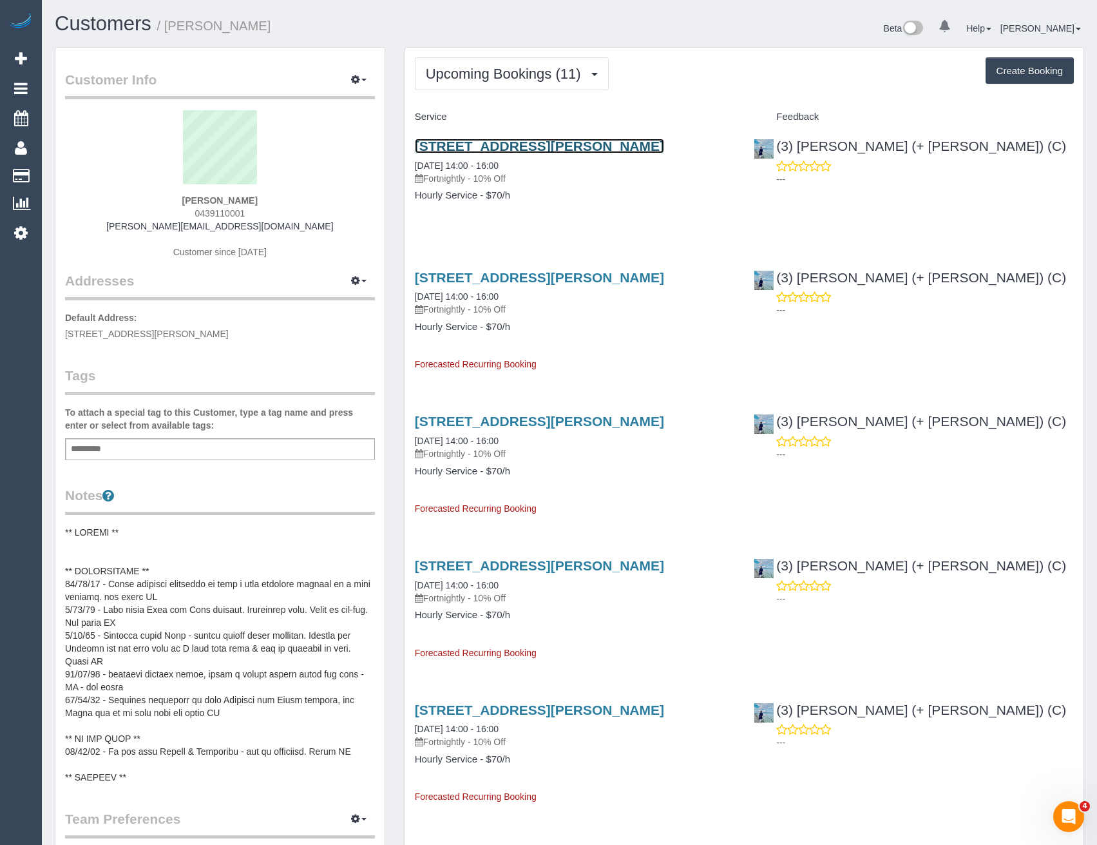
click at [574, 149] on link "[STREET_ADDRESS][PERSON_NAME]" at bounding box center [539, 146] width 249 height 15
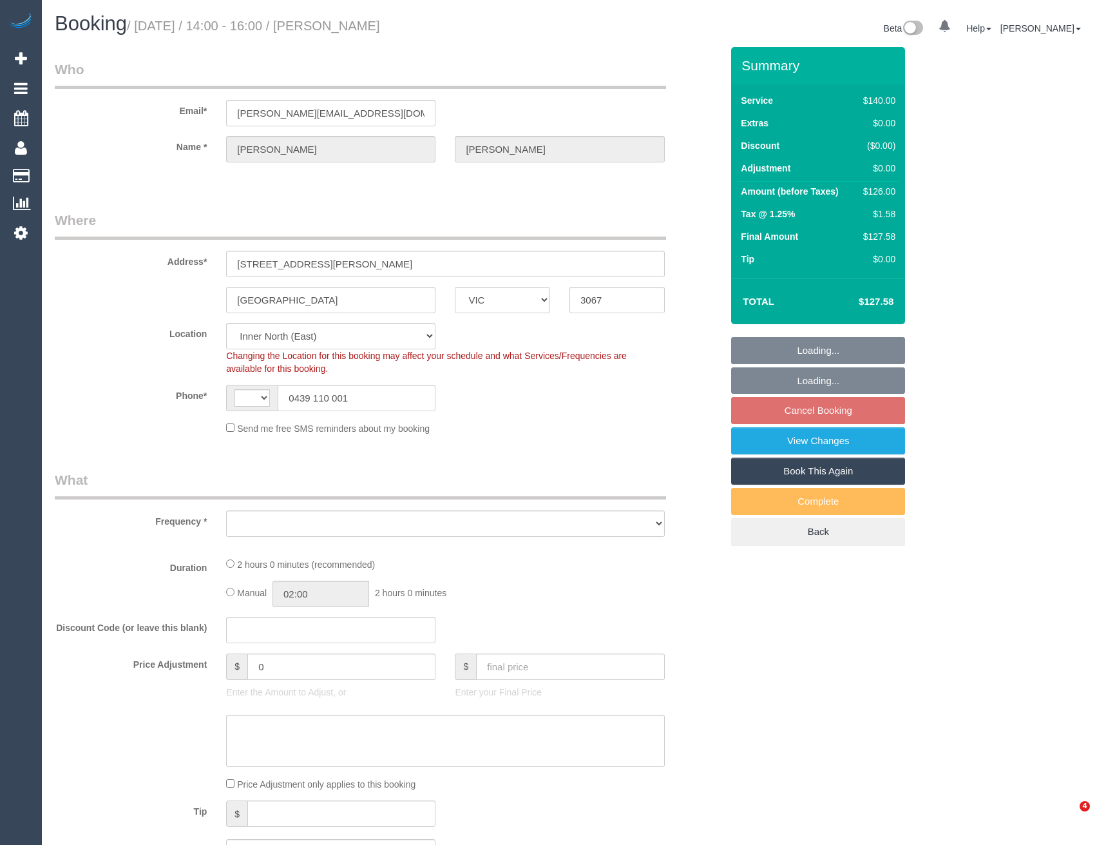
select select "VIC"
select select "string:stripe-pm_1QU2Si2GScqysDRVrJLGTVQf"
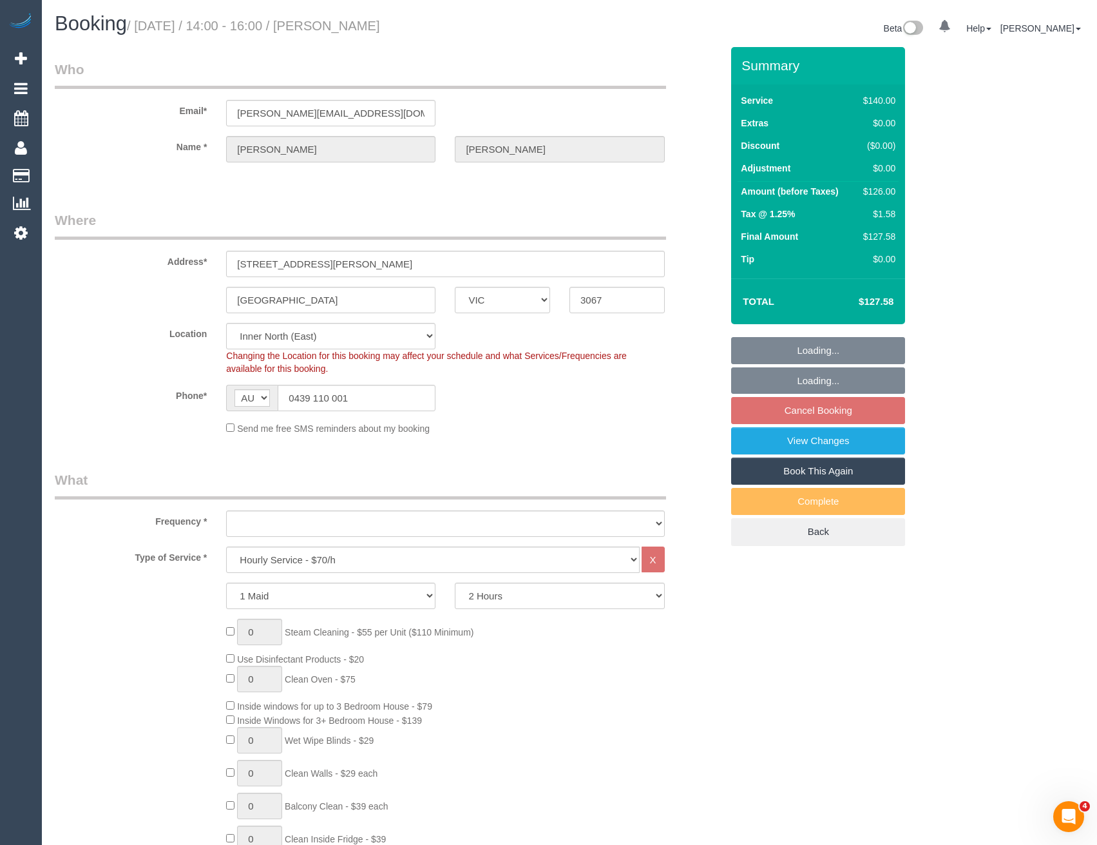
select select "string:AU"
select select "object:713"
select select "number:27"
select select "number:14"
select select "number:19"
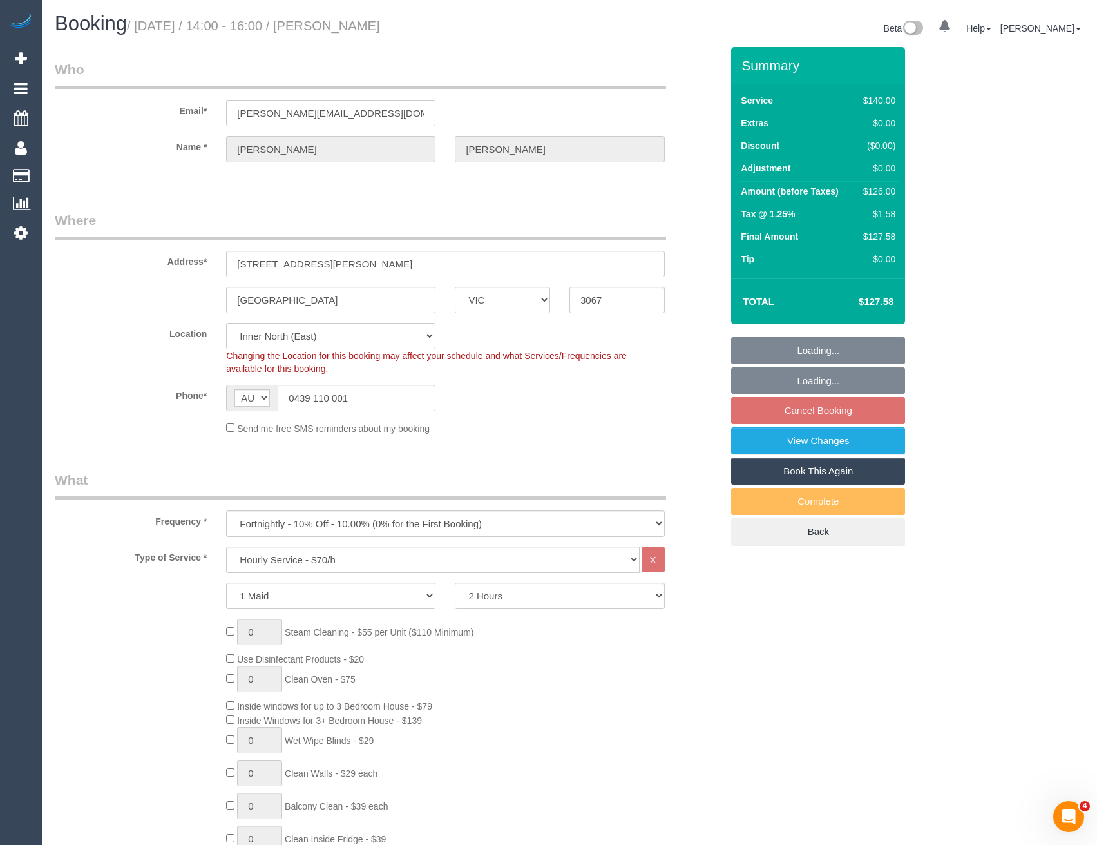
select select "number:24"
select select "number:34"
select select "number:12"
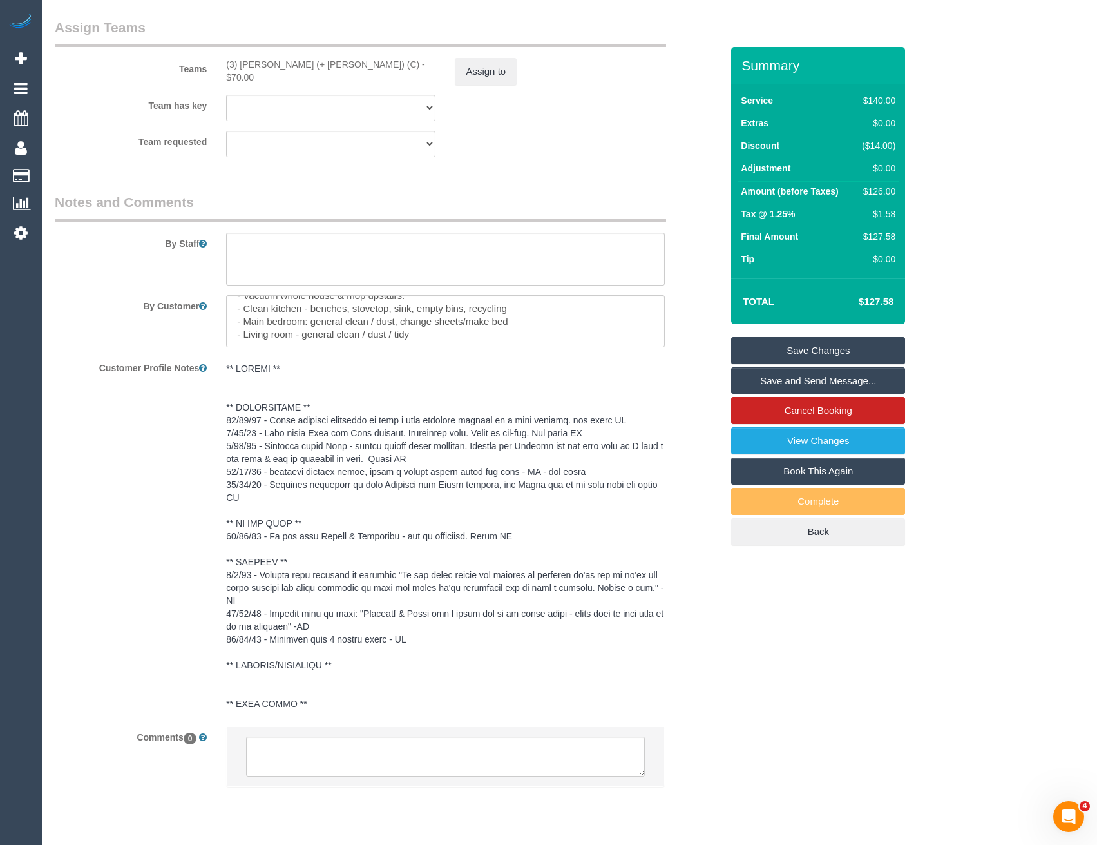
scroll to position [2007, 0]
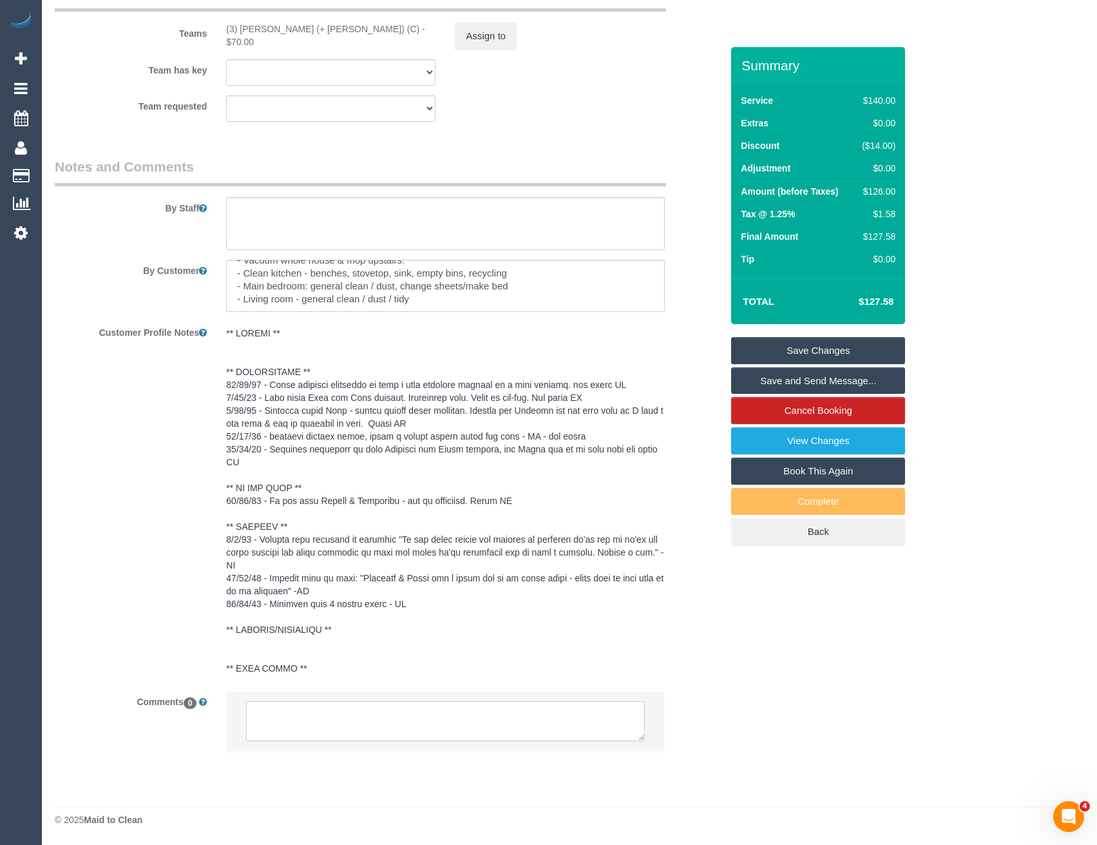
click at [352, 721] on textarea at bounding box center [445, 721] width 398 height 40
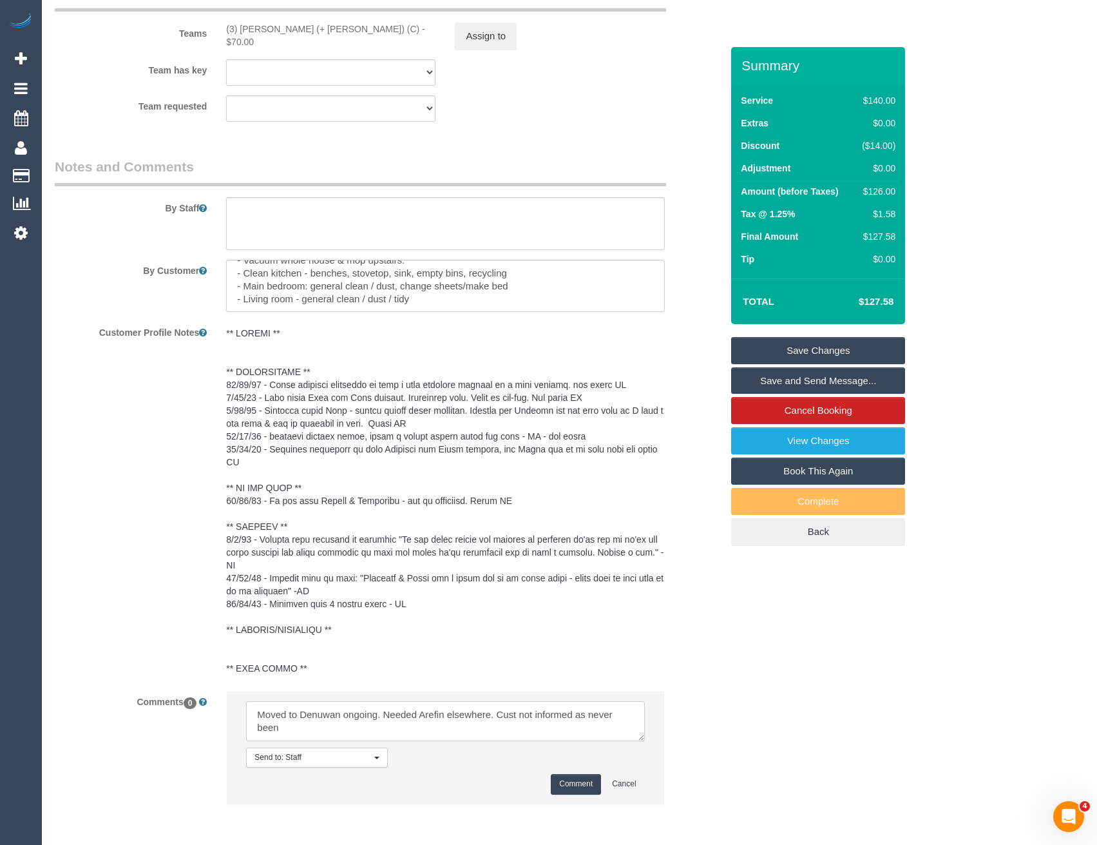
type textarea "Moved to Denuwan ongoing. Needed Arefin elsewhere. Cust not informed as never b…"
click at [571, 789] on button "Comment" at bounding box center [576, 784] width 50 height 20
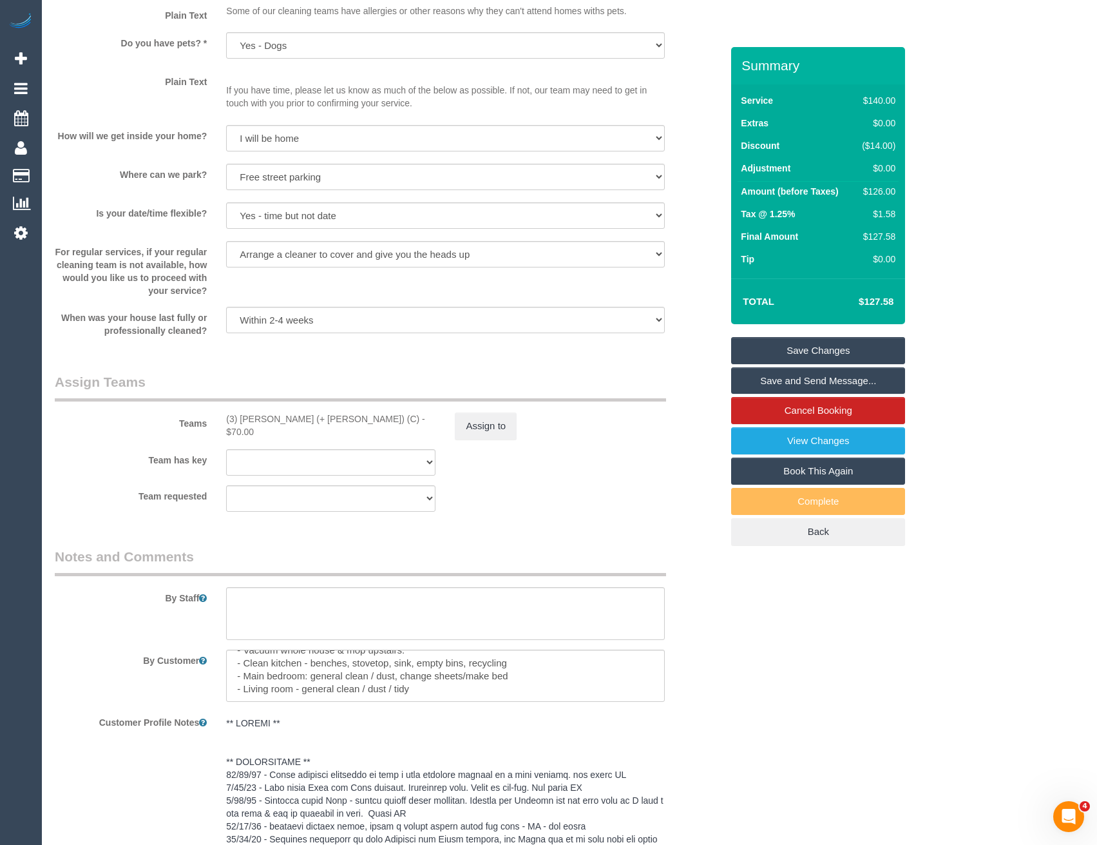
scroll to position [1621, 0]
click at [490, 419] on button "Assign to" at bounding box center [486, 422] width 62 height 27
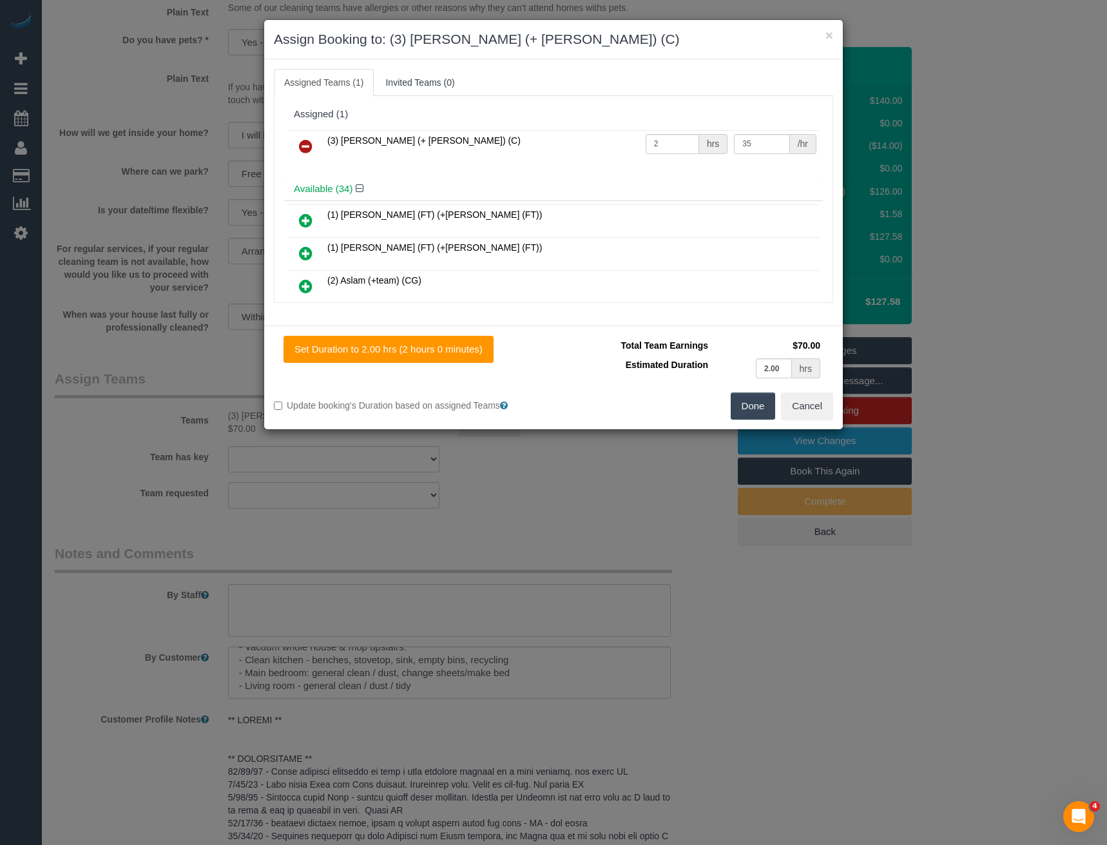
click at [311, 142] on icon at bounding box center [306, 146] width 14 height 15
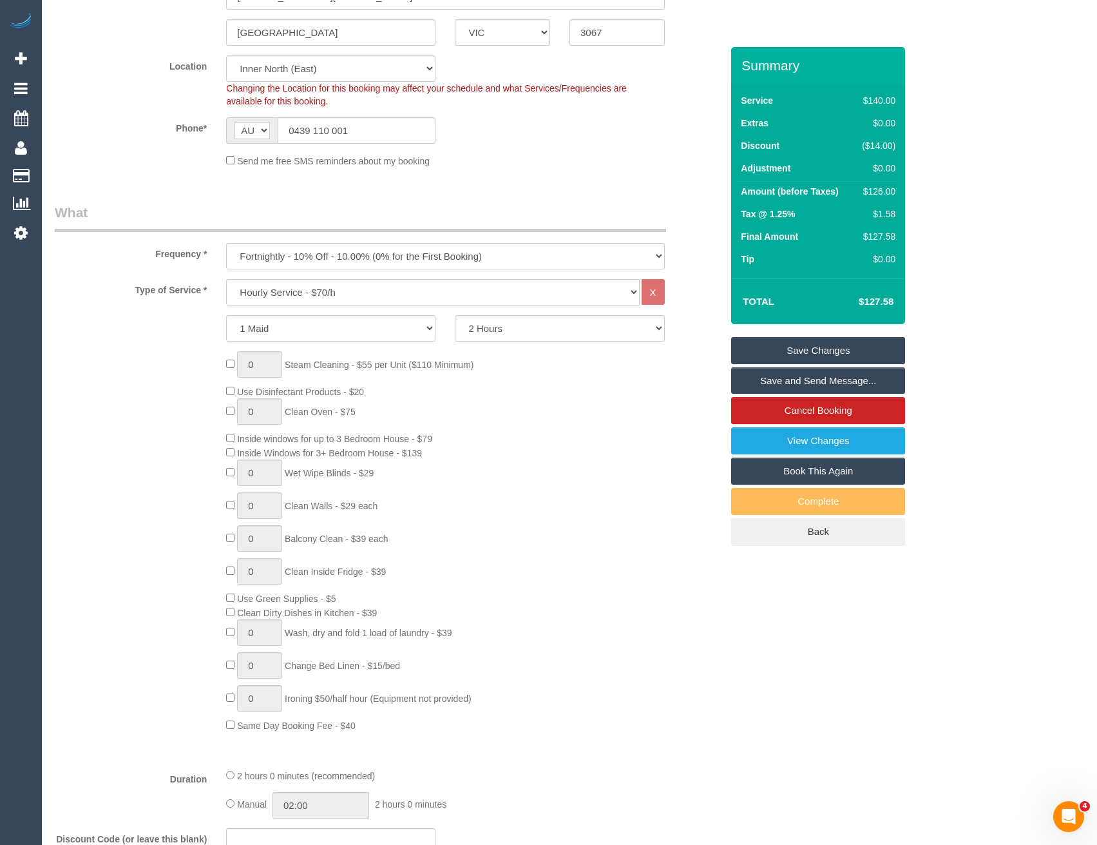
scroll to position [10, 0]
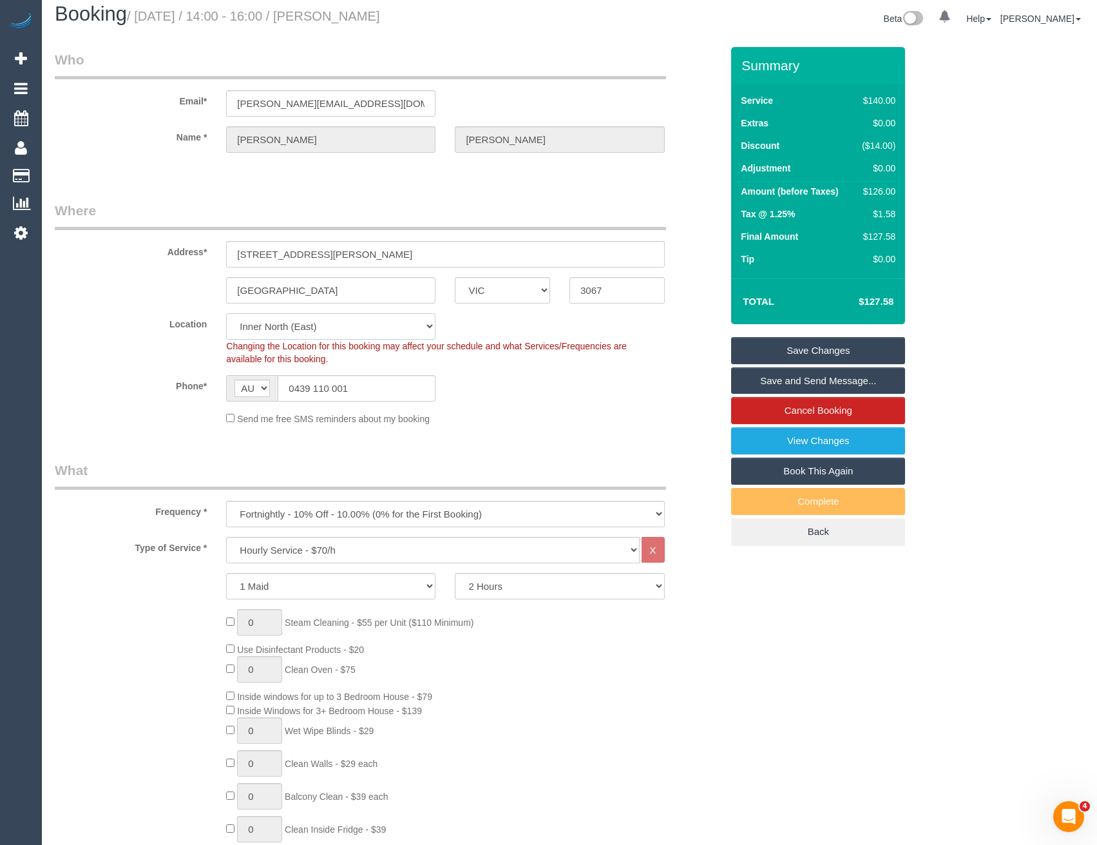
click at [338, 322] on select "Office City East (North) East (South) Inner East Inner North (East) Inner North…" at bounding box center [330, 326] width 209 height 26
select select "50"
click at [226, 313] on select "Office City East (North) East (South) Inner East Inner North (East) Inner North…" at bounding box center [330, 326] width 209 height 26
click at [492, 411] on div "Send me free SMS reminders about my booking" at bounding box center [446, 418] width 458 height 14
select select "object:5291"
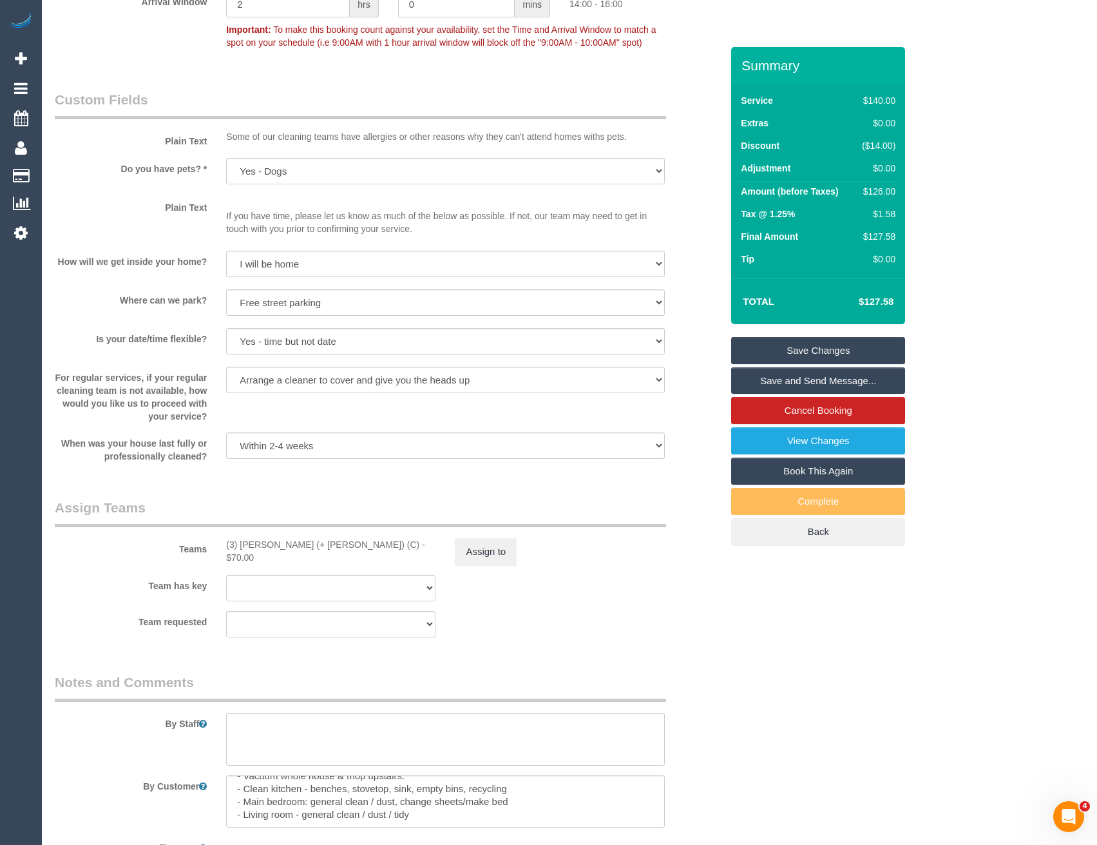
scroll to position [1612, 0]
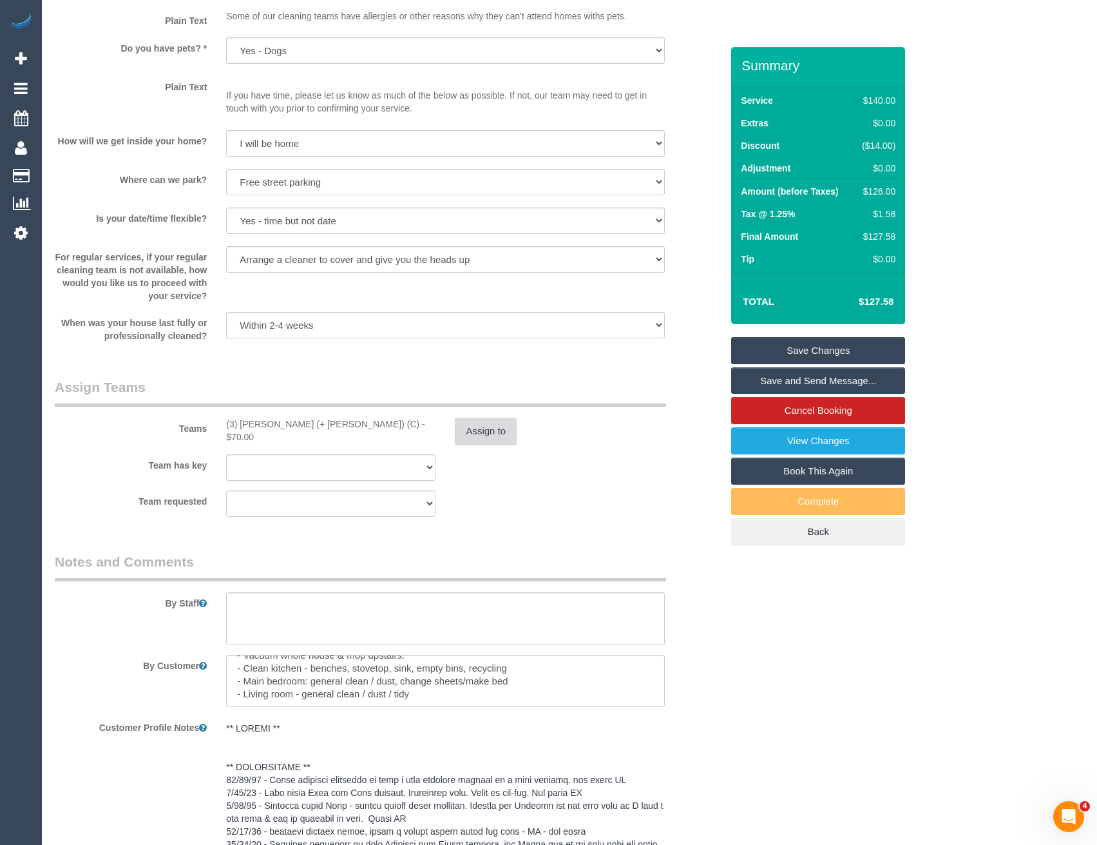
click at [488, 418] on button "Assign to" at bounding box center [486, 431] width 62 height 27
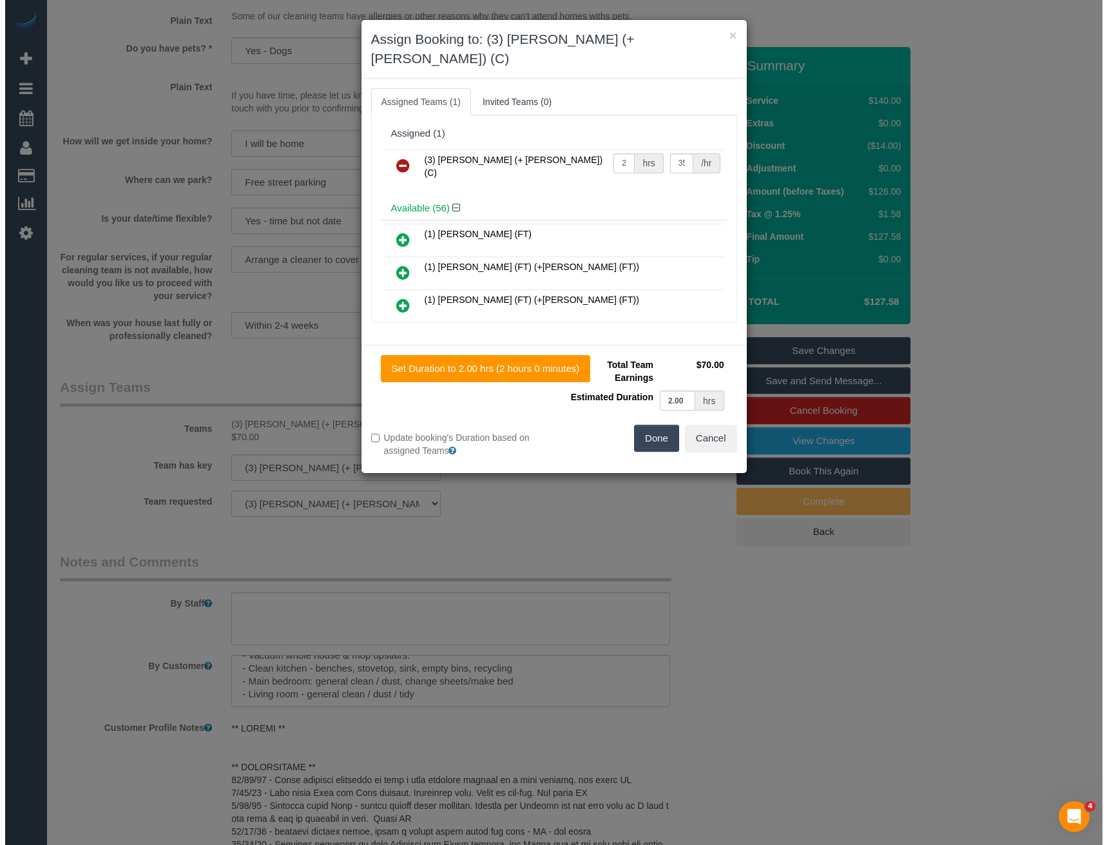
scroll to position [1685, 0]
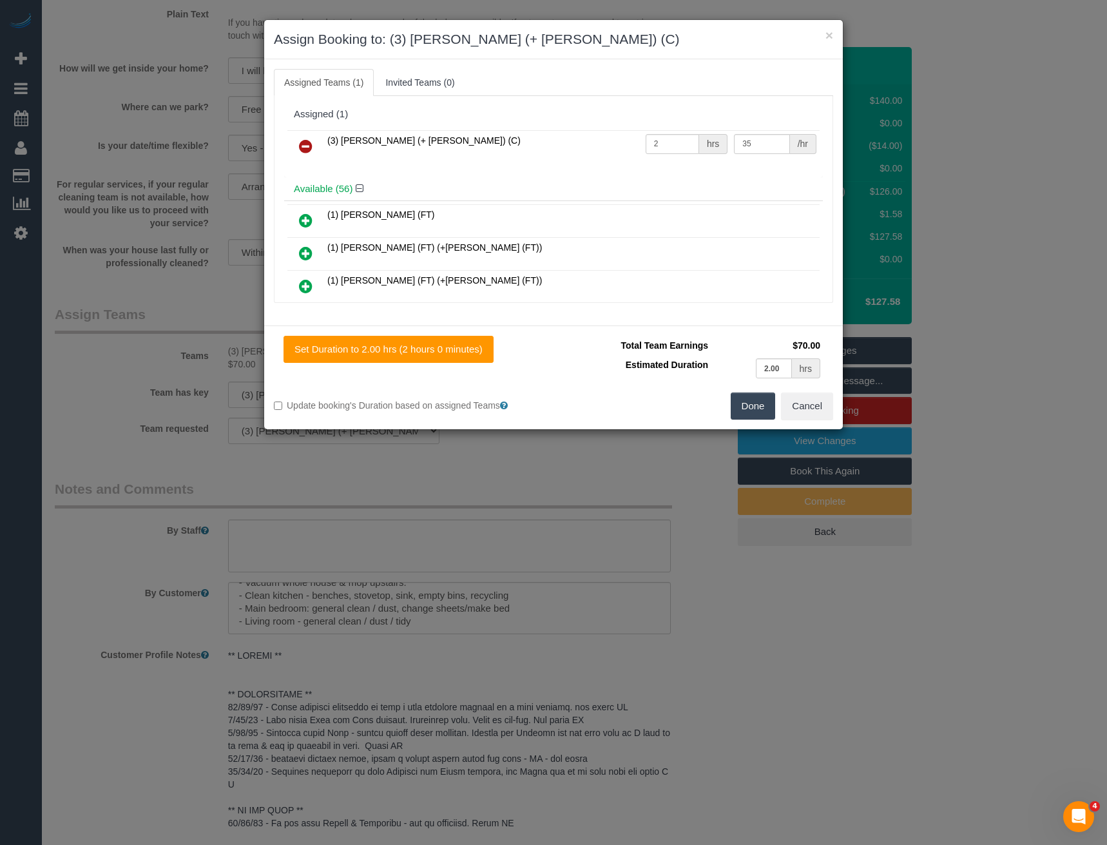
click at [305, 139] on icon at bounding box center [306, 146] width 14 height 15
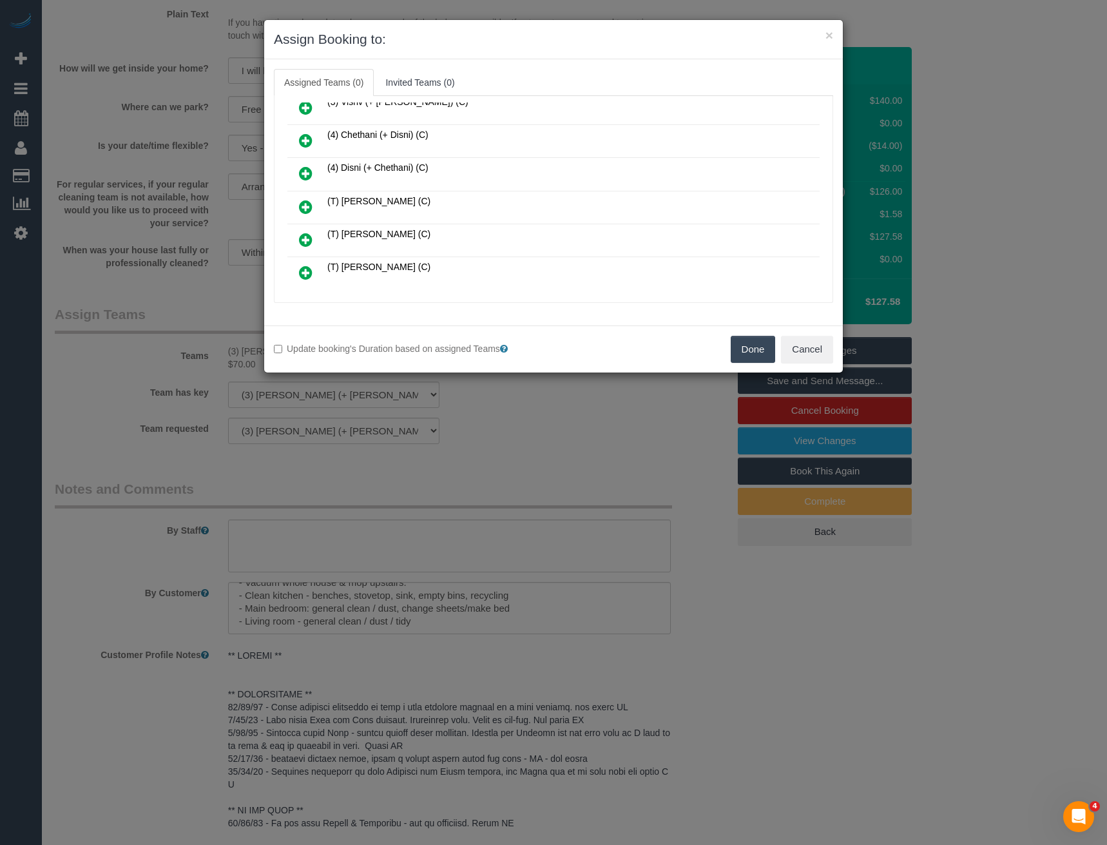
scroll to position [1812, 0]
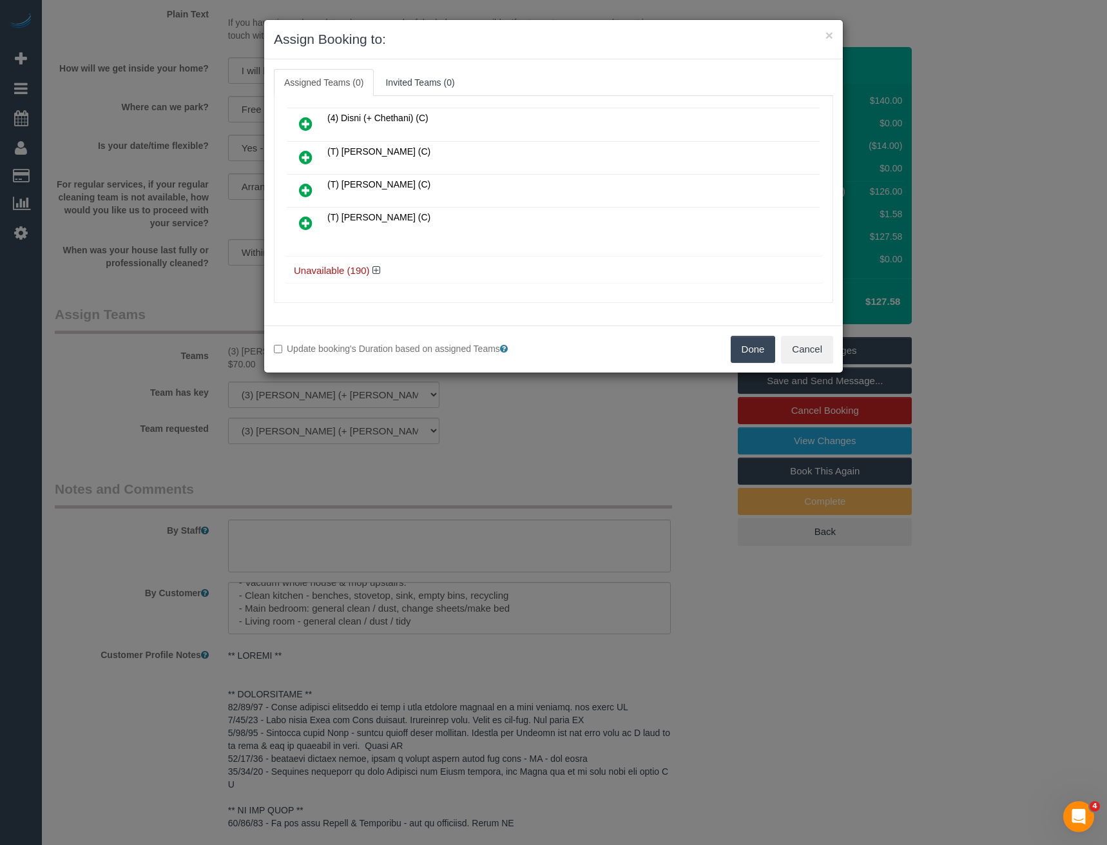
click at [369, 269] on h4 "Unavailable (190)" at bounding box center [553, 270] width 519 height 11
click at [378, 269] on icon at bounding box center [376, 270] width 8 height 10
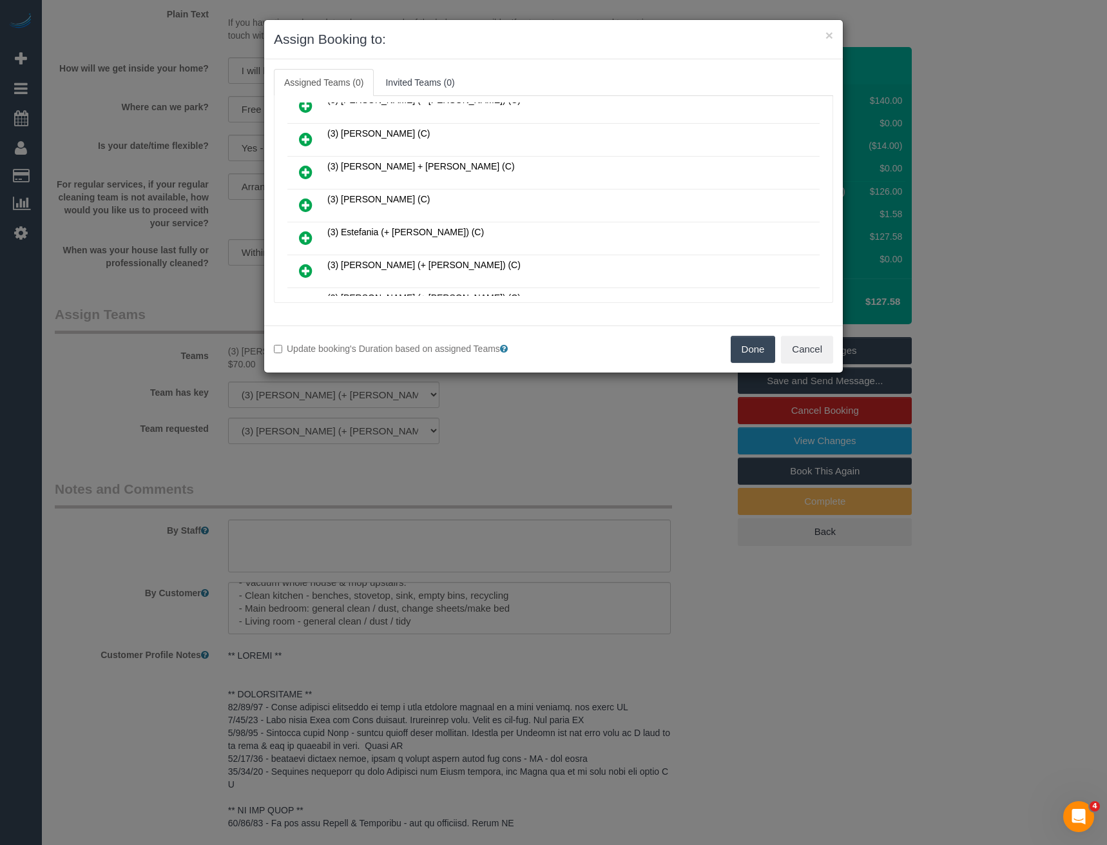
click at [305, 206] on icon at bounding box center [306, 204] width 14 height 15
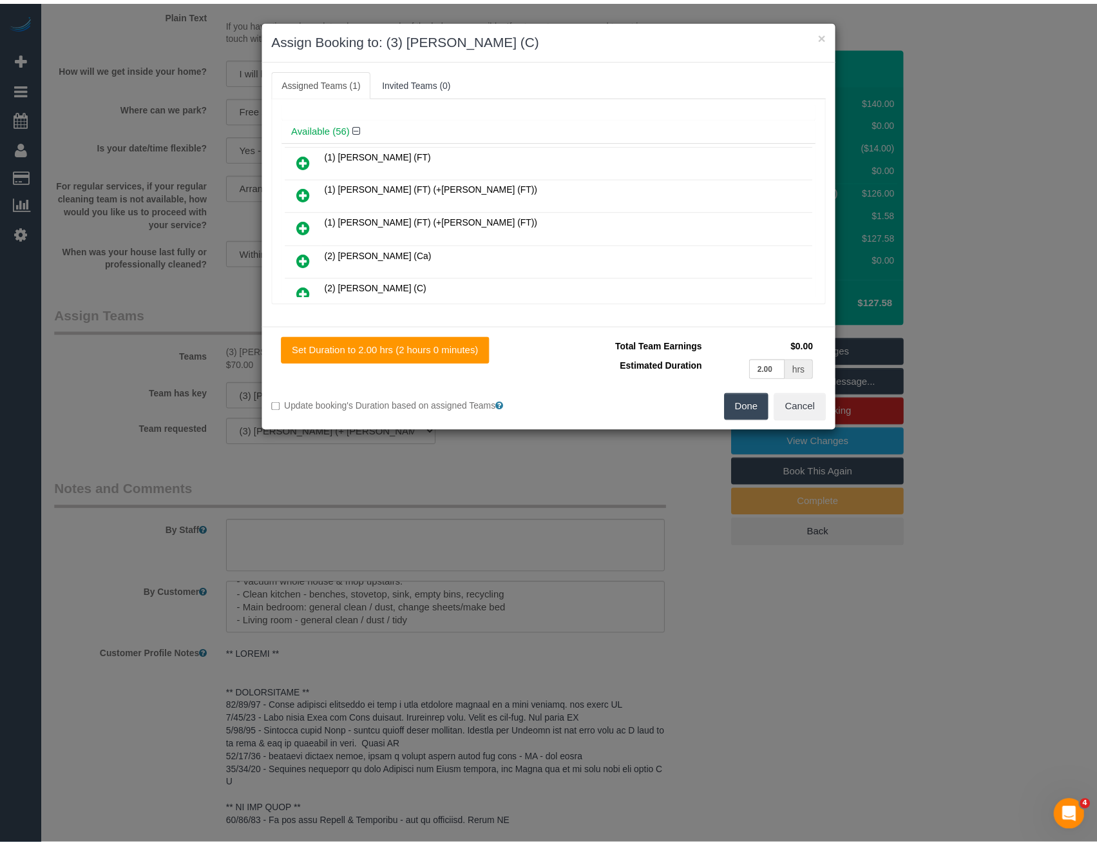
scroll to position [0, 0]
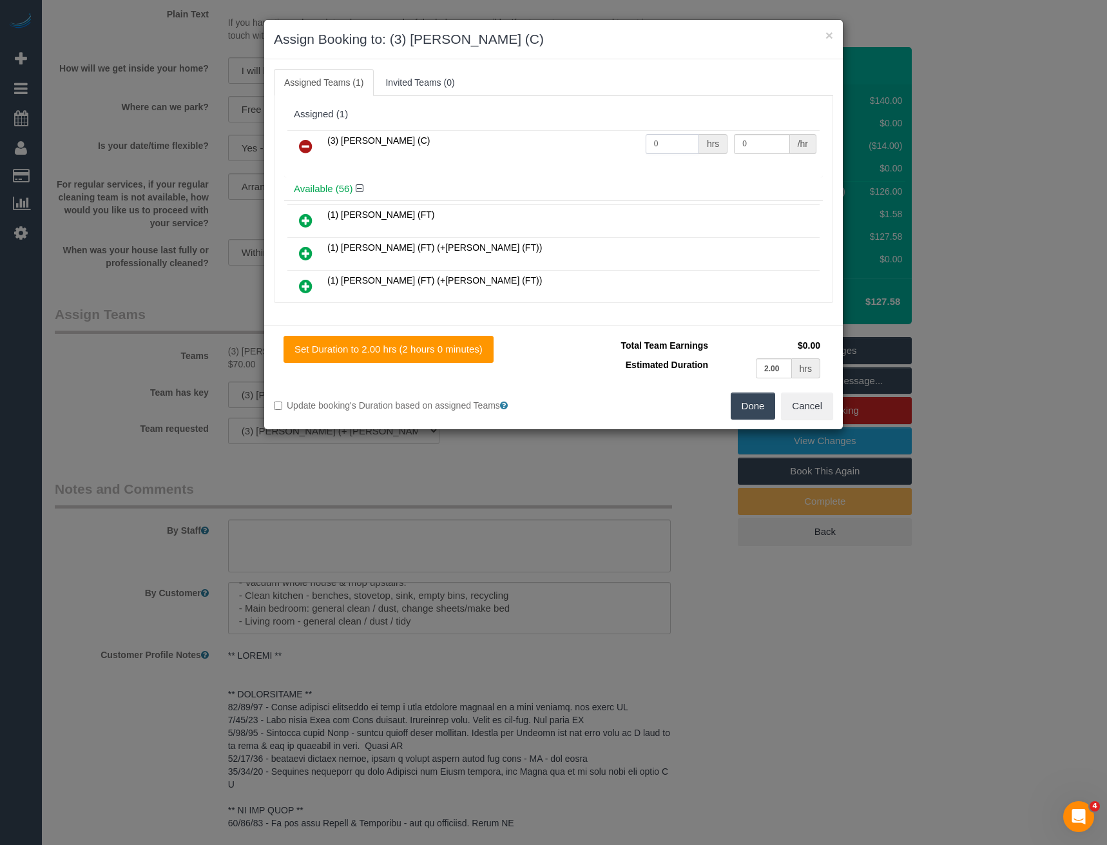
drag, startPoint x: 666, startPoint y: 144, endPoint x: 581, endPoint y: 137, distance: 85.4
click at [583, 142] on tr "(3) Denuwan Lamahewa (C) 0 hrs 0 /hr" at bounding box center [553, 146] width 532 height 33
type input "2"
type input "35"
click at [749, 402] on button "Done" at bounding box center [753, 405] width 45 height 27
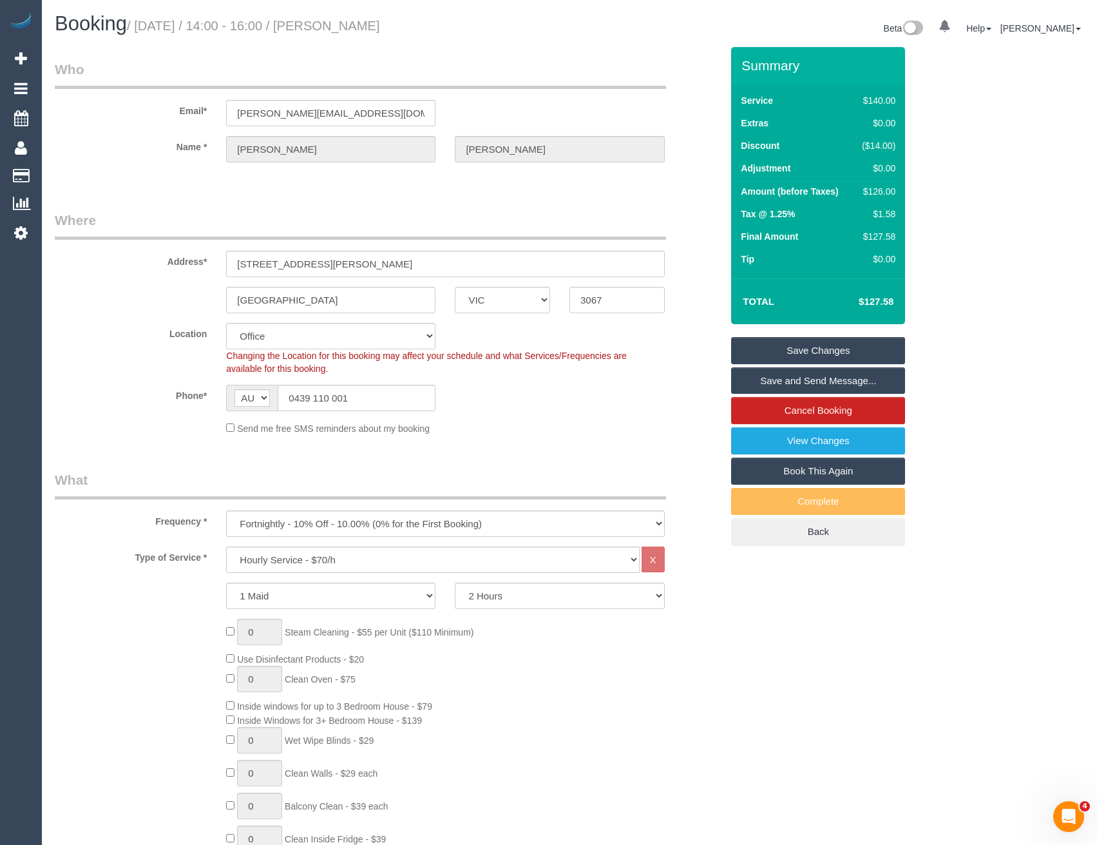
click at [763, 354] on link "Save Changes" at bounding box center [818, 350] width 174 height 27
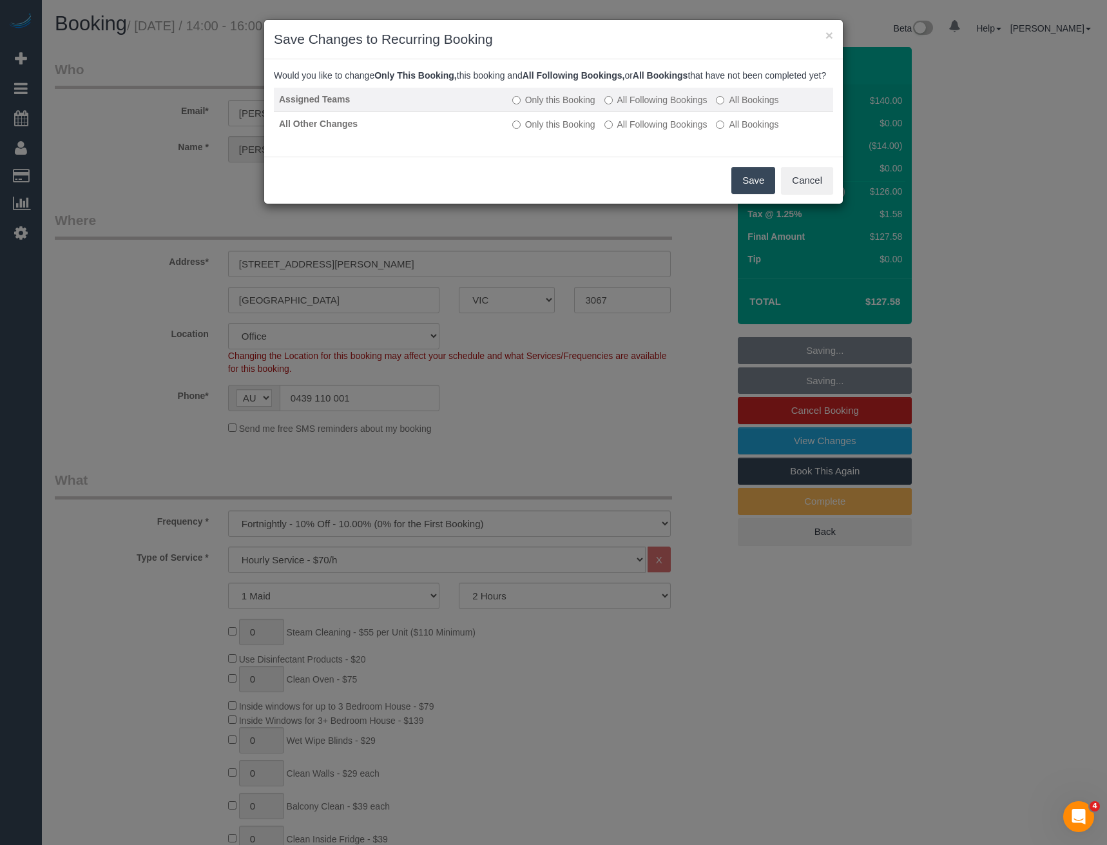
click at [697, 106] on label "All Following Bookings" at bounding box center [655, 99] width 103 height 13
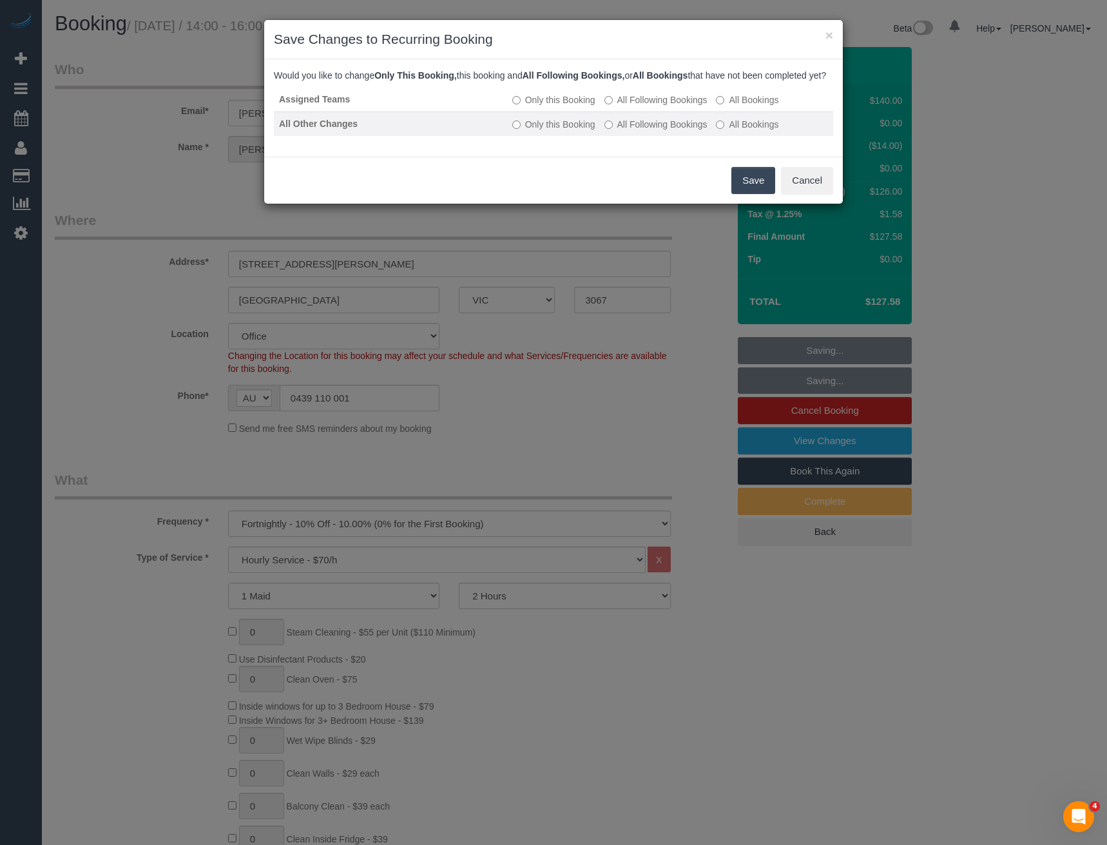
click at [682, 131] on label "All Following Bookings" at bounding box center [655, 124] width 103 height 13
click at [742, 193] on button "Save" at bounding box center [753, 180] width 44 height 27
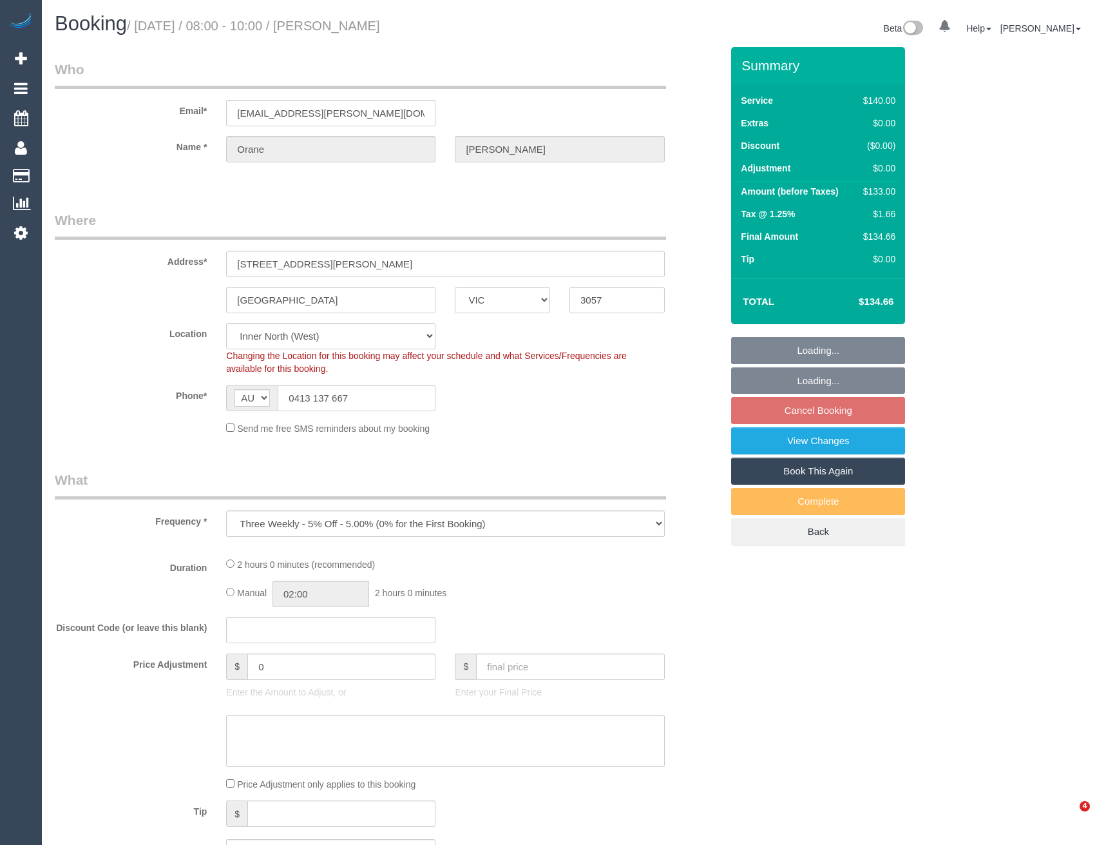
select select "VIC"
select select "object:845"
select select "number:27"
select select "number:14"
select select "number:18"
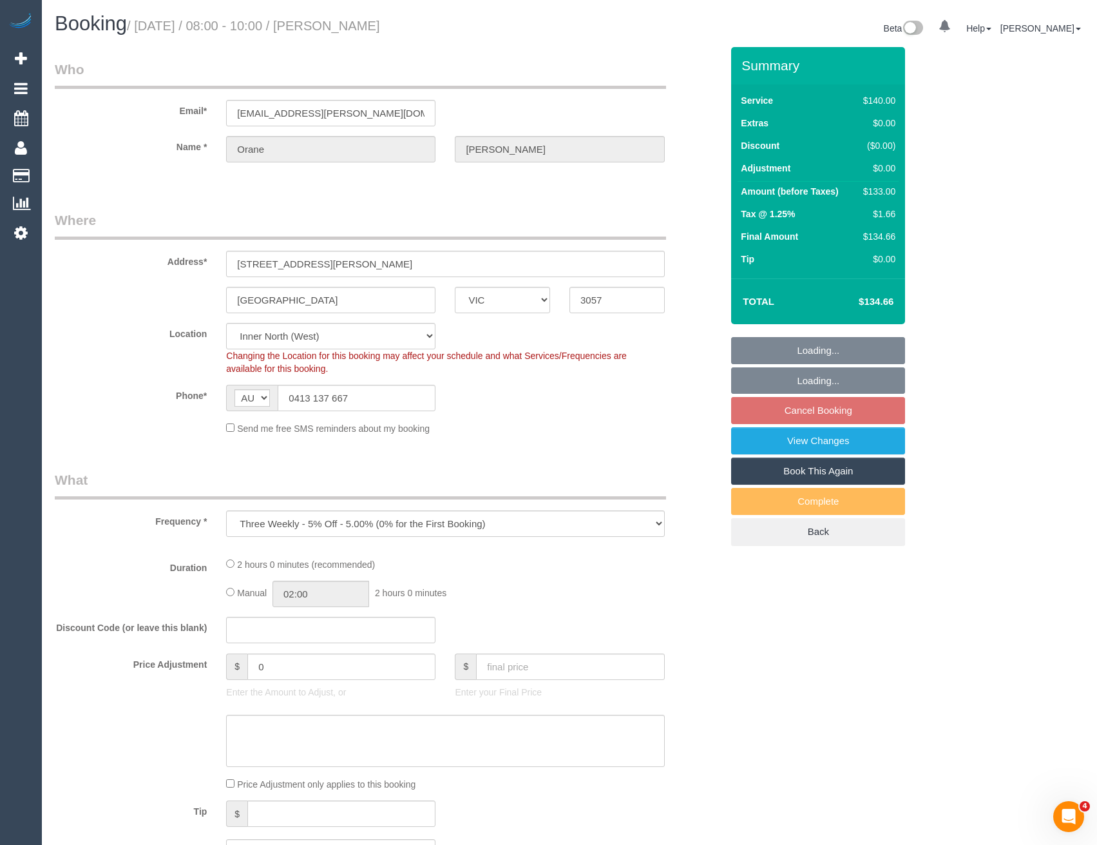
select select "number:24"
select select "number:33"
select select "number:13"
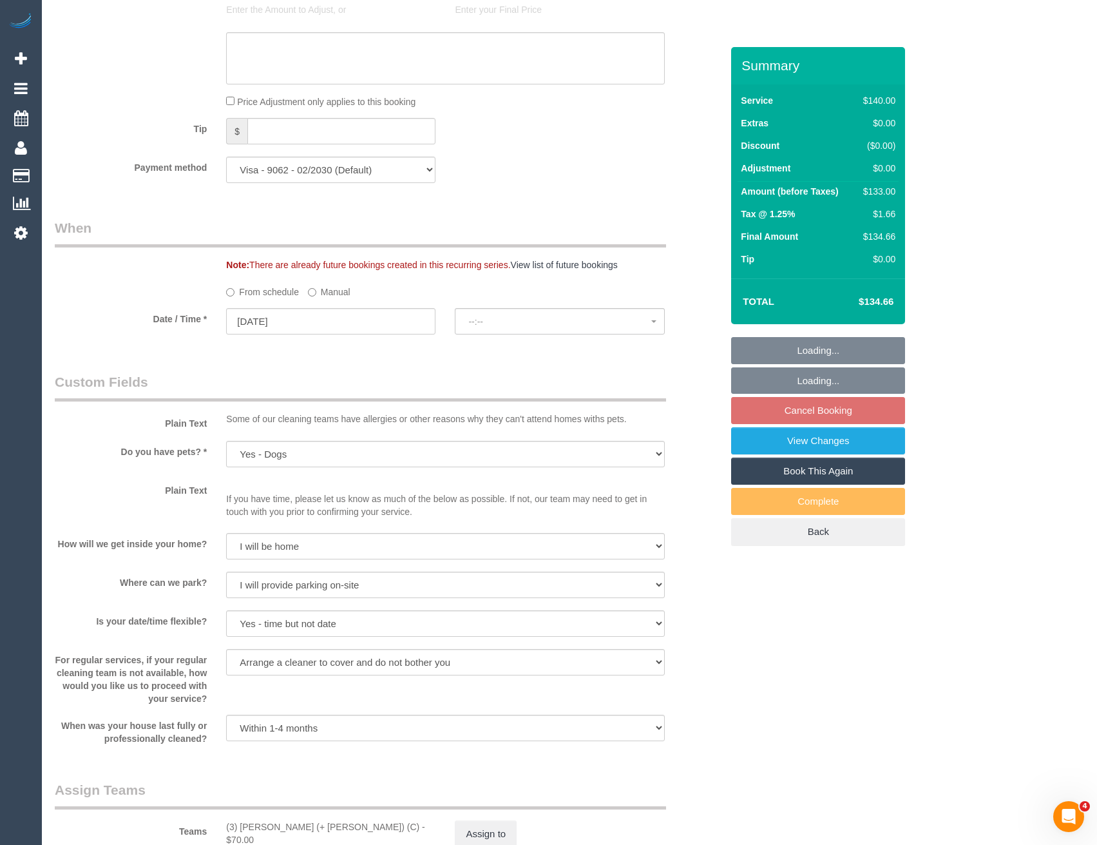
select select "spot1"
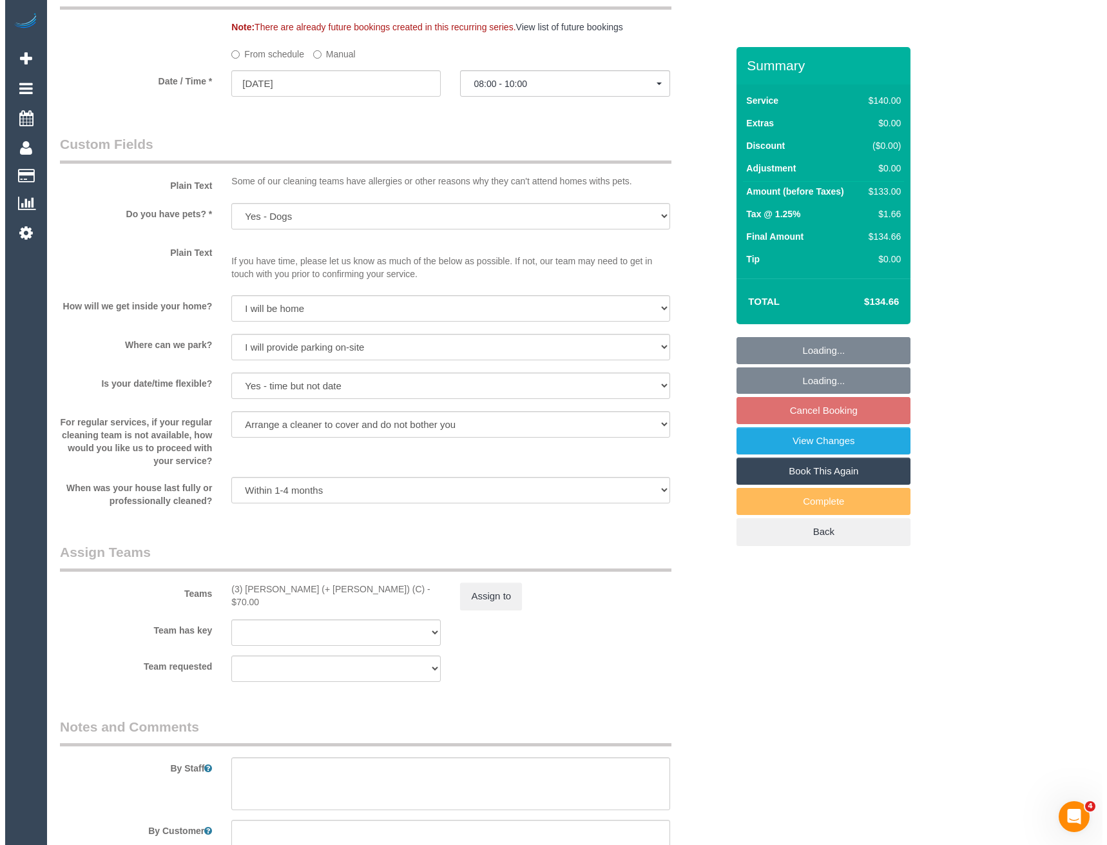
scroll to position [1547, 0]
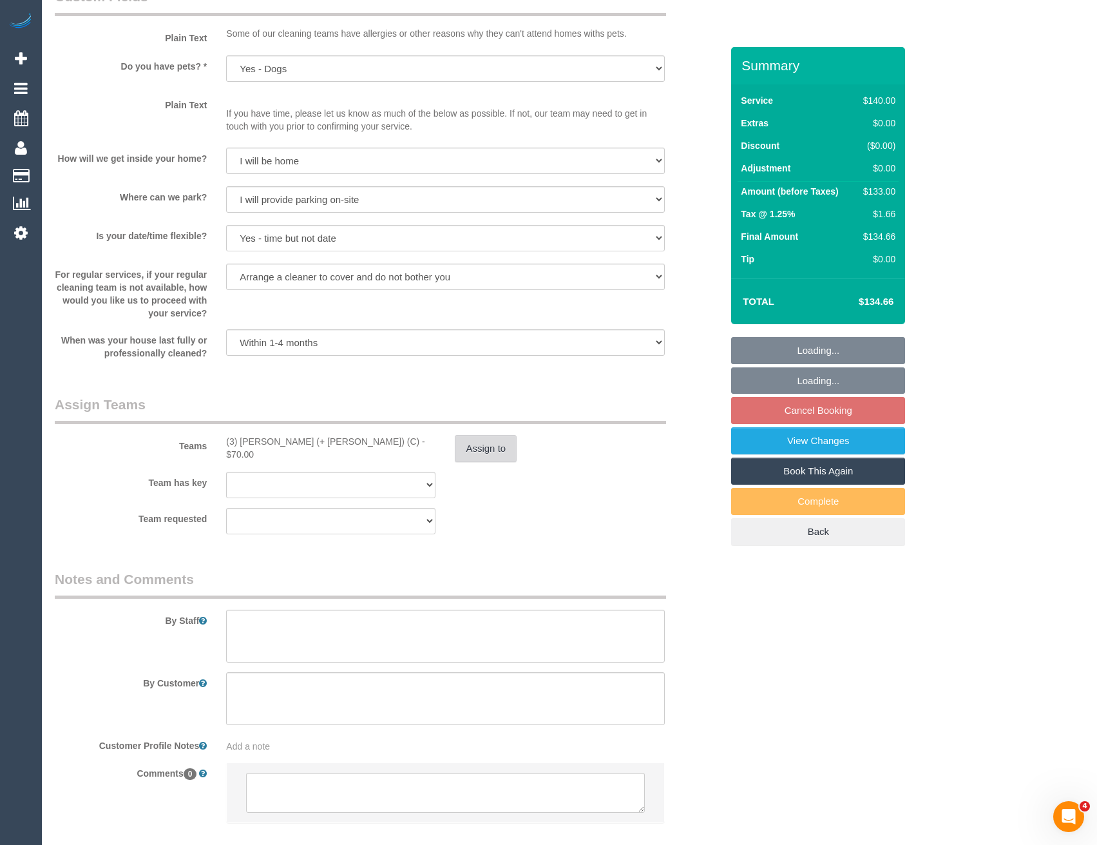
click at [504, 453] on button "Assign to" at bounding box center [486, 448] width 62 height 27
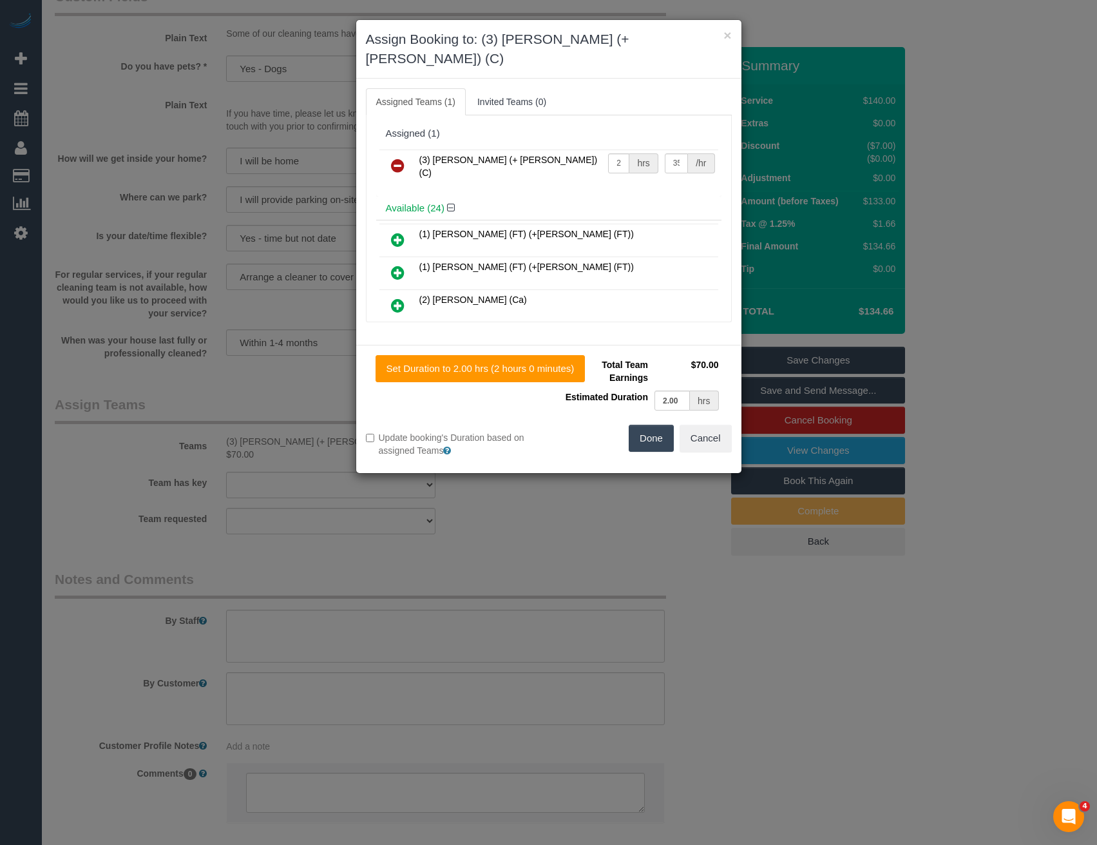
click at [391, 158] on icon at bounding box center [398, 165] width 14 height 15
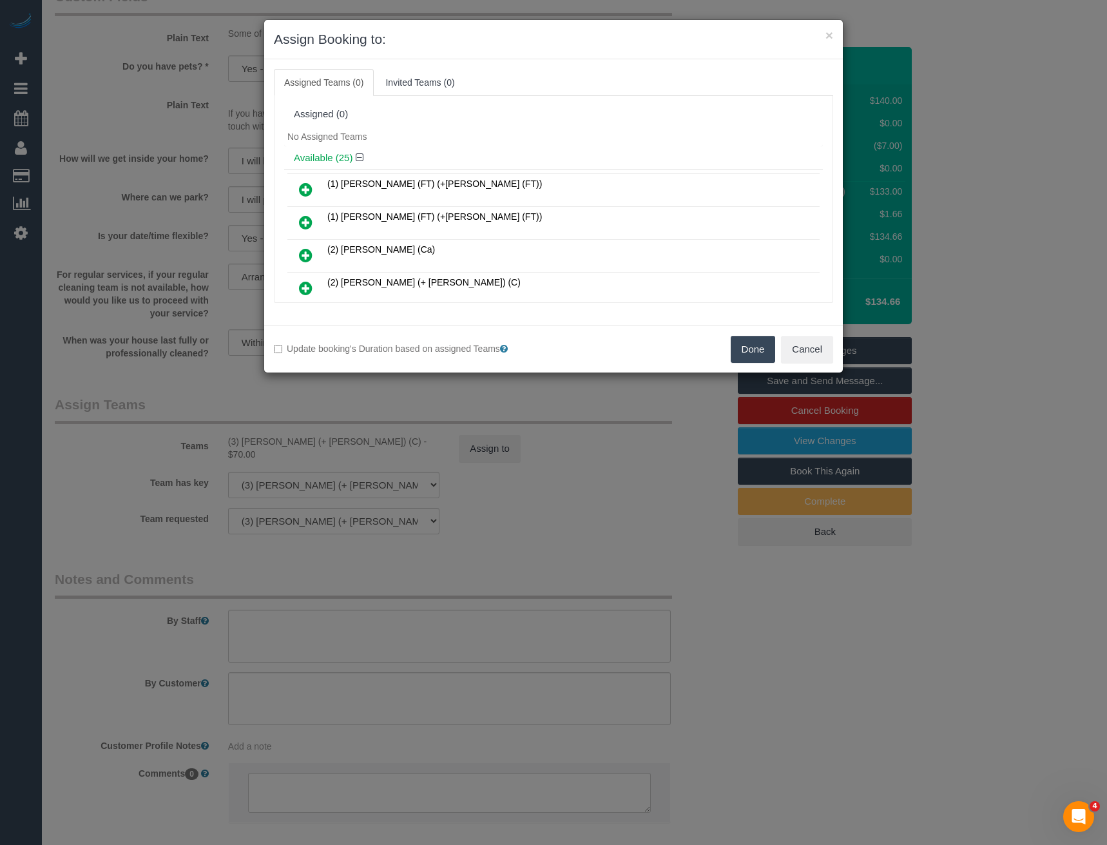
scroll to position [611, 0]
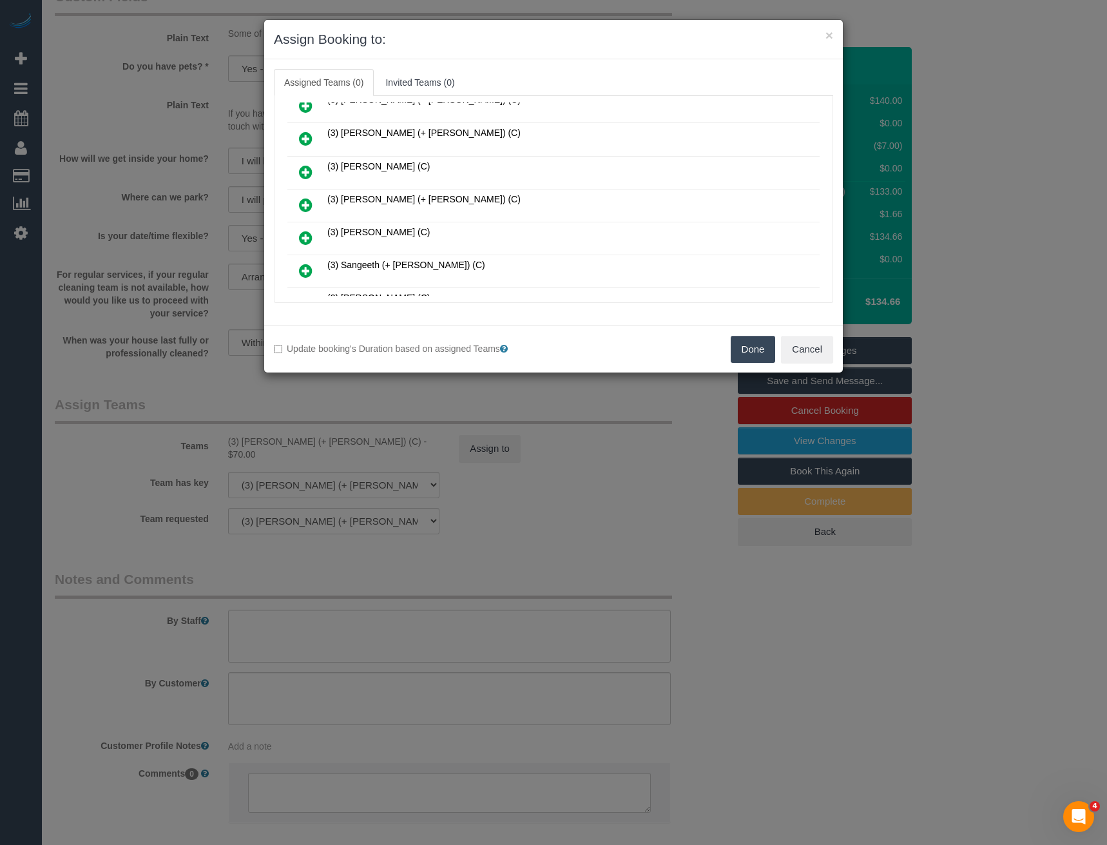
click at [304, 204] on icon at bounding box center [306, 204] width 14 height 15
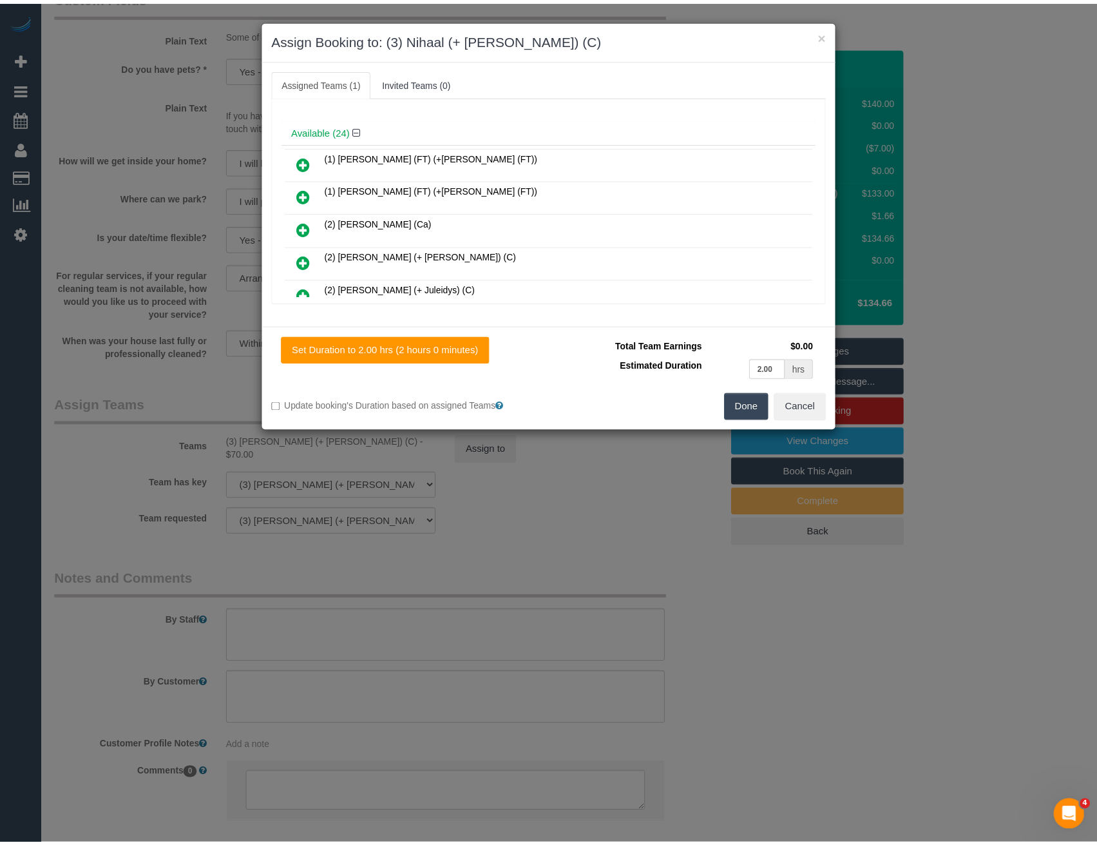
scroll to position [0, 0]
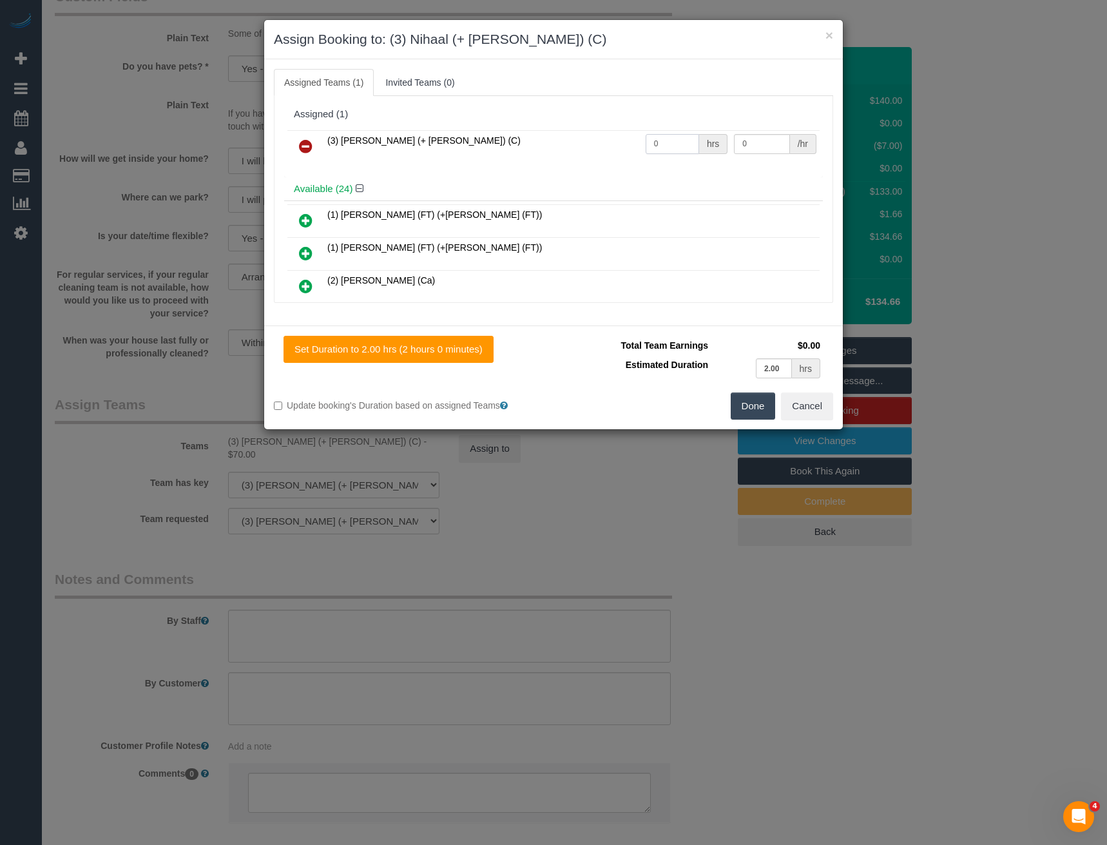
drag, startPoint x: 664, startPoint y: 143, endPoint x: 584, endPoint y: 140, distance: 79.9
click at [587, 141] on tr "(3) [PERSON_NAME] (+ [PERSON_NAME]) (C) 0 hrs 0 /hr" at bounding box center [553, 146] width 532 height 33
type input "2"
type input "35"
click at [760, 414] on button "Done" at bounding box center [753, 405] width 45 height 27
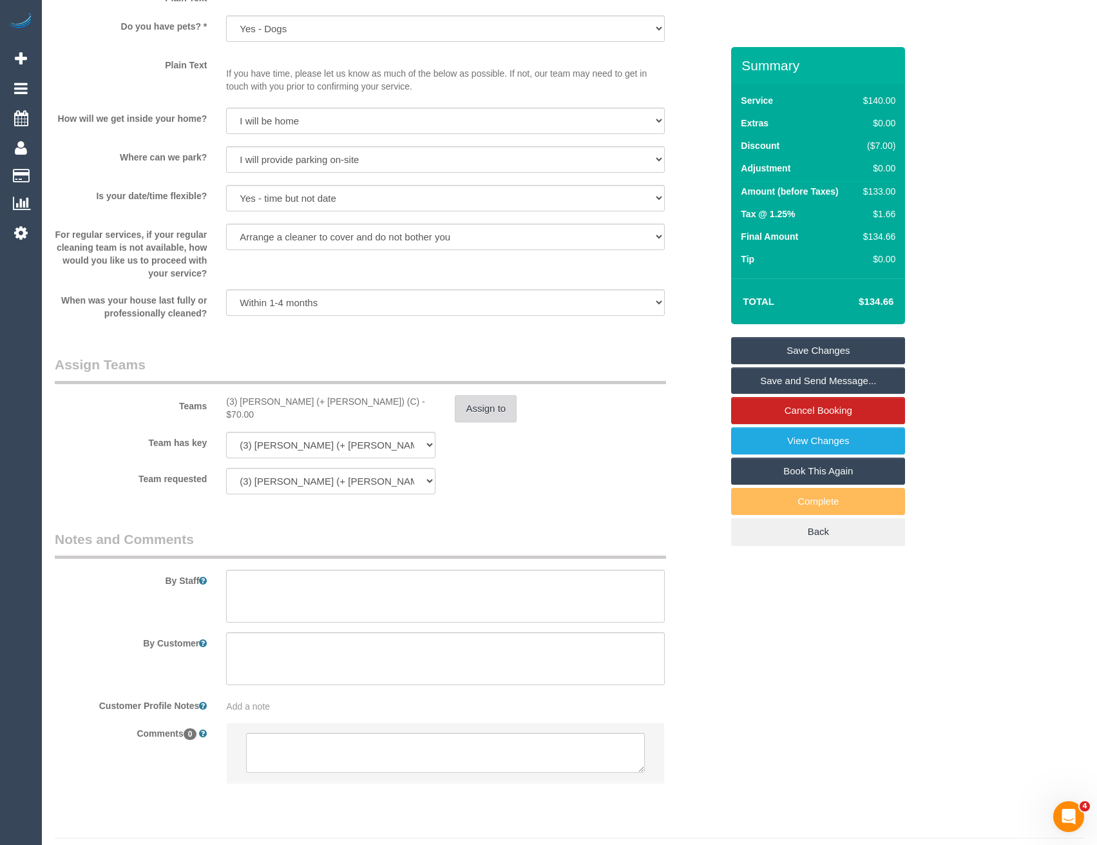
scroll to position [1618, 0]
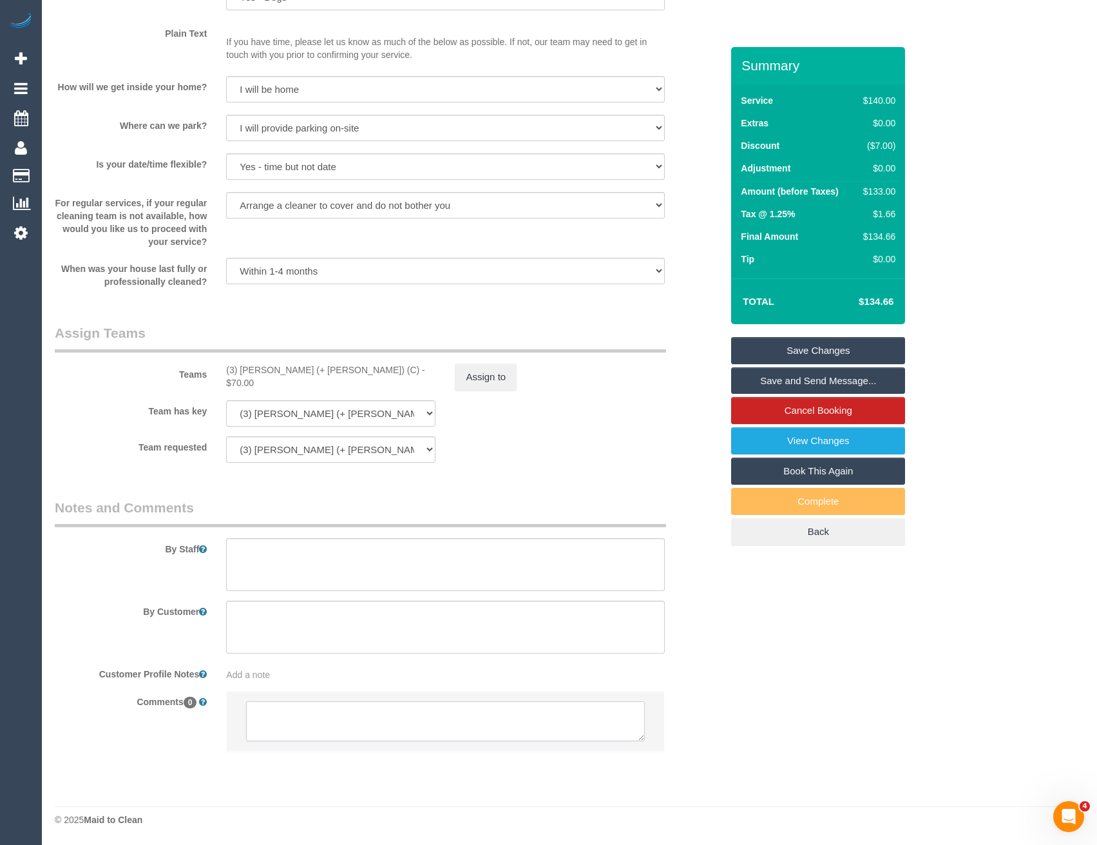
click at [304, 720] on textarea at bounding box center [445, 721] width 398 height 40
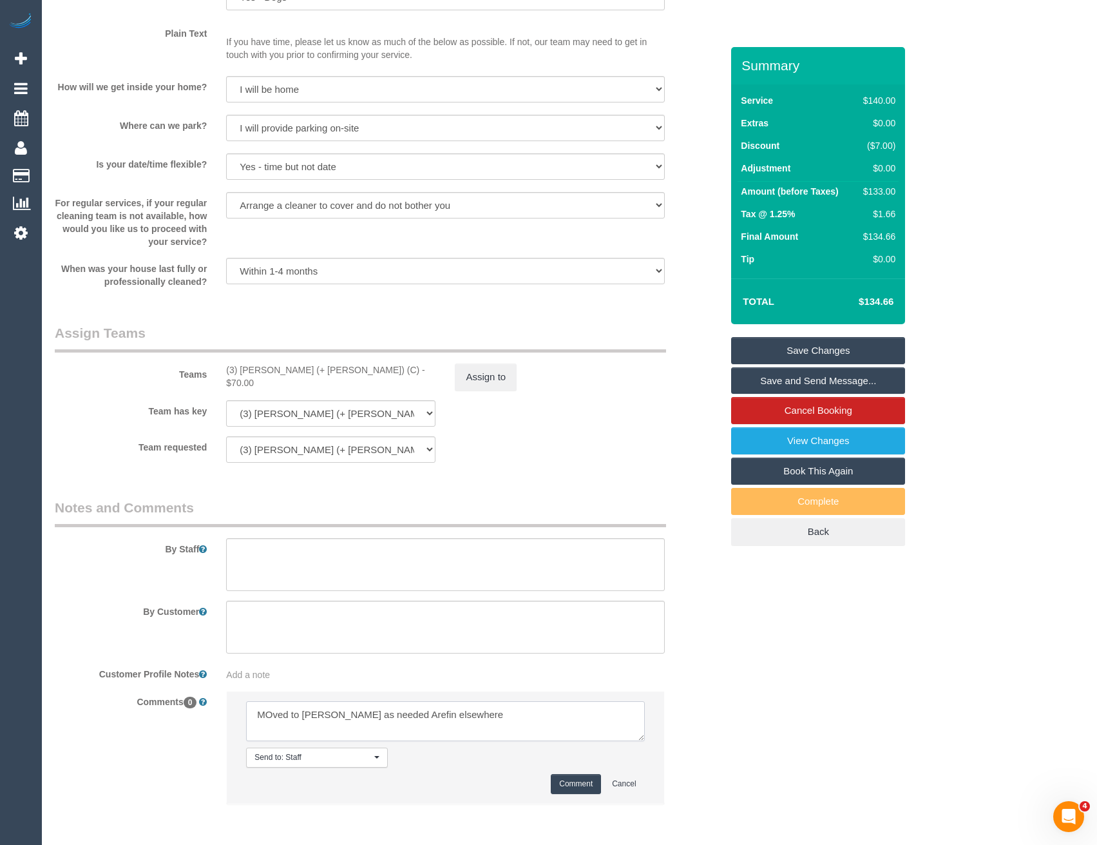
type textarea "MOved to Nihaal as needed Arefin elsewhere"
click at [580, 777] on button "Comment" at bounding box center [576, 784] width 50 height 20
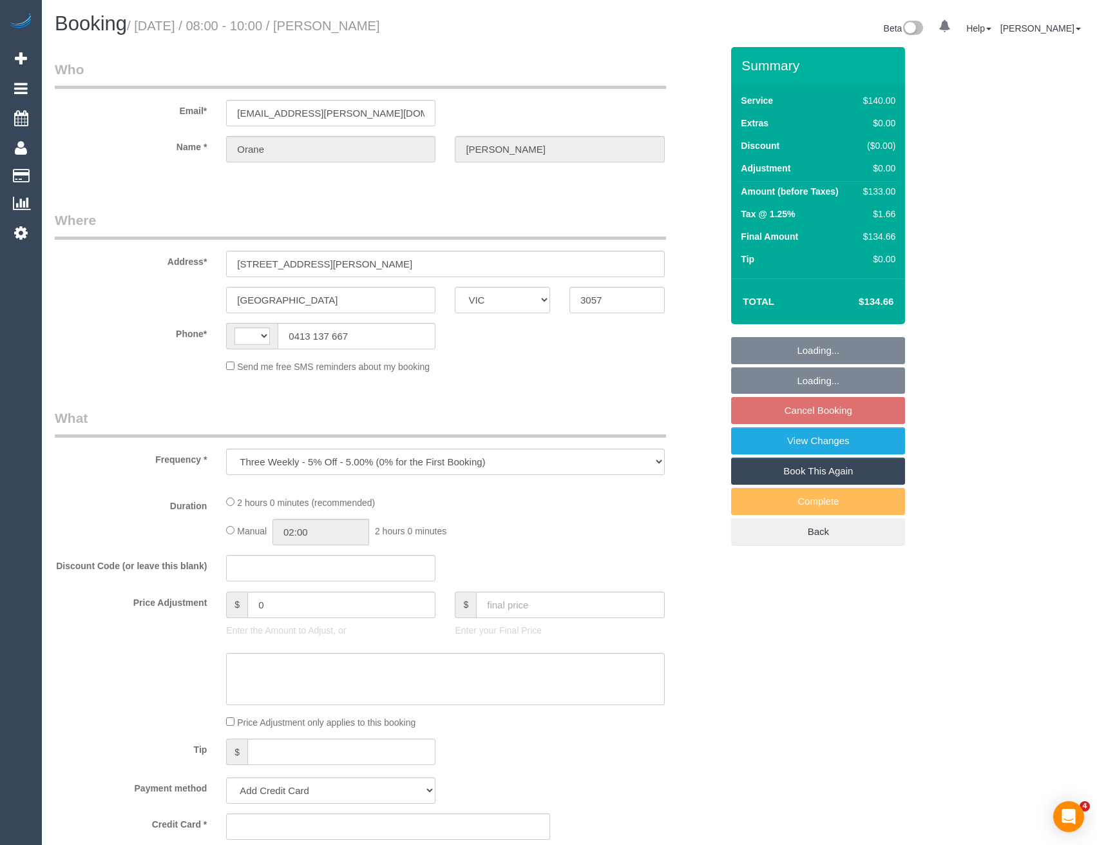
select select "VIC"
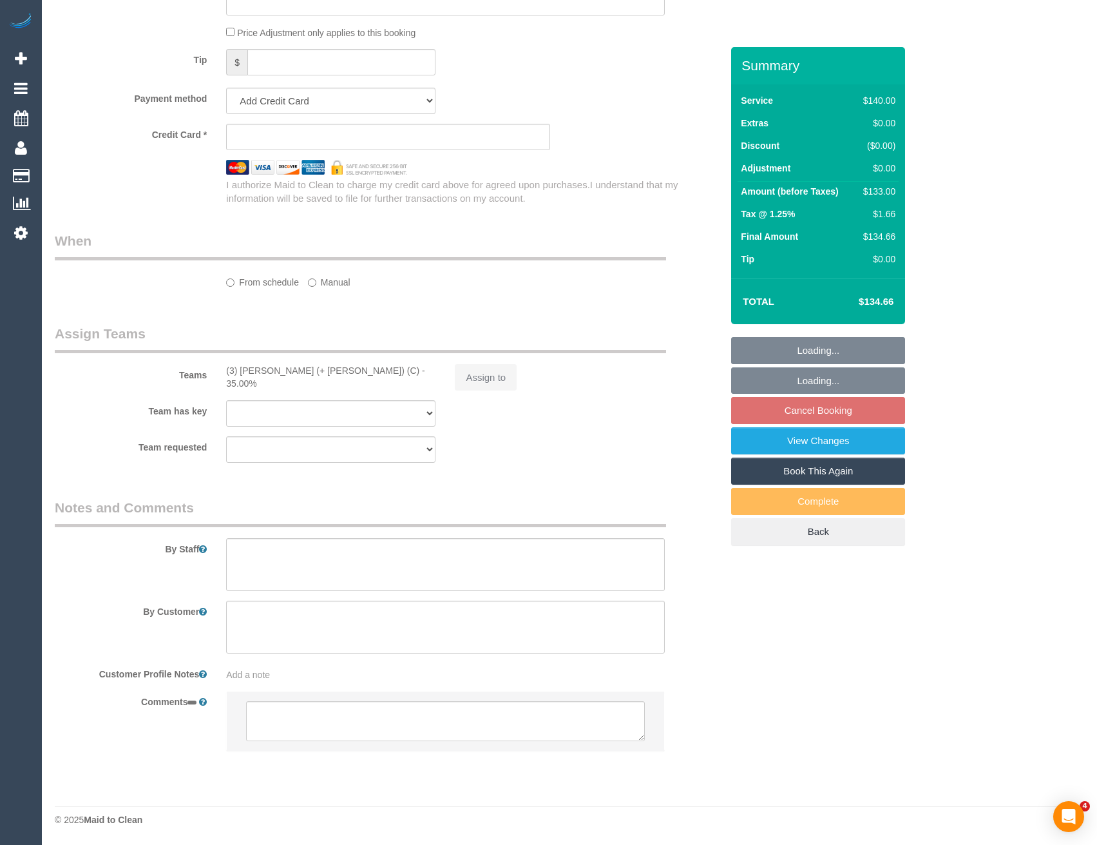
select select "string:AU"
select select "string:stripe-pm_1QtGv82GScqysDRVDnC5746W"
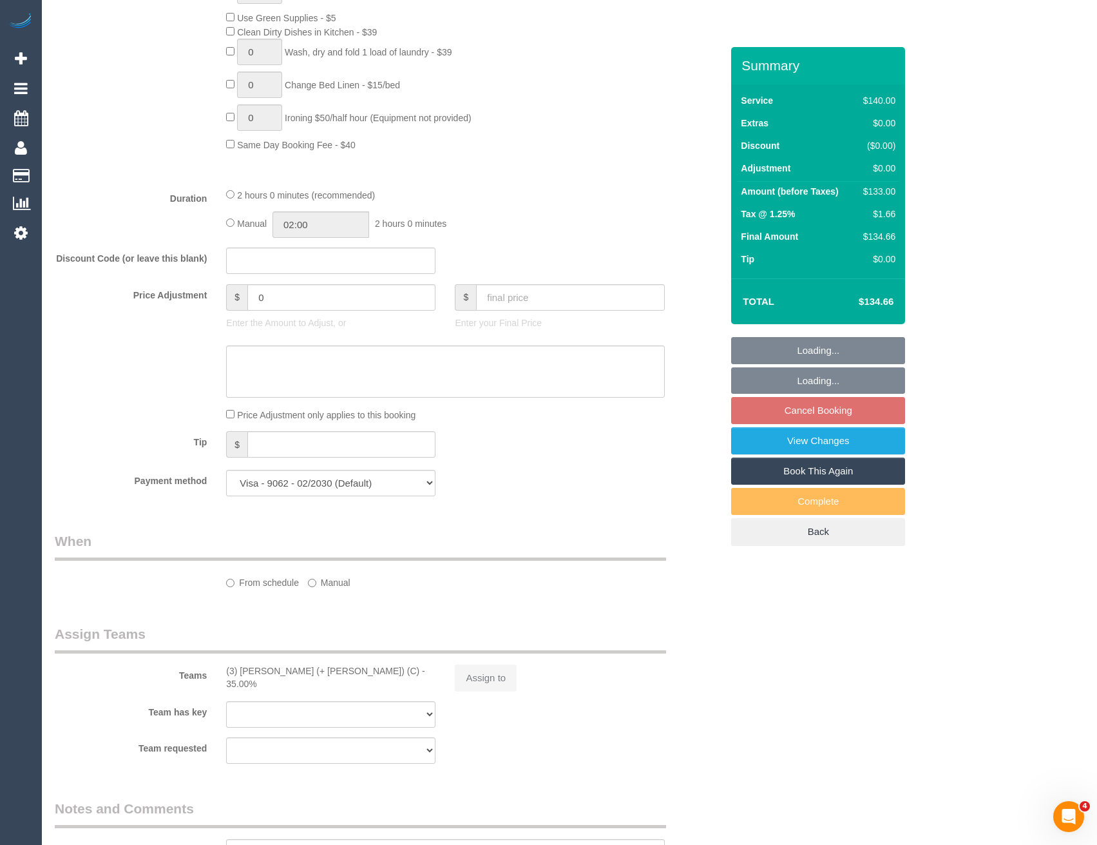
scroll to position [1226, 0]
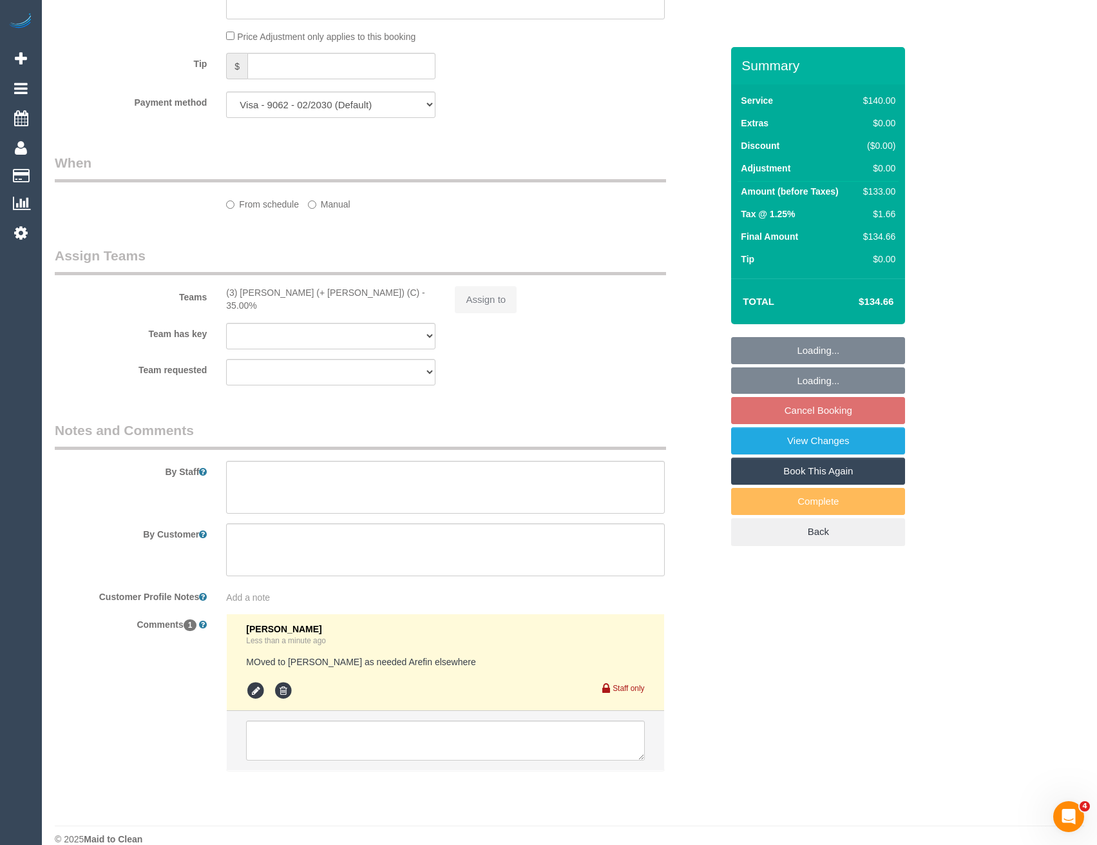
select select "number:27"
select select "number:14"
select select "number:18"
select select "number:24"
select select "number:33"
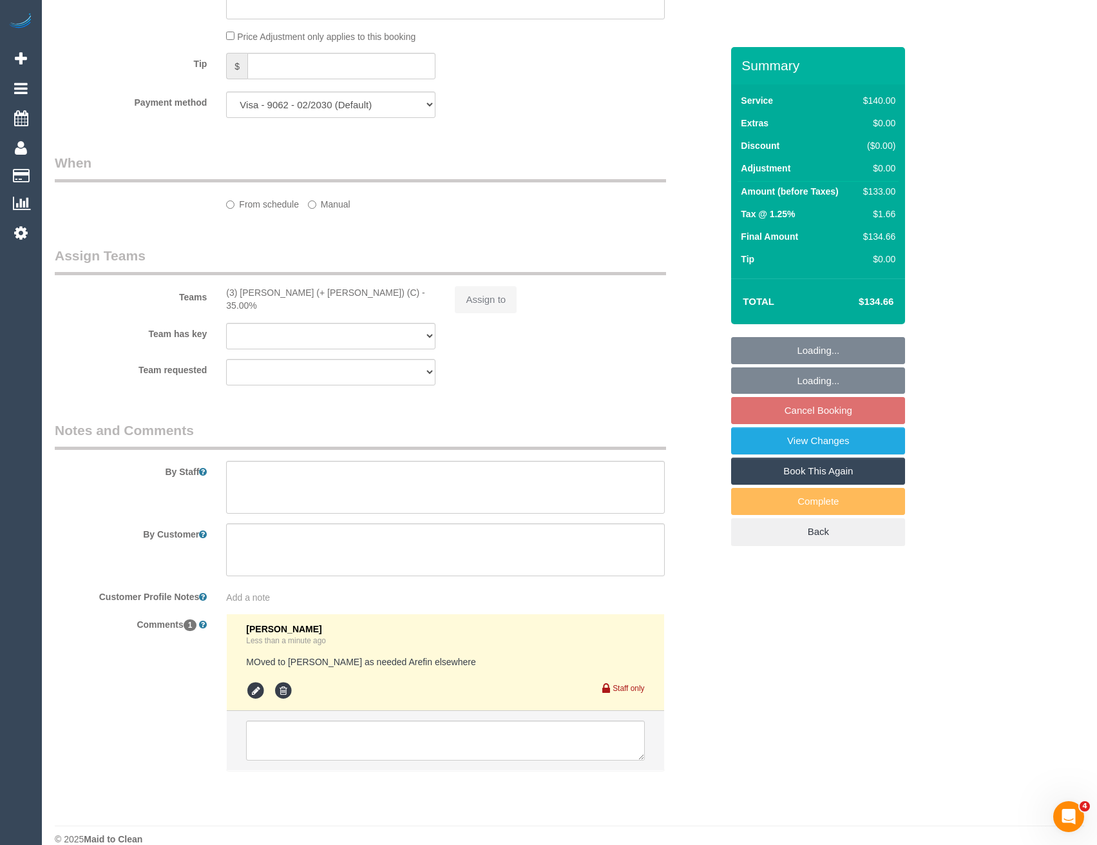
select select "number:13"
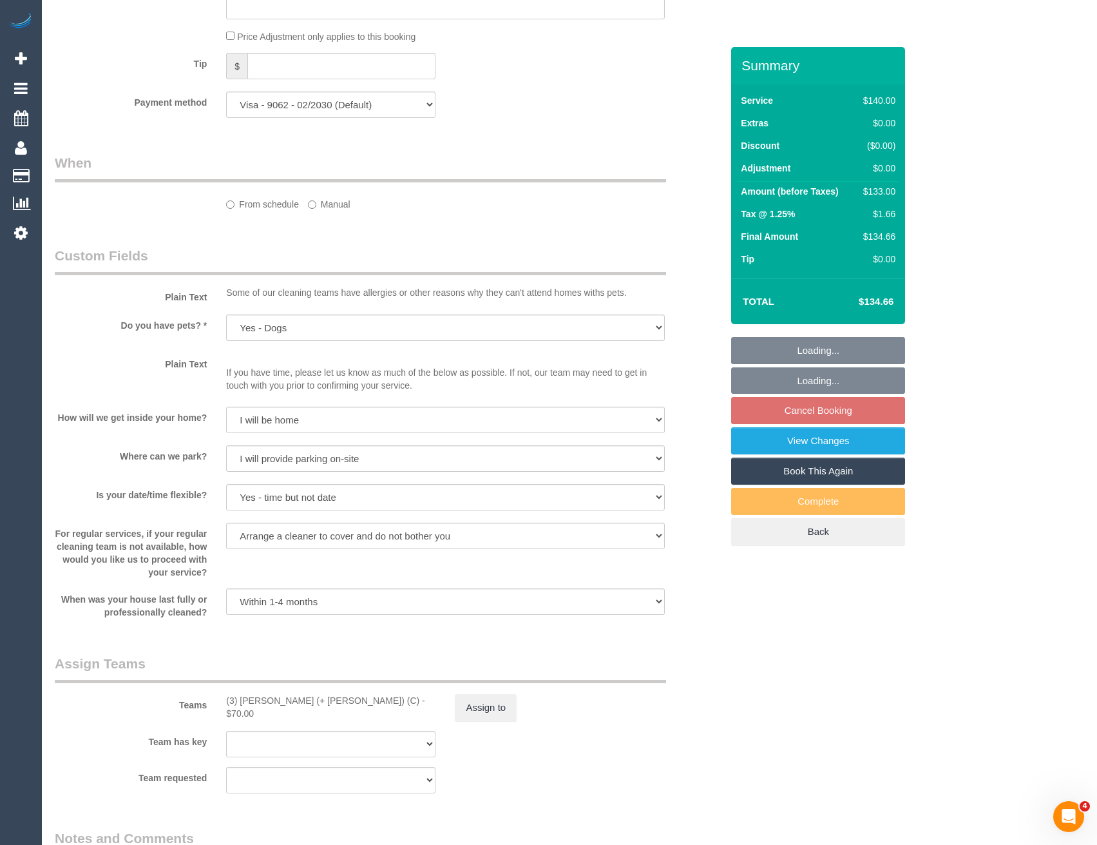
select select "object:720"
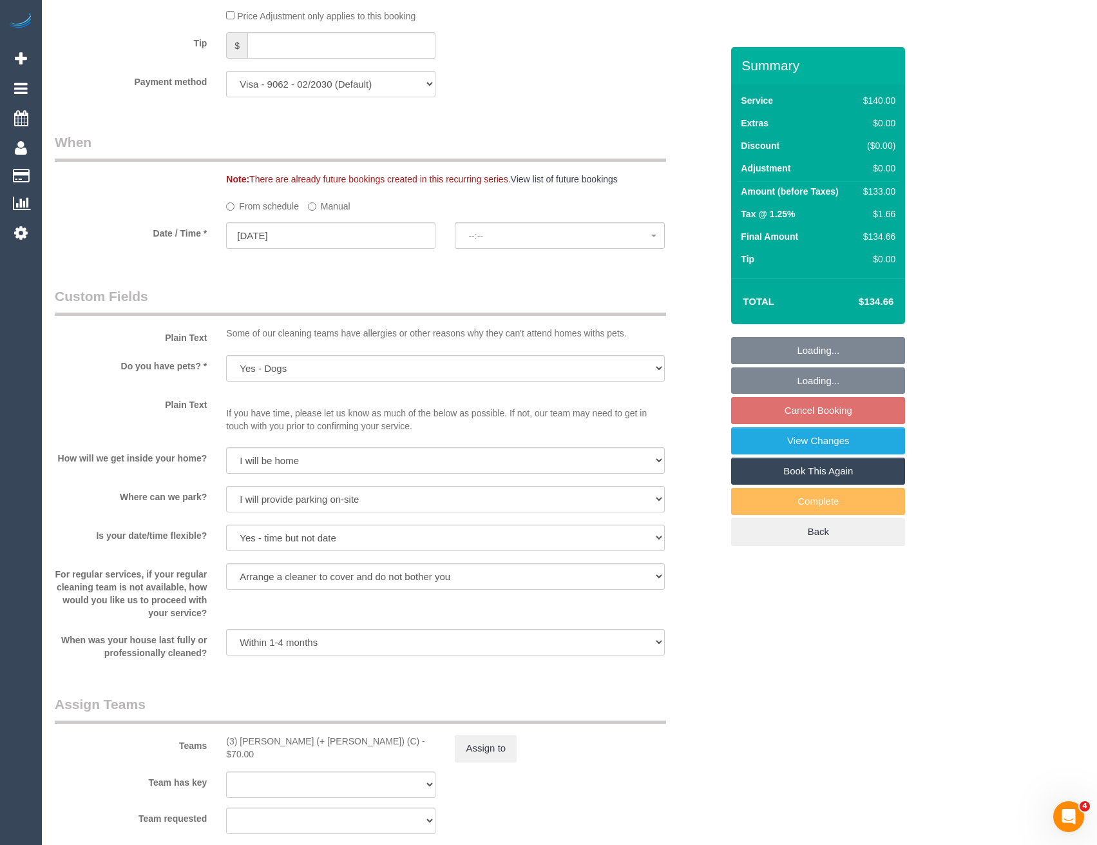
select select "spot1"
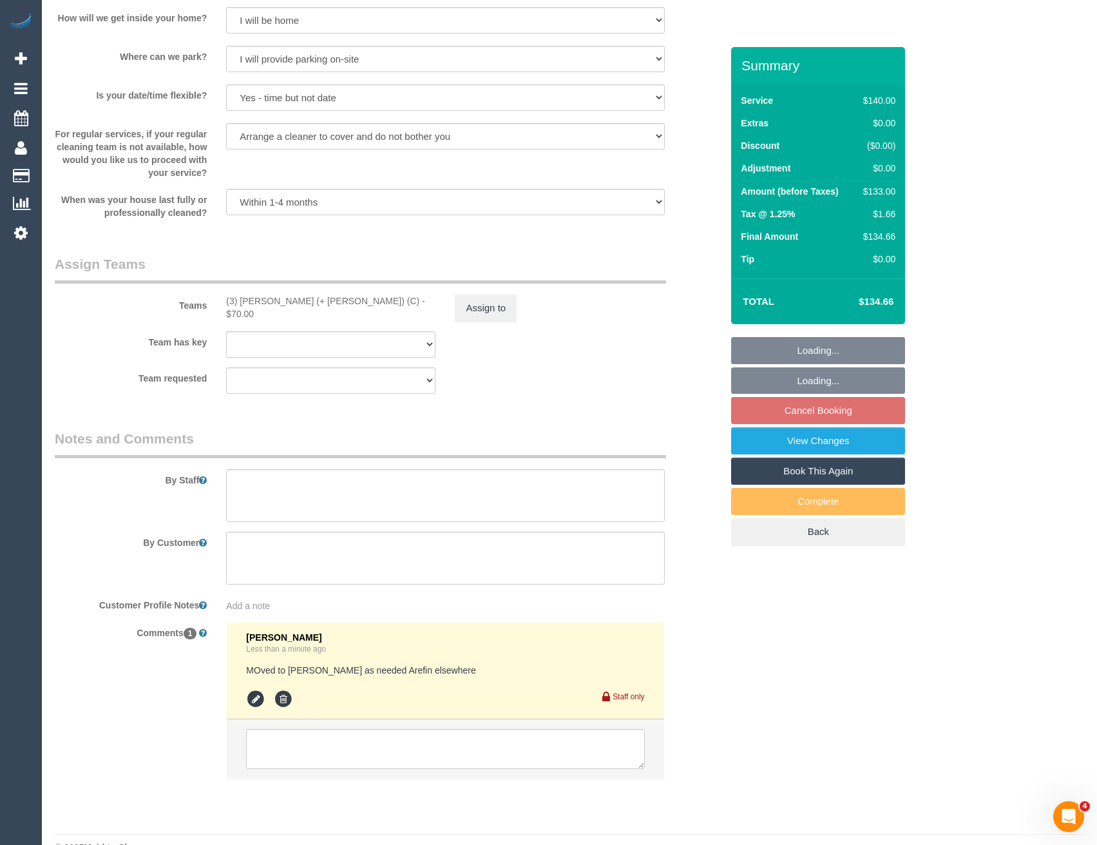
scroll to position [1715, 0]
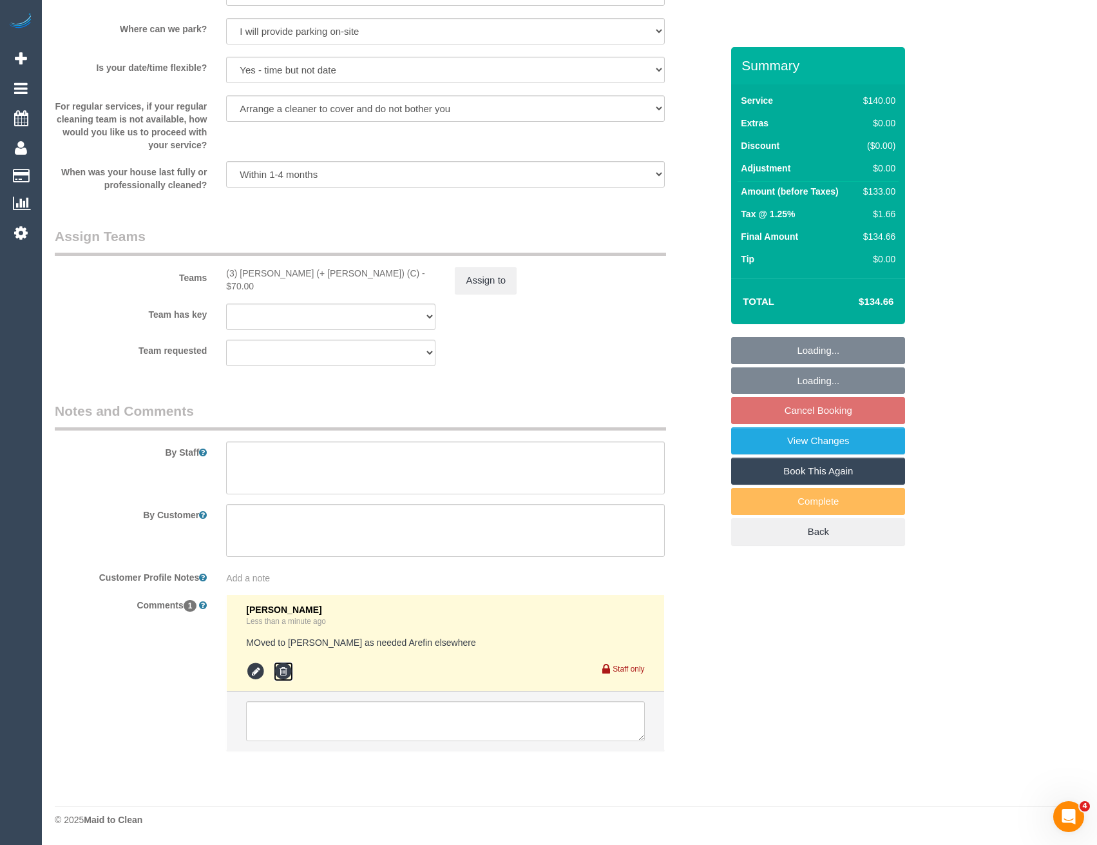
click at [286, 671] on icon at bounding box center [283, 671] width 19 height 19
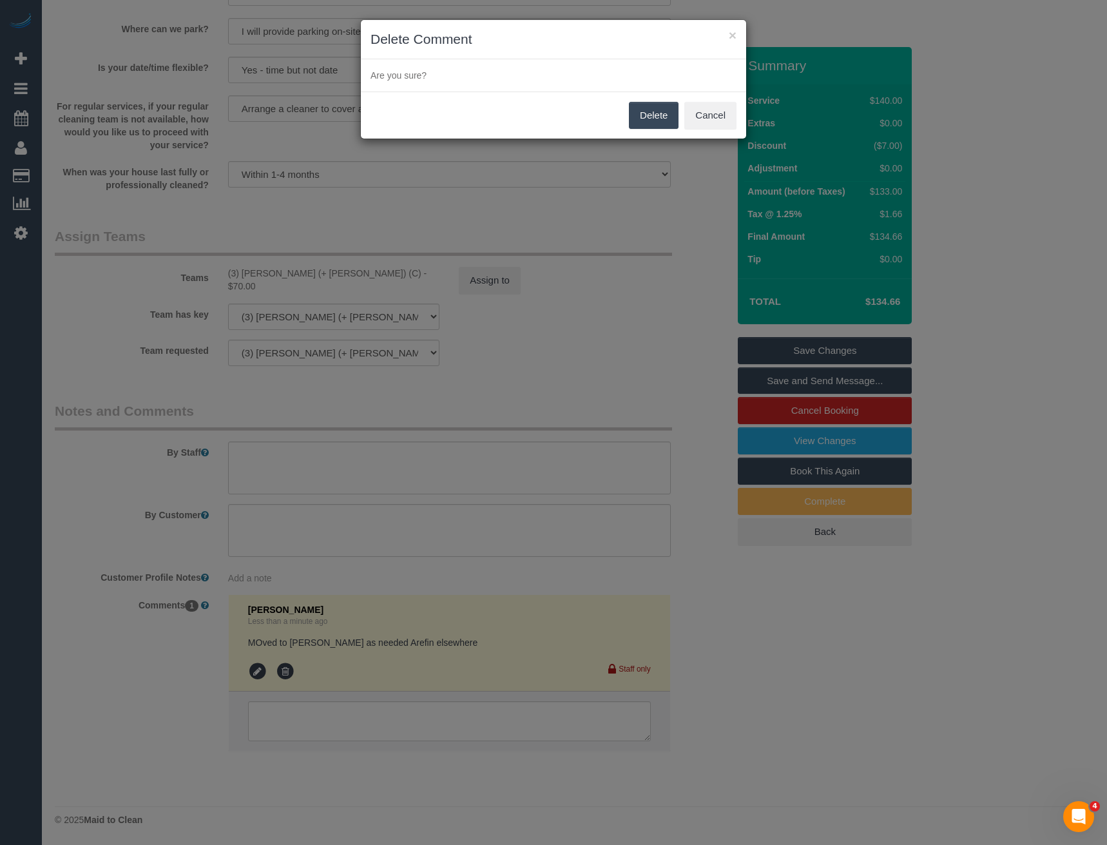
click at [650, 116] on button "Delete" at bounding box center [654, 115] width 50 height 27
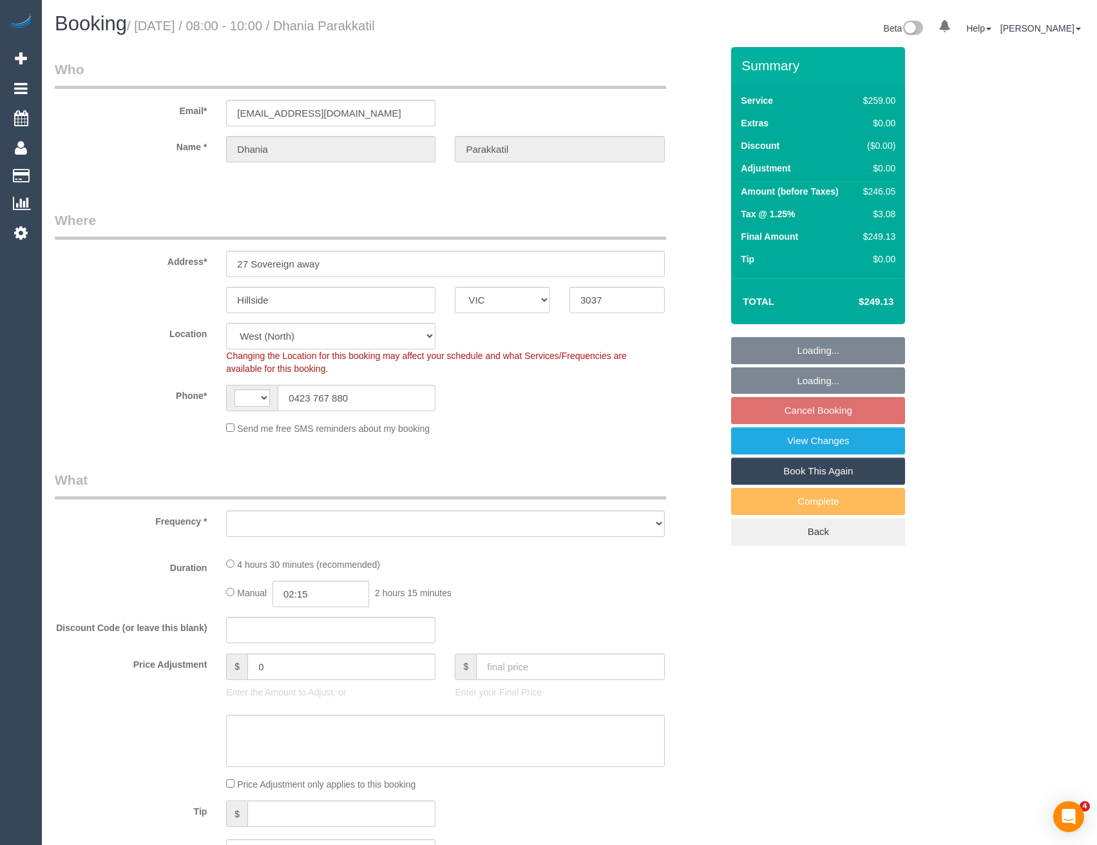
select select "VIC"
select select "string:AU"
select select "object:1436"
select select "string:stripe-pm_1QARfM2GScqysDRVncB3l27i"
select select "number:28"
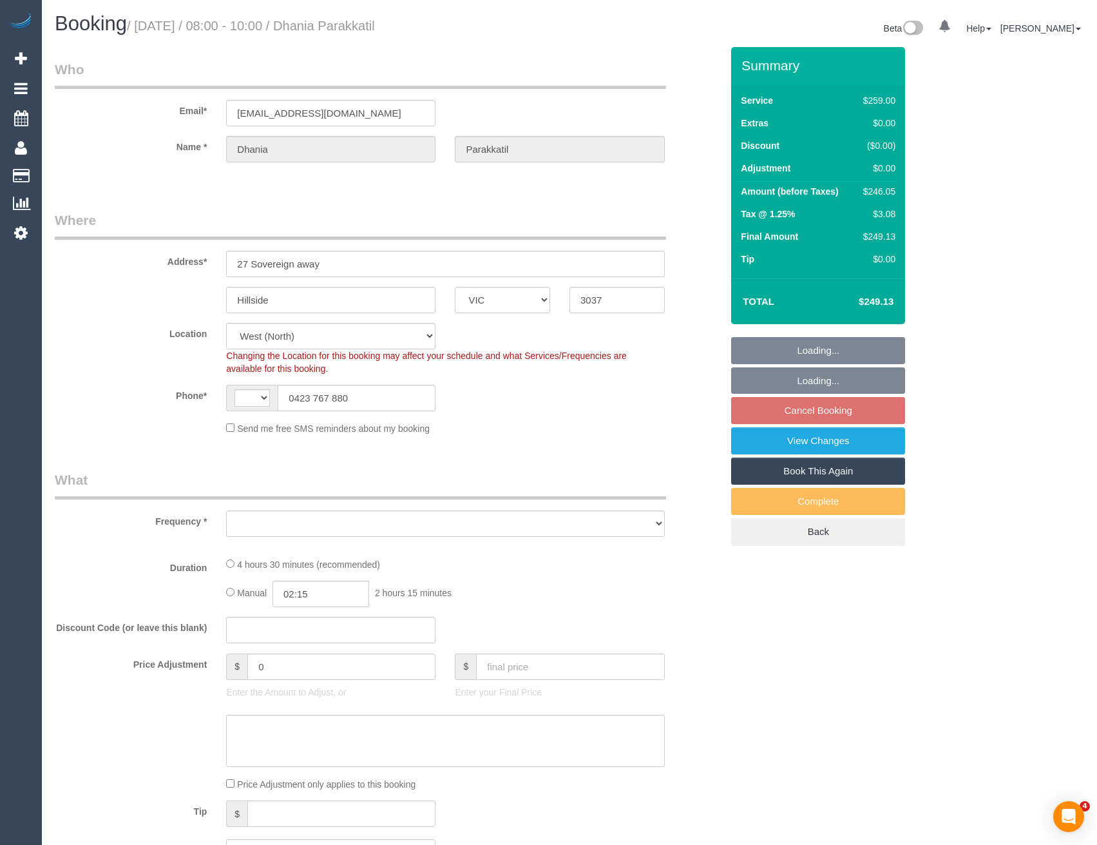
select select "number:14"
select select "number:18"
select select "number:25"
select select "number:34"
select select "number:12"
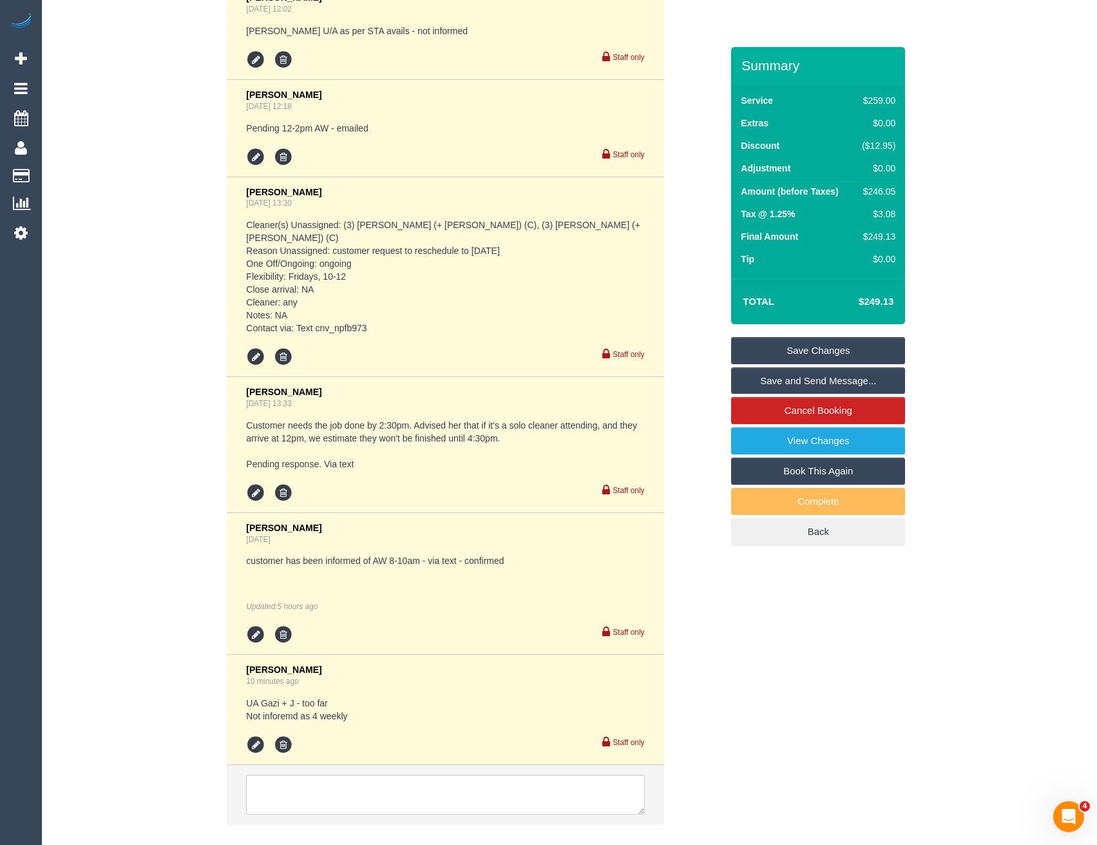
scroll to position [2615, 0]
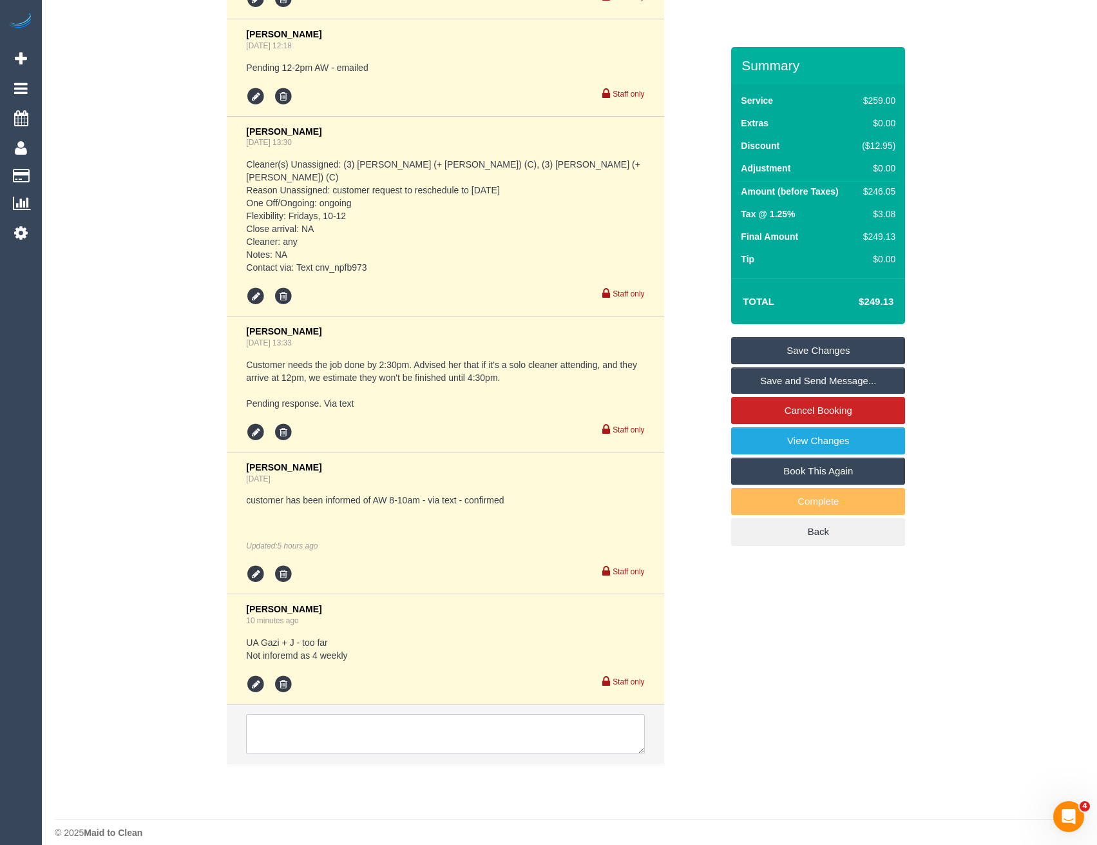
click at [363, 718] on textarea at bounding box center [445, 734] width 398 height 40
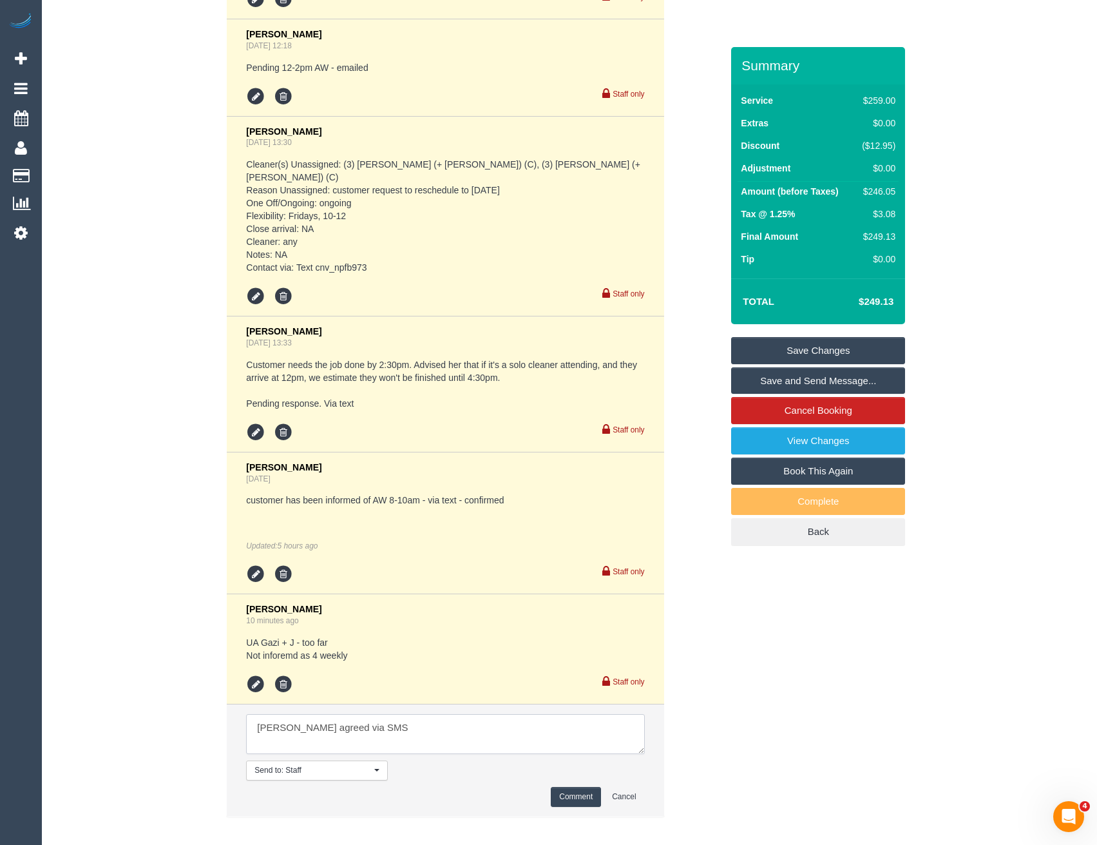
type textarea "[PERSON_NAME] agreed via SMS"
click at [573, 787] on button "Comment" at bounding box center [576, 797] width 50 height 20
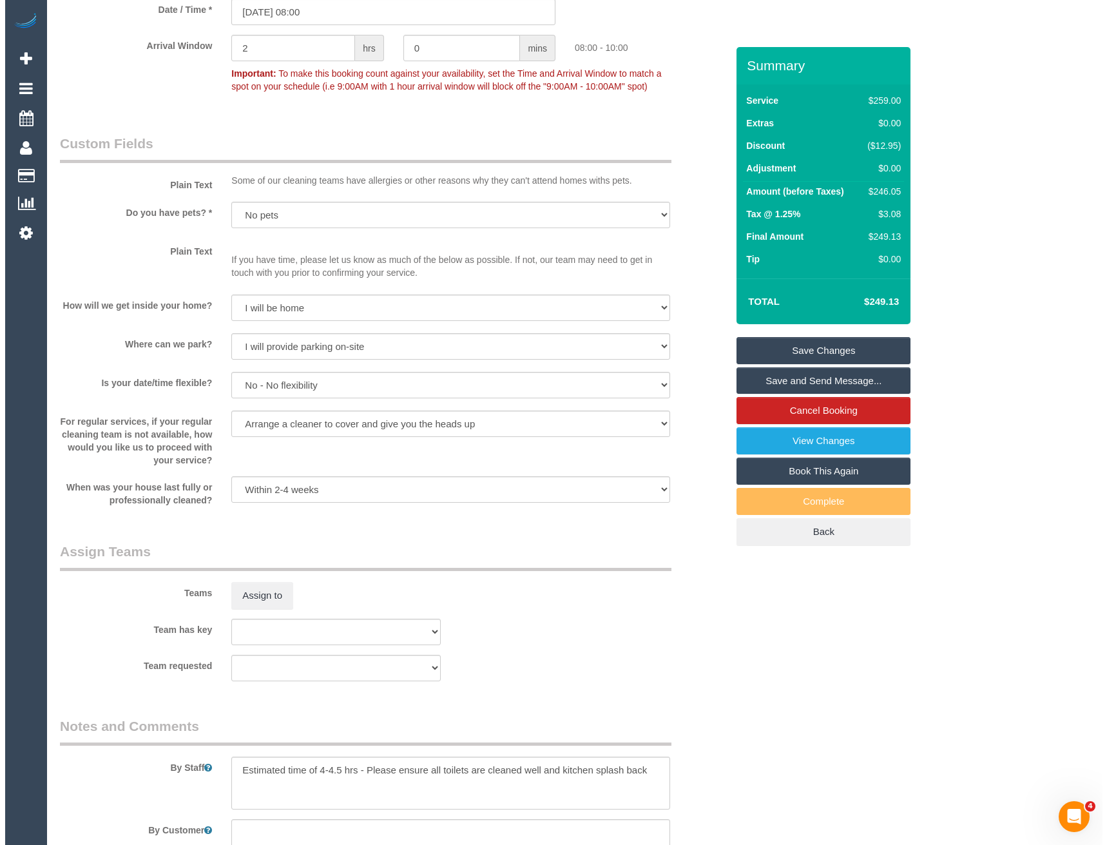
scroll to position [1391, 0]
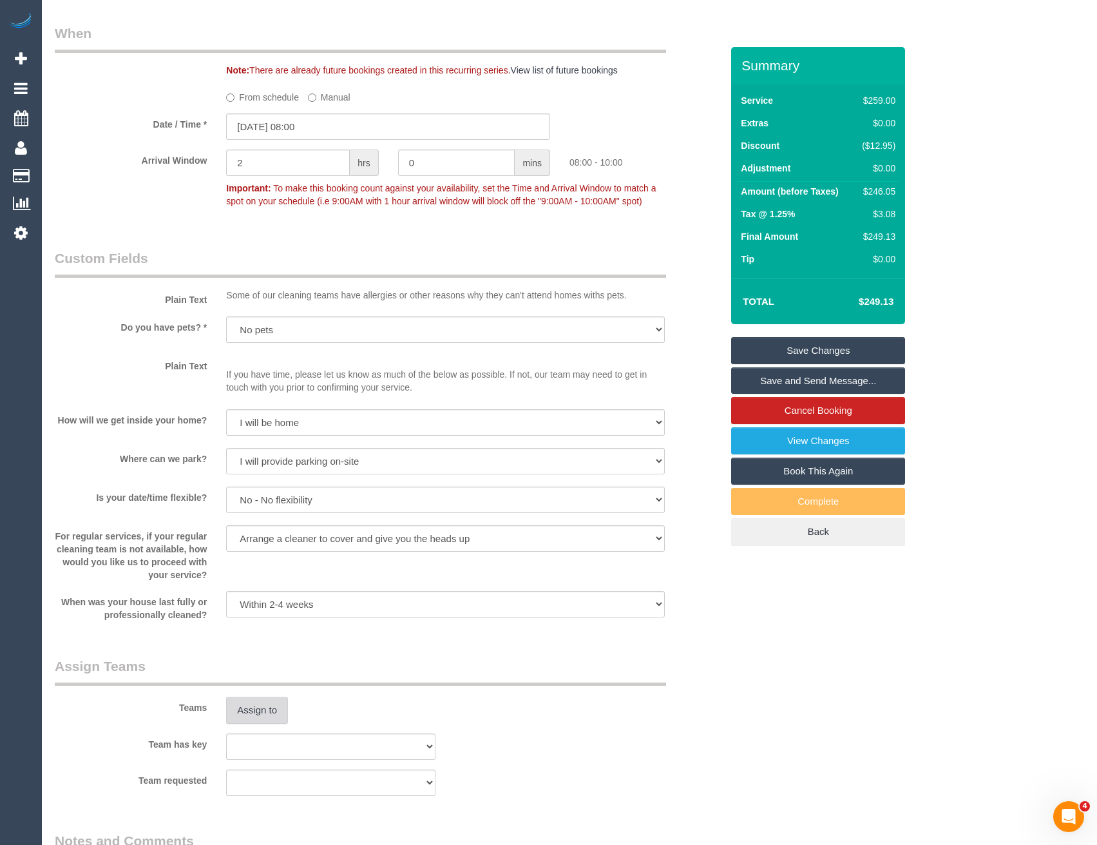
click at [262, 706] on button "Assign to" at bounding box center [257, 710] width 62 height 27
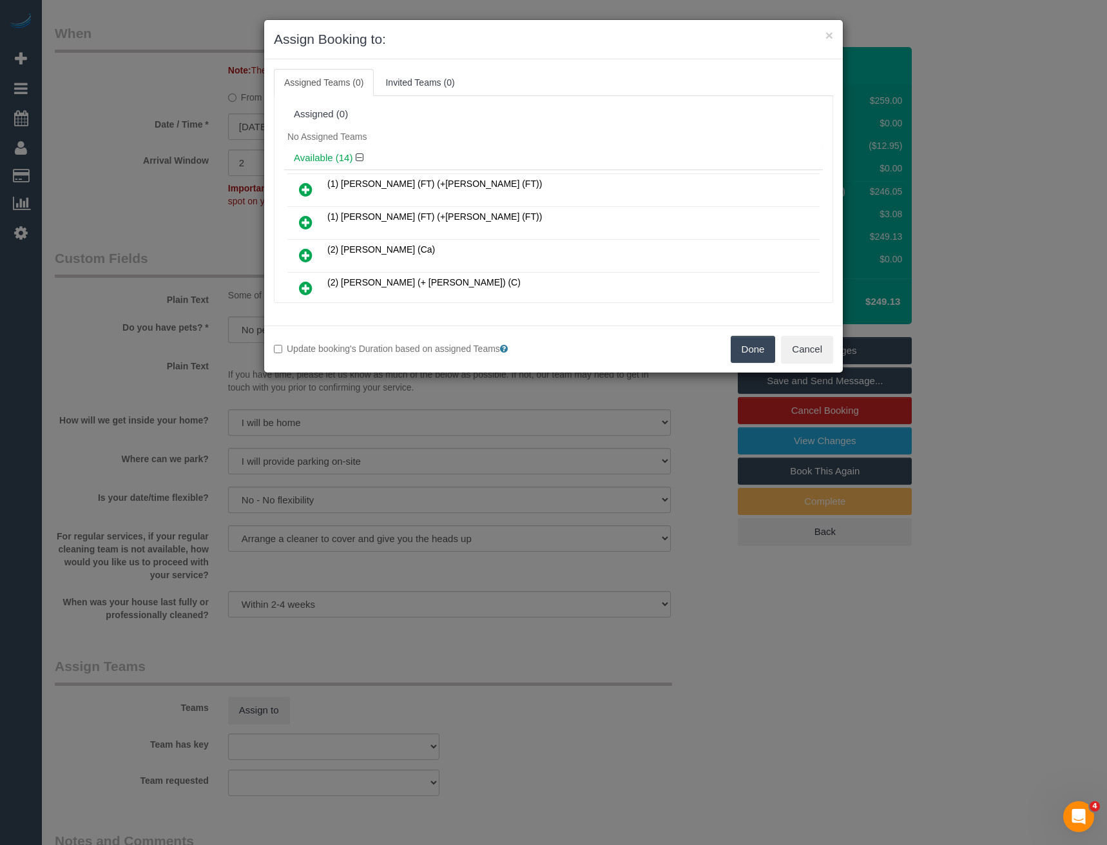
scroll to position [380, 0]
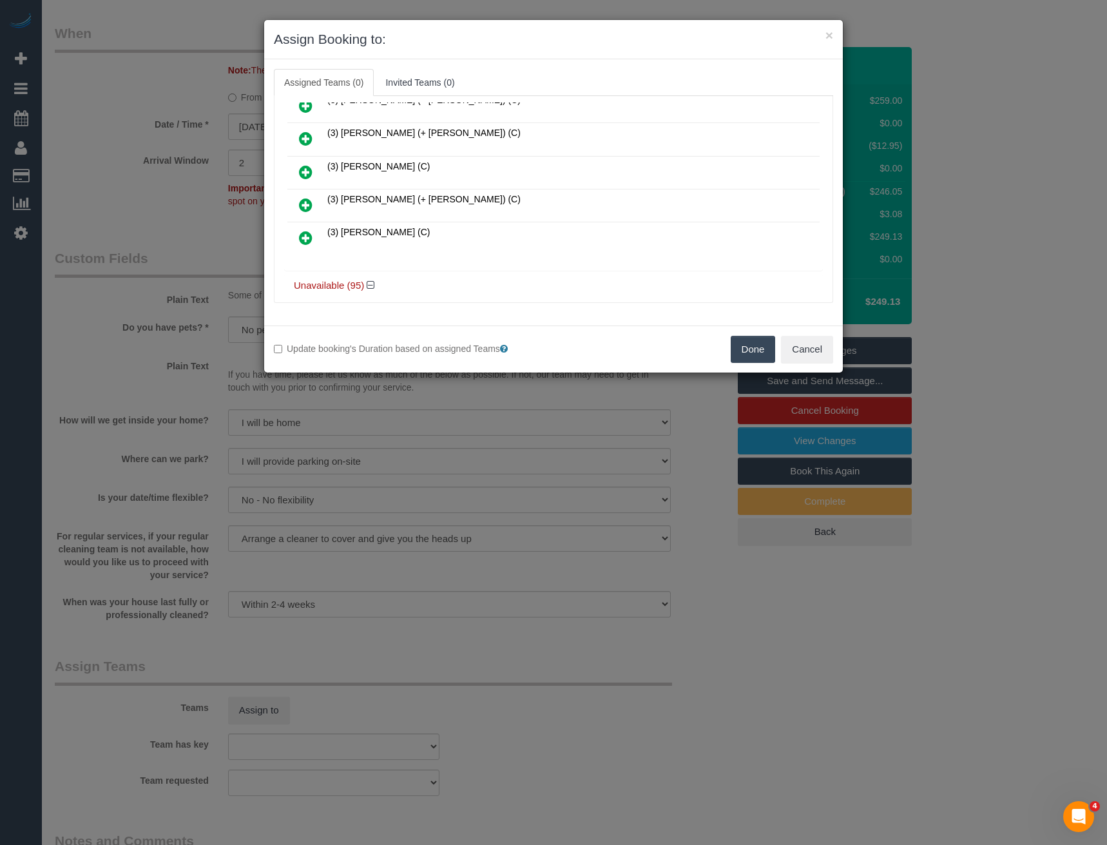
click at [308, 202] on icon at bounding box center [306, 204] width 14 height 15
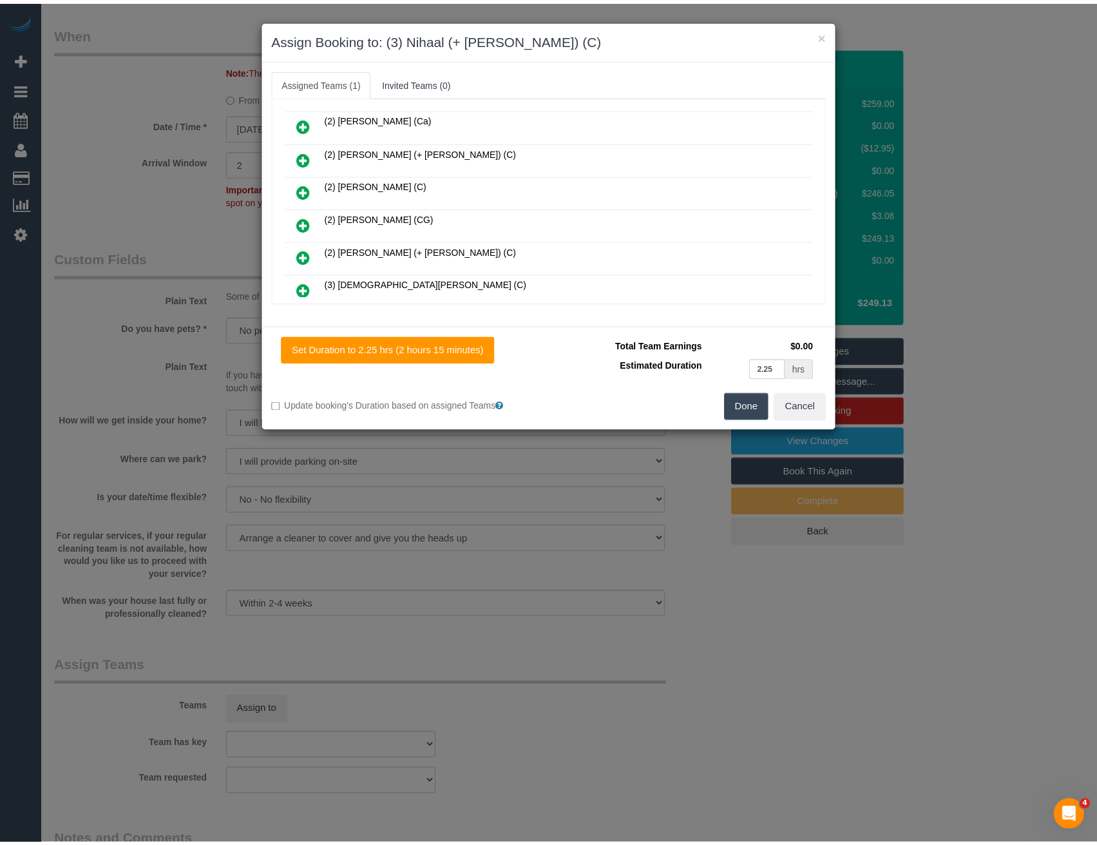
scroll to position [0, 0]
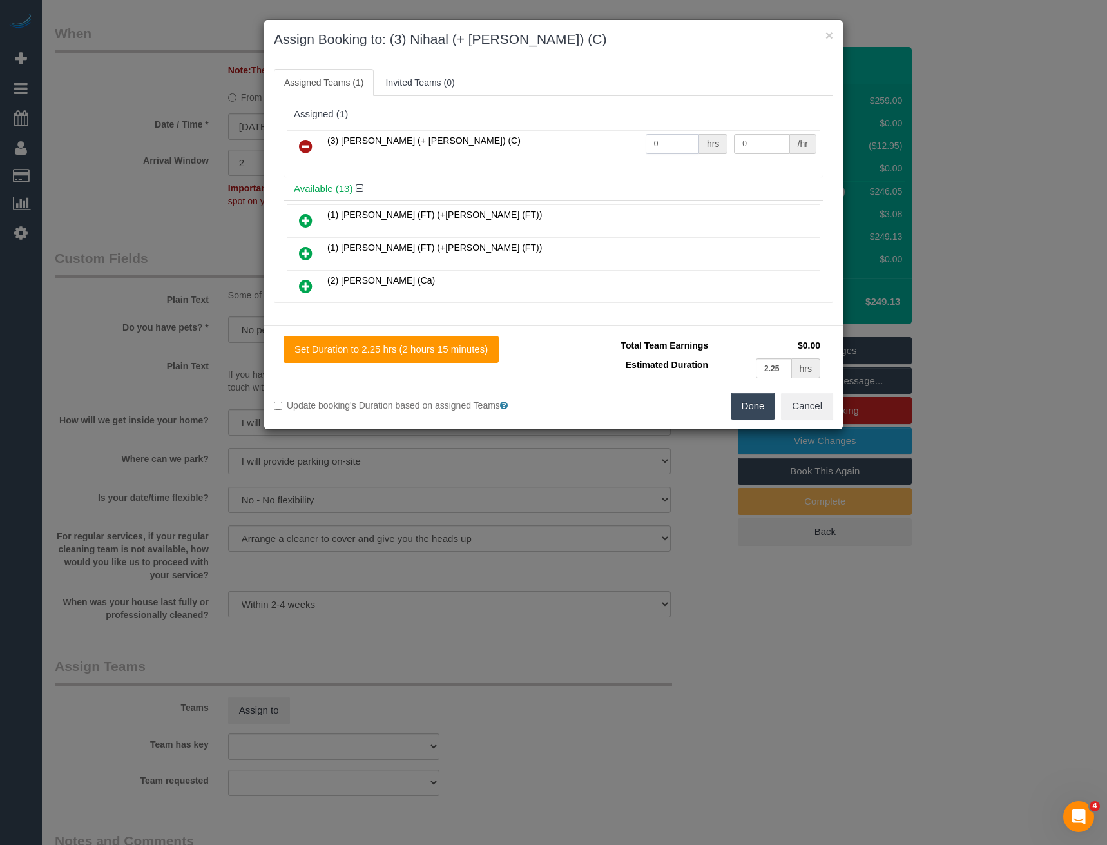
drag, startPoint x: 659, startPoint y: 142, endPoint x: 541, endPoint y: 144, distance: 117.3
click at [549, 148] on tr "(3) Nihaal (+ Shweta) (C) 0 hrs 0 /hr" at bounding box center [553, 146] width 532 height 33
type input "1"
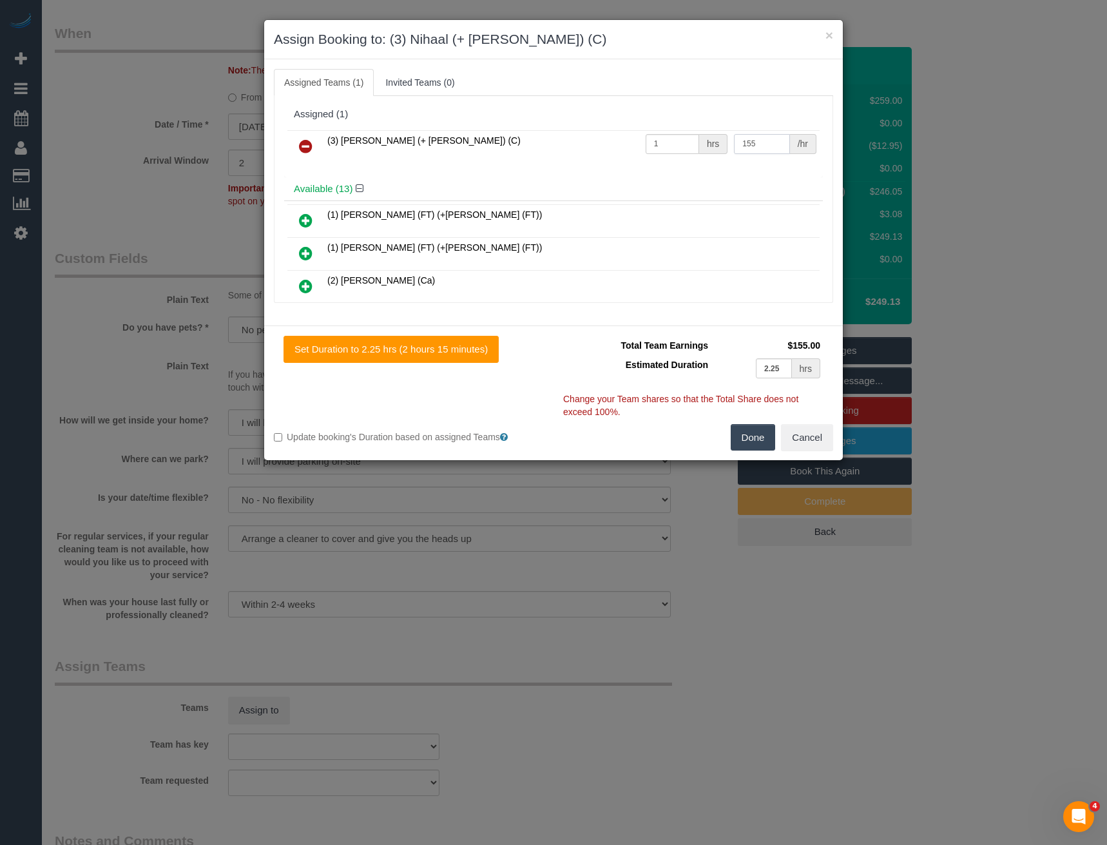
type input "155"
click at [740, 441] on button "Done" at bounding box center [753, 437] width 45 height 27
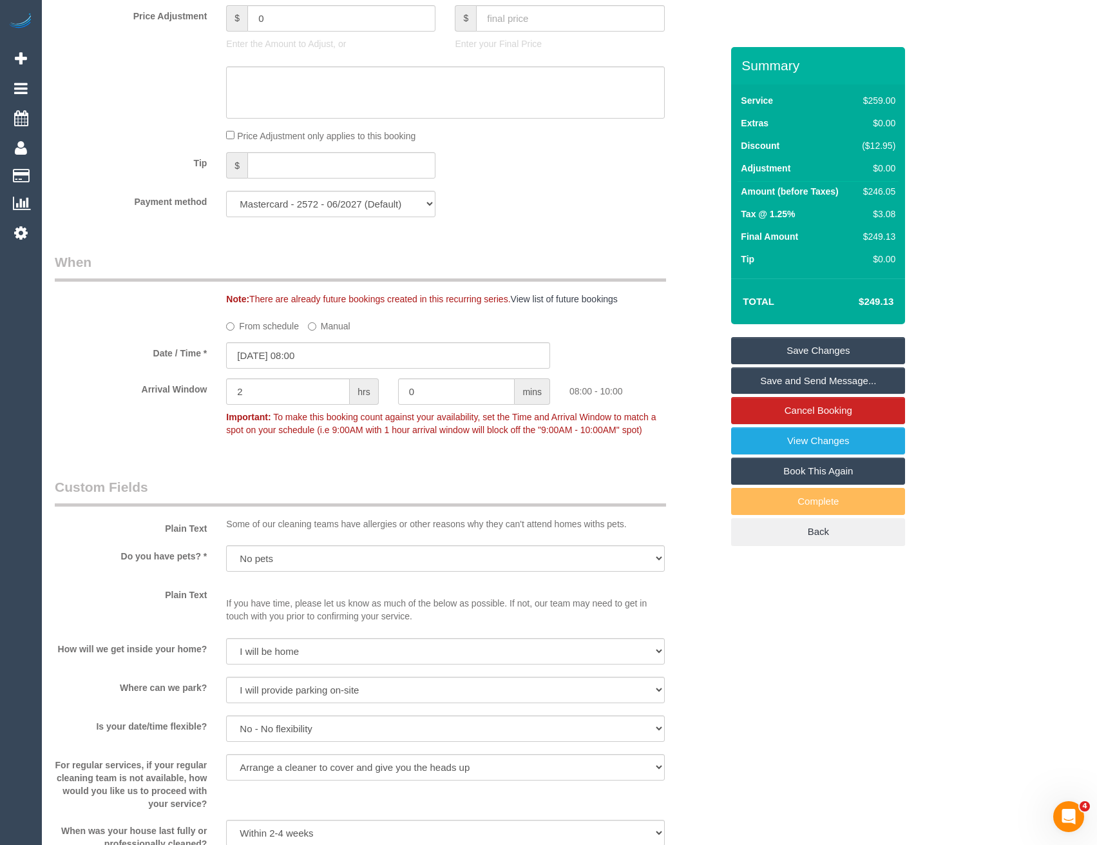
scroll to position [1004, 0]
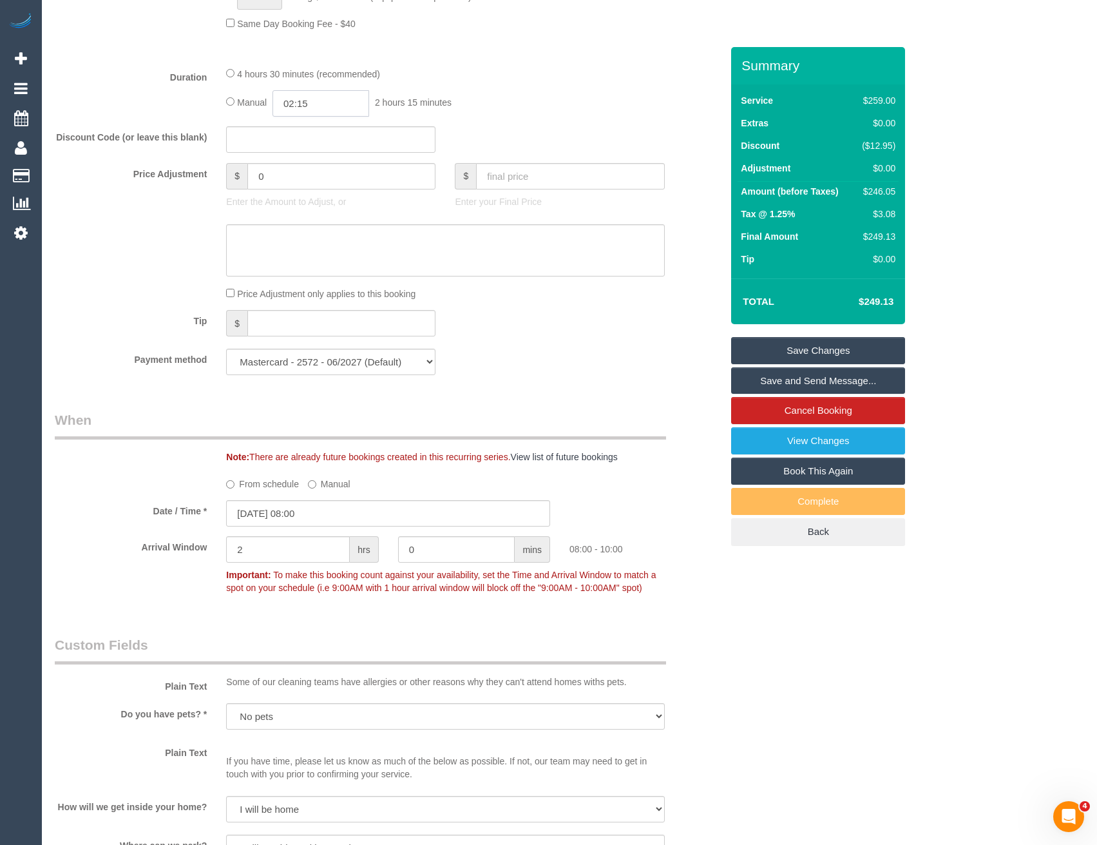
click at [322, 101] on input "02:15" at bounding box center [321, 103] width 97 height 26
type input "04:00"
click at [311, 208] on li "04:00" at bounding box center [306, 208] width 57 height 17
click at [481, 108] on div "Manual 04:00 4 hours 0 minutes" at bounding box center [445, 103] width 438 height 26
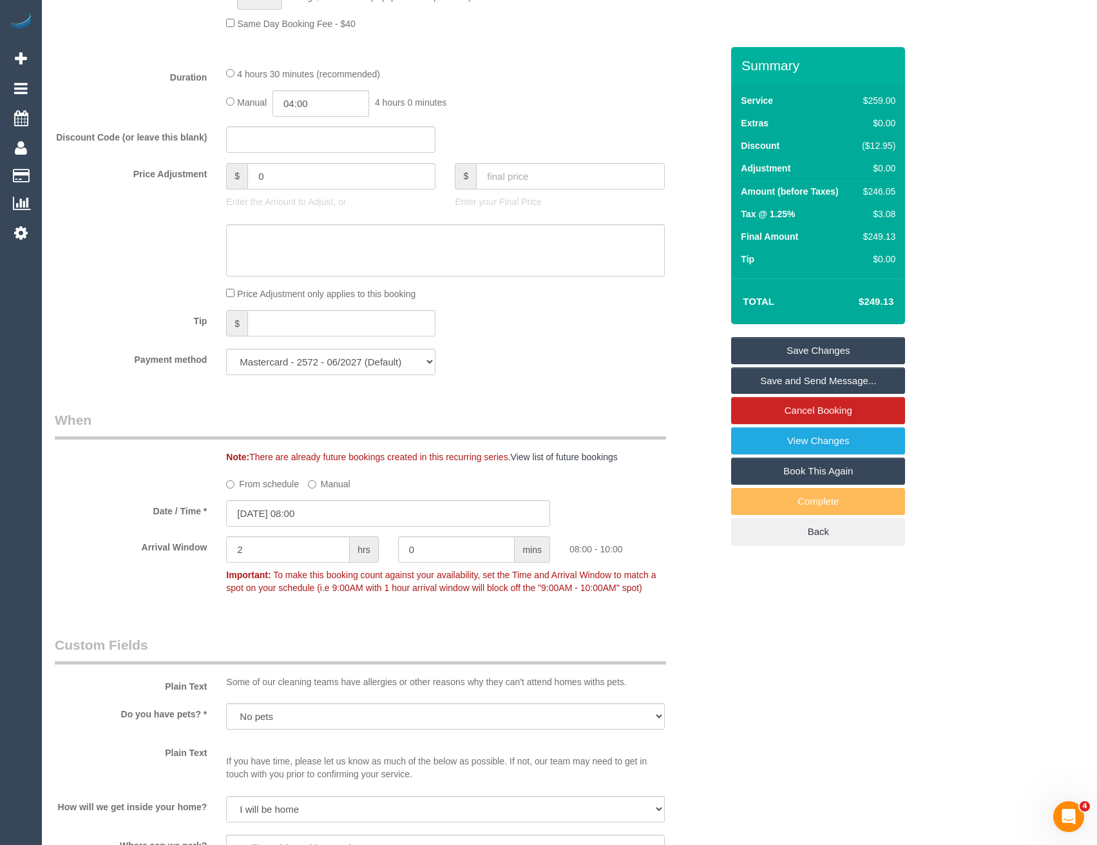
click at [844, 350] on link "Save Changes" at bounding box center [818, 350] width 174 height 27
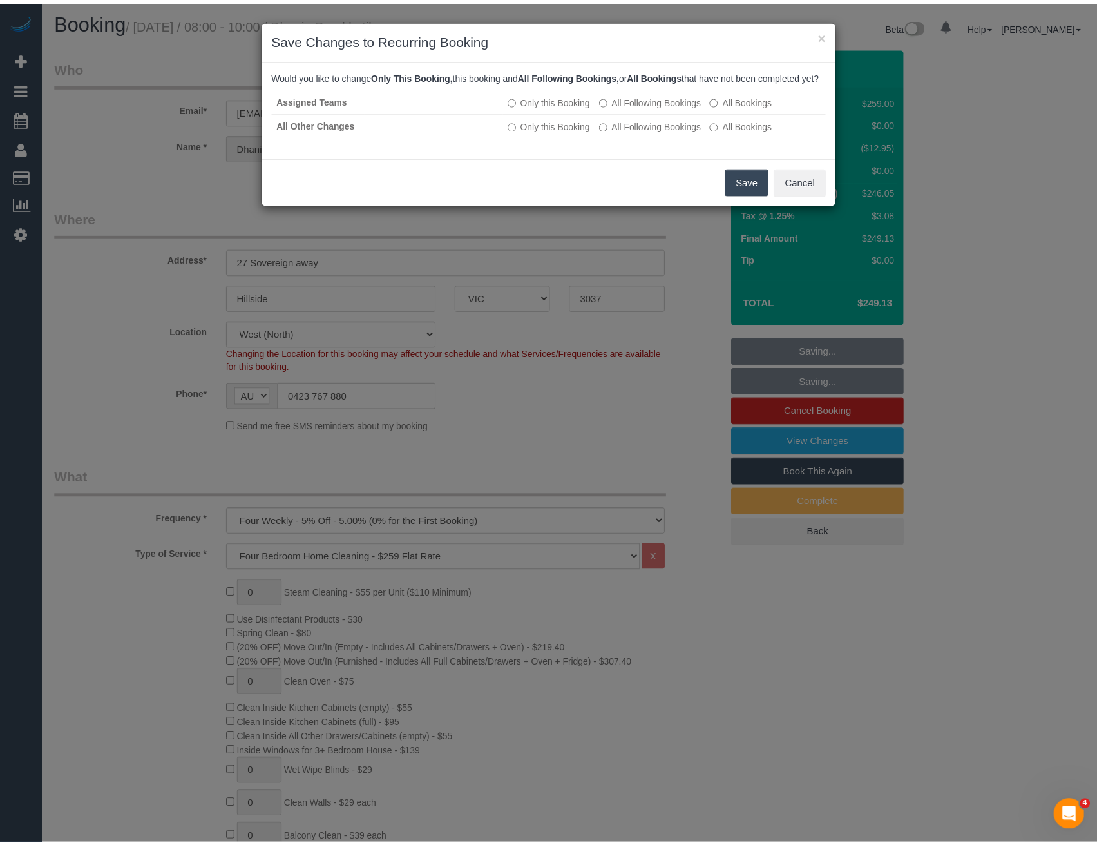
scroll to position [0, 0]
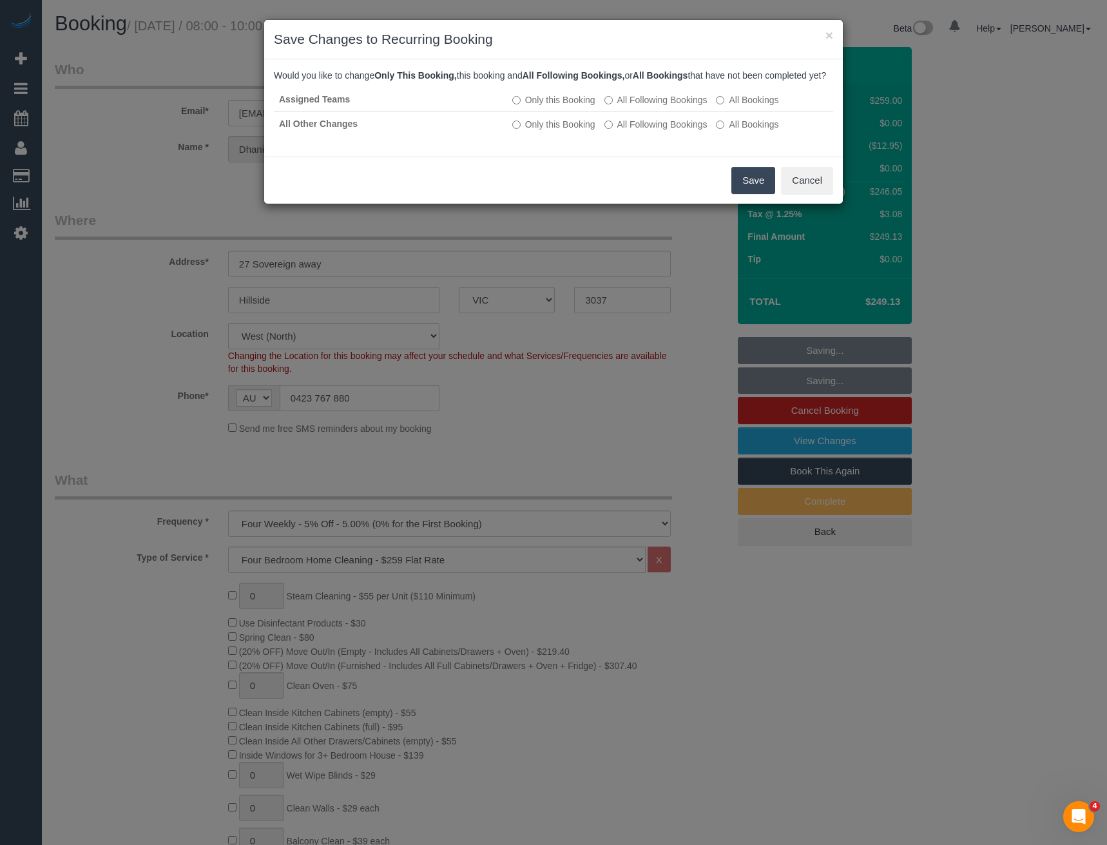
click at [756, 194] on button "Save" at bounding box center [753, 180] width 44 height 27
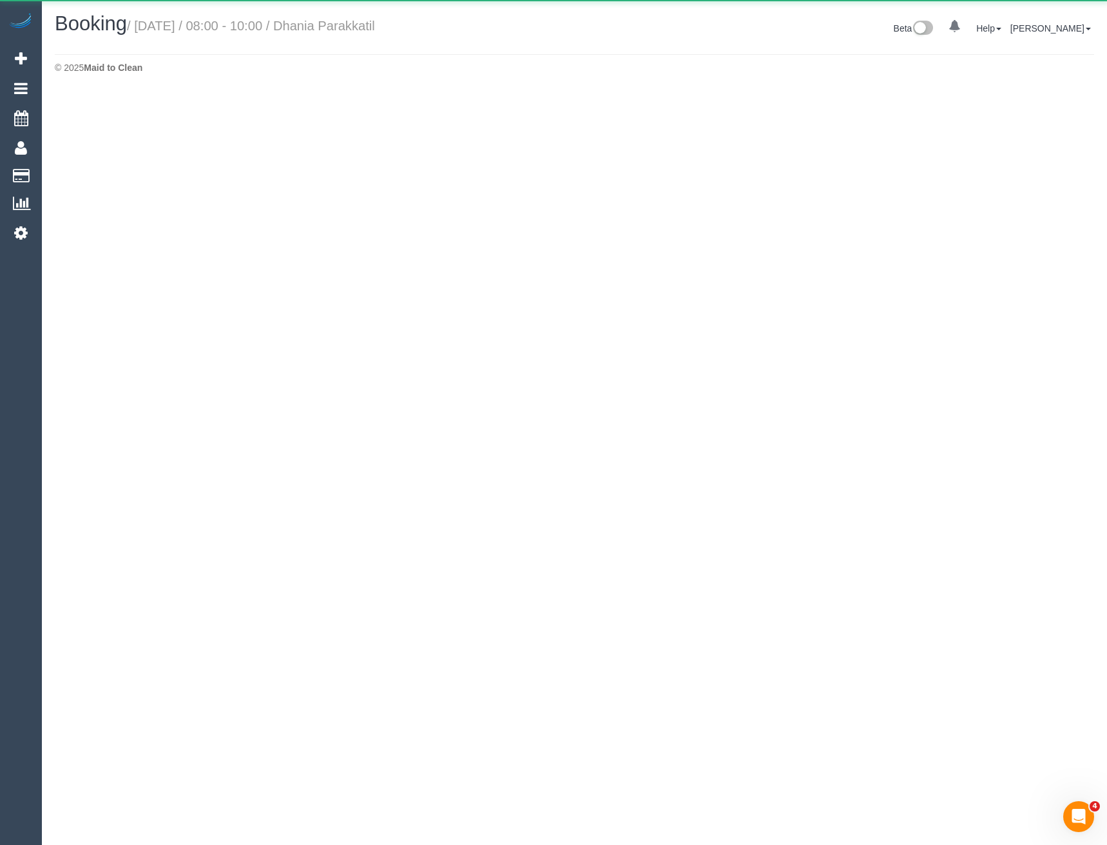
select select "VIC"
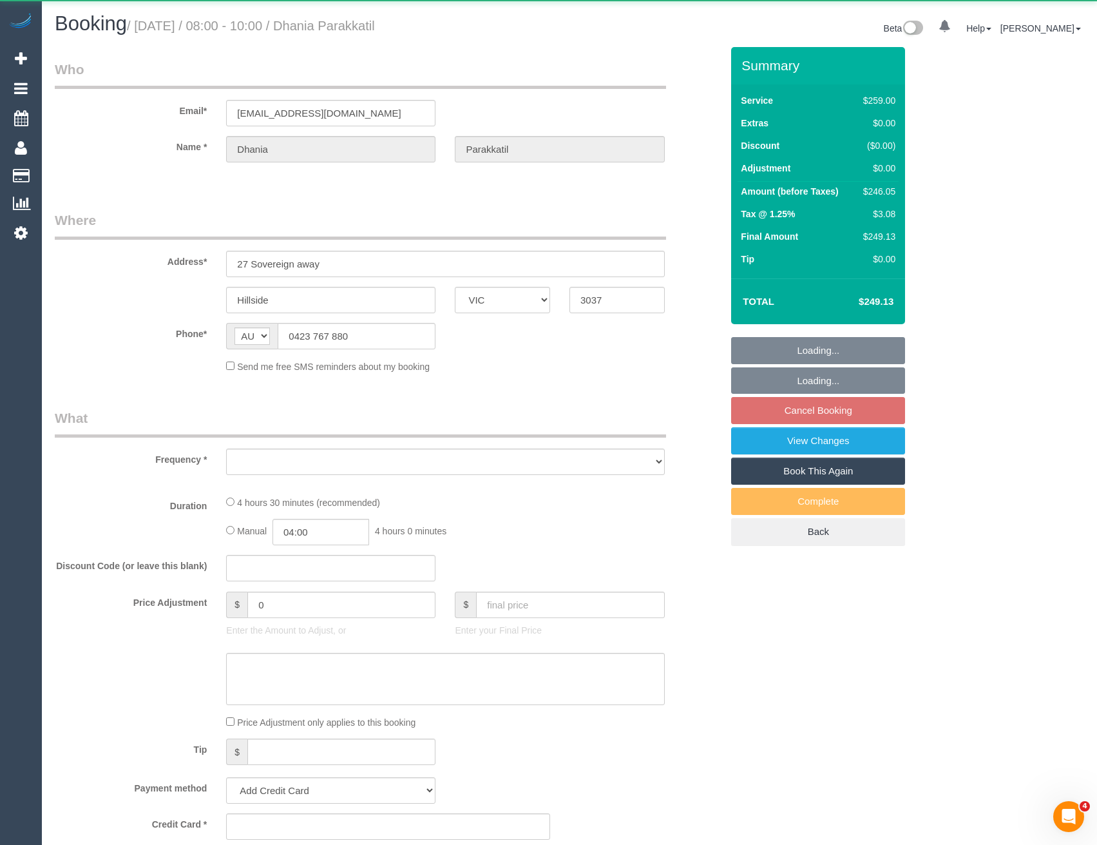
select select "object:4974"
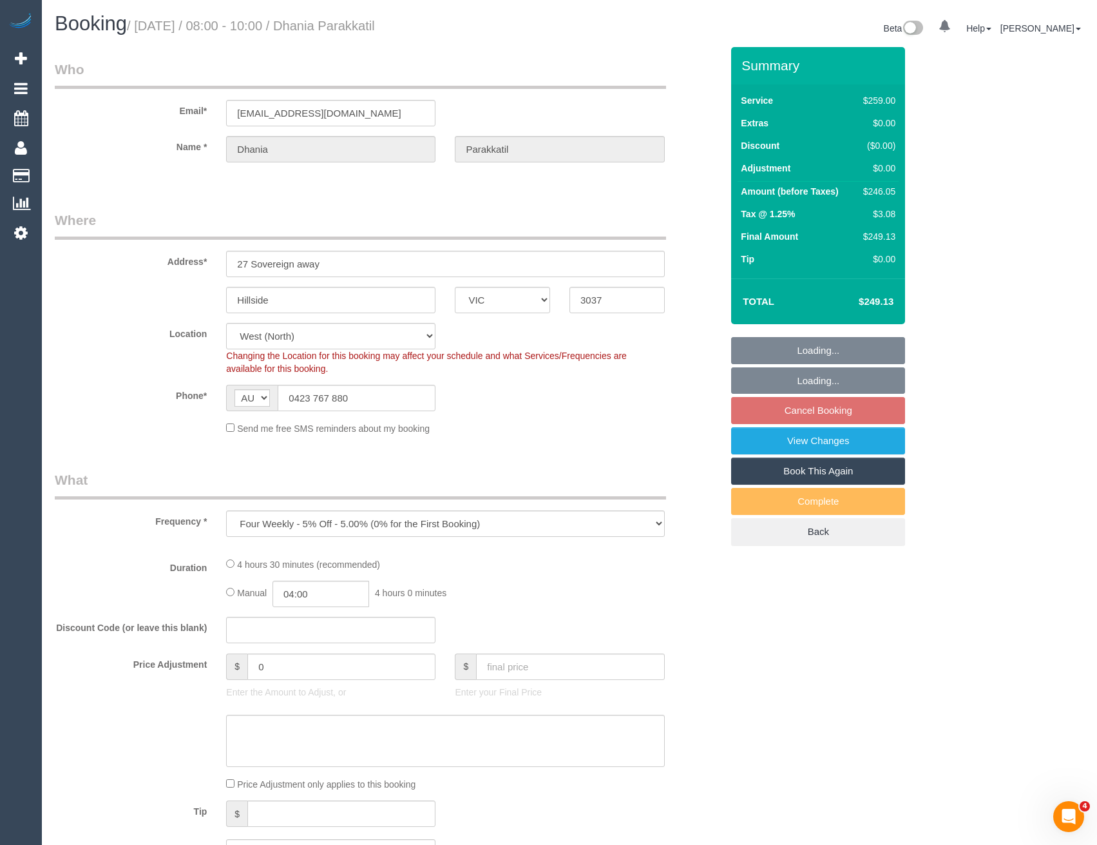
select select "string:stripe-pm_1QARfM2GScqysDRVncB3l27i"
select select "number:28"
select select "number:14"
select select "number:18"
select select "number:25"
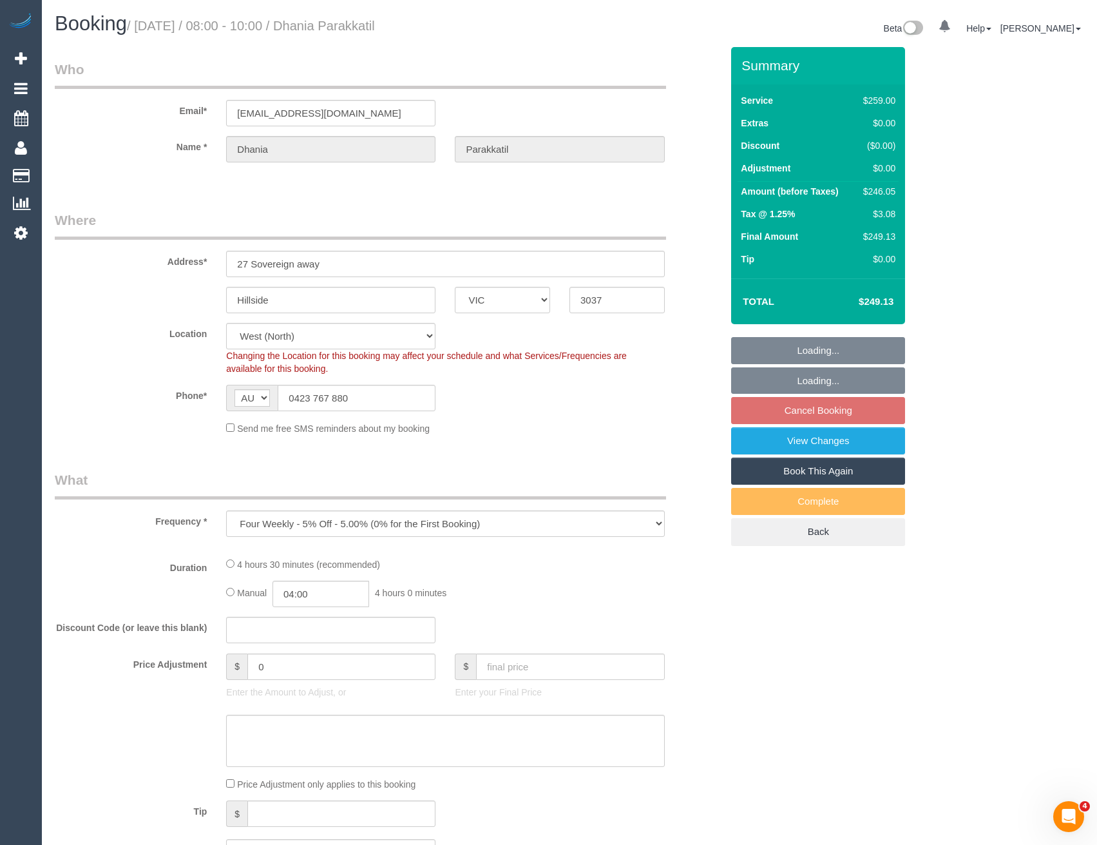
select select "number:34"
select select "number:12"
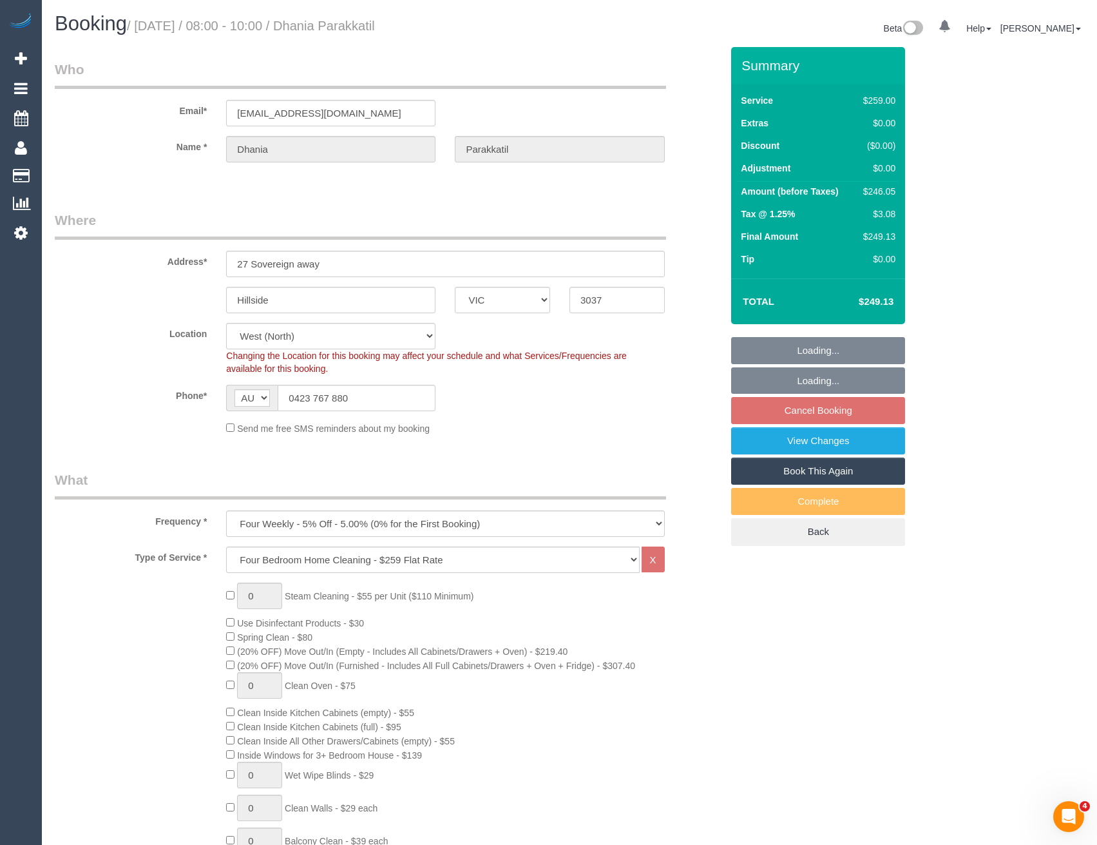
select select "object:5776"
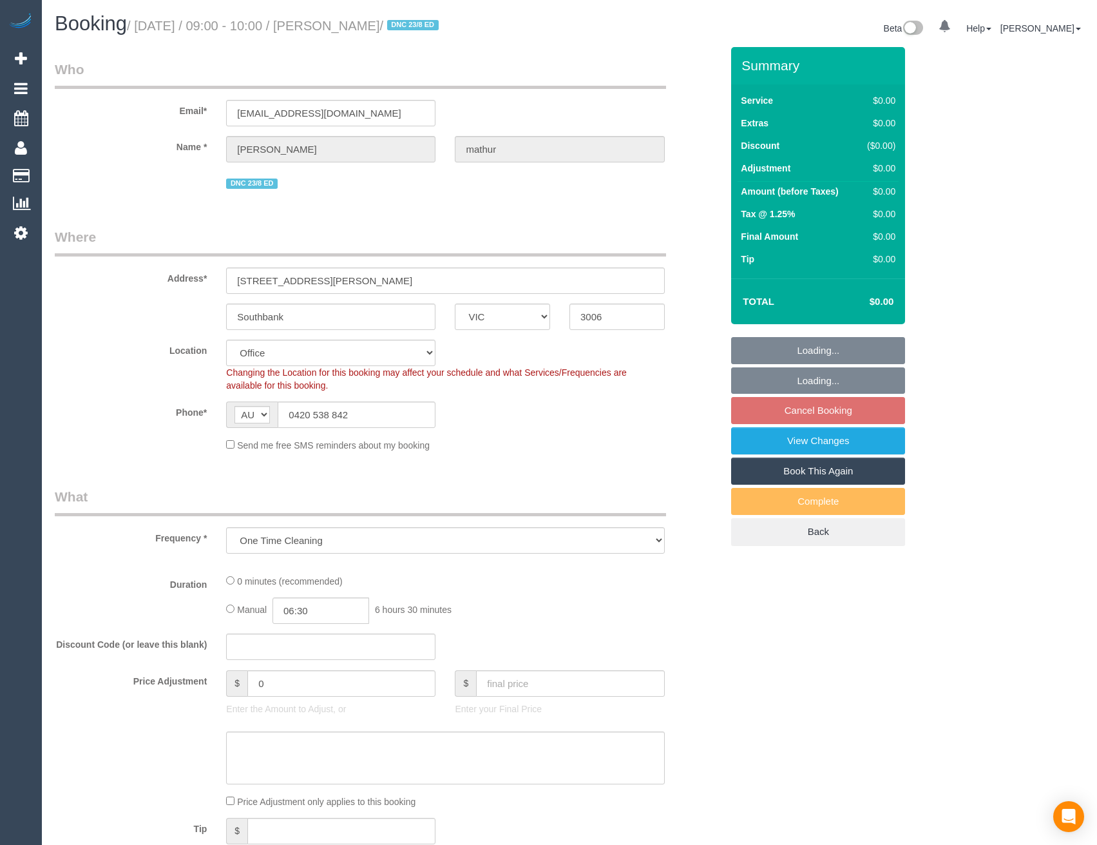
select select "VIC"
select select "string:stripe-pm_1RxfOx2GScqysDRVXNCzjD9T"
select select "number:28"
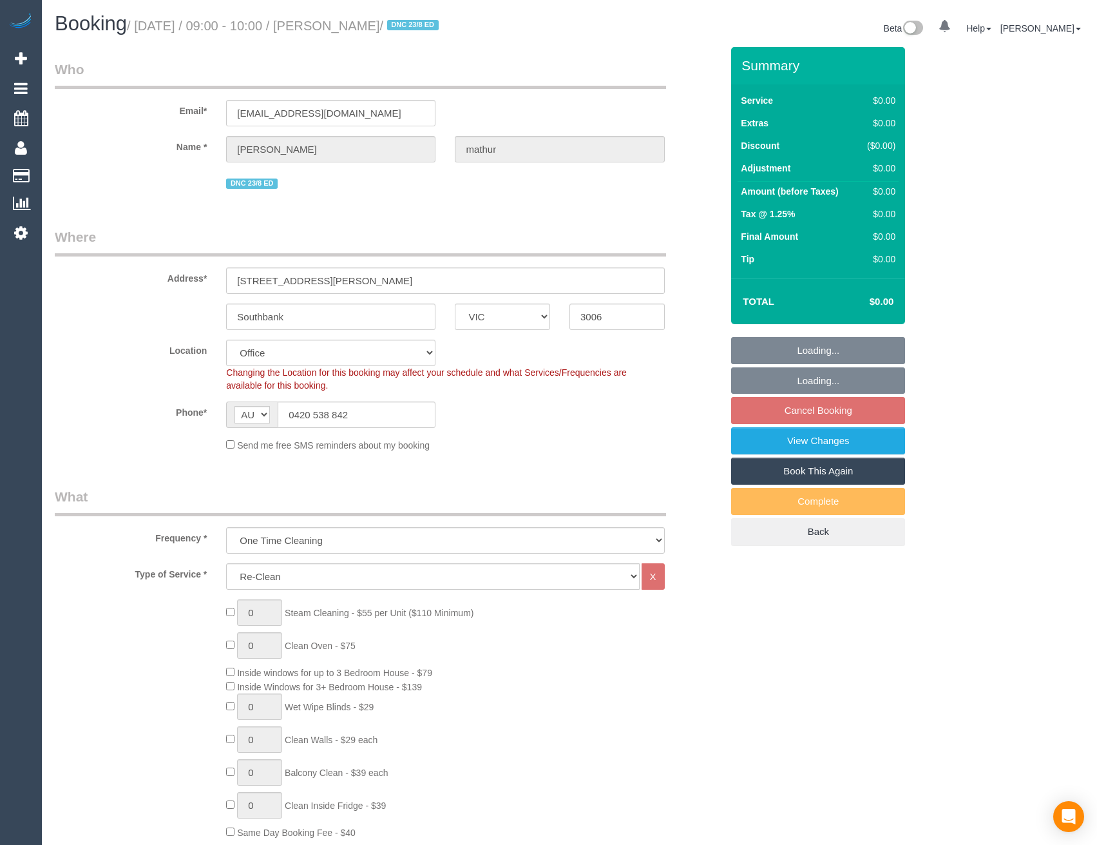
select select "object:798"
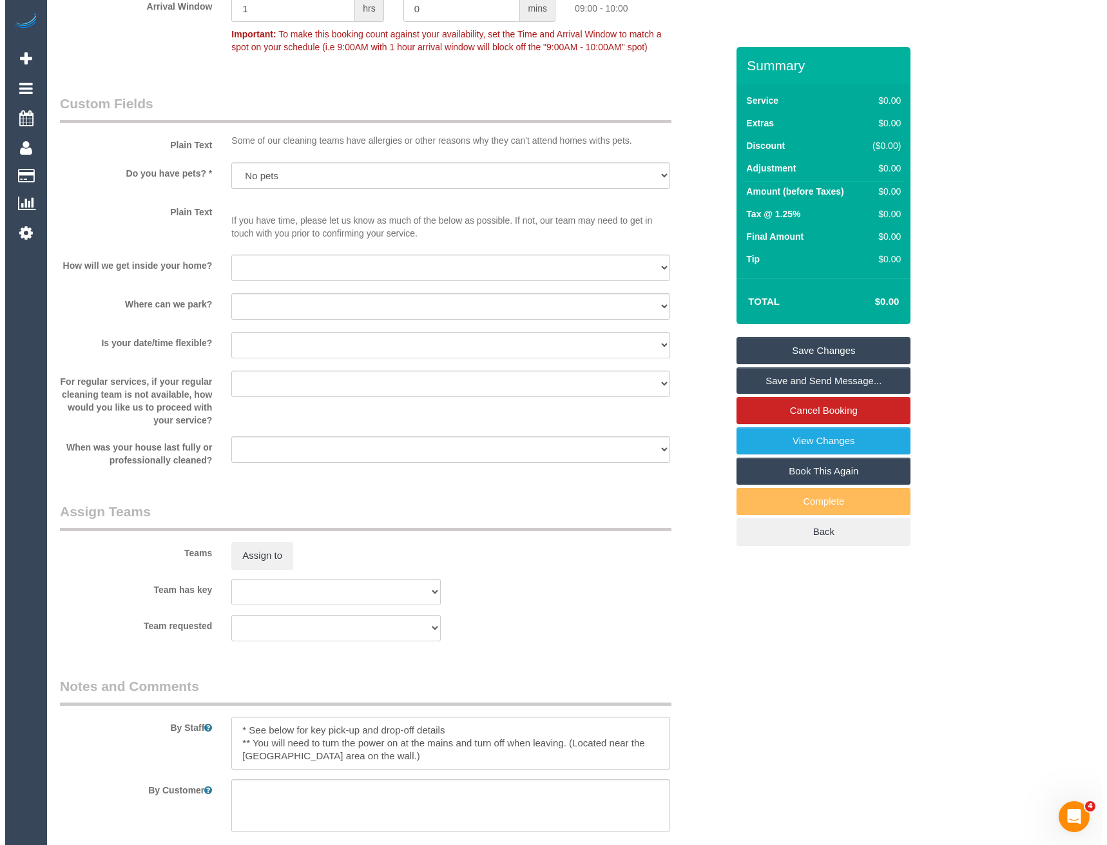
scroll to position [1327, 0]
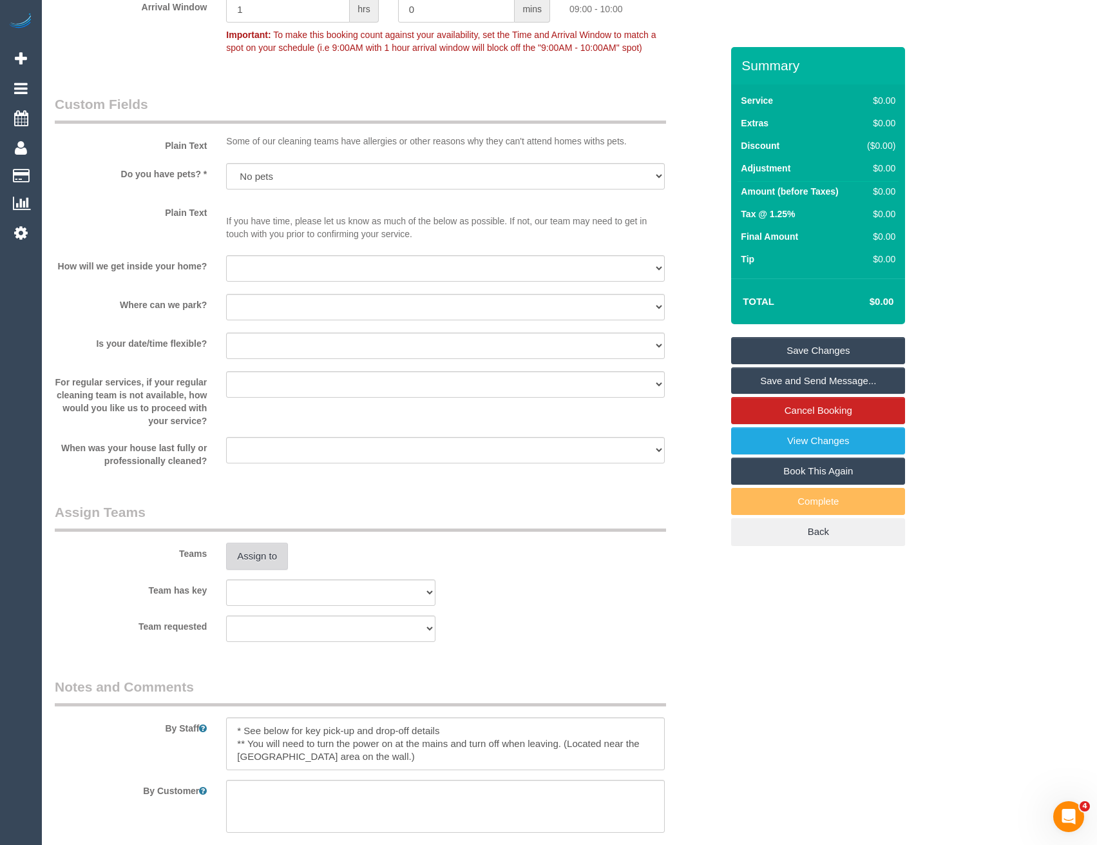
click at [256, 551] on button "Assign to" at bounding box center [257, 556] width 62 height 27
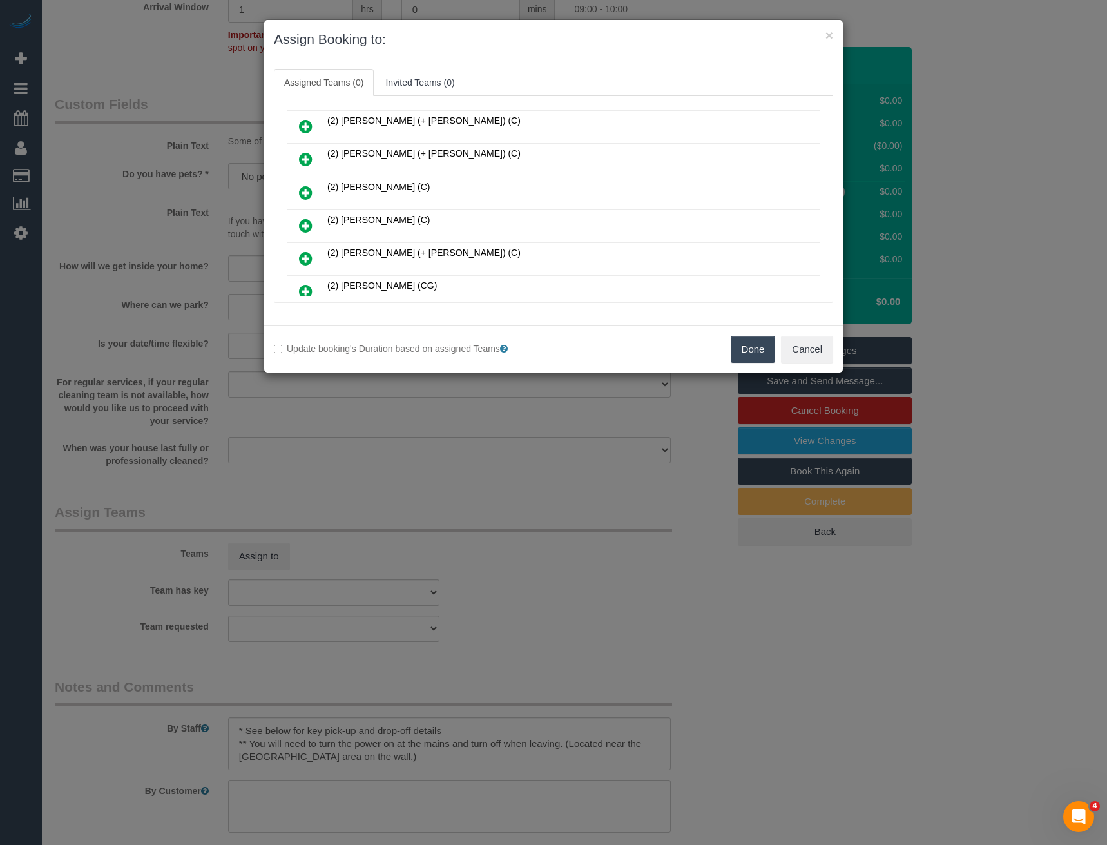
scroll to position [5319, 0]
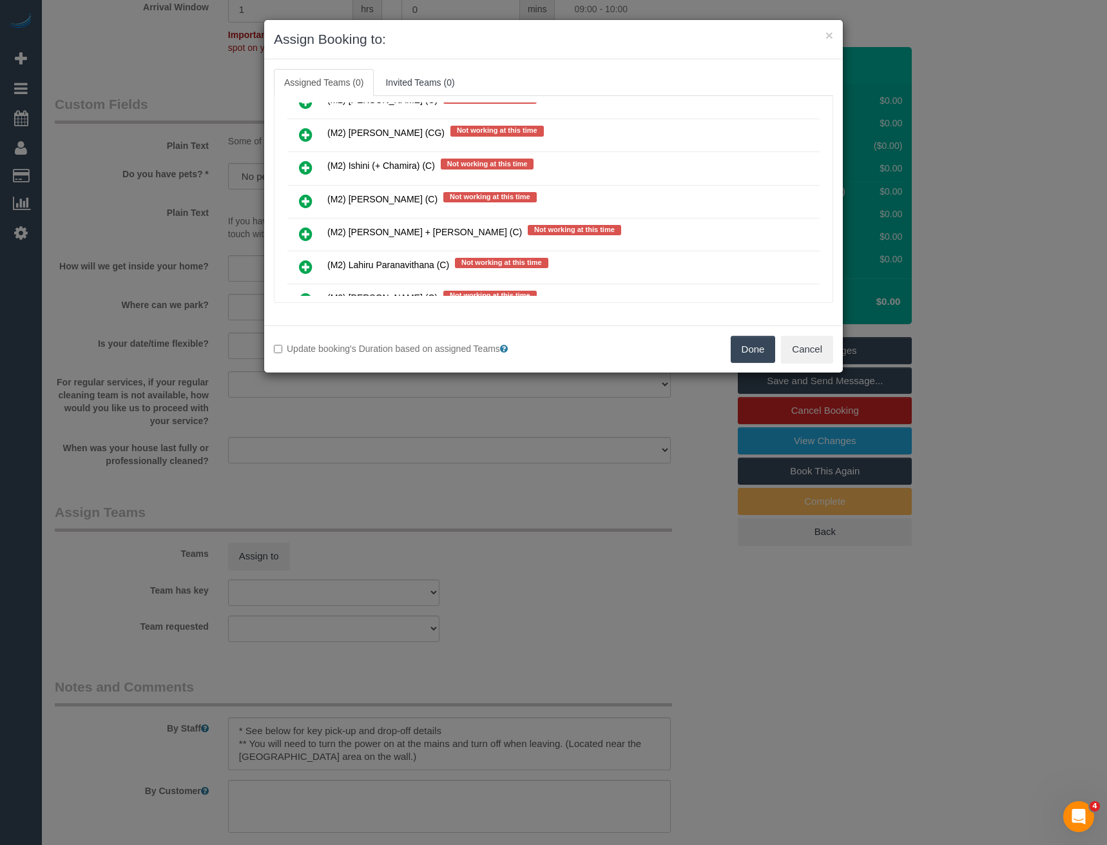
click at [302, 195] on icon at bounding box center [306, 200] width 14 height 15
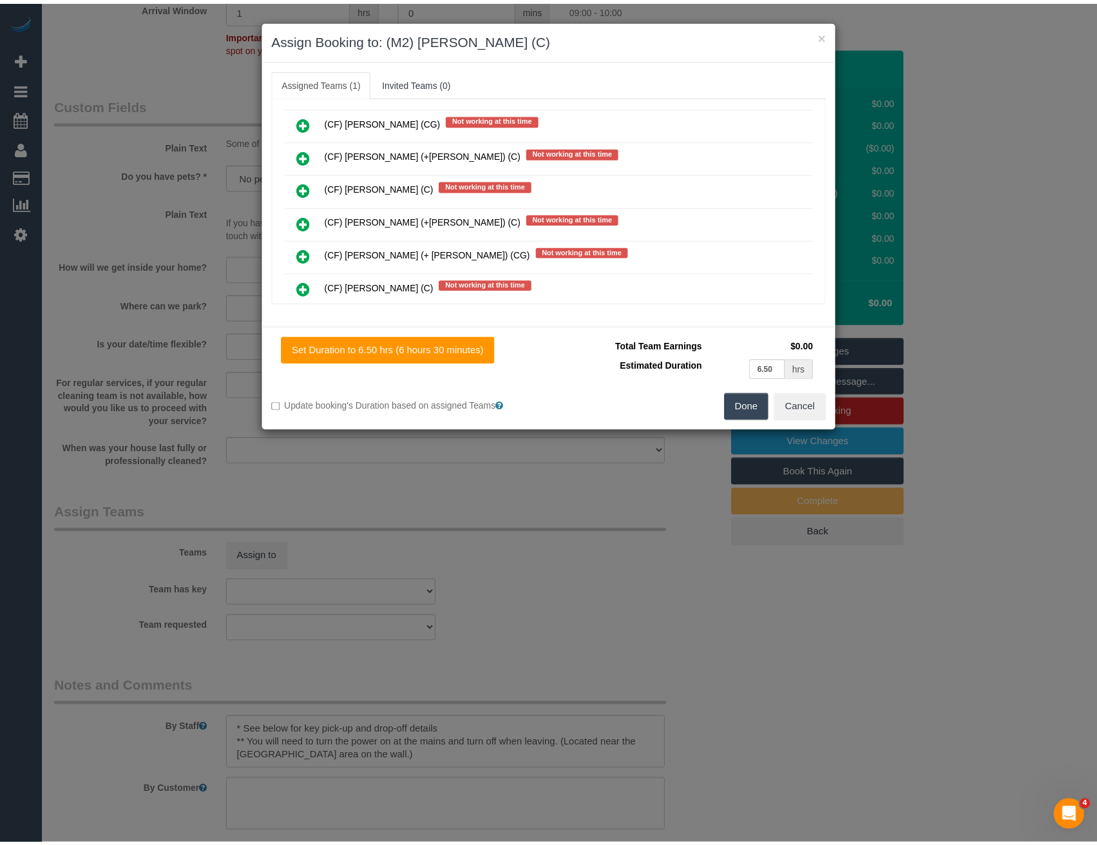
scroll to position [4576, 0]
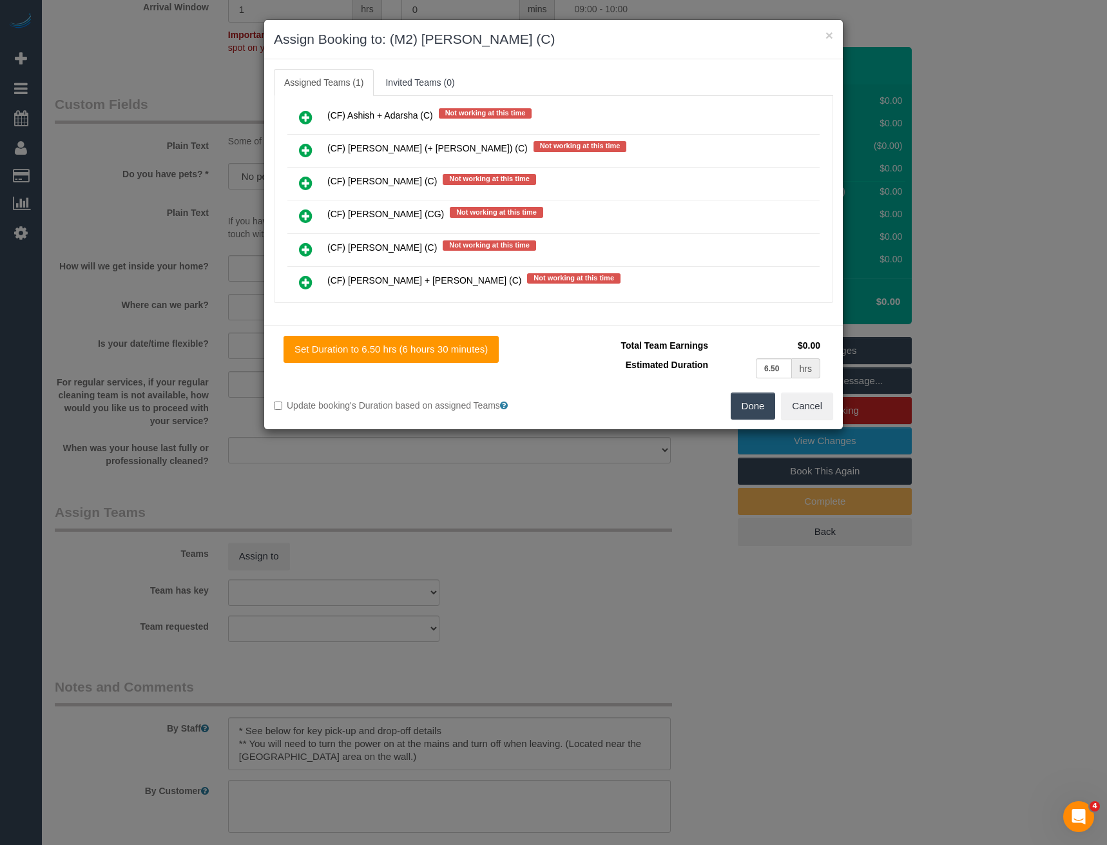
click at [749, 408] on button "Done" at bounding box center [753, 405] width 45 height 27
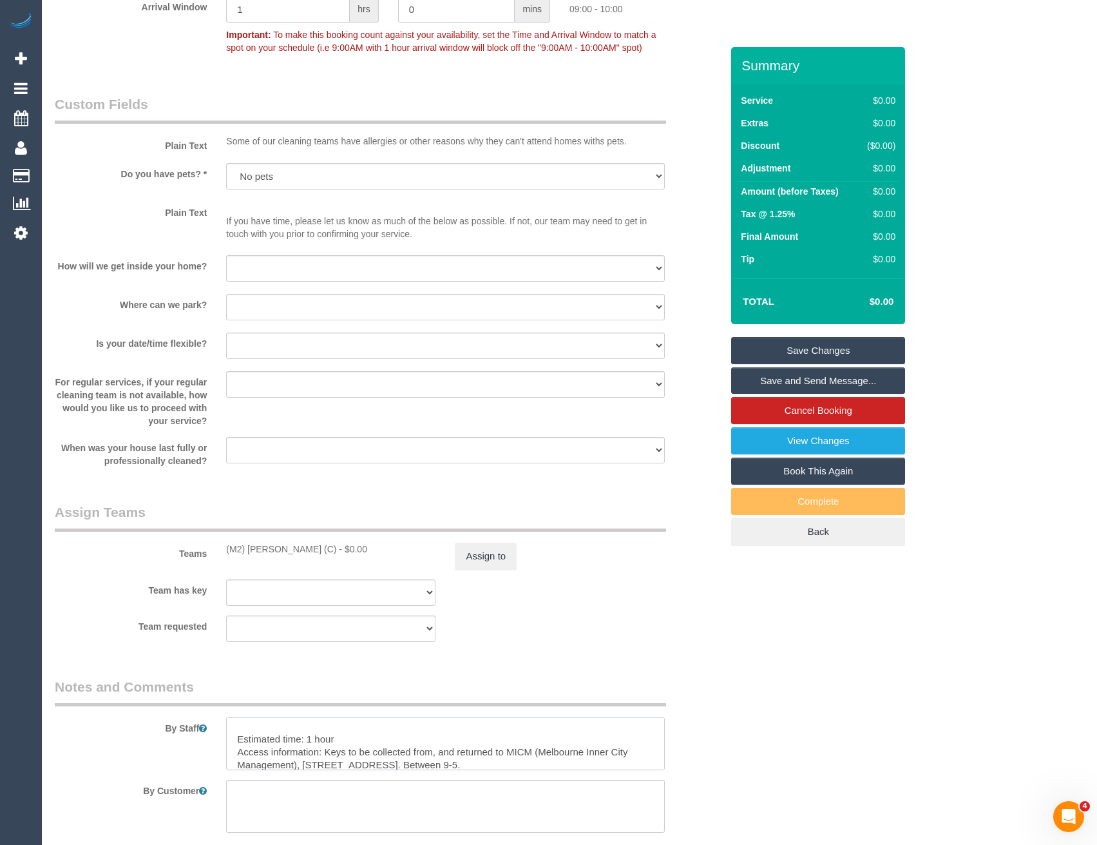
click at [380, 744] on textarea at bounding box center [445, 743] width 438 height 53
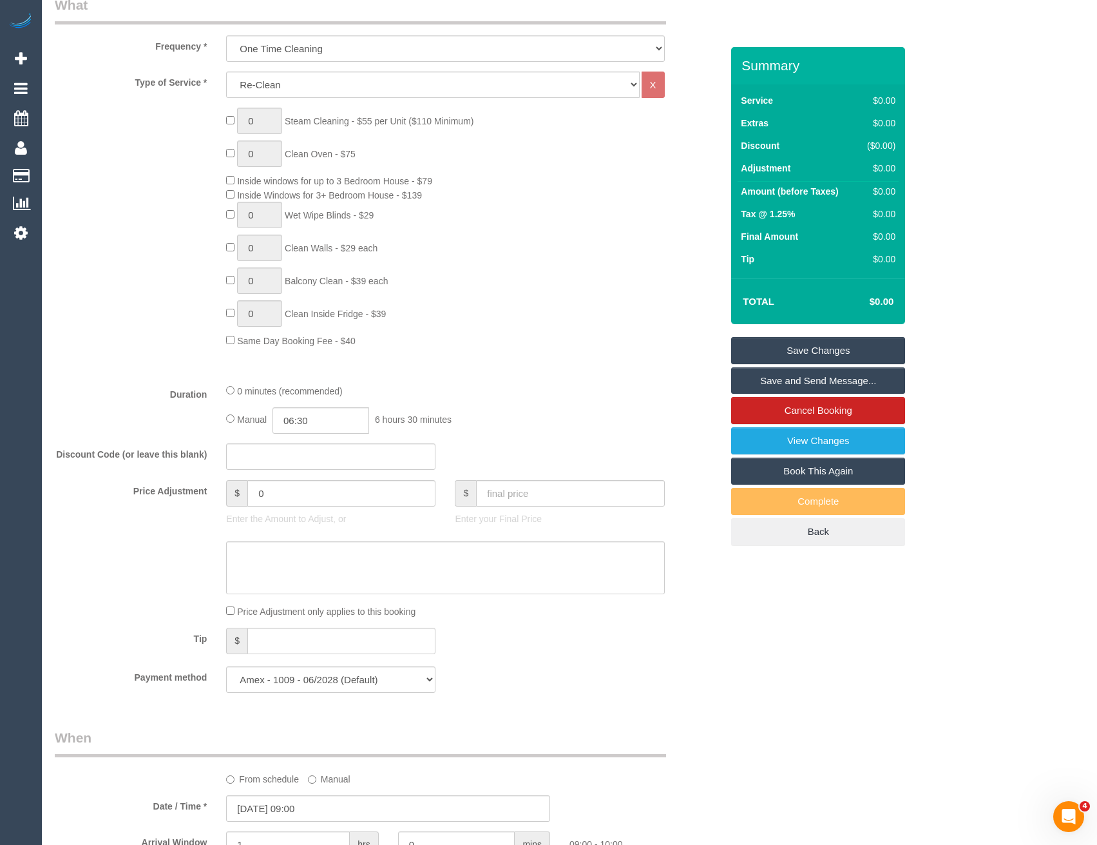
scroll to position [489, 0]
click at [328, 421] on input "00:00" at bounding box center [321, 423] width 97 height 26
type input "01:00"
click at [314, 476] on li "01:00" at bounding box center [306, 478] width 57 height 17
click at [480, 414] on div "Manual 01:00 1 hour 0 minutes" at bounding box center [445, 423] width 438 height 26
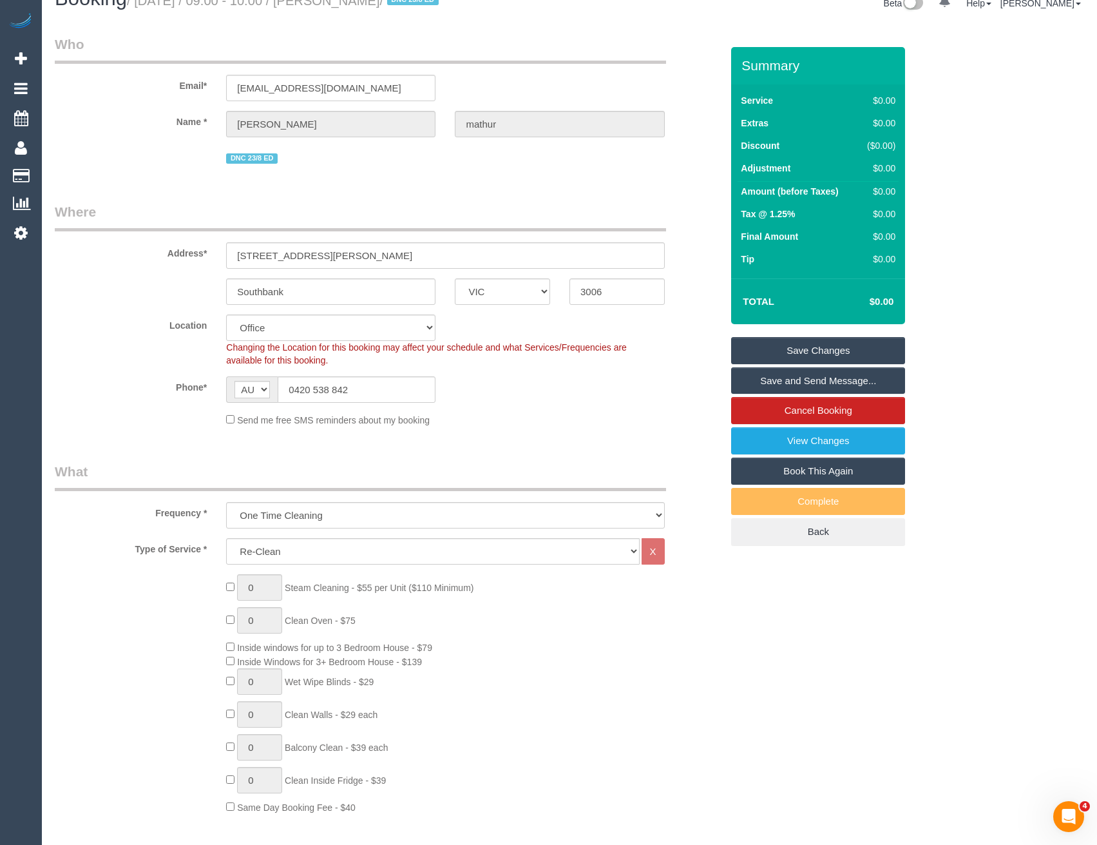
scroll to position [0, 0]
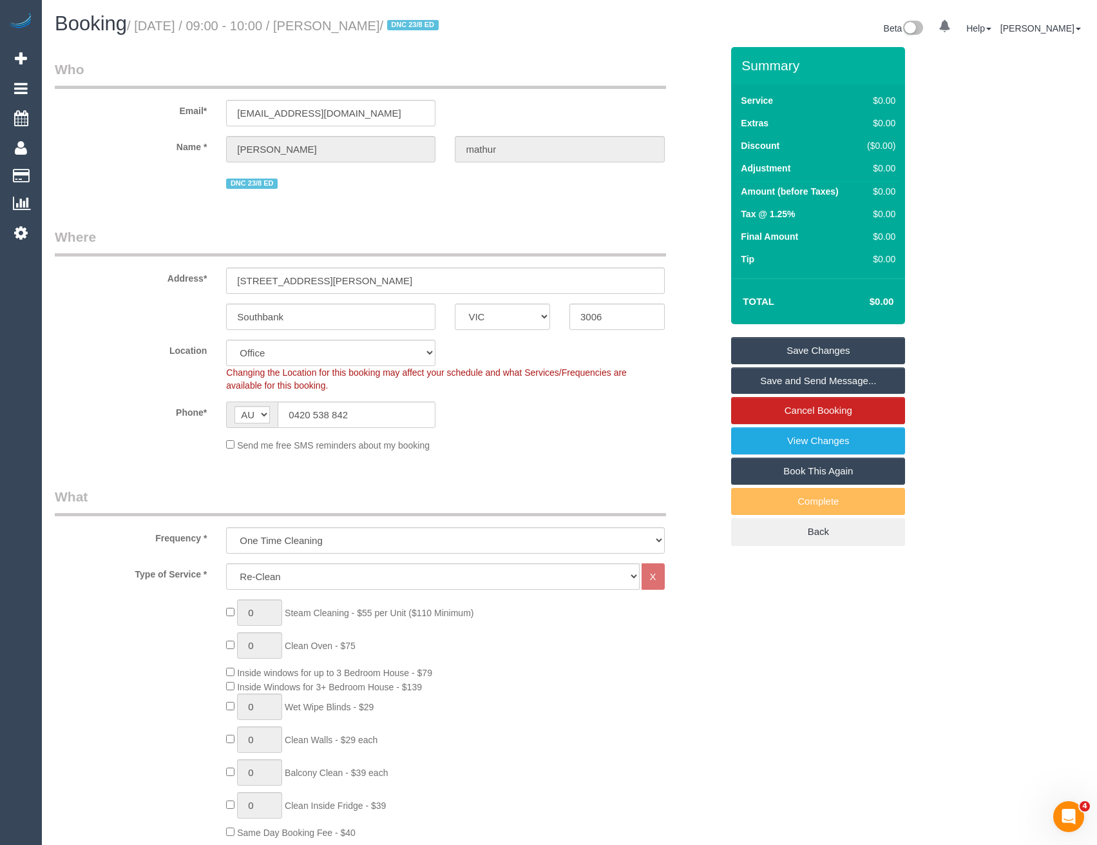
click at [796, 346] on link "Save Changes" at bounding box center [818, 350] width 174 height 27
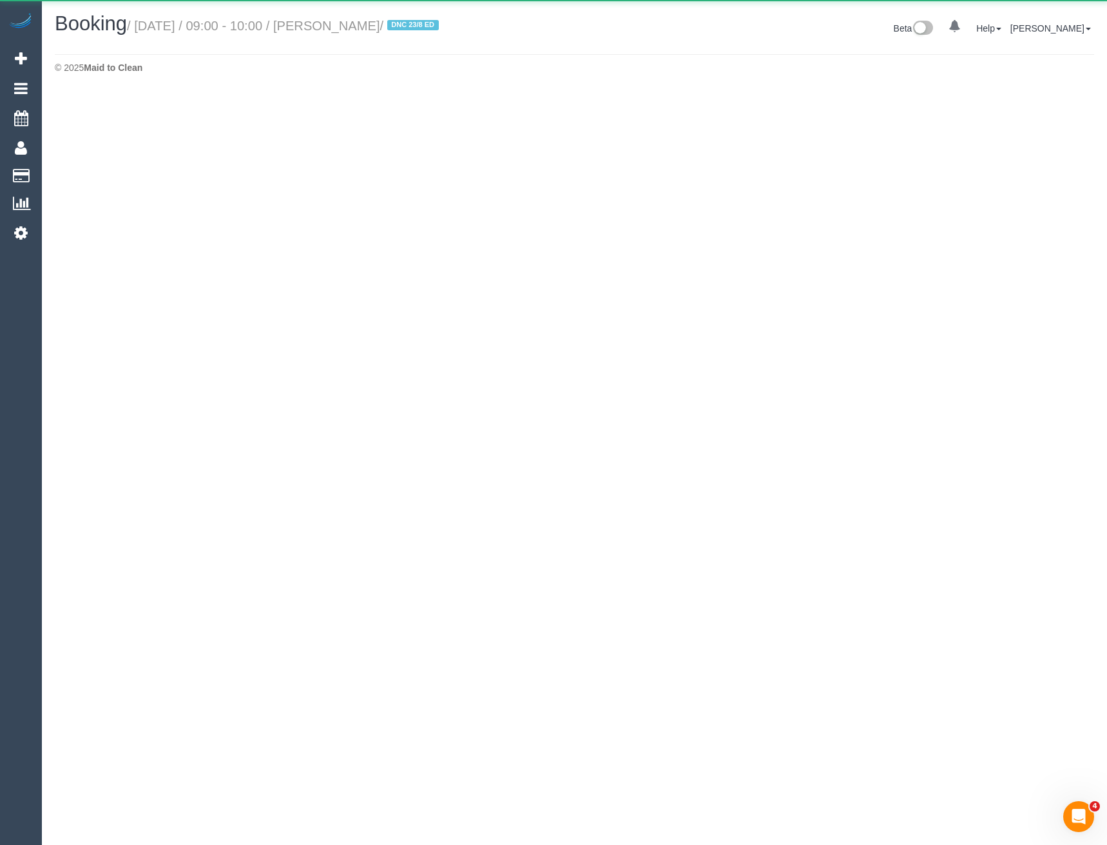
select select "VIC"
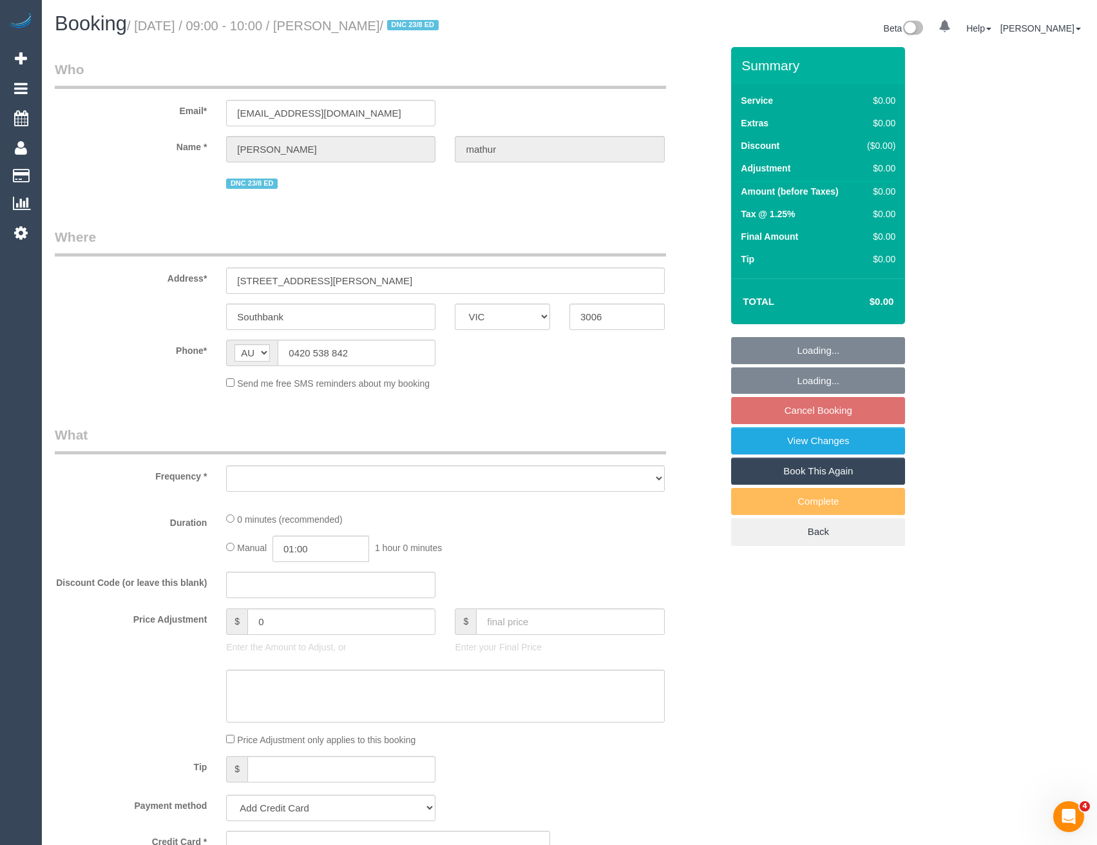
select select "object:8420"
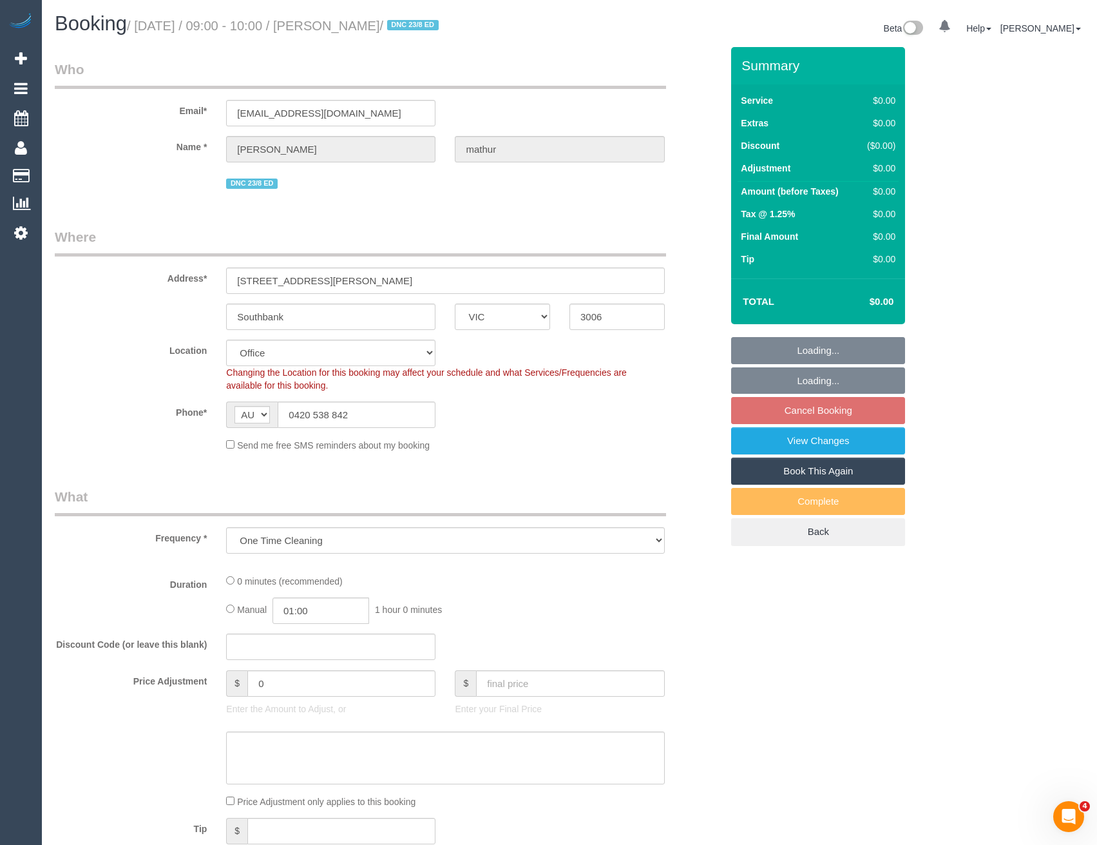
select select "string:stripe-pm_1RxfOx2GScqysDRVXNCzjD9T"
select select "number:28"
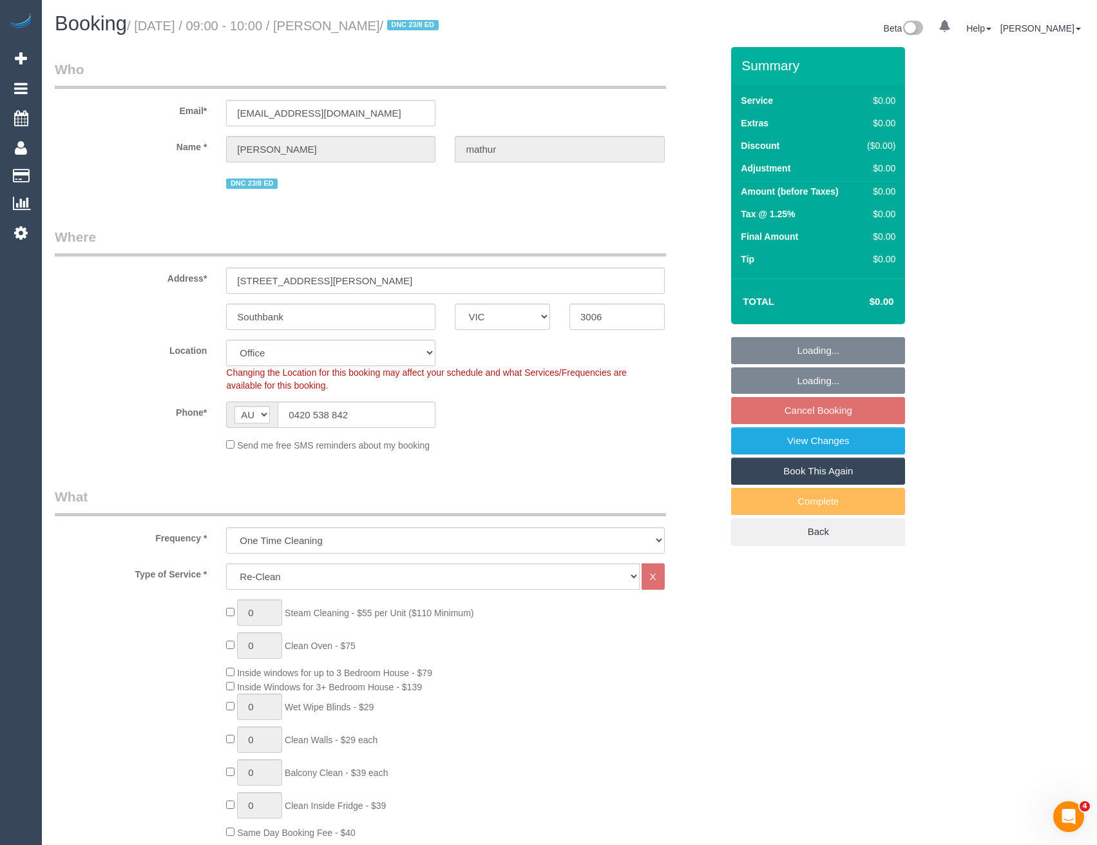
select select "object:8628"
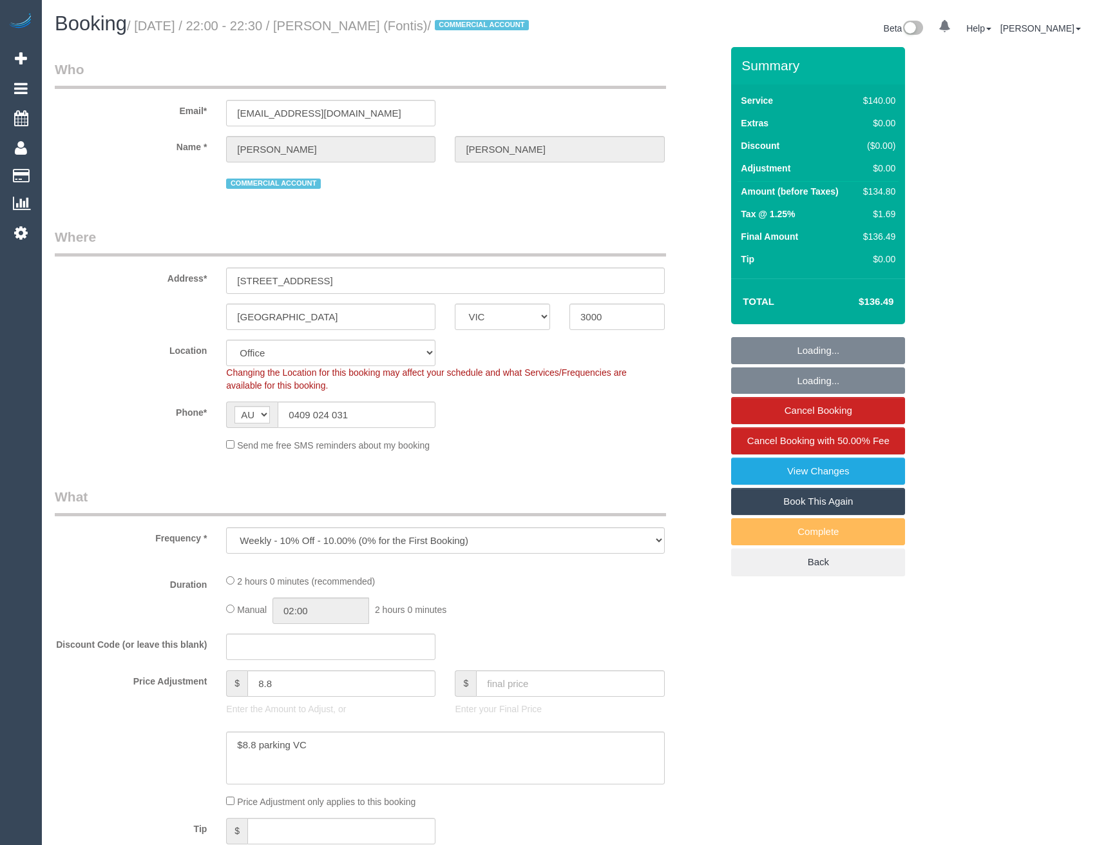
select select "VIC"
select select "object:568"
select select "29575"
select select "number:28"
select select "number:14"
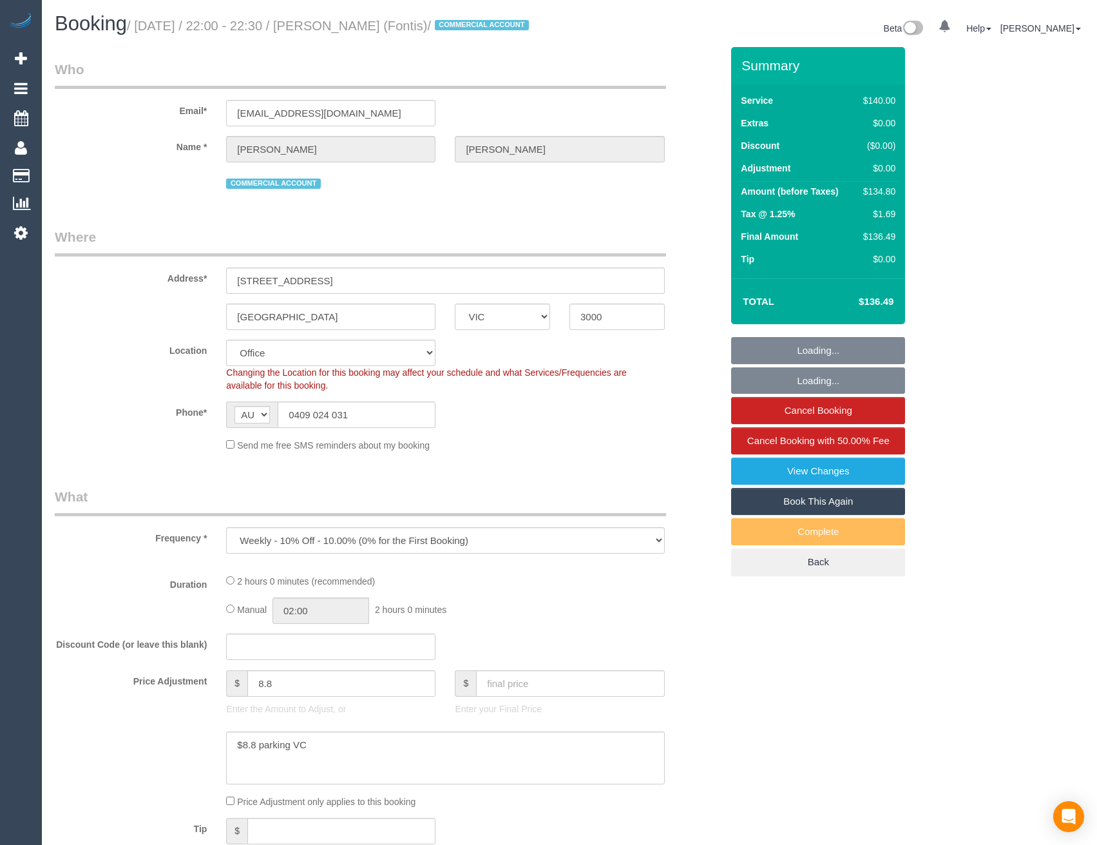
select select "number:20"
select select "number:25"
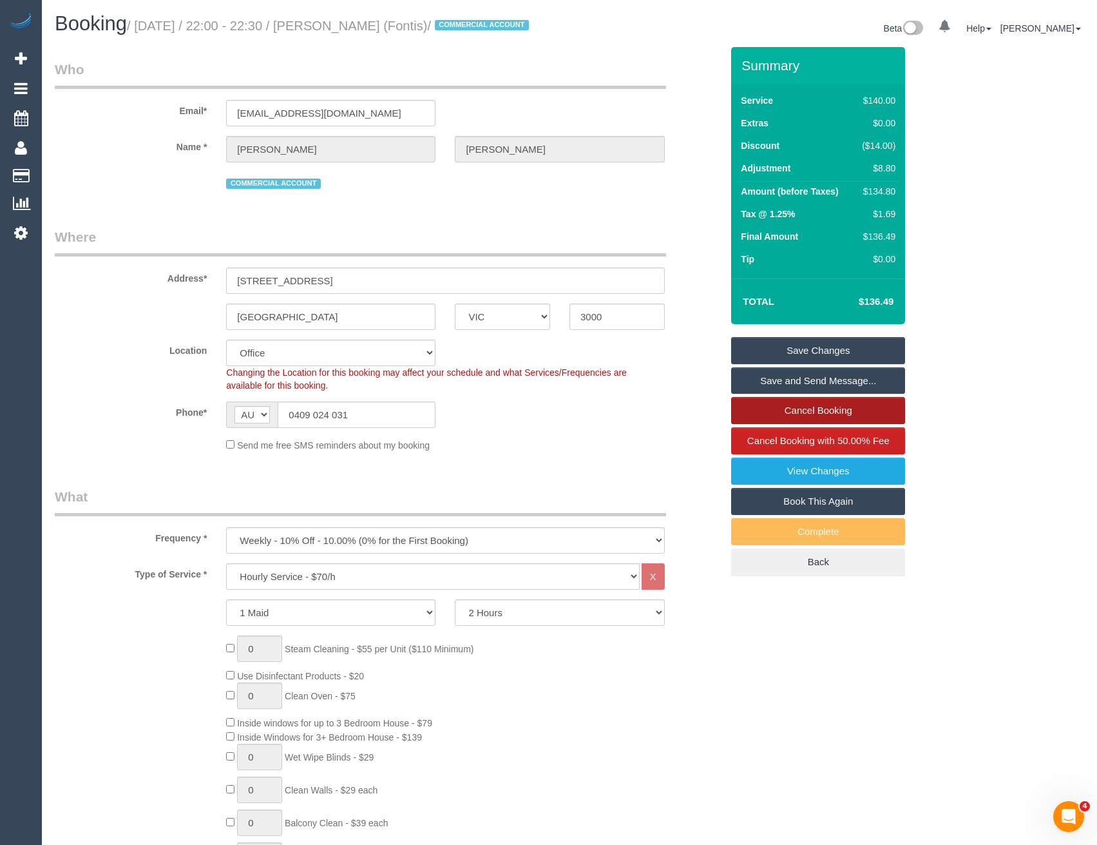
click at [784, 424] on link "Cancel Booking" at bounding box center [818, 410] width 174 height 27
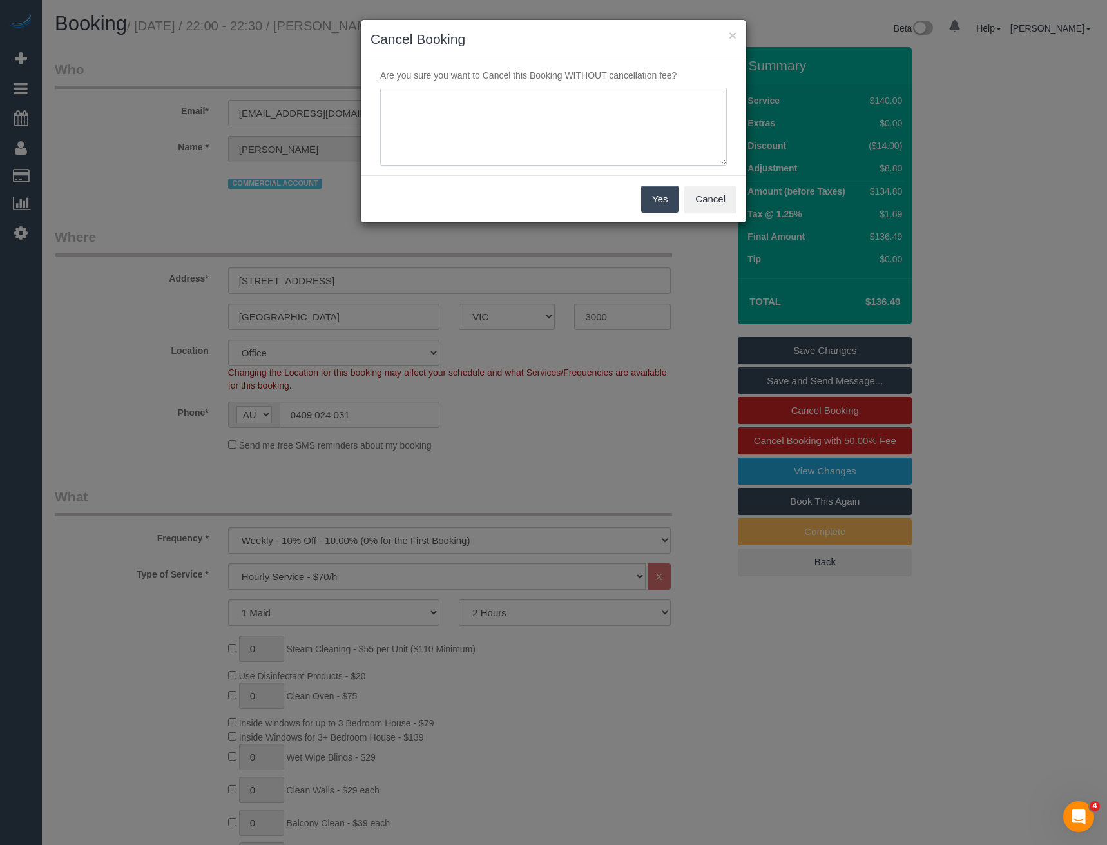
click at [487, 123] on textarea at bounding box center [553, 127] width 347 height 79
type textarea "No access for cover - via SMS - BB"
click at [657, 209] on button "Yes" at bounding box center [659, 199] width 37 height 27
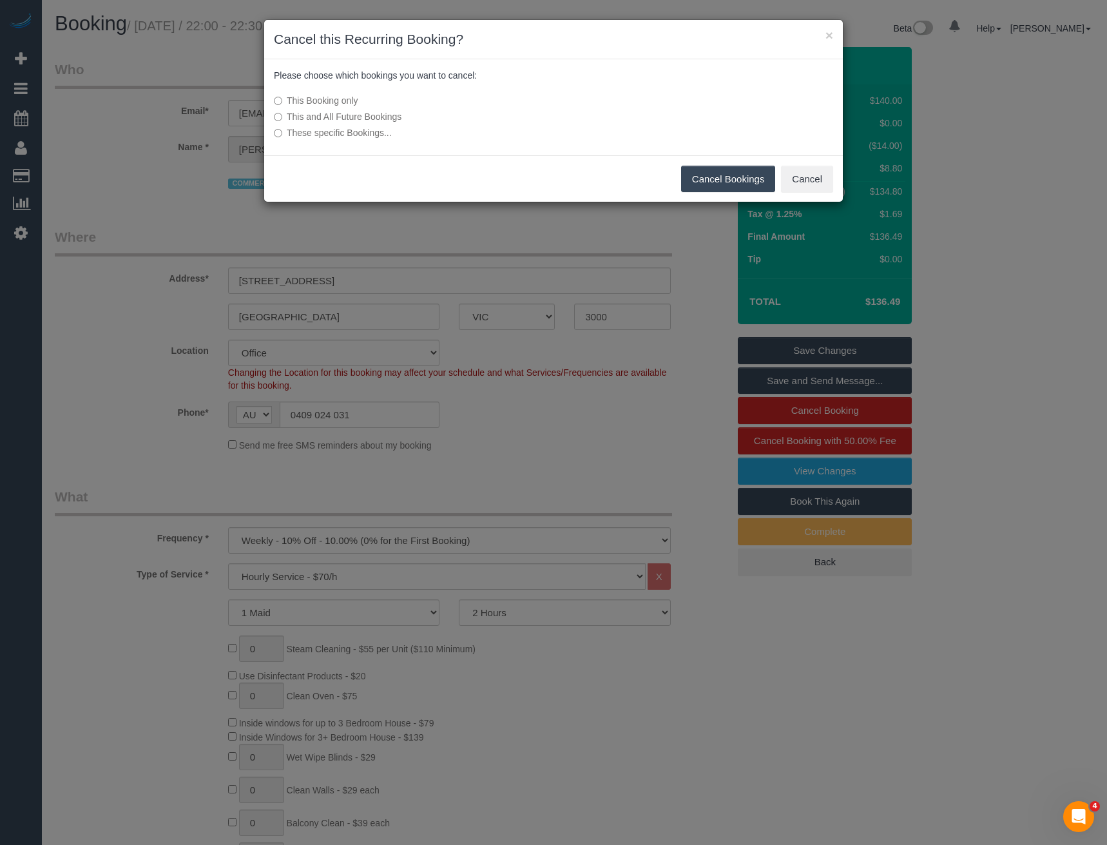
click at [732, 176] on button "Cancel Bookings" at bounding box center [728, 179] width 95 height 27
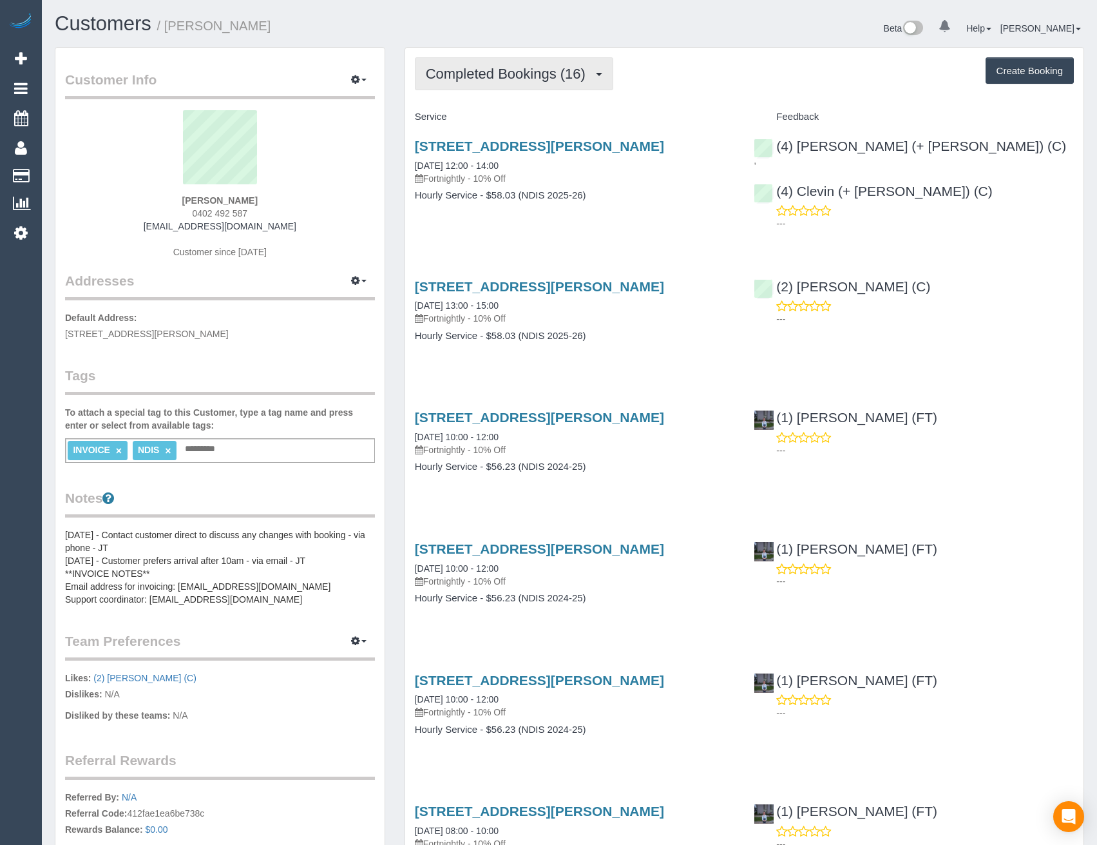
click at [505, 67] on span "Completed Bookings (16)" at bounding box center [509, 74] width 166 height 16
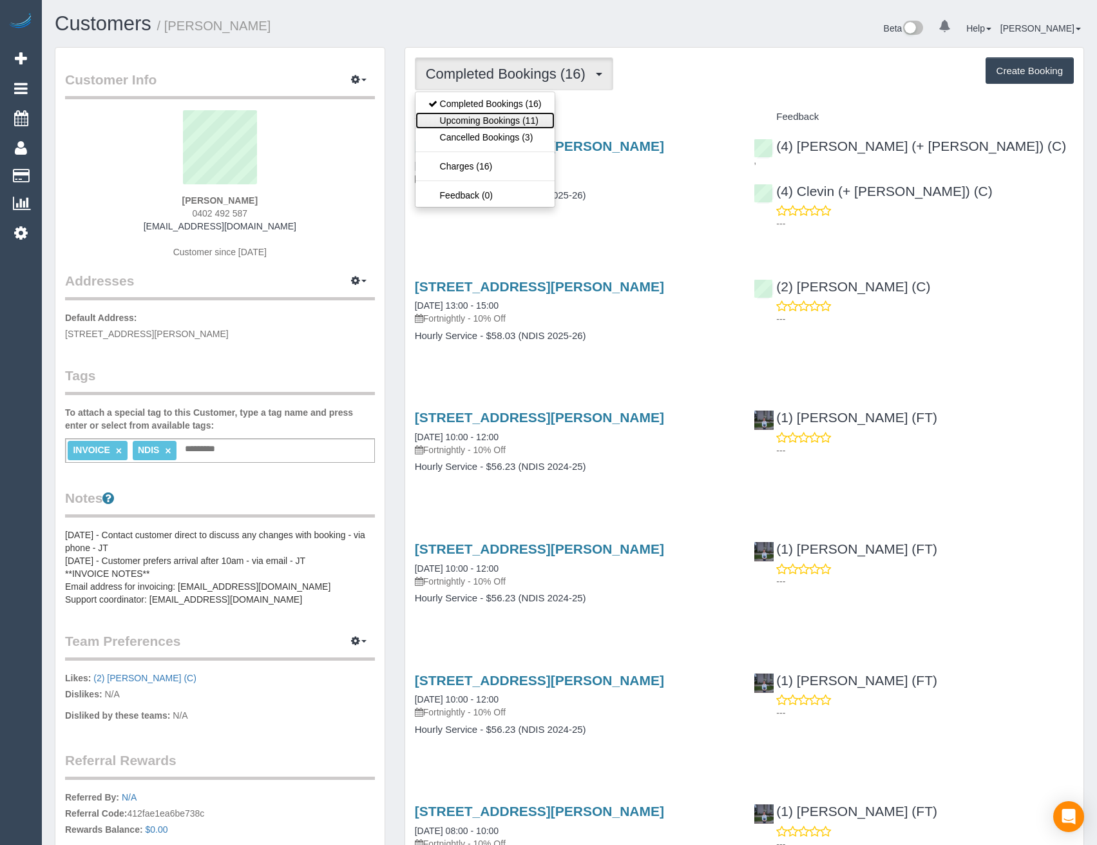
click at [528, 117] on link "Upcoming Bookings (11)" at bounding box center [485, 120] width 139 height 17
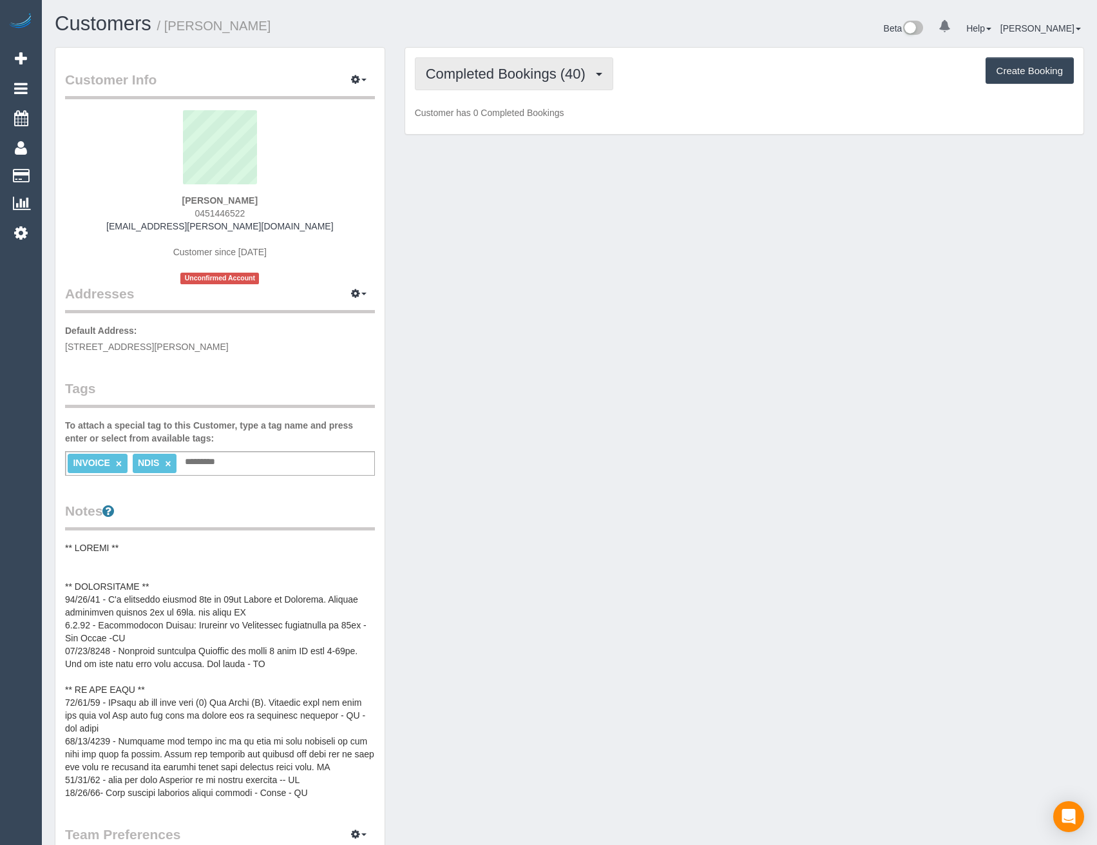
click at [557, 71] on span "Completed Bookings (40)" at bounding box center [509, 74] width 166 height 16
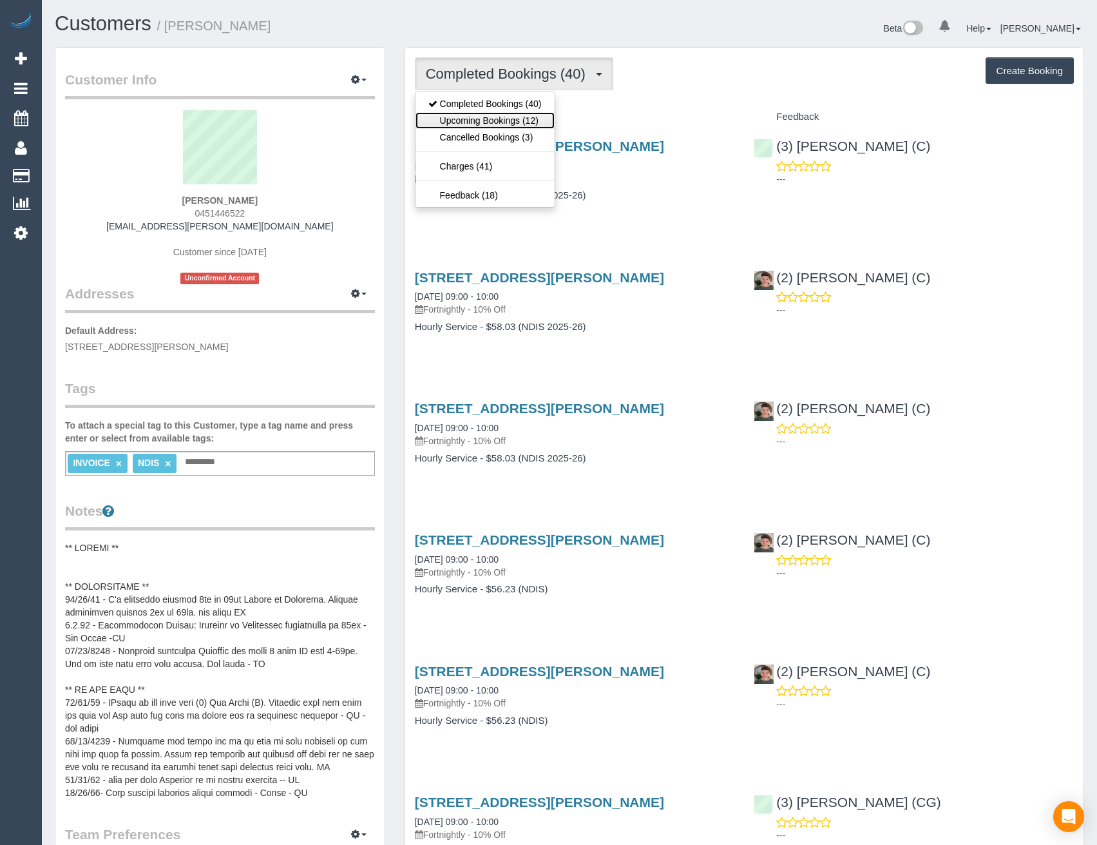
click at [540, 122] on link "Upcoming Bookings (12)" at bounding box center [485, 120] width 139 height 17
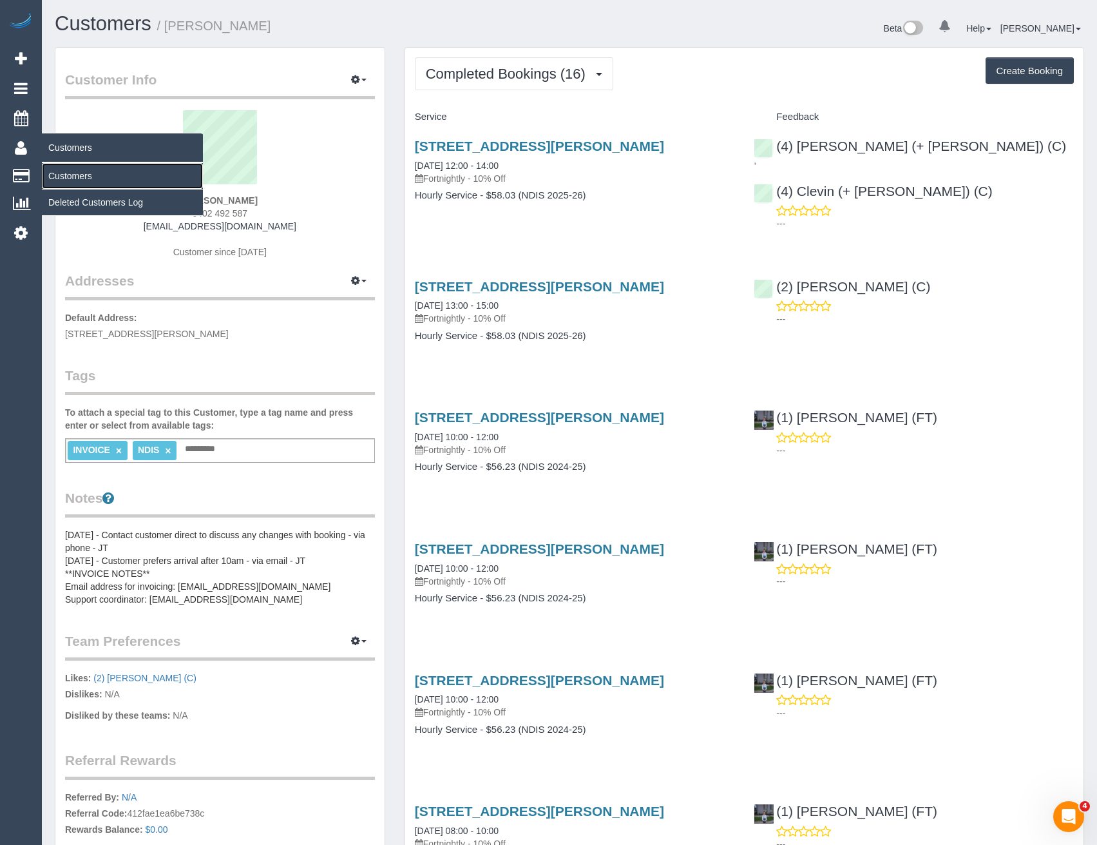
click at [87, 167] on link "Customers" at bounding box center [122, 176] width 161 height 26
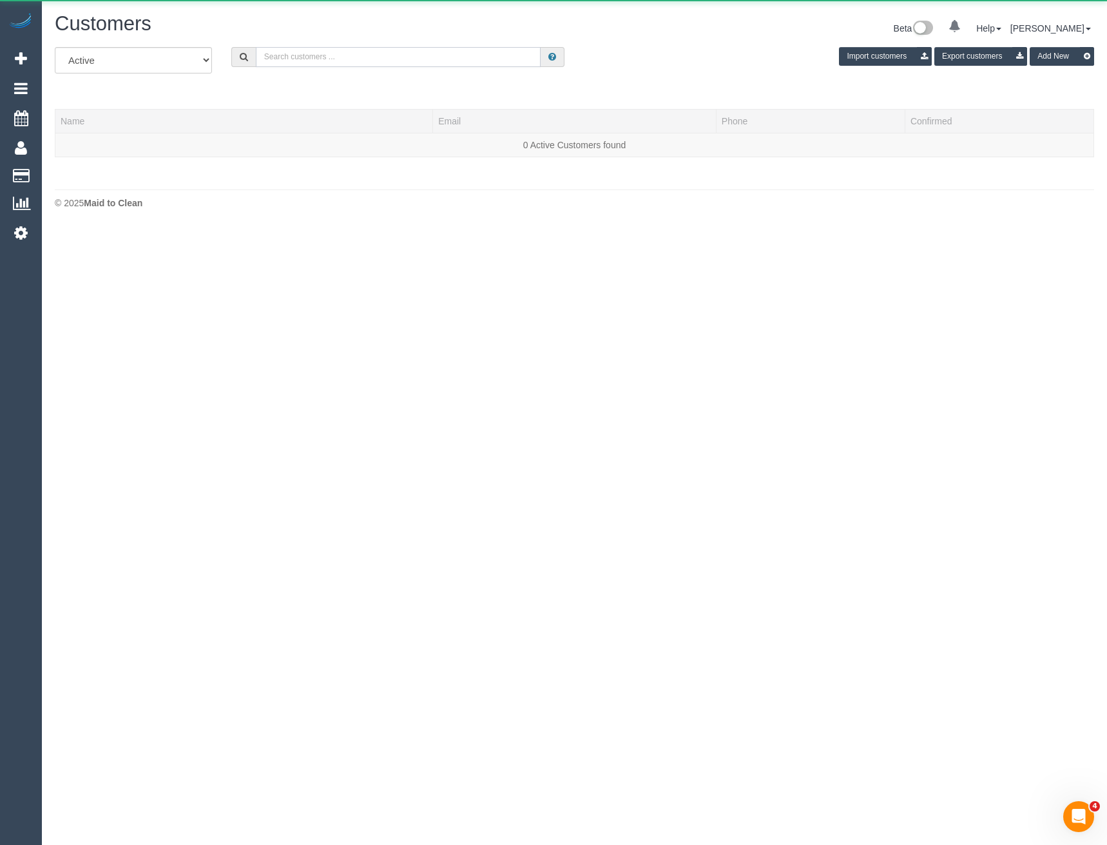
click at [410, 61] on input "text" at bounding box center [398, 57] width 285 height 20
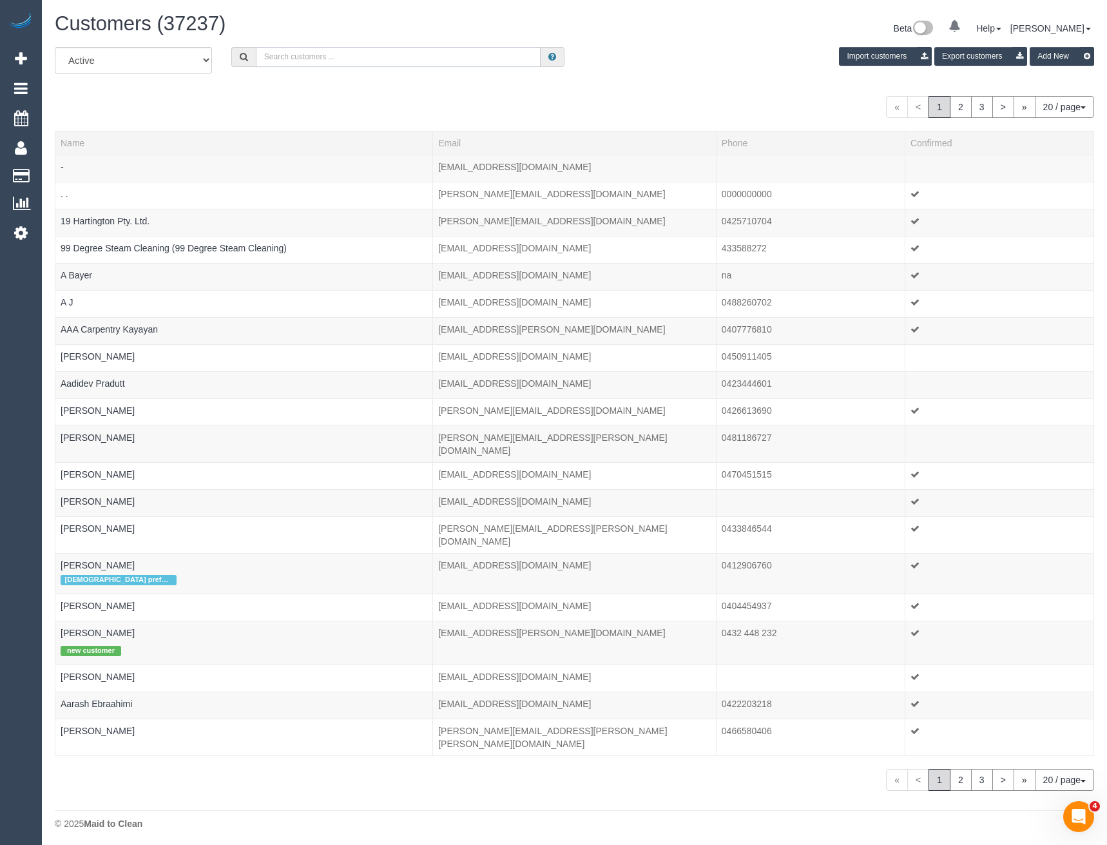
paste input "ivanovski.lidija@gmail.com"
click at [381, 55] on input "ivanovski.lidija@gmail.com" at bounding box center [398, 57] width 285 height 20
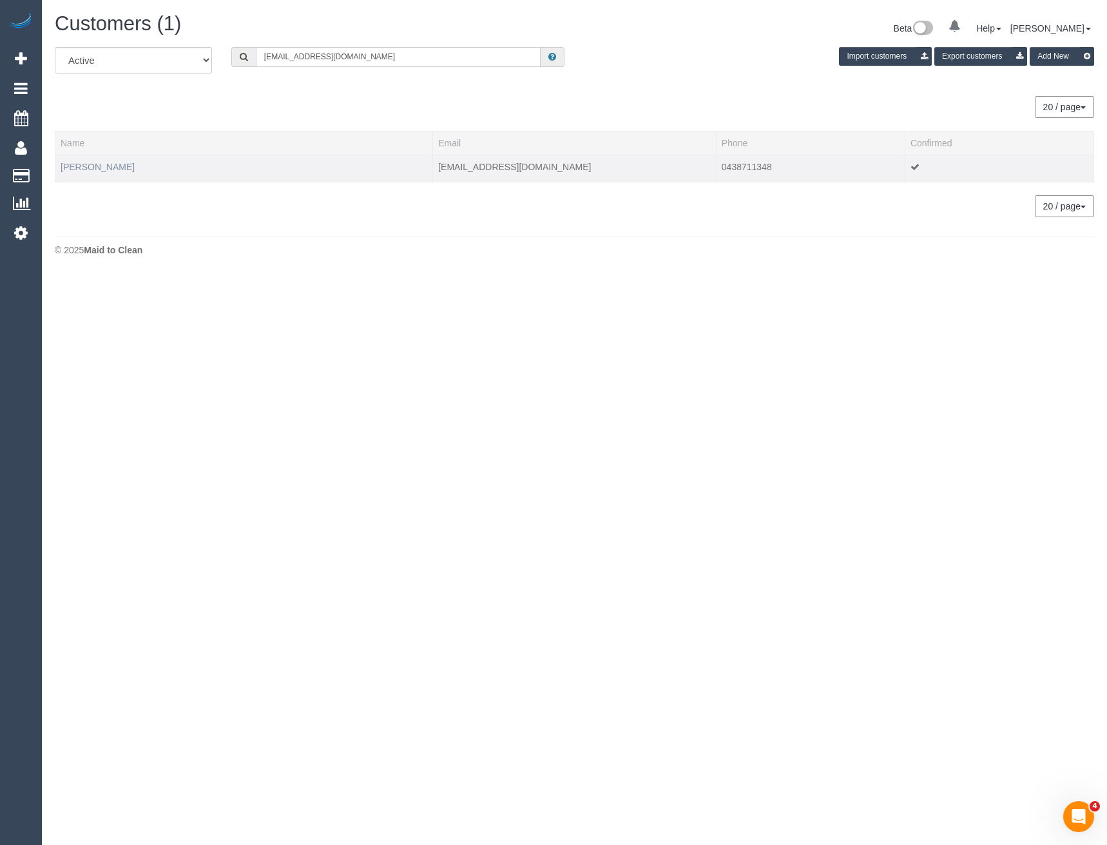
type input "ivanovski.lidija@gmail.com"
click at [107, 168] on link "Lidija Ivanovski" at bounding box center [98, 167] width 74 height 10
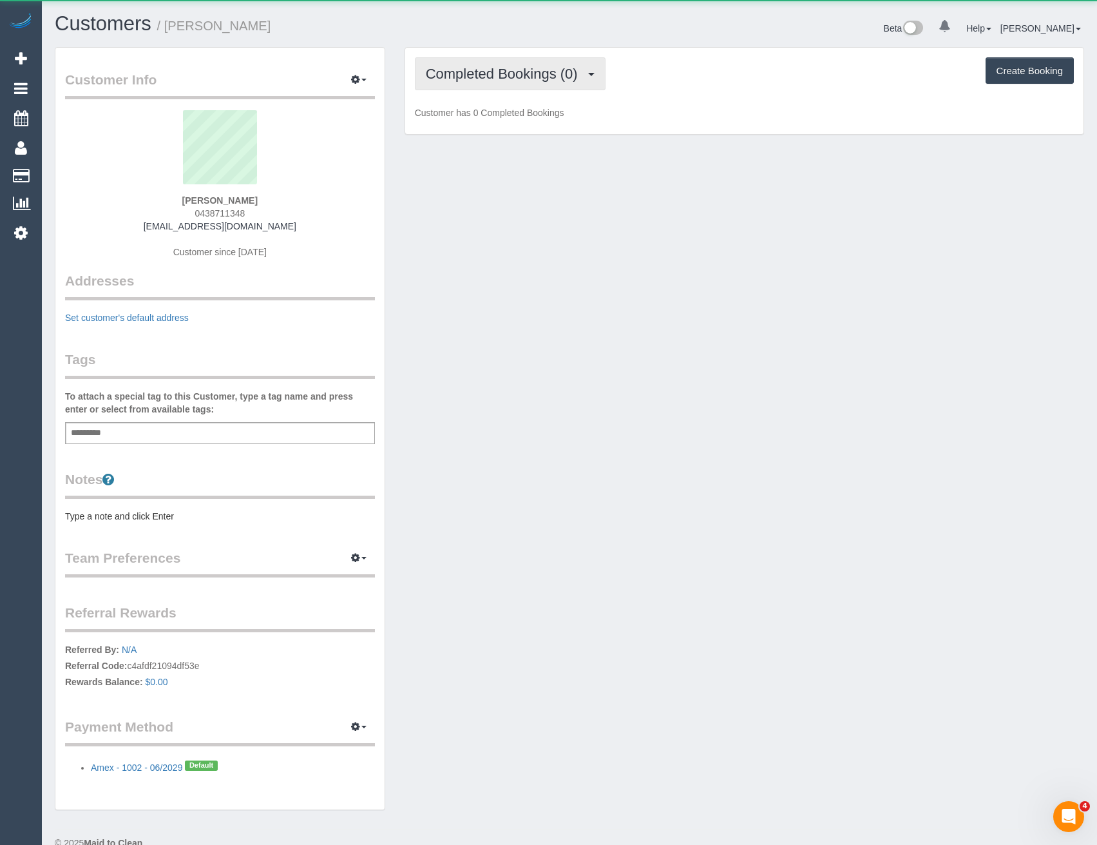
click at [536, 79] on span "Completed Bookings (0)" at bounding box center [505, 74] width 159 height 16
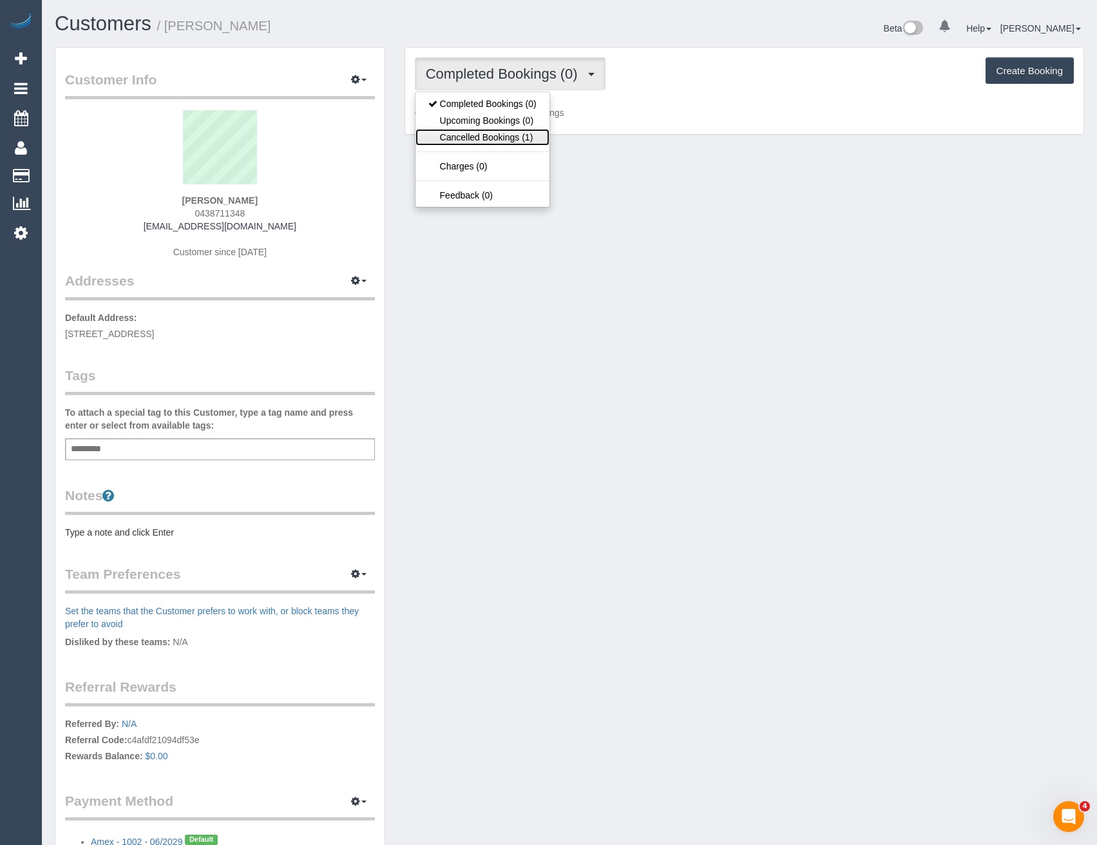
click at [527, 140] on link "Cancelled Bookings (1)" at bounding box center [483, 137] width 134 height 17
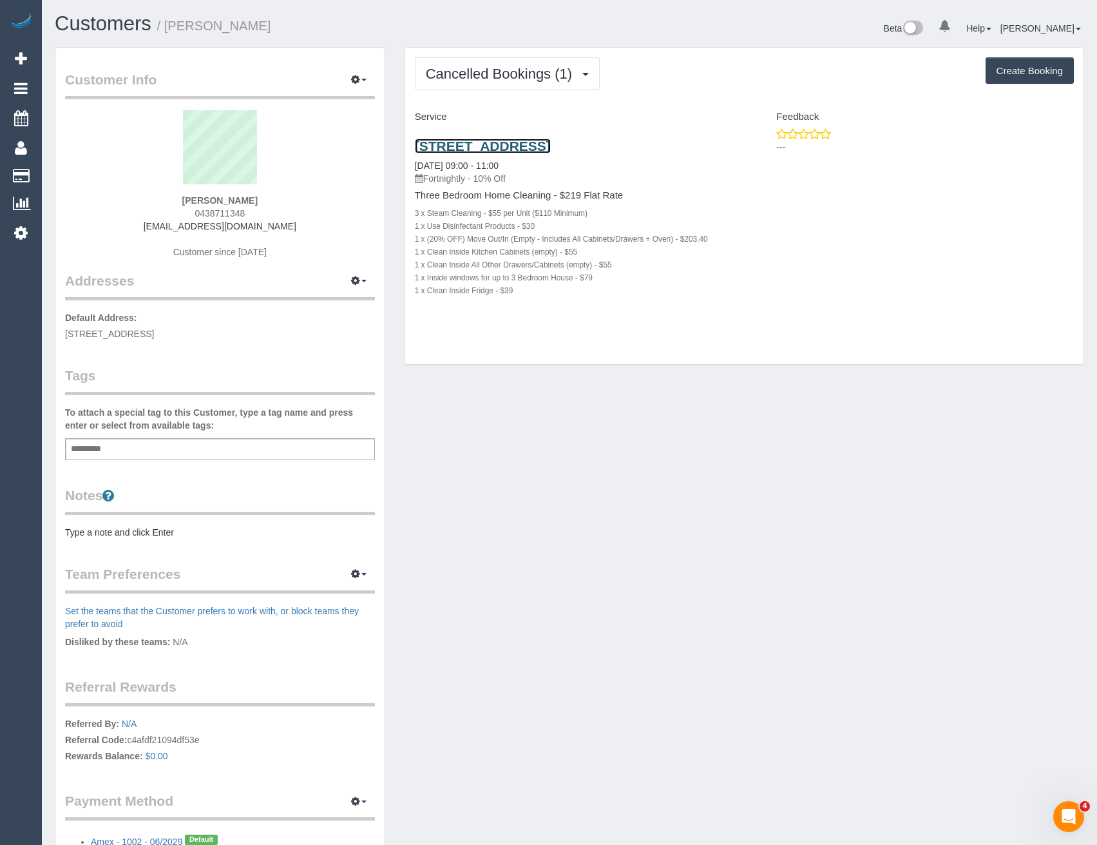
click at [541, 142] on link "19 Acland Street, St Kilda, VIC 3218" at bounding box center [483, 146] width 136 height 15
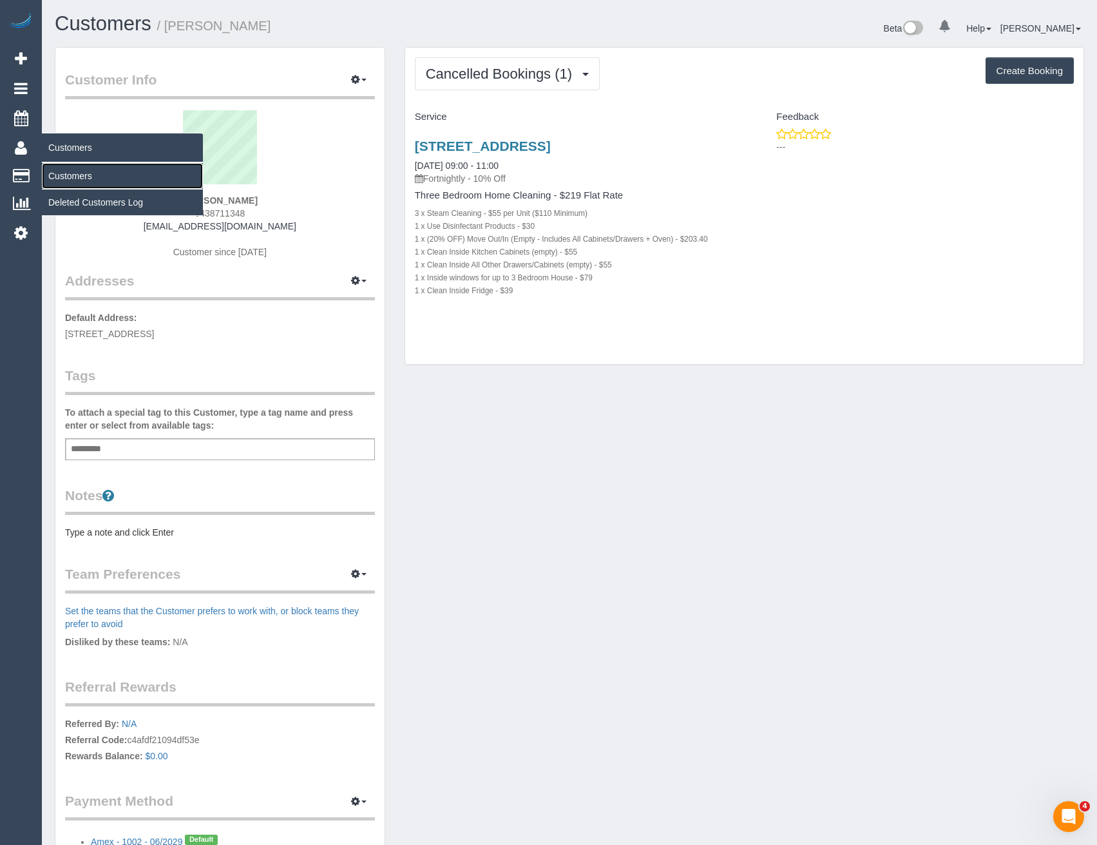
click at [53, 175] on link "Customers" at bounding box center [122, 176] width 161 height 26
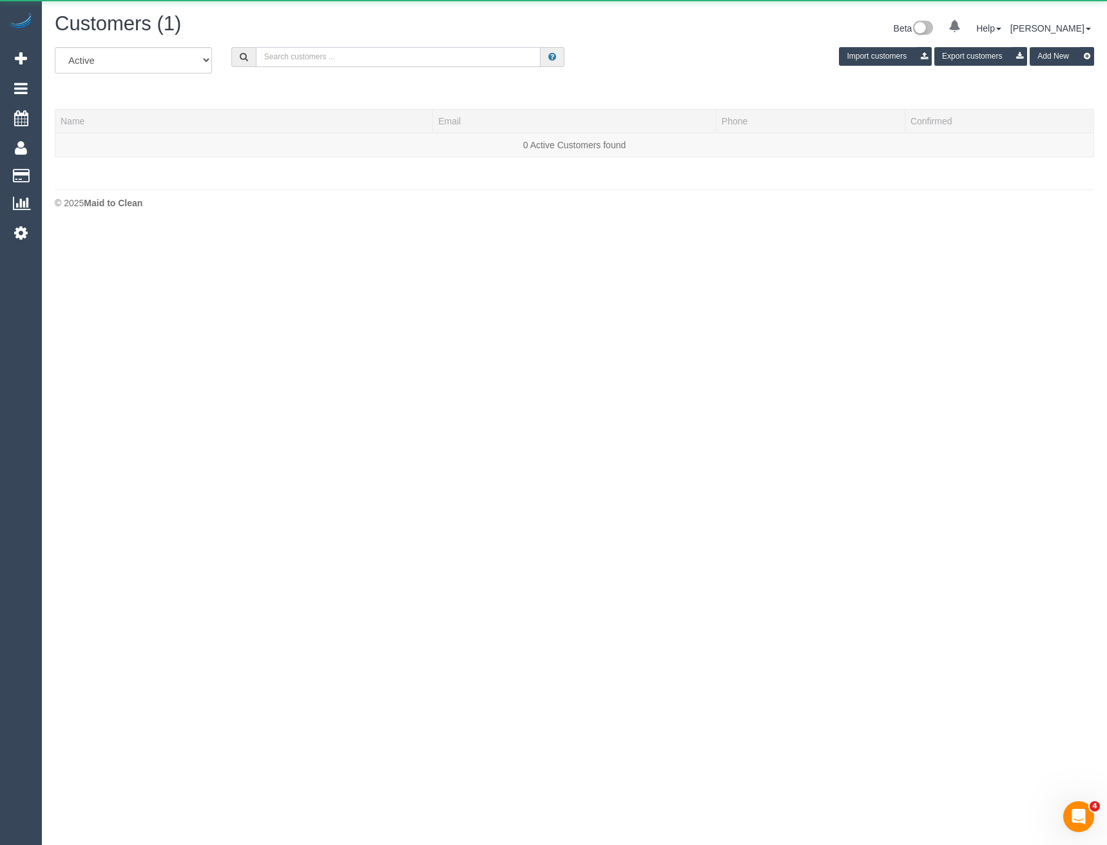
click at [378, 59] on input "text" at bounding box center [398, 57] width 285 height 20
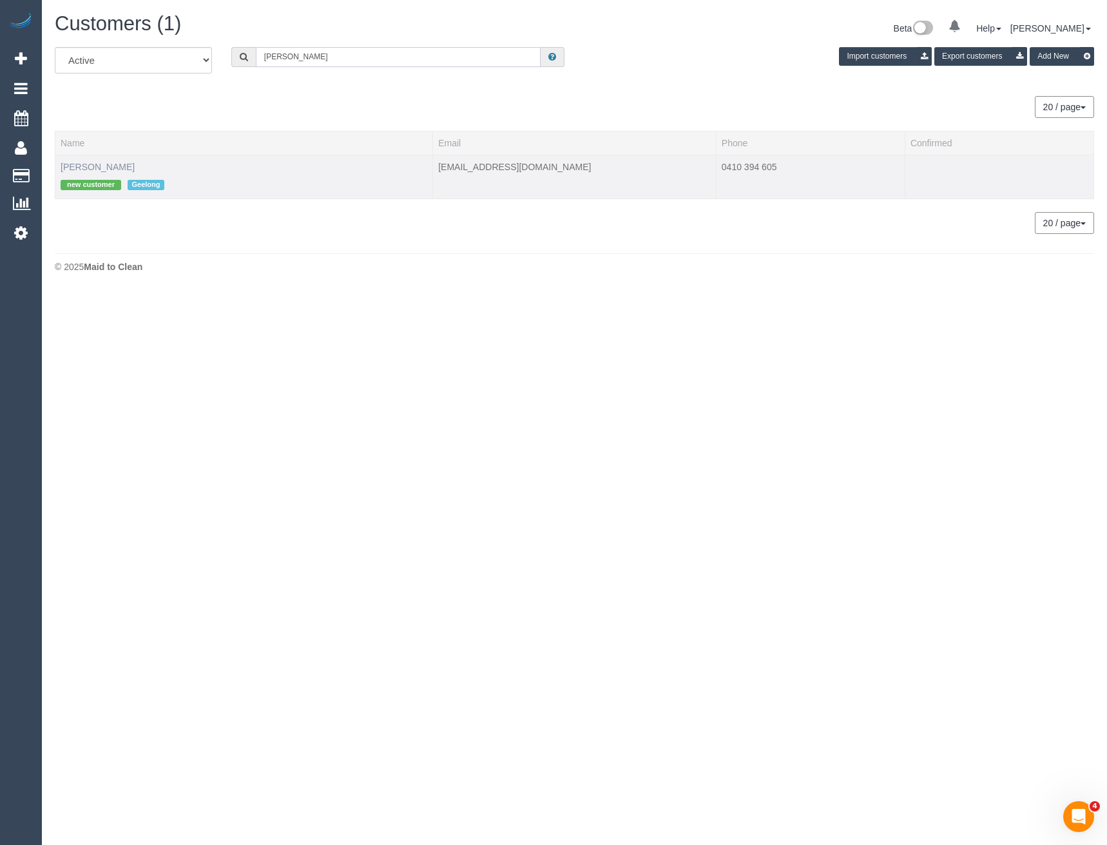
type input "Tammy Skinnar"
click at [108, 169] on link "Tammy Skinnar" at bounding box center [98, 167] width 74 height 10
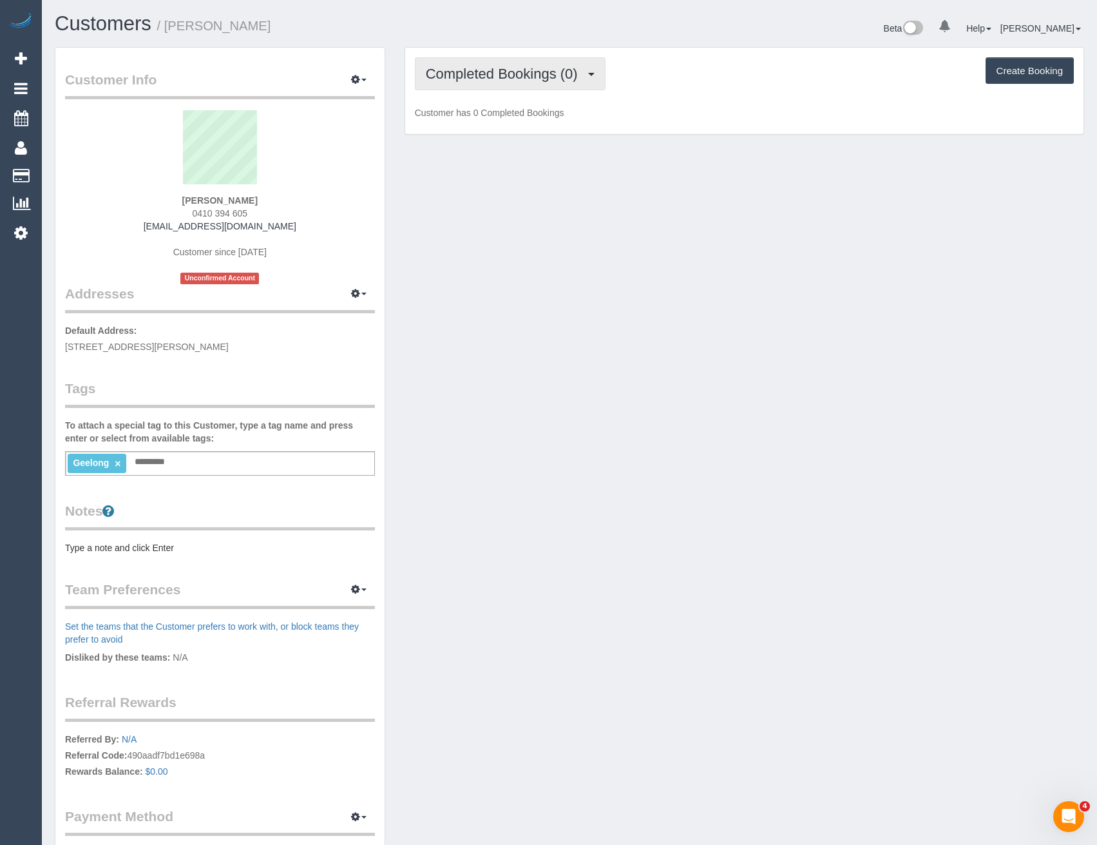
click at [514, 68] on span "Completed Bookings (0)" at bounding box center [505, 74] width 159 height 16
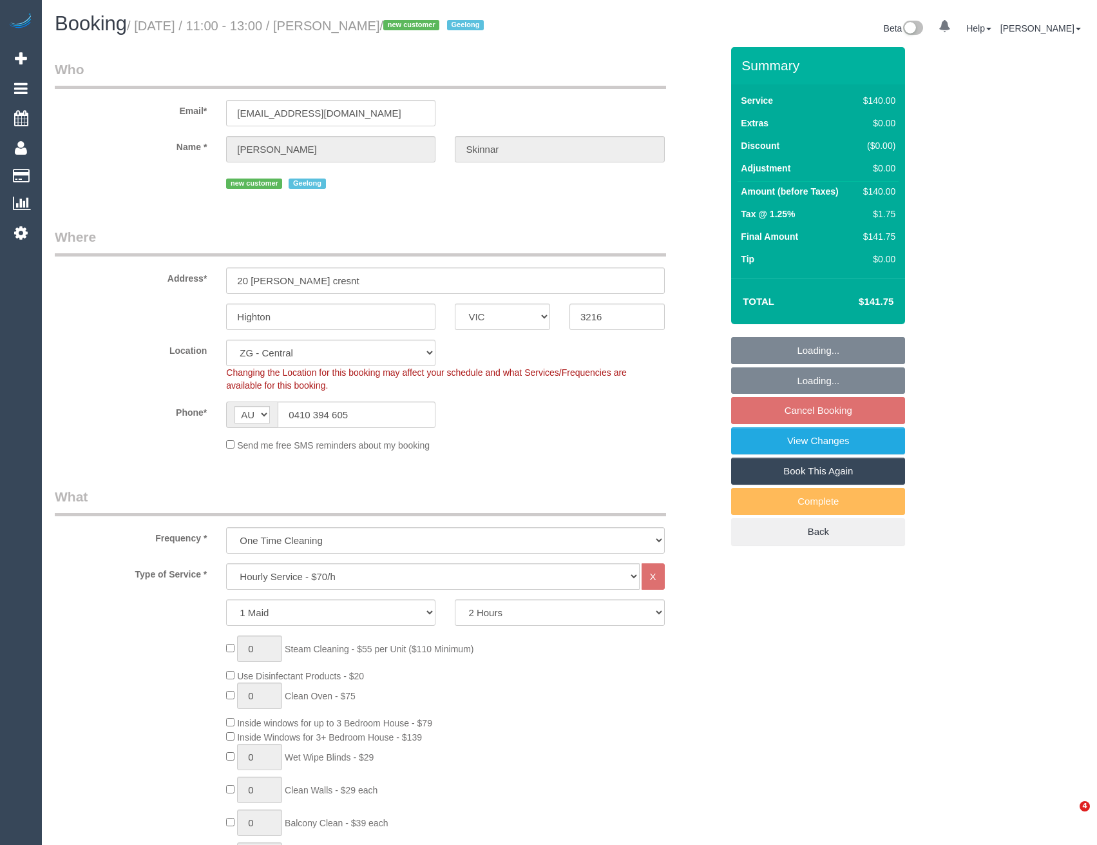
select select "VIC"
select select "number:28"
select select "number:14"
select select "number:19"
select select "spot5"
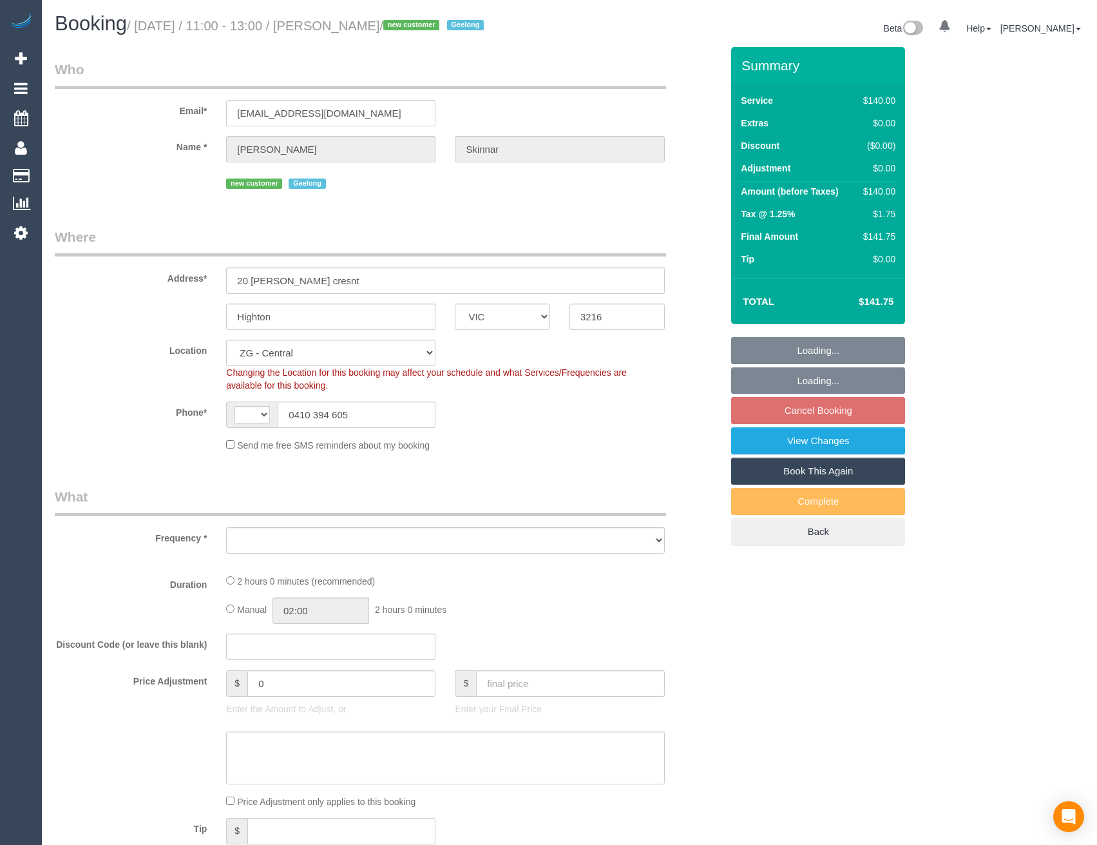
select select "VIC"
select select "string:AU"
select select "object:934"
select select "string:stripe-pm_1S0ujW2GScqysDRVbudBYvnl"
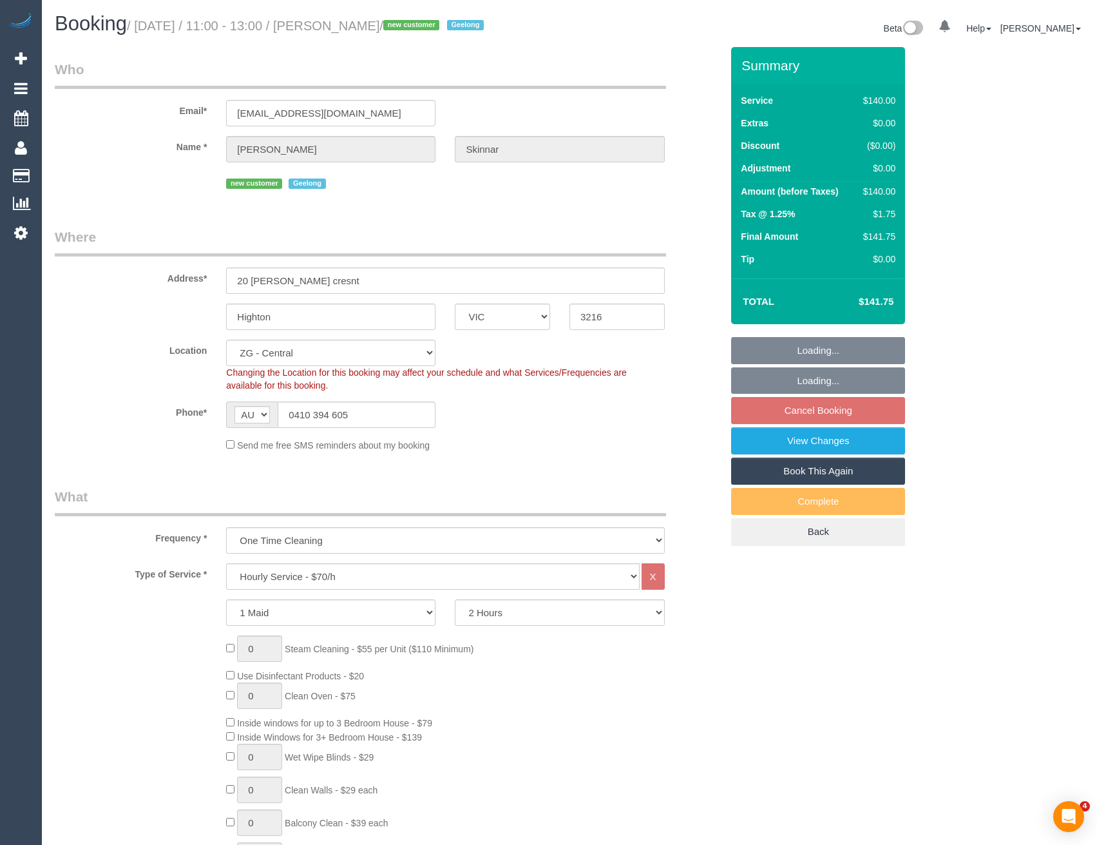
select select "spot5"
